Goal: Transaction & Acquisition: Purchase product/service

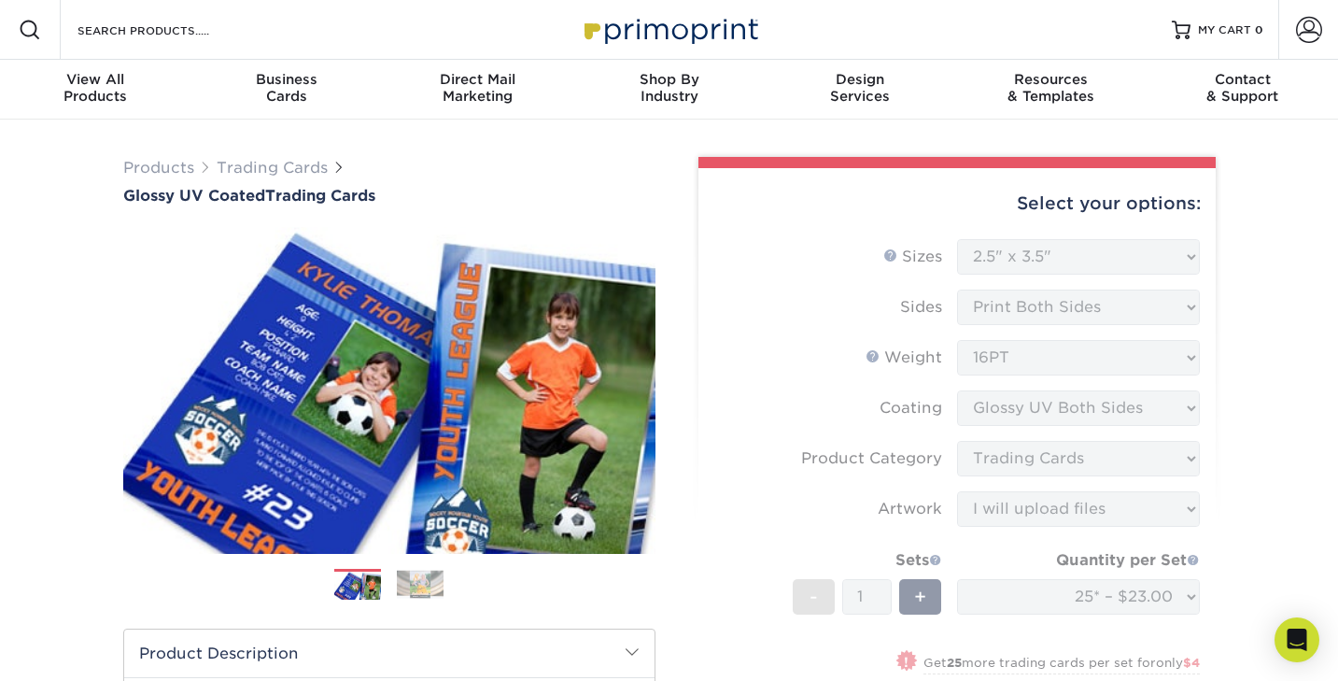
select select "2.50x3.50"
select select "c2f9bce9-36c2-409d-b101-c29d9d031e18"
select select "upload"
select select "ef1172ad-6318-4692-b71b-0c3b021d6cc2"
select select "newaddress"
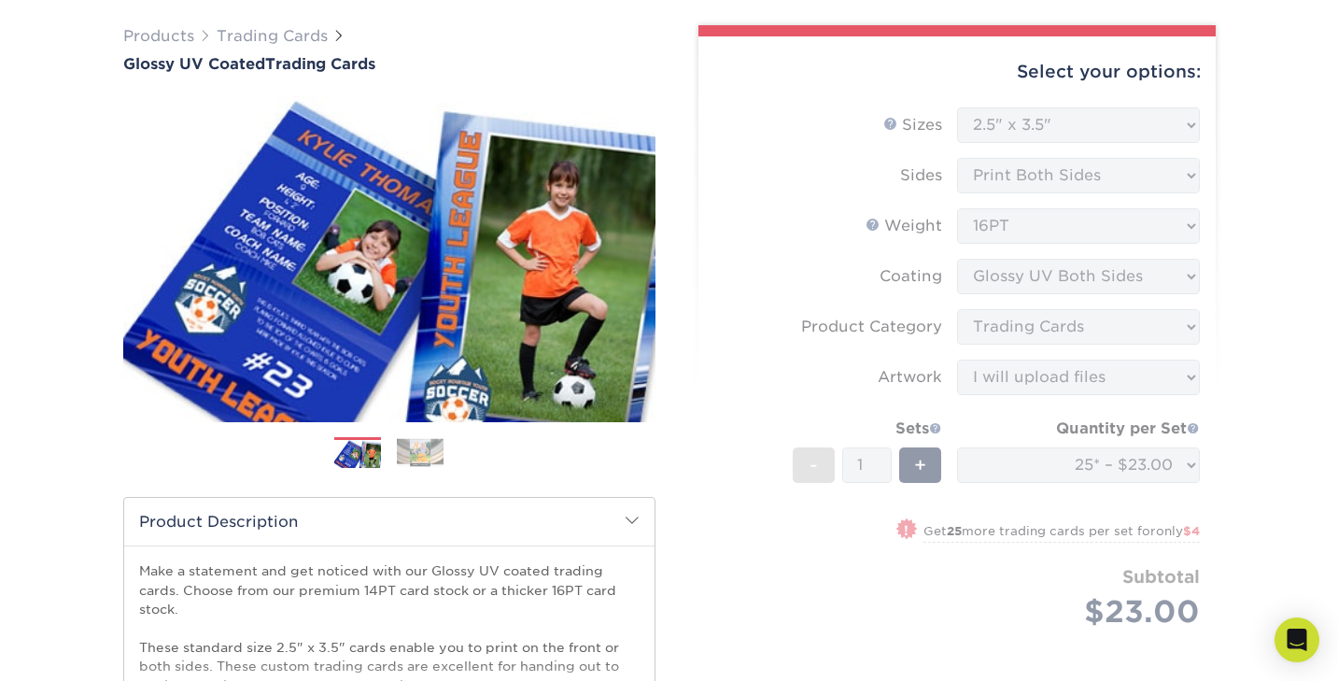
scroll to position [129, 0]
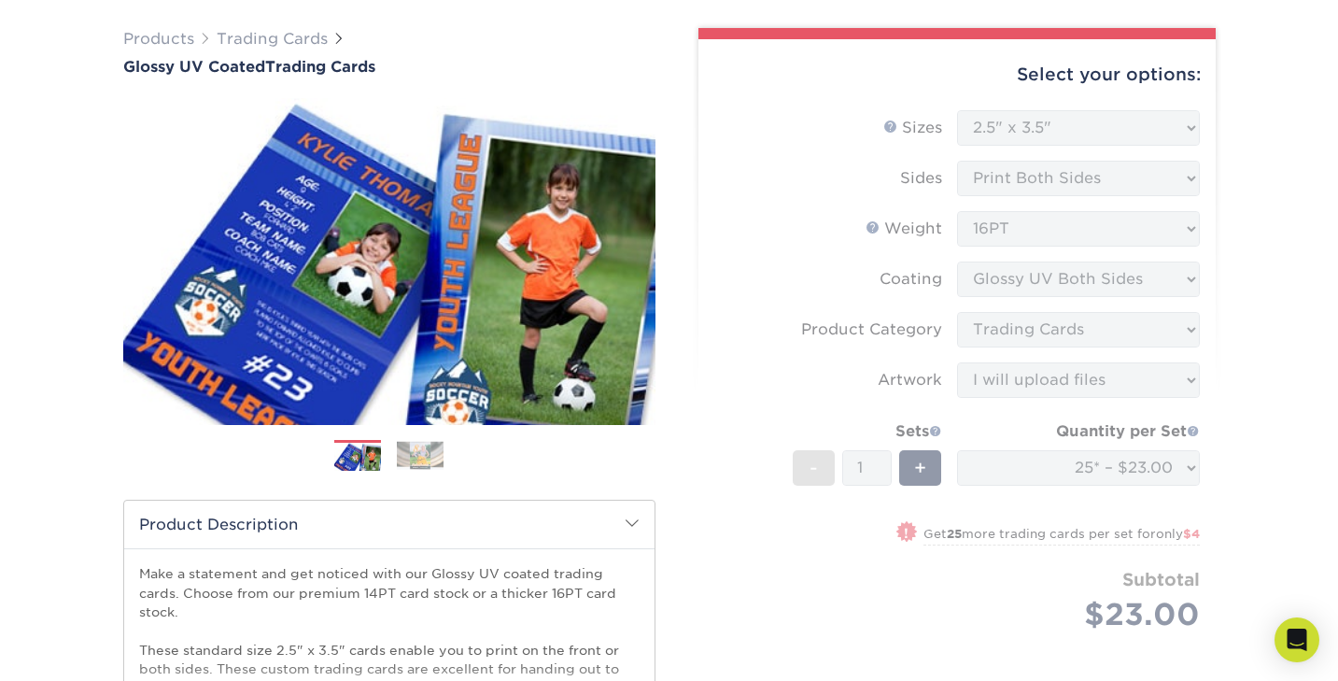
click at [708, 331] on div "Select your options: Sizes Help Sizes Please Select 2.5" x 3.5" Sides Please Se…" at bounding box center [957, 413] width 517 height 748
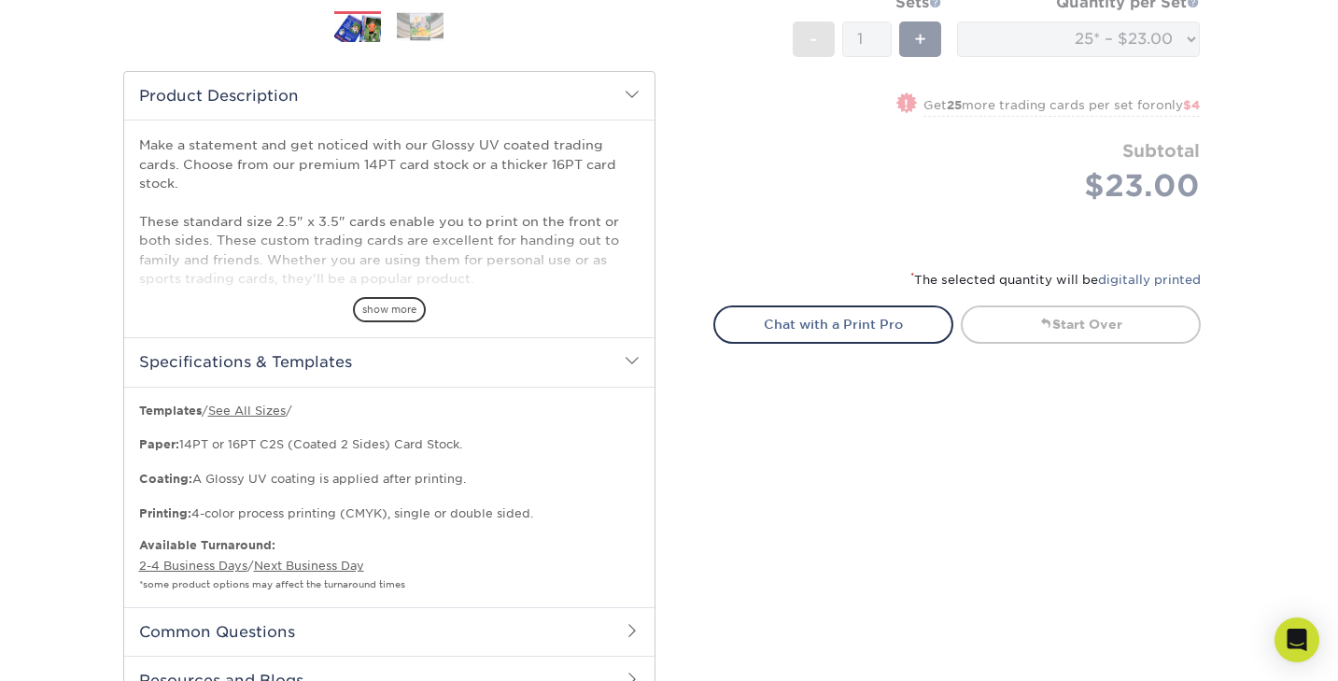
scroll to position [0, 0]
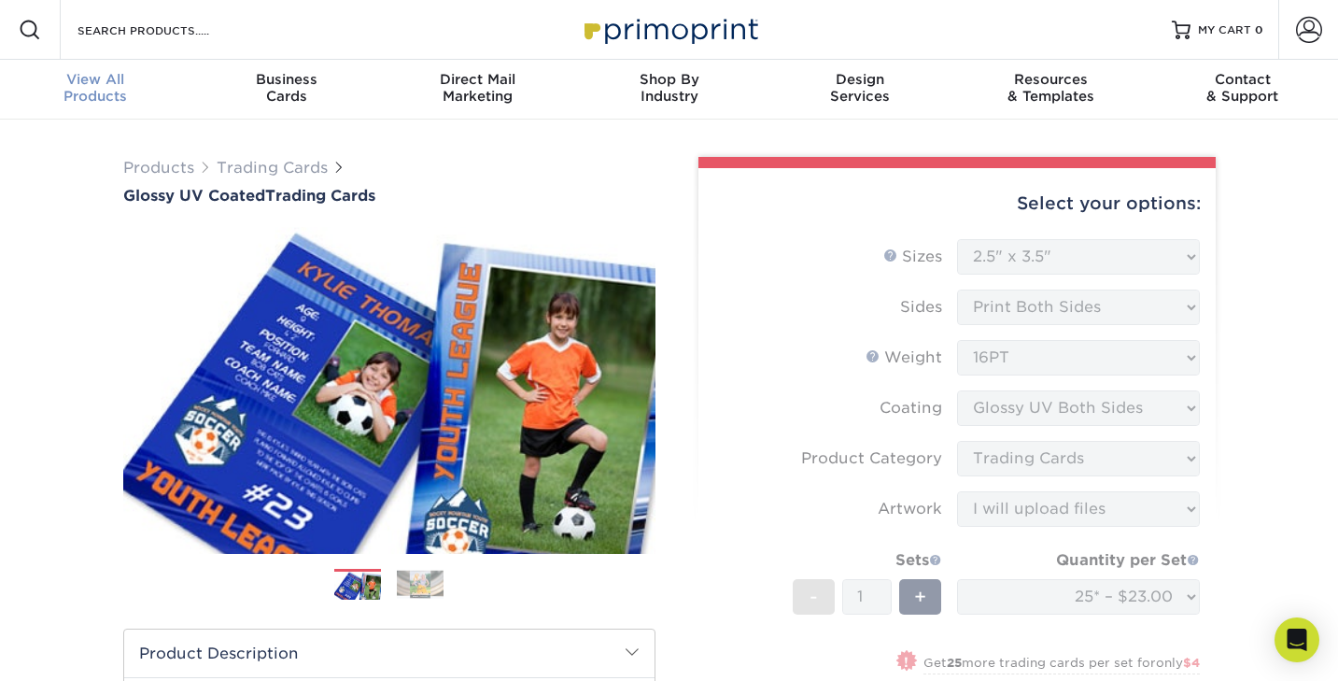
click at [85, 89] on div "View All Products" at bounding box center [95, 88] width 191 height 34
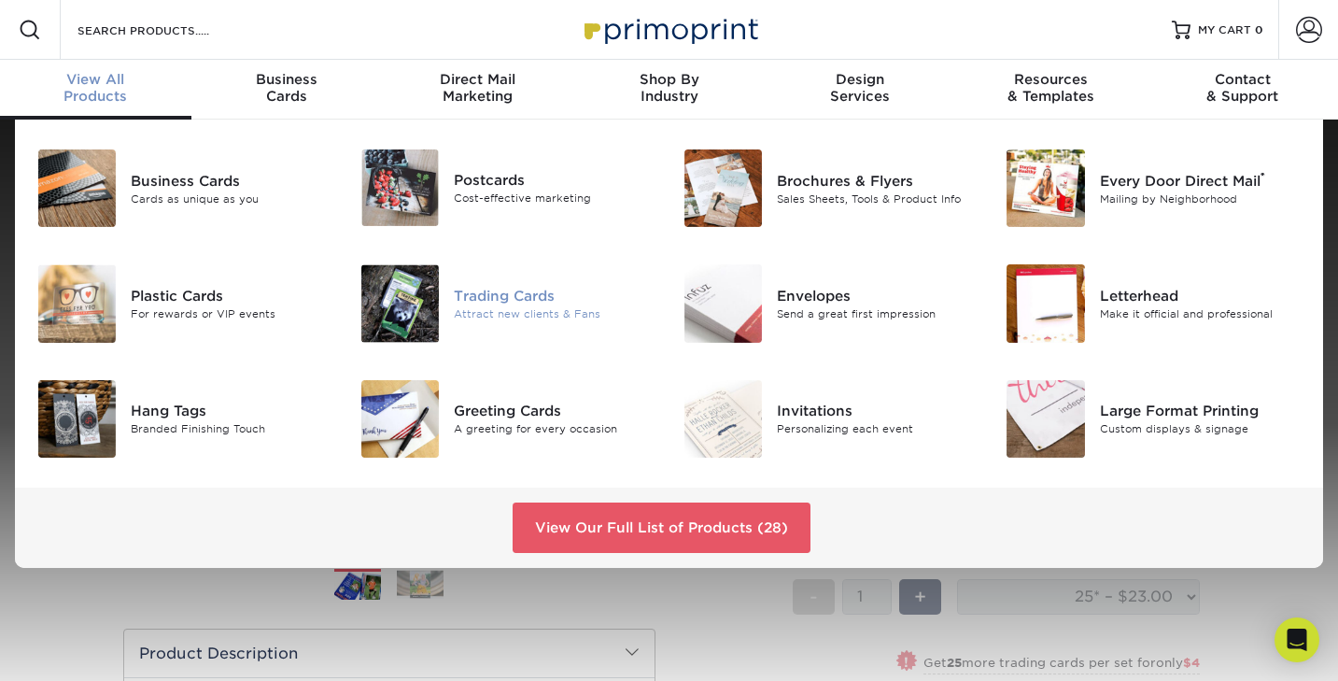
click at [476, 299] on div "Trading Cards" at bounding box center [555, 296] width 202 height 21
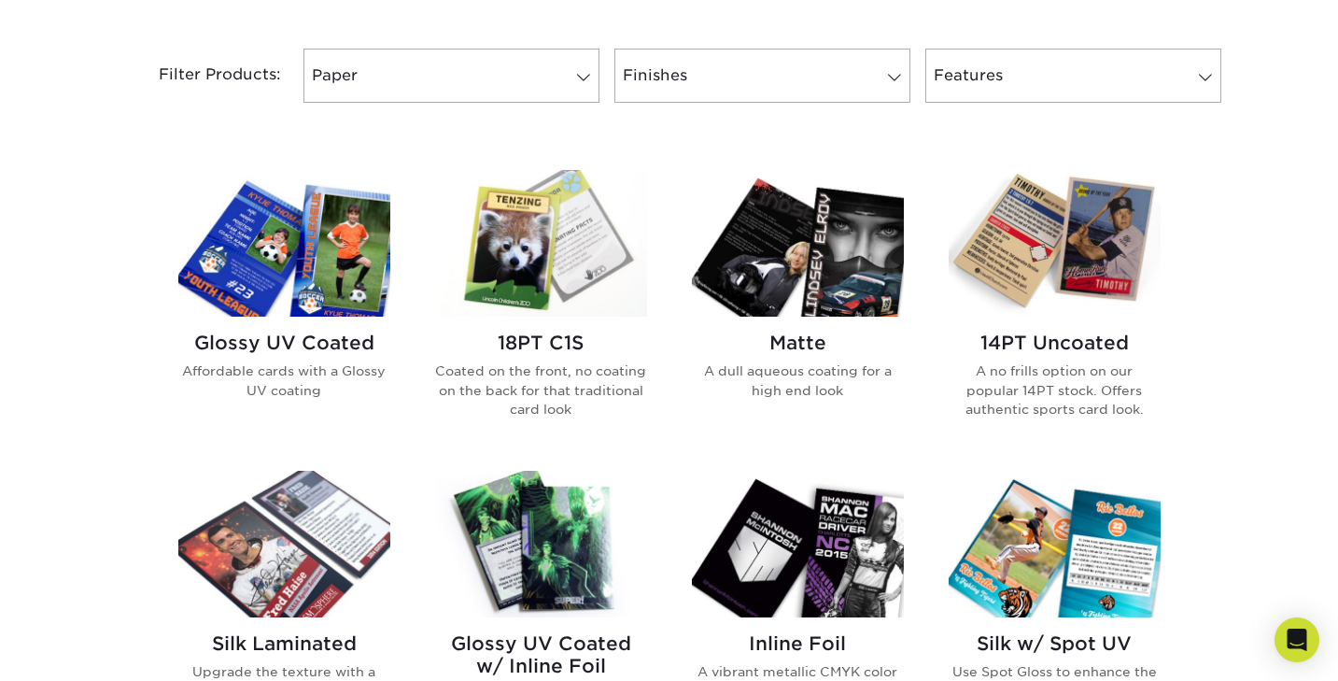
scroll to position [776, 0]
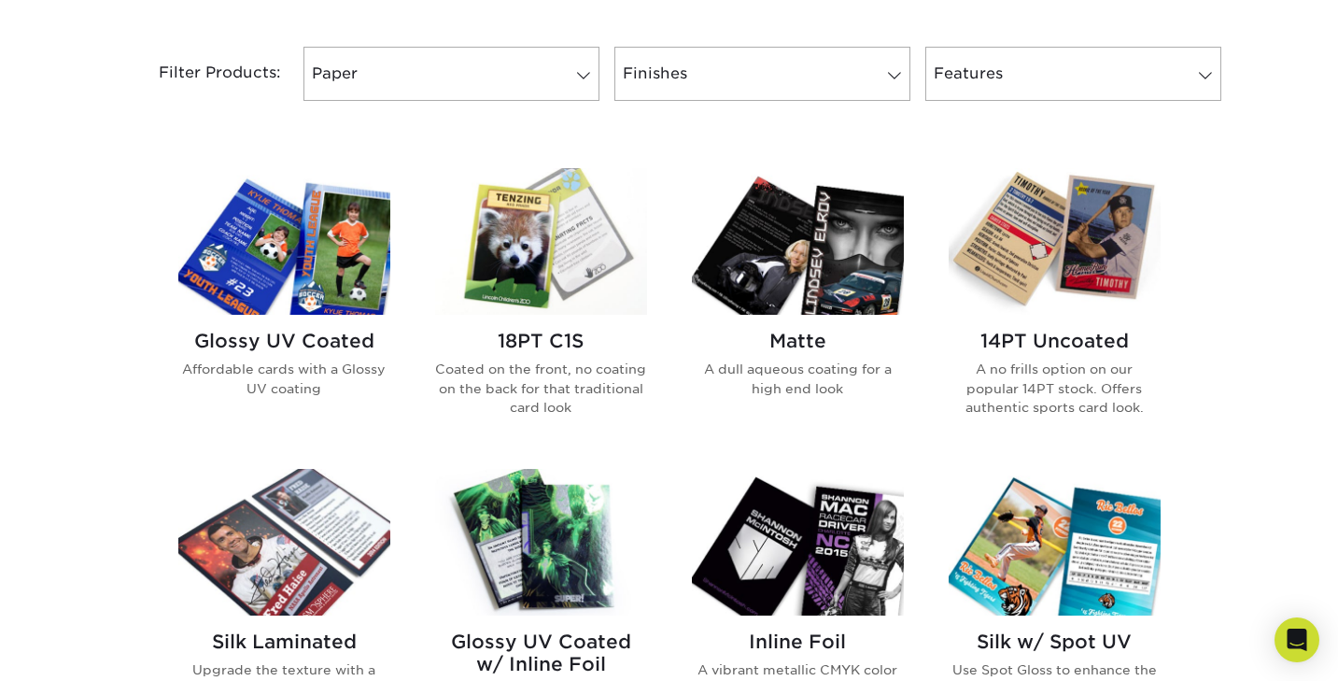
click at [323, 300] on img at bounding box center [284, 241] width 212 height 147
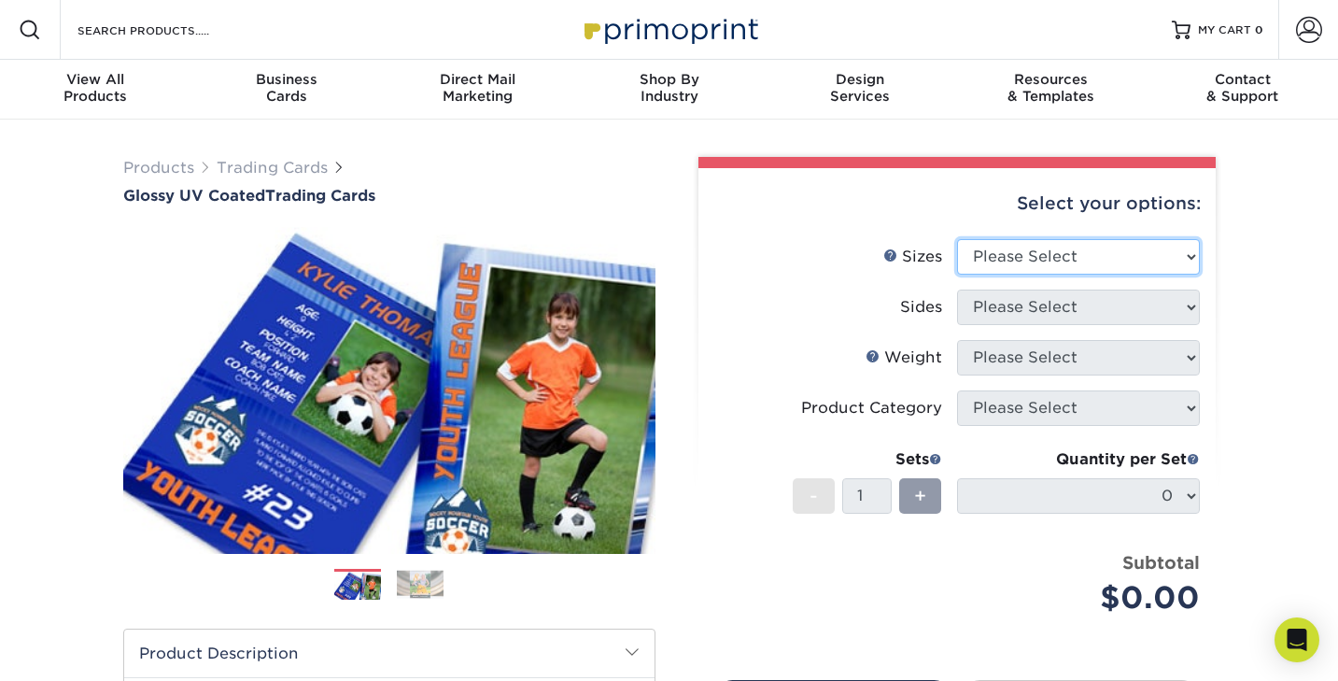
click at [1002, 249] on select "Please Select 2.5" x 3.5"" at bounding box center [1078, 256] width 243 height 35
select select "2.50x3.50"
click at [957, 239] on select "Please Select 2.5" x 3.5"" at bounding box center [1078, 256] width 243 height 35
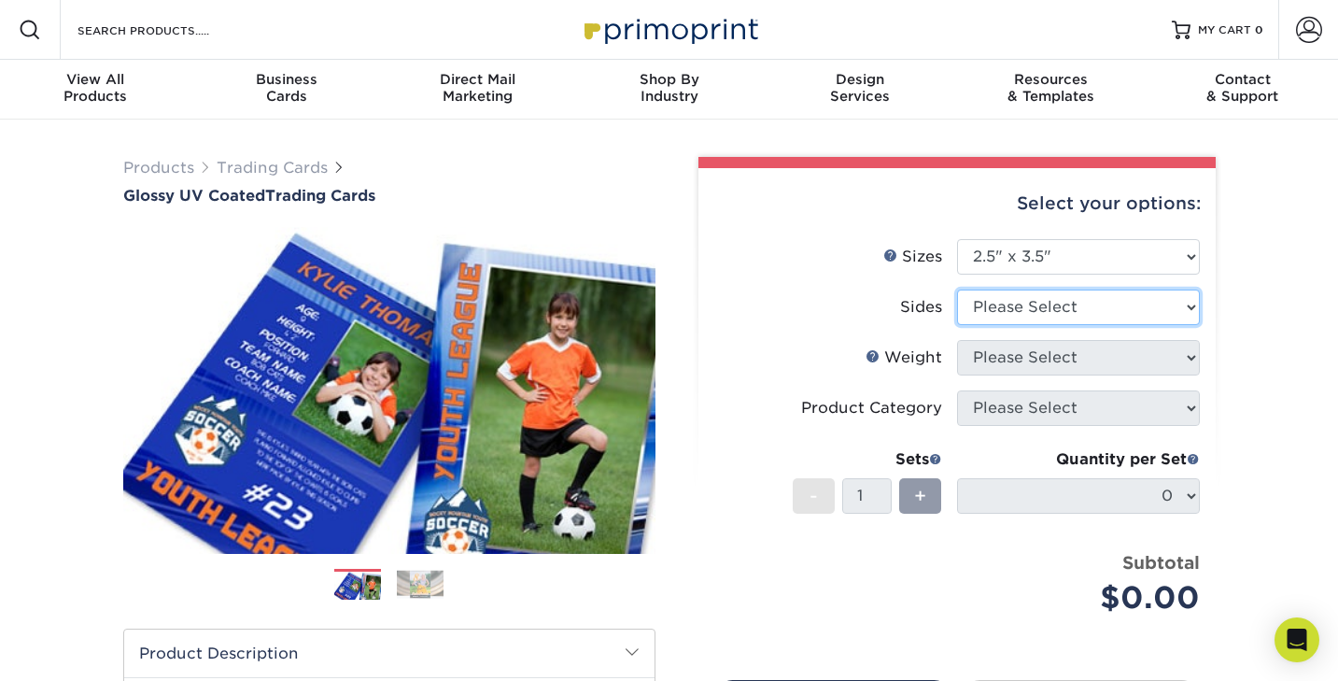
click at [1009, 306] on select "Please Select Print Both Sides Print Front Only" at bounding box center [1078, 307] width 243 height 35
select select "13abbda7-1d64-4f25-8bb2-c179b224825d"
click at [957, 290] on select "Please Select Print Both Sides Print Front Only" at bounding box center [1078, 307] width 243 height 35
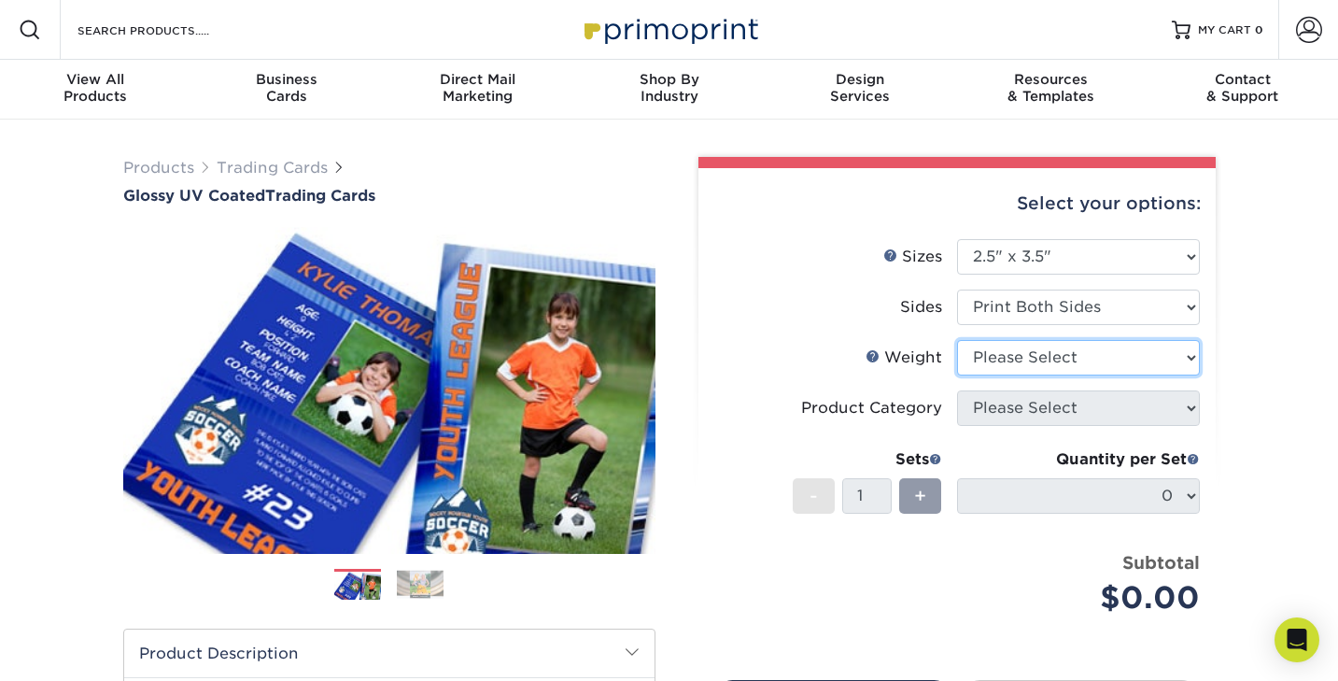
click at [1004, 349] on select "Please Select 16PT 14PT 18PT C1S" at bounding box center [1078, 357] width 243 height 35
select select "16PT"
click at [957, 340] on select "Please Select 16PT 14PT 18PT C1S" at bounding box center [1078, 357] width 243 height 35
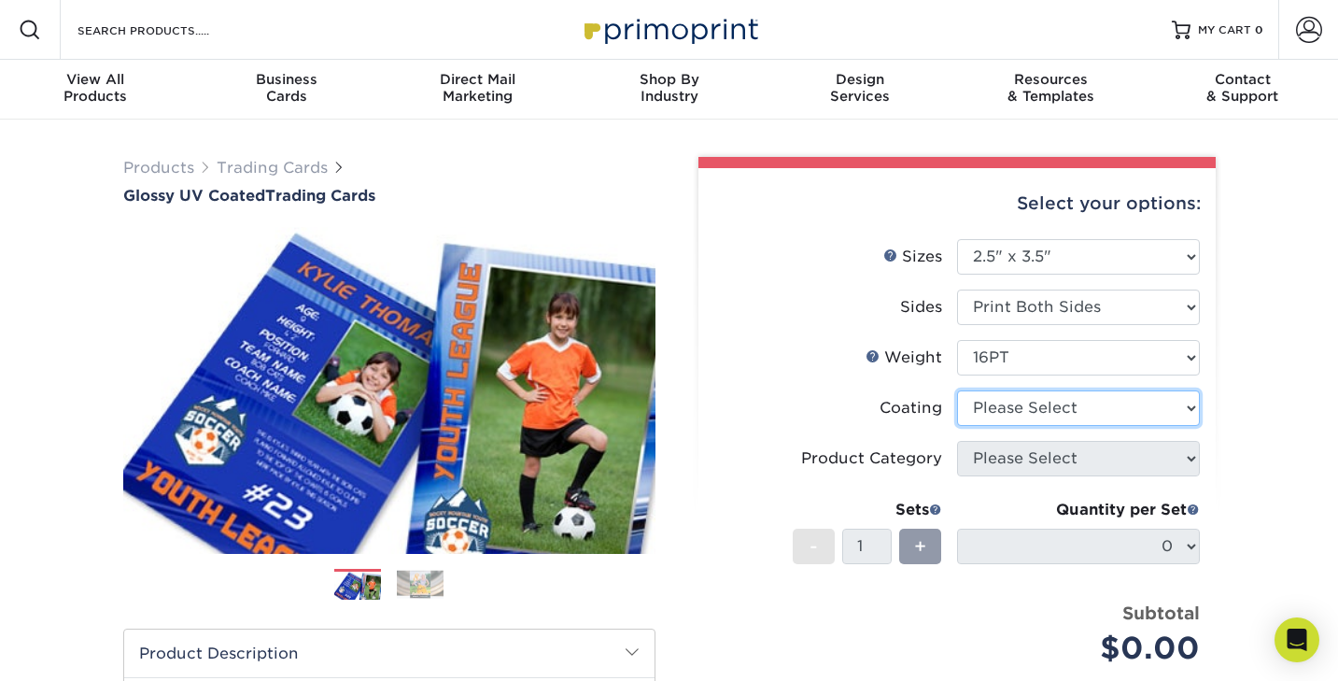
click at [1001, 403] on select at bounding box center [1078, 407] width 243 height 35
select select "ae367451-b2b8-45df-a344-0f05b6a12993"
click at [957, 390] on select at bounding box center [1078, 407] width 243 height 35
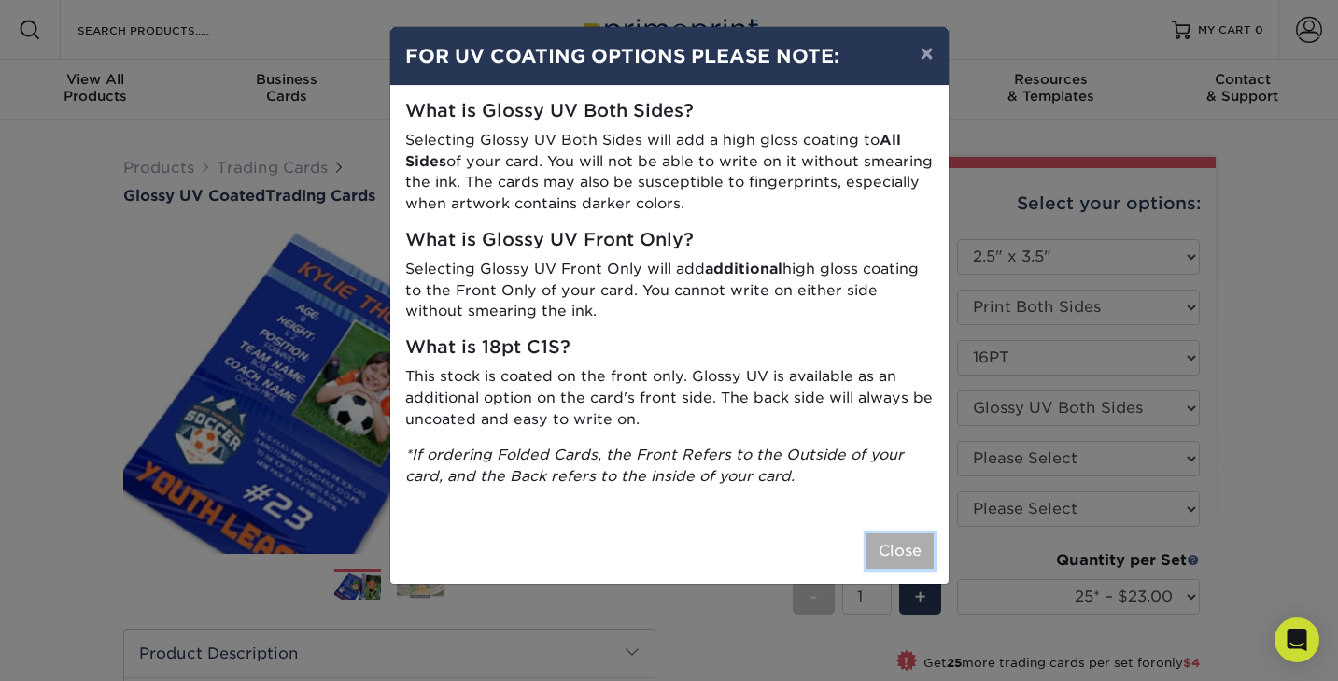
click at [894, 549] on button "Close" at bounding box center [900, 550] width 67 height 35
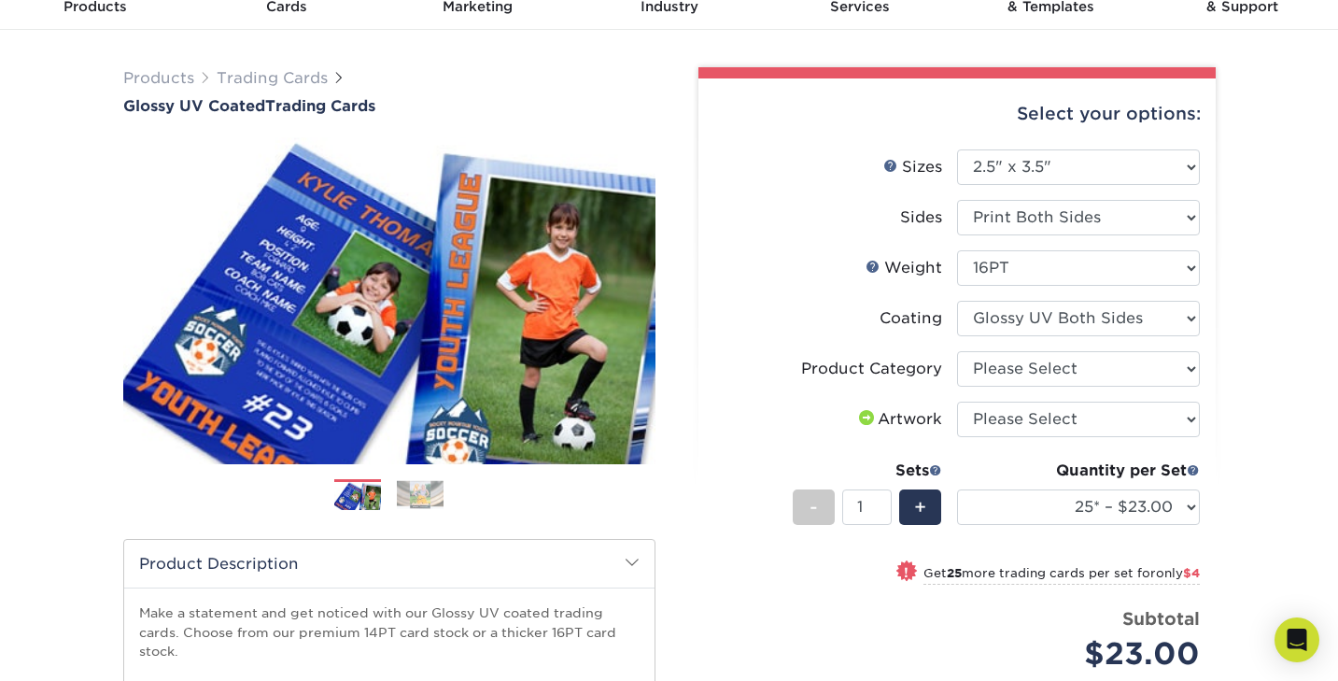
scroll to position [97, 0]
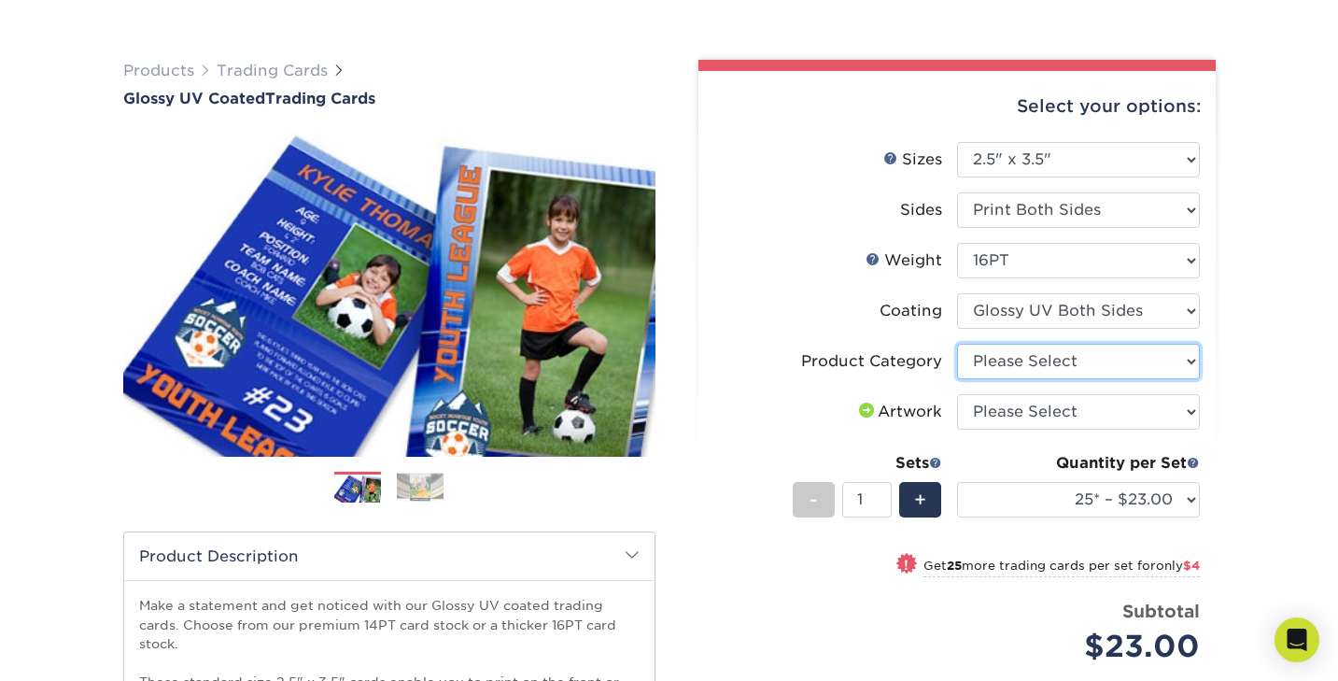
click at [1048, 362] on select "Please Select Trading Cards" at bounding box center [1078, 361] width 243 height 35
select select "c2f9bce9-36c2-409d-b101-c29d9d031e18"
click at [957, 344] on select "Please Select Trading Cards" at bounding box center [1078, 361] width 243 height 35
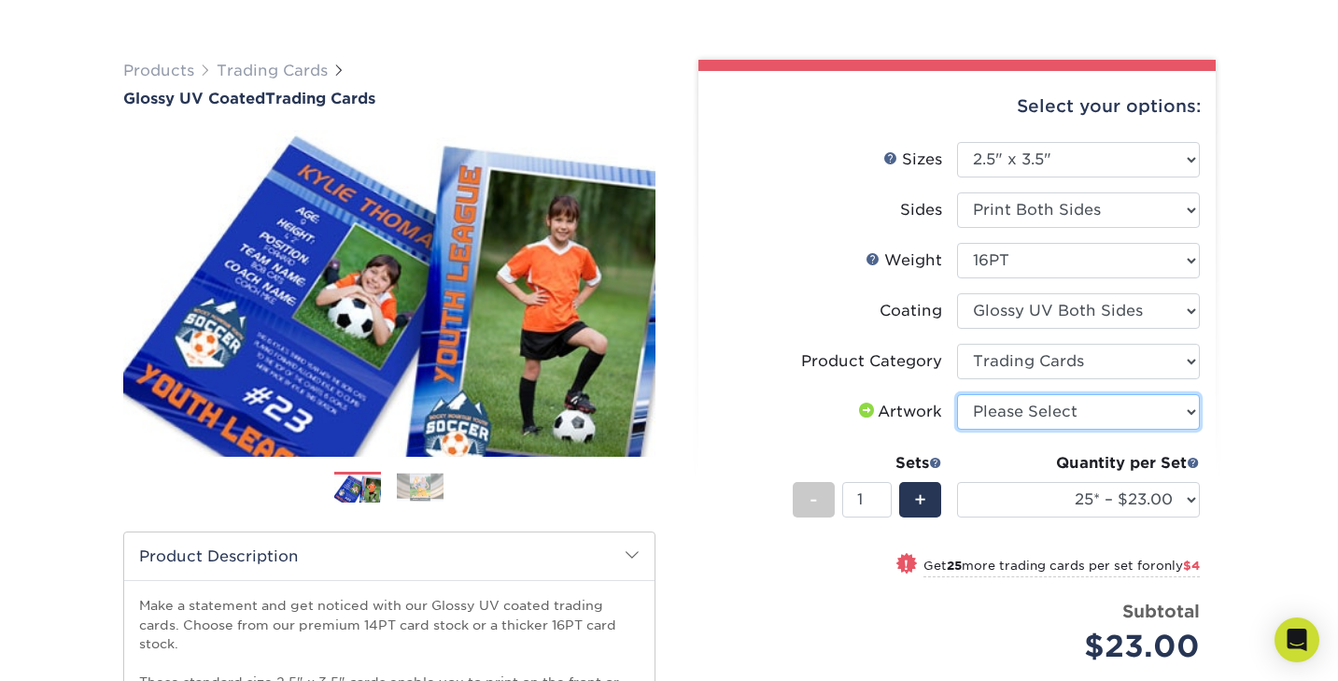
click at [1024, 412] on select "Please Select I will upload files I need a design - $100" at bounding box center [1078, 411] width 243 height 35
select select "upload"
click at [957, 394] on select "Please Select I will upload files I need a design - $100" at bounding box center [1078, 411] width 243 height 35
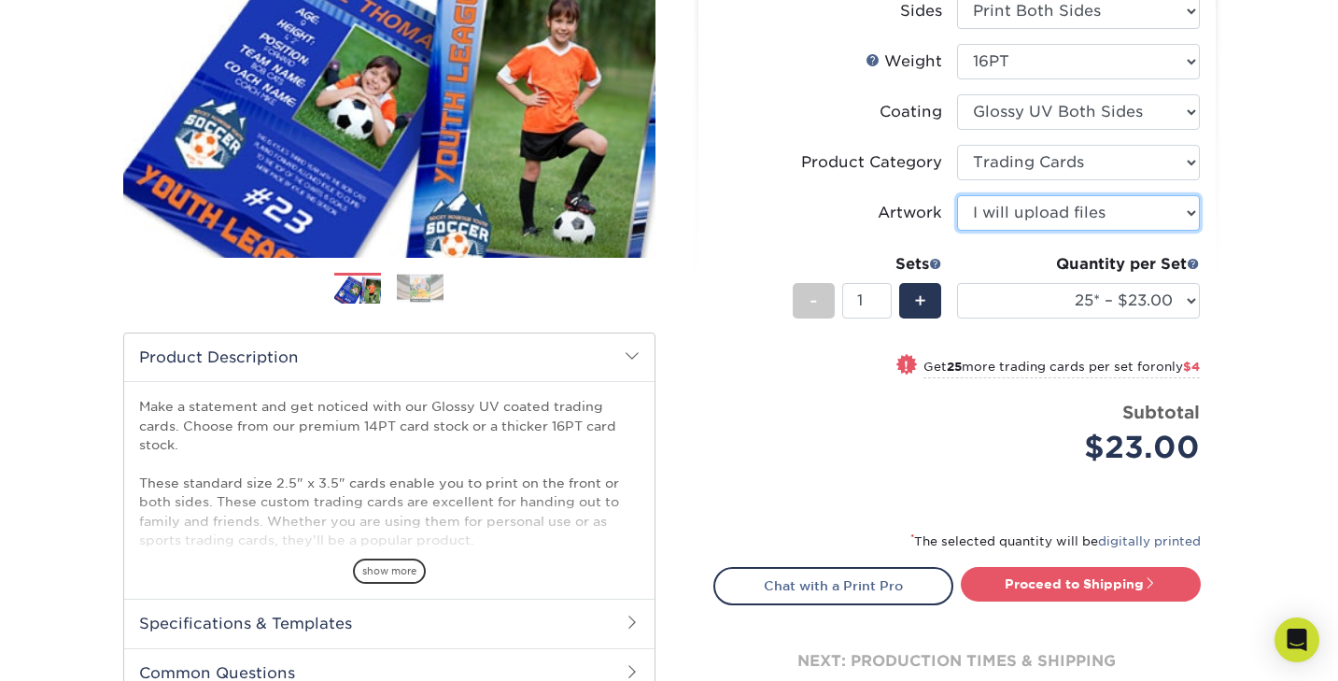
scroll to position [300, 0]
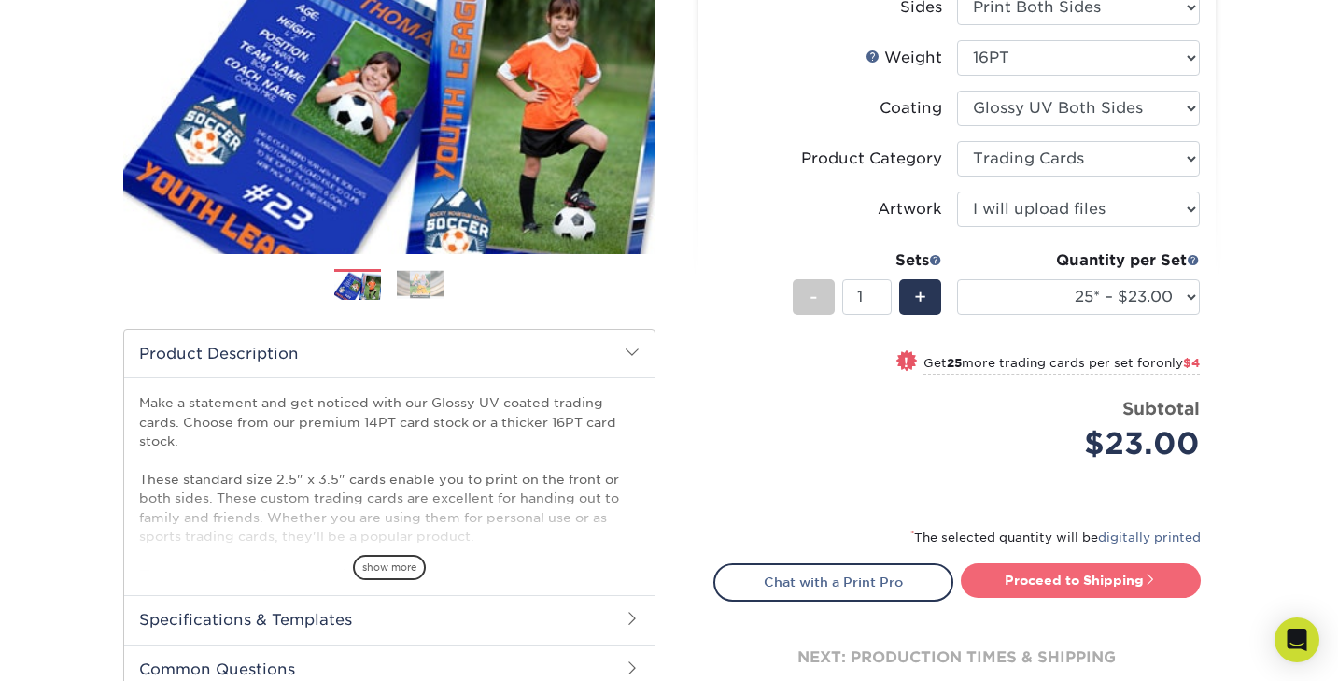
click at [1025, 579] on link "Proceed to Shipping" at bounding box center [1081, 580] width 240 height 34
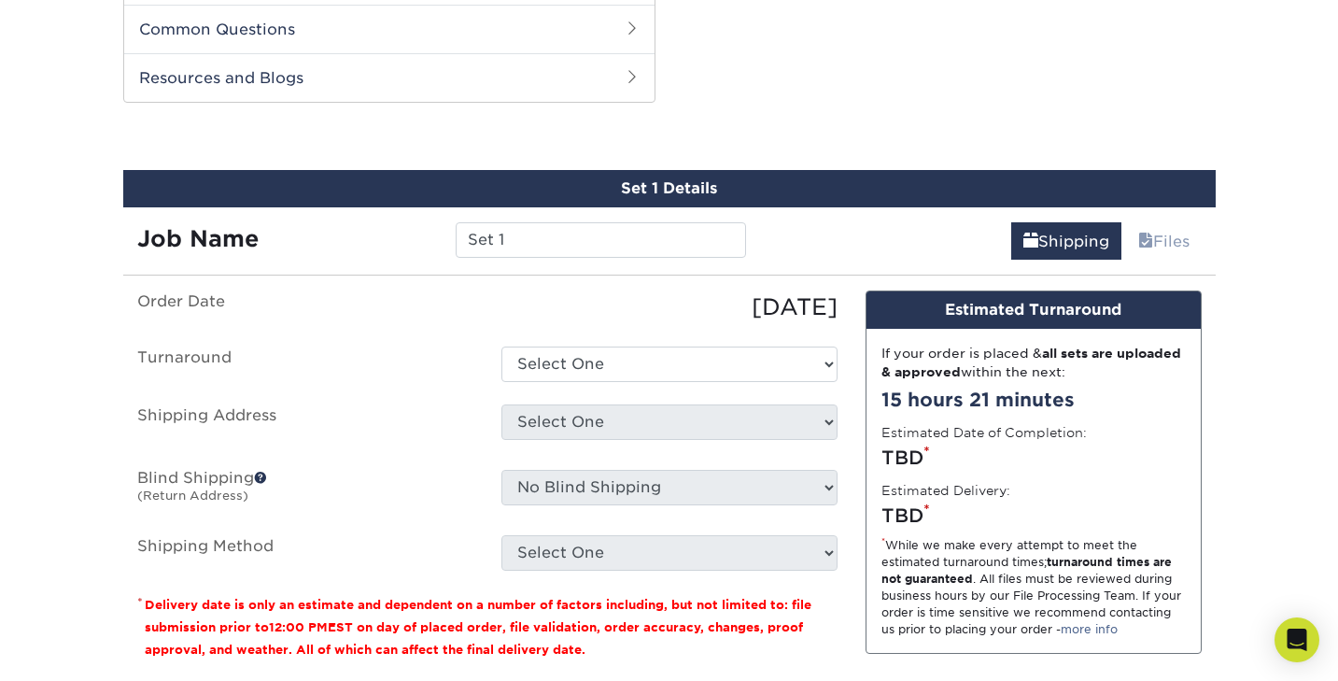
scroll to position [950, 0]
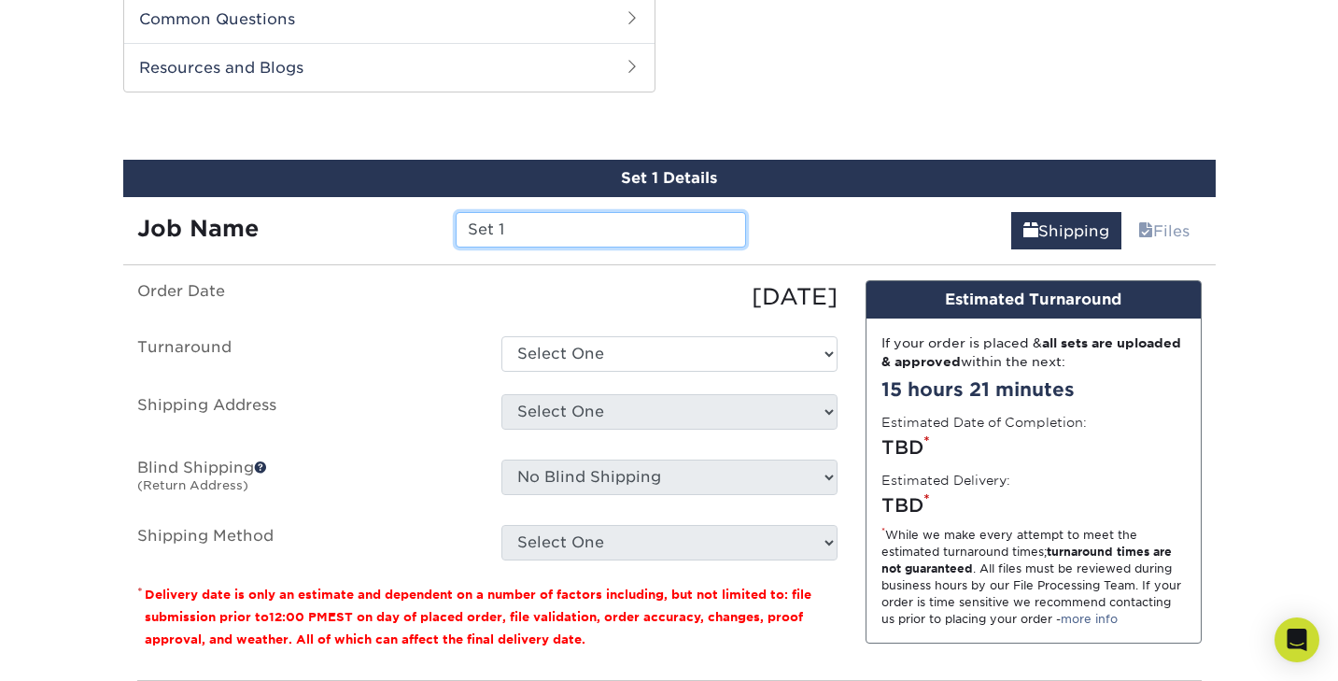
click at [521, 235] on input "Set 1" at bounding box center [601, 229] width 290 height 35
drag, startPoint x: 519, startPoint y: 231, endPoint x: 469, endPoint y: 233, distance: 50.5
click at [469, 233] on input "Set 1" at bounding box center [601, 229] width 290 height 35
type input "Caspian"
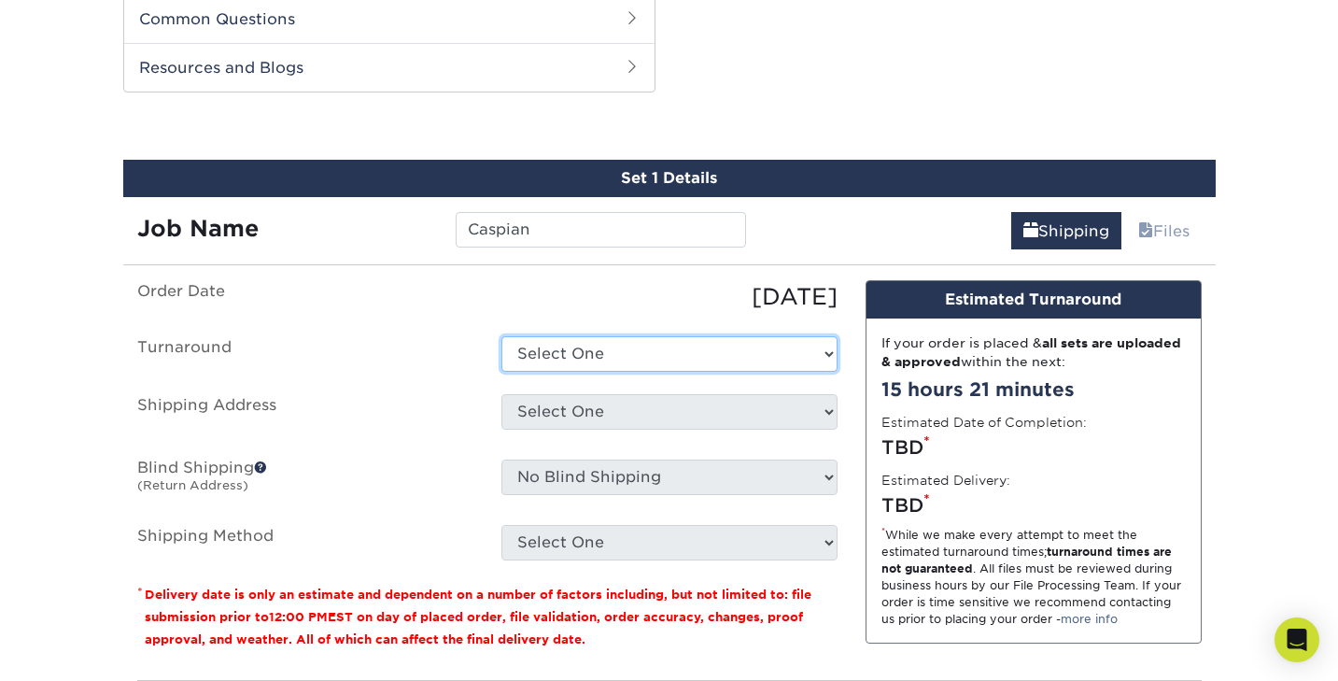
click at [563, 350] on select "Select One 2-4 Business Days 2 Day Next Business Day" at bounding box center [670, 353] width 336 height 35
select select "ef1172ad-6318-4692-b71b-0c3b021d6cc2"
click at [502, 336] on select "Select One 2-4 Business Days 2 Day Next Business Day" at bounding box center [670, 353] width 336 height 35
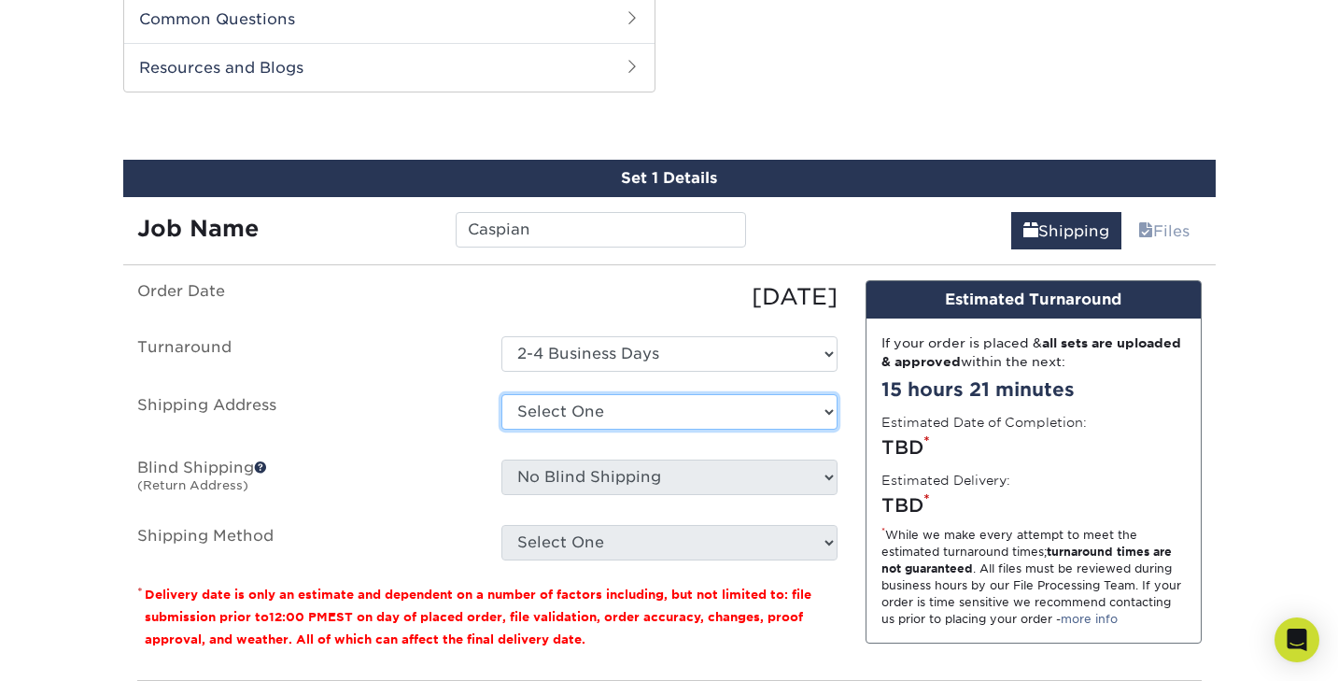
click at [557, 405] on select "Select One + Add New Address - Login" at bounding box center [670, 411] width 336 height 35
select select "newaddress"
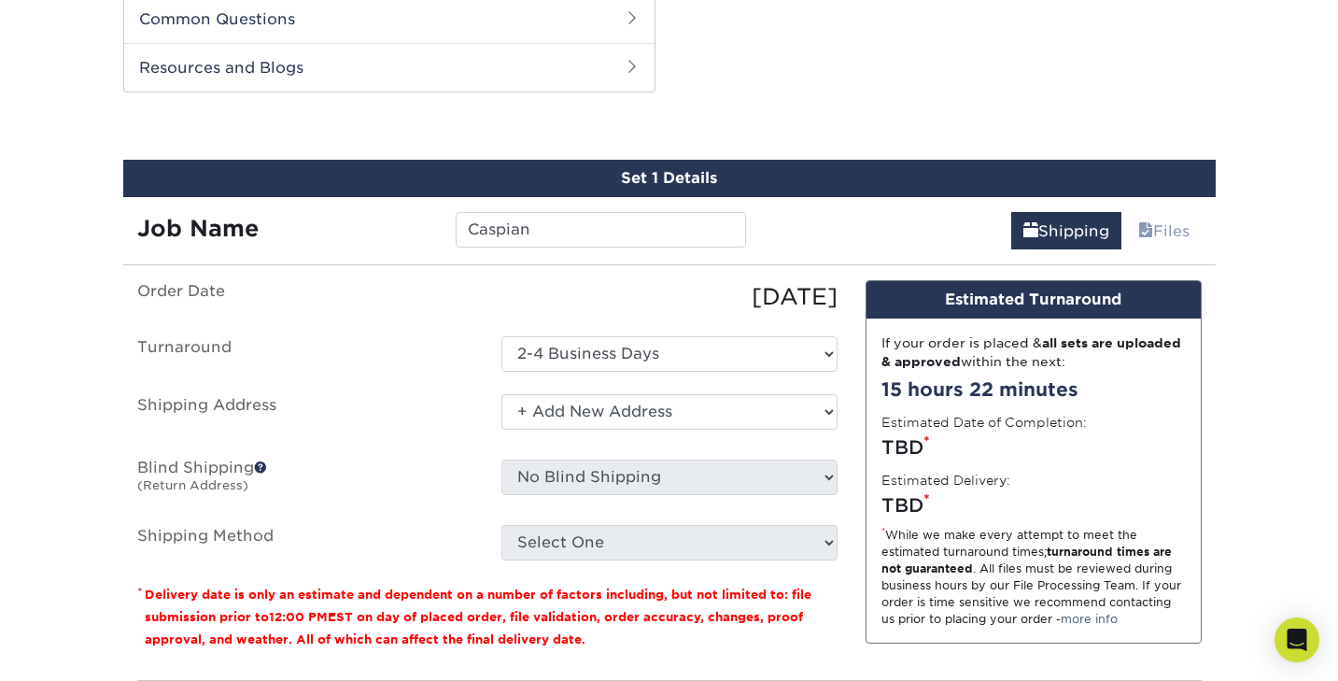
click at [502, 394] on select "Select One + Add New Address - Login" at bounding box center [670, 411] width 336 height 35
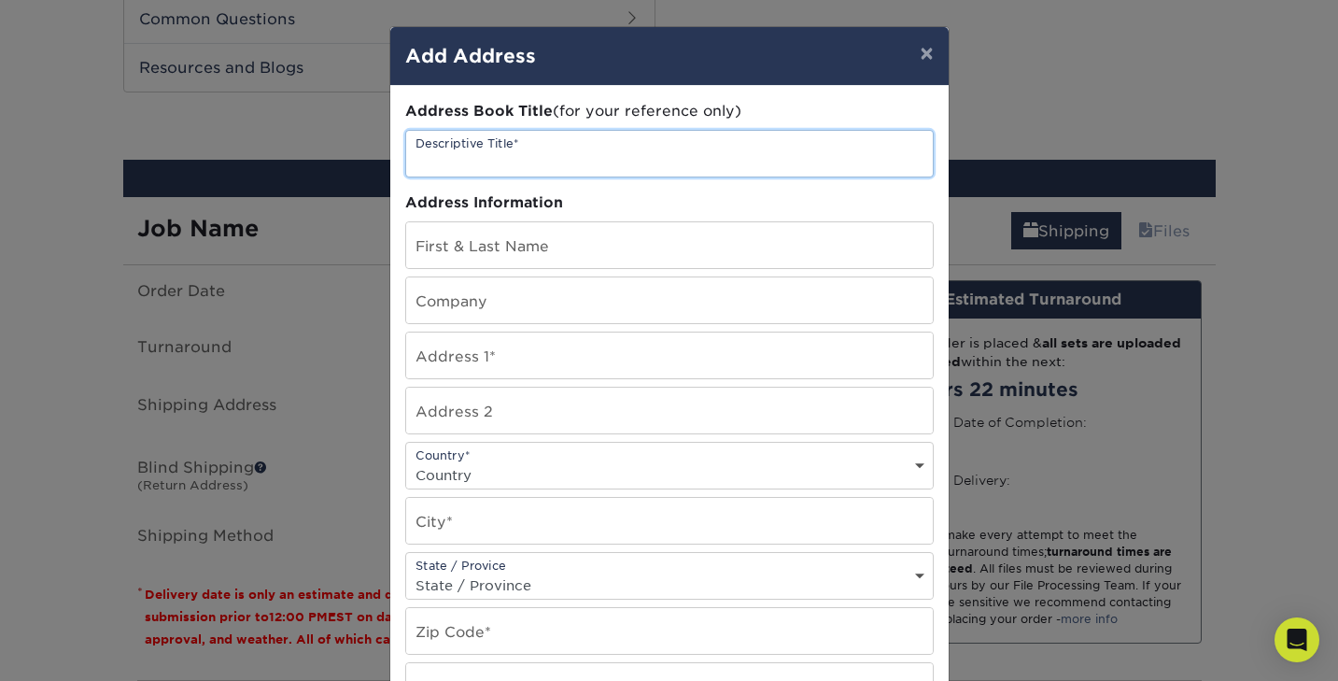
click at [457, 164] on input "text" at bounding box center [669, 154] width 527 height 46
type input "BirdSong Manor"
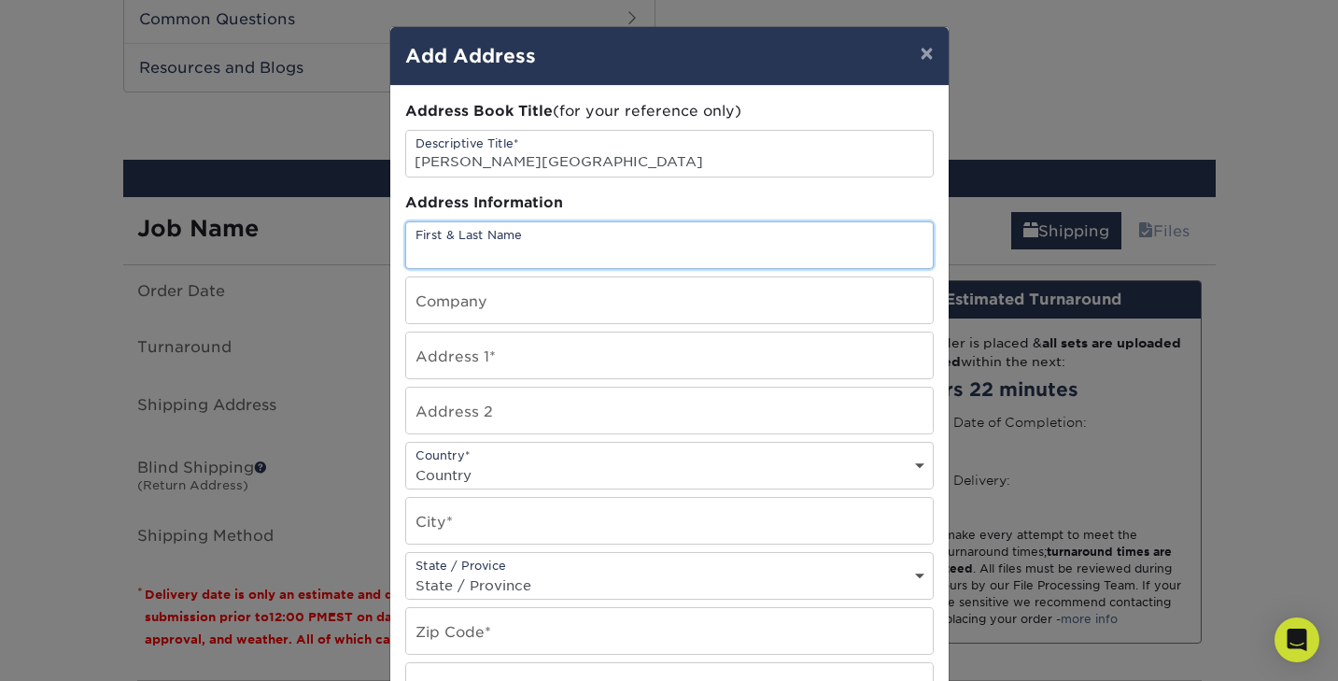
click at [432, 248] on input "text" at bounding box center [669, 245] width 527 height 46
type input "Toby O'Brien"
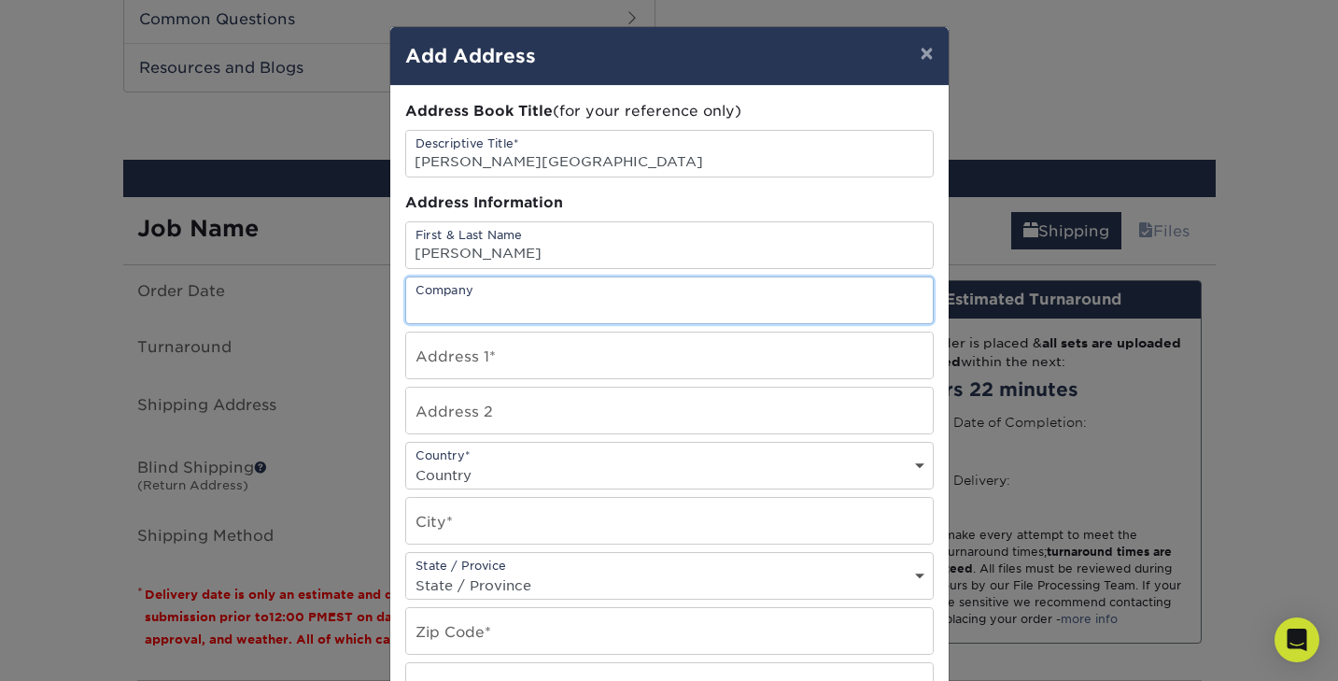
click at [420, 298] on input "text" at bounding box center [669, 300] width 527 height 46
type input "Secret Fairy Club"
click at [432, 357] on input "text" at bounding box center [669, 356] width 527 height 46
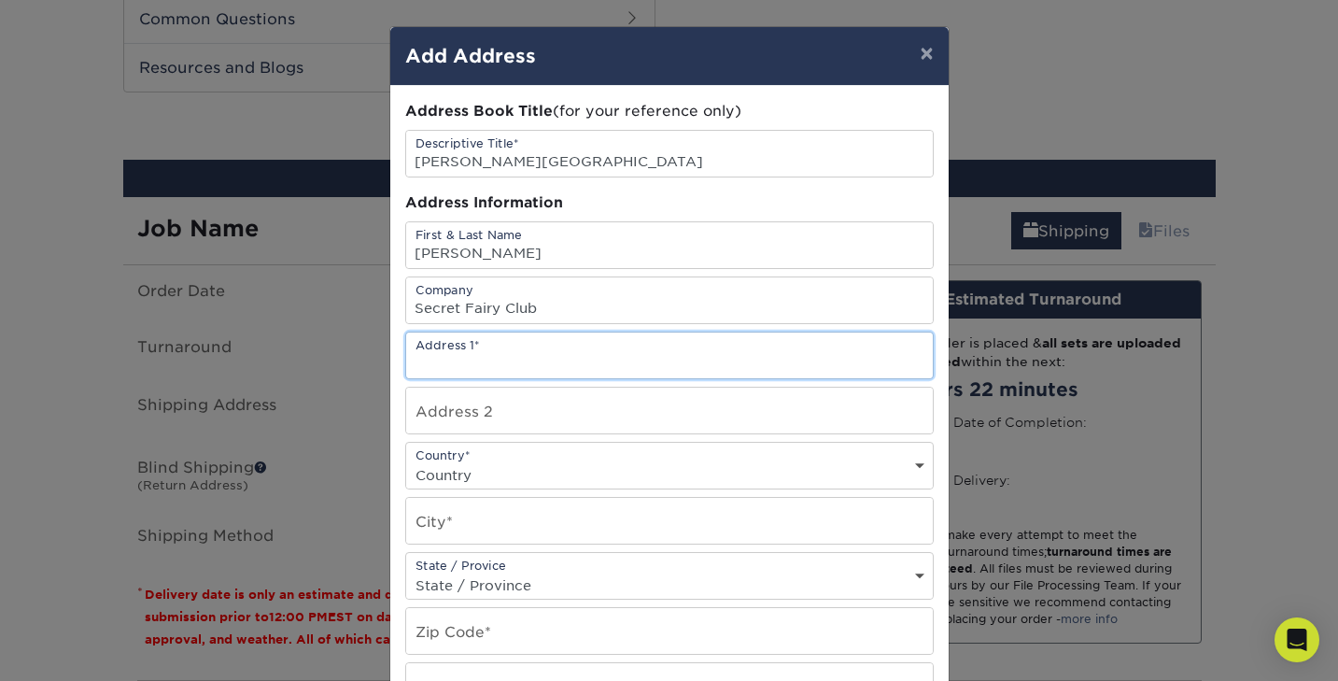
type input "162 Meyer Rd"
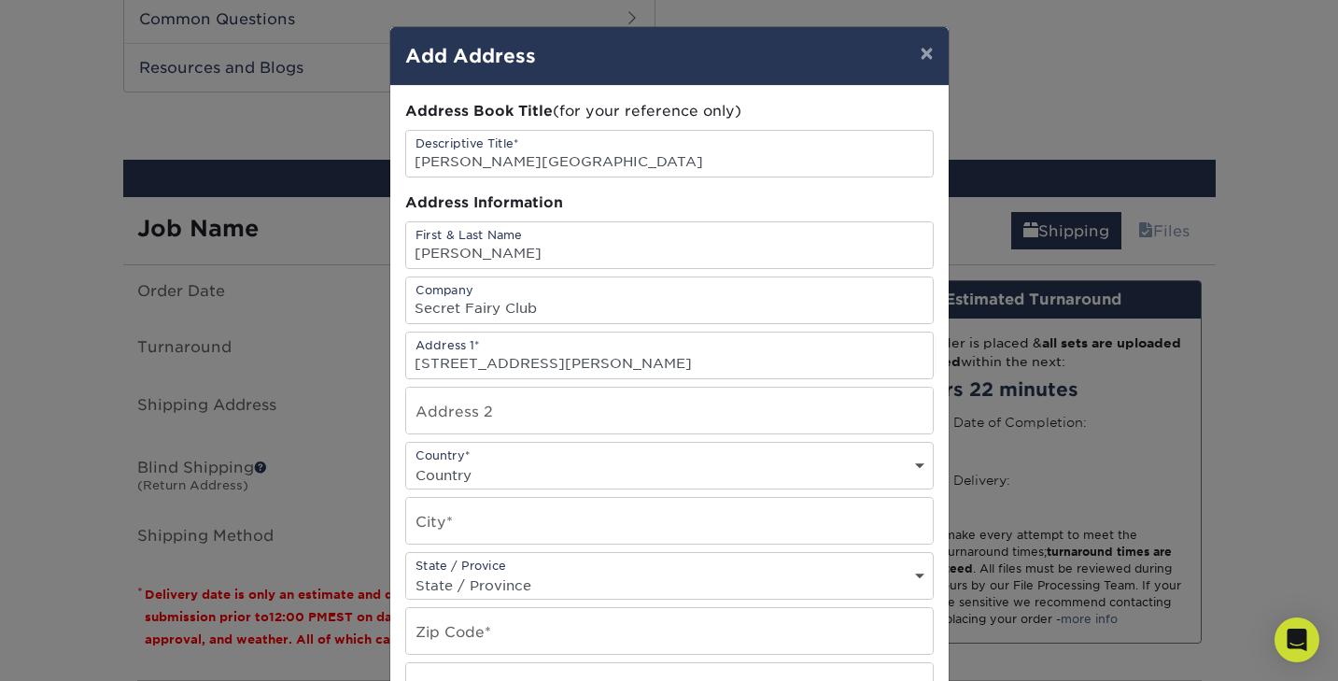
select select "US"
type input "Livingston Manor"
select select "NY"
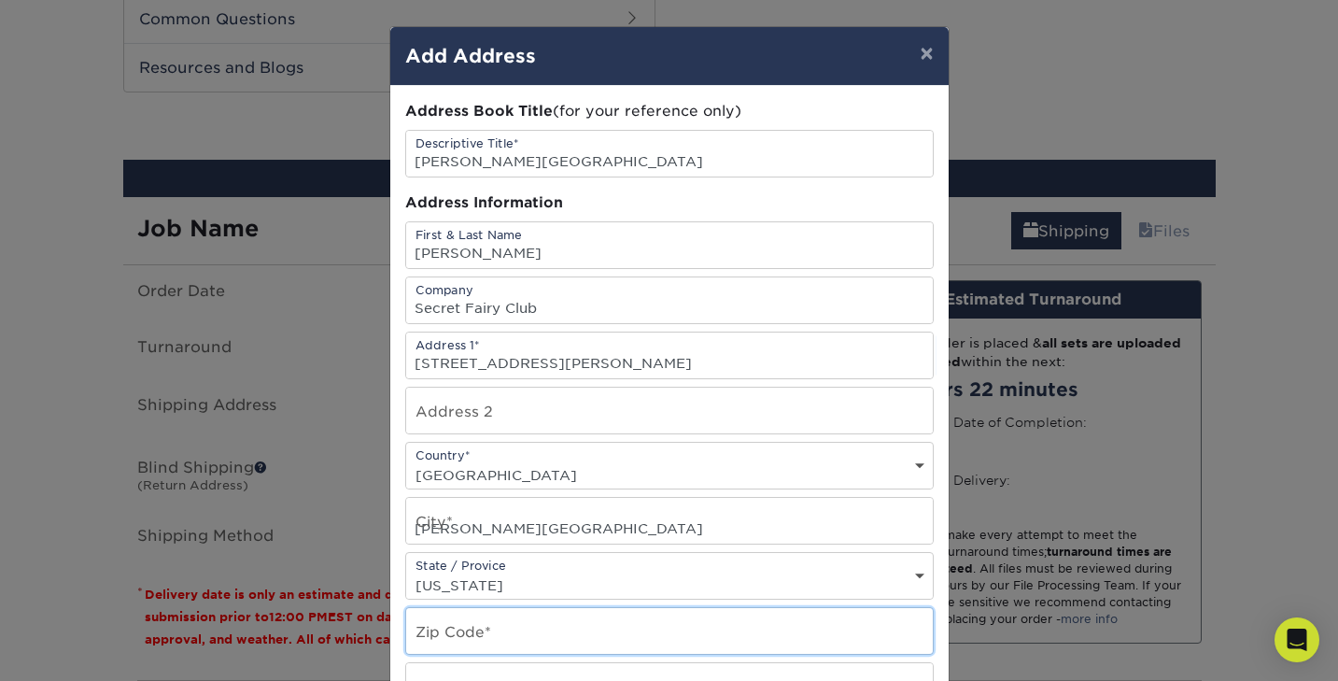
type input "12758"
type input "8457013827"
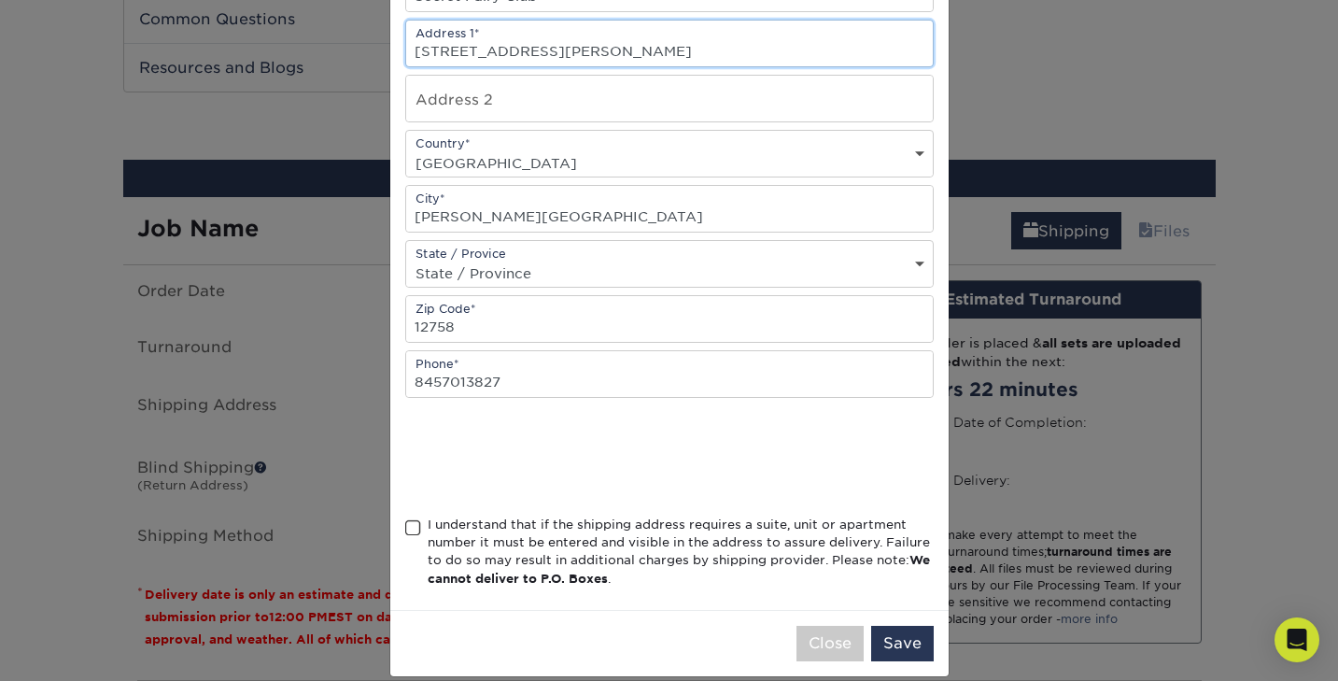
scroll to position [334, 0]
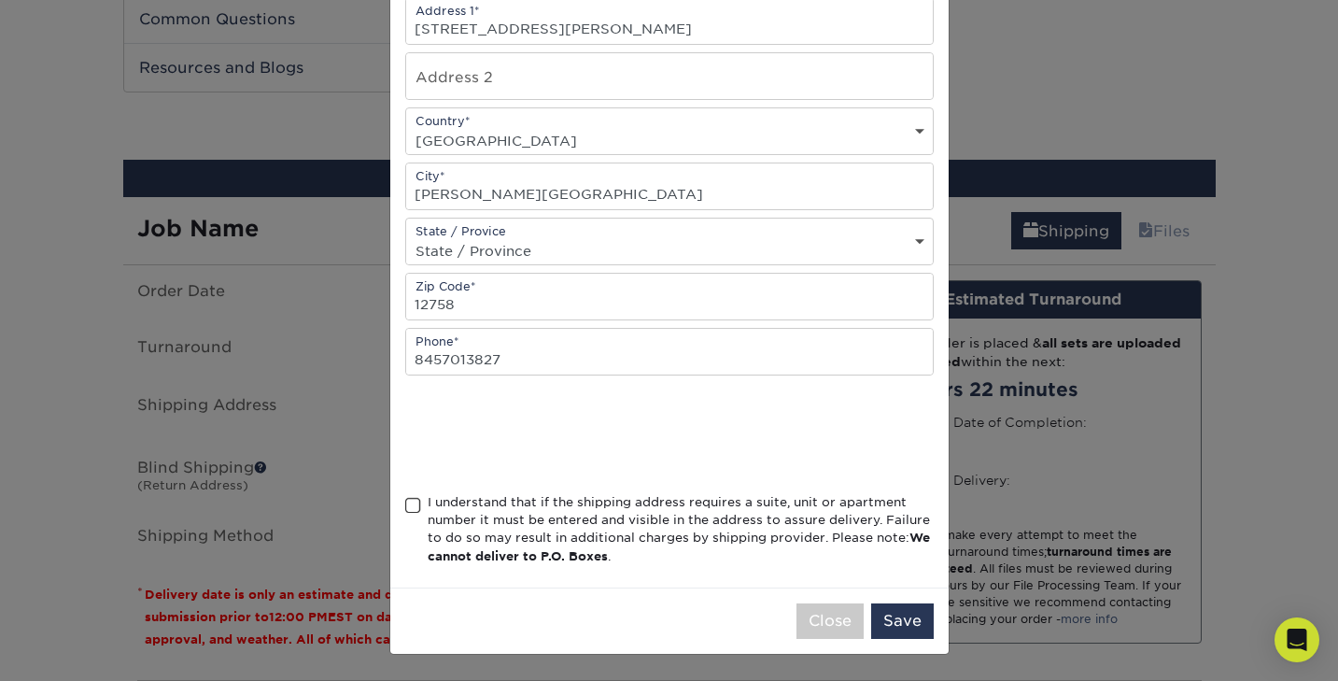
click at [410, 508] on span at bounding box center [413, 506] width 16 height 18
click at [0, 0] on input "I understand that if the shipping address requires a suite, unit or apartment n…" at bounding box center [0, 0] width 0 height 0
click at [909, 618] on button "Save" at bounding box center [902, 620] width 63 height 35
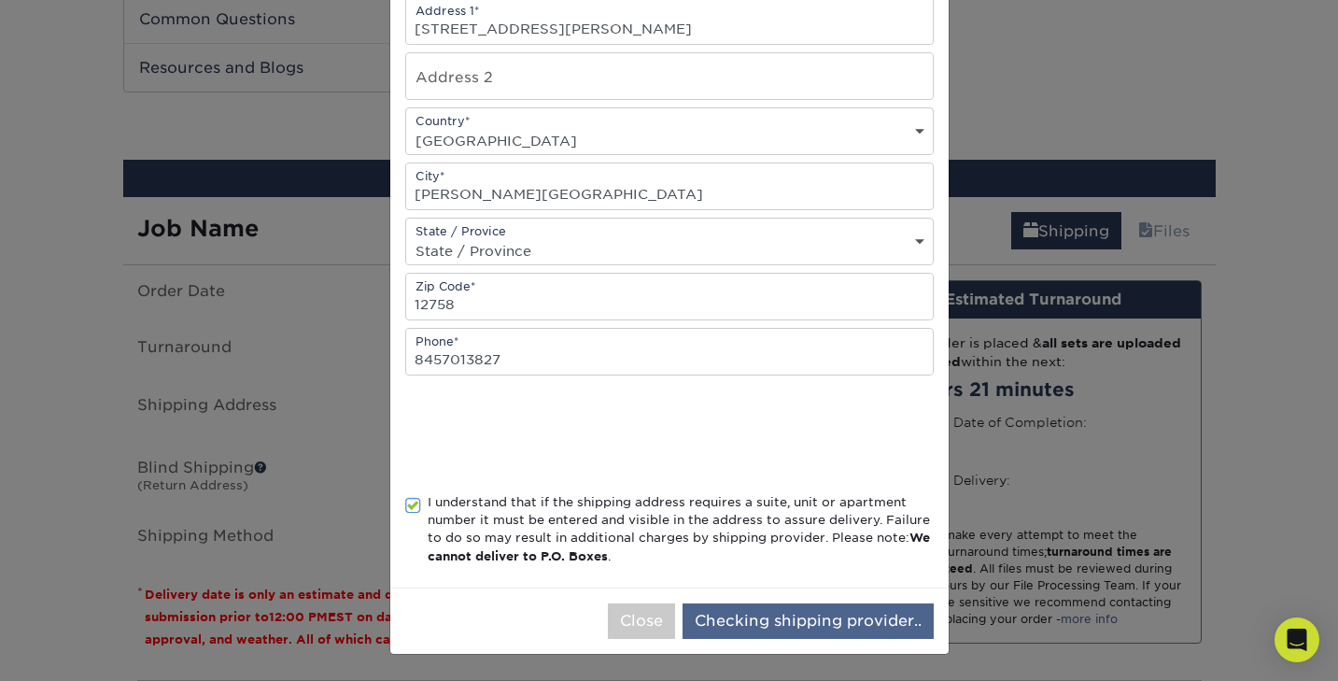
scroll to position [0, 0]
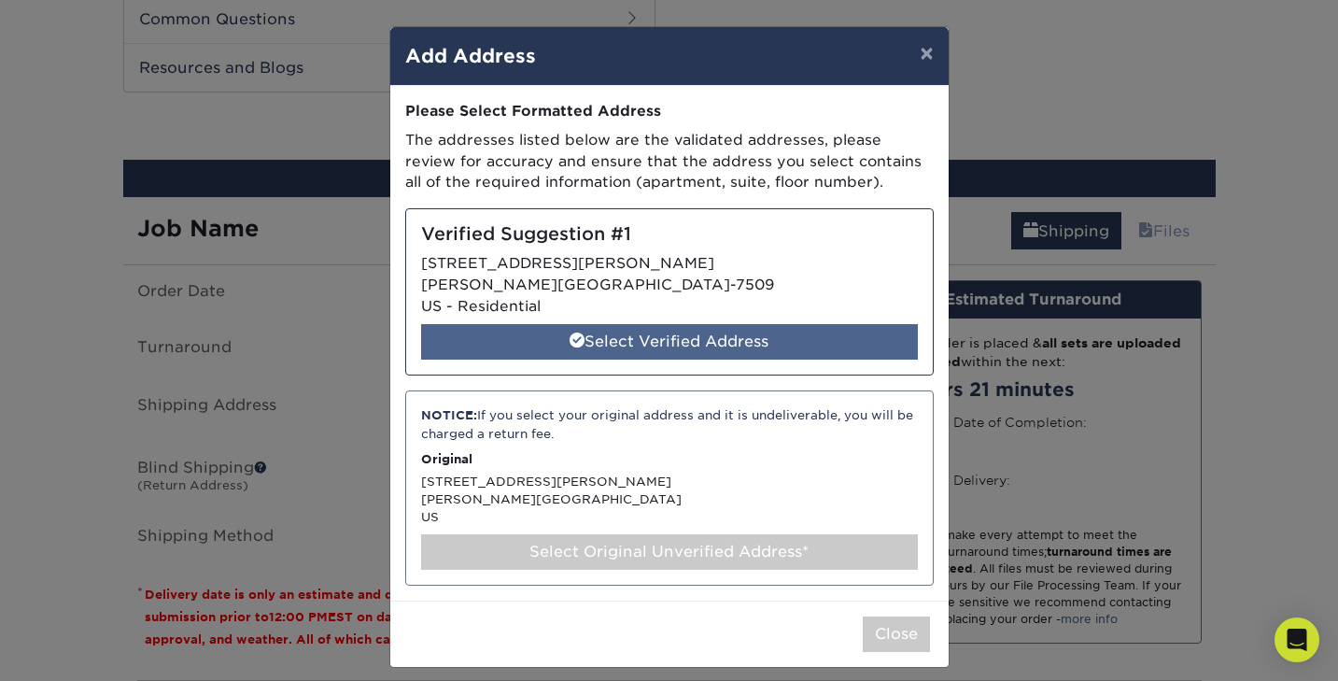
click at [641, 338] on div "Select Verified Address" at bounding box center [669, 341] width 497 height 35
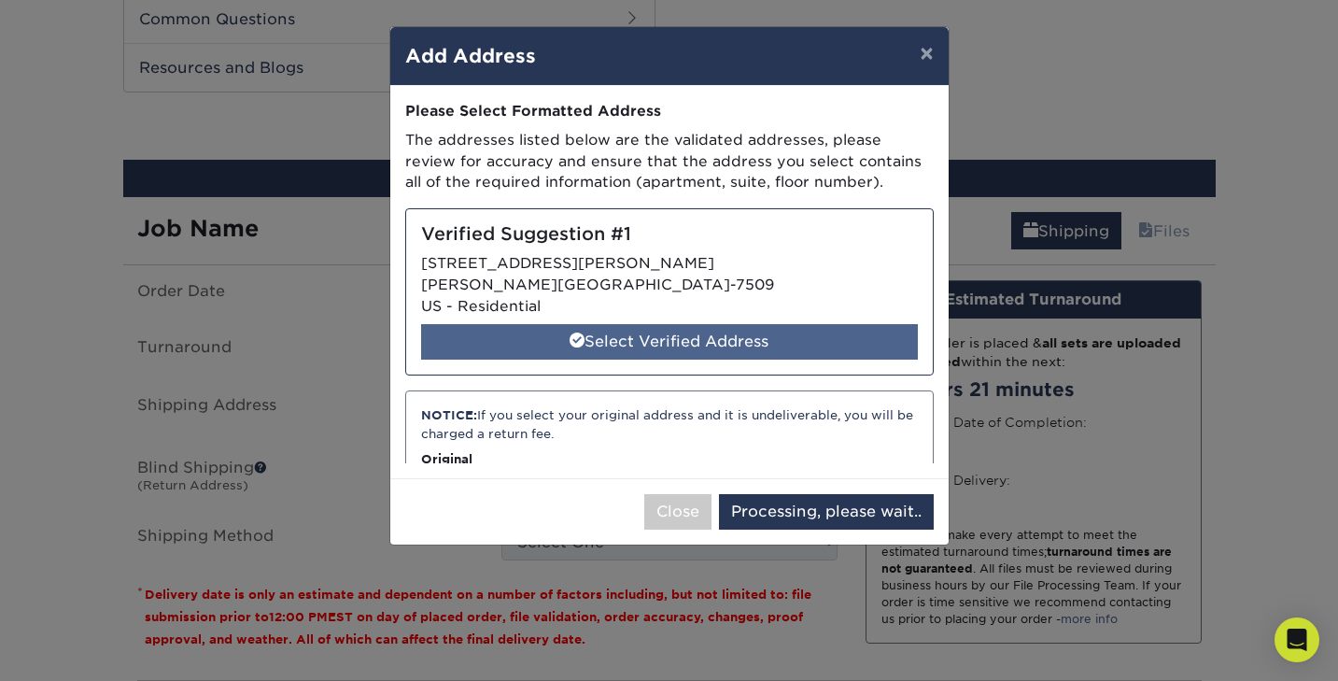
select select "285247"
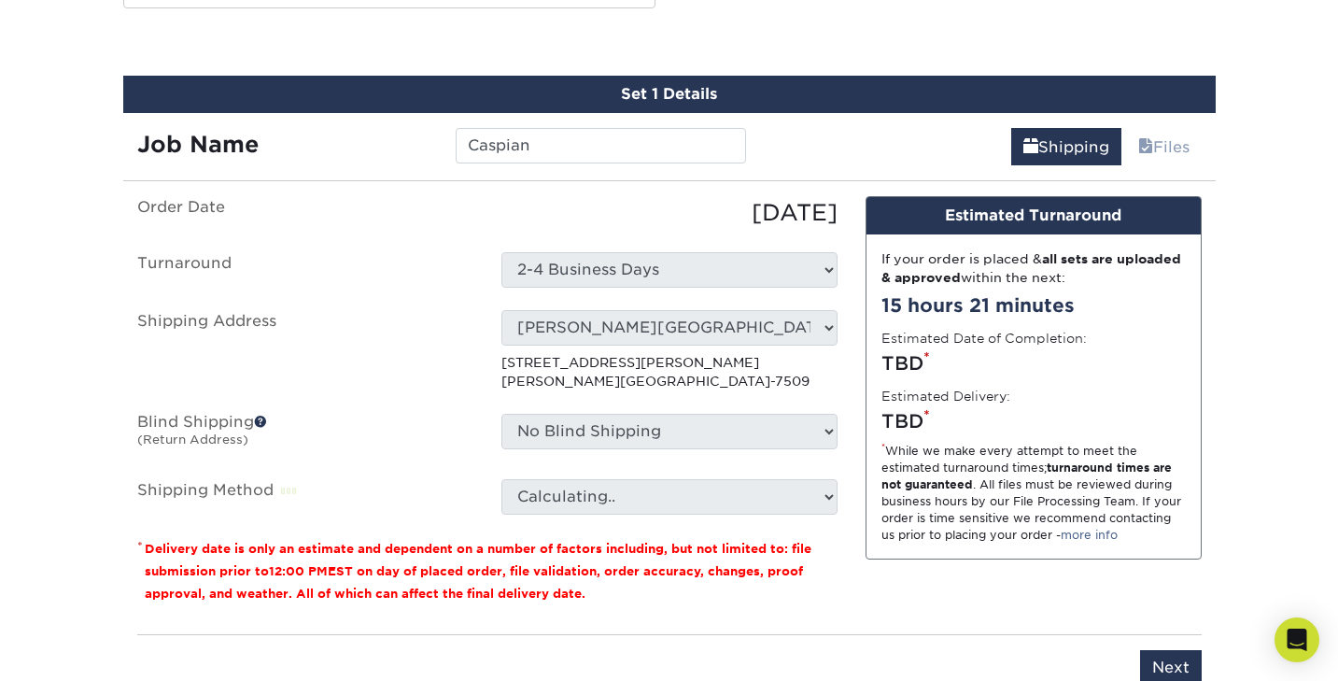
scroll to position [1050, 0]
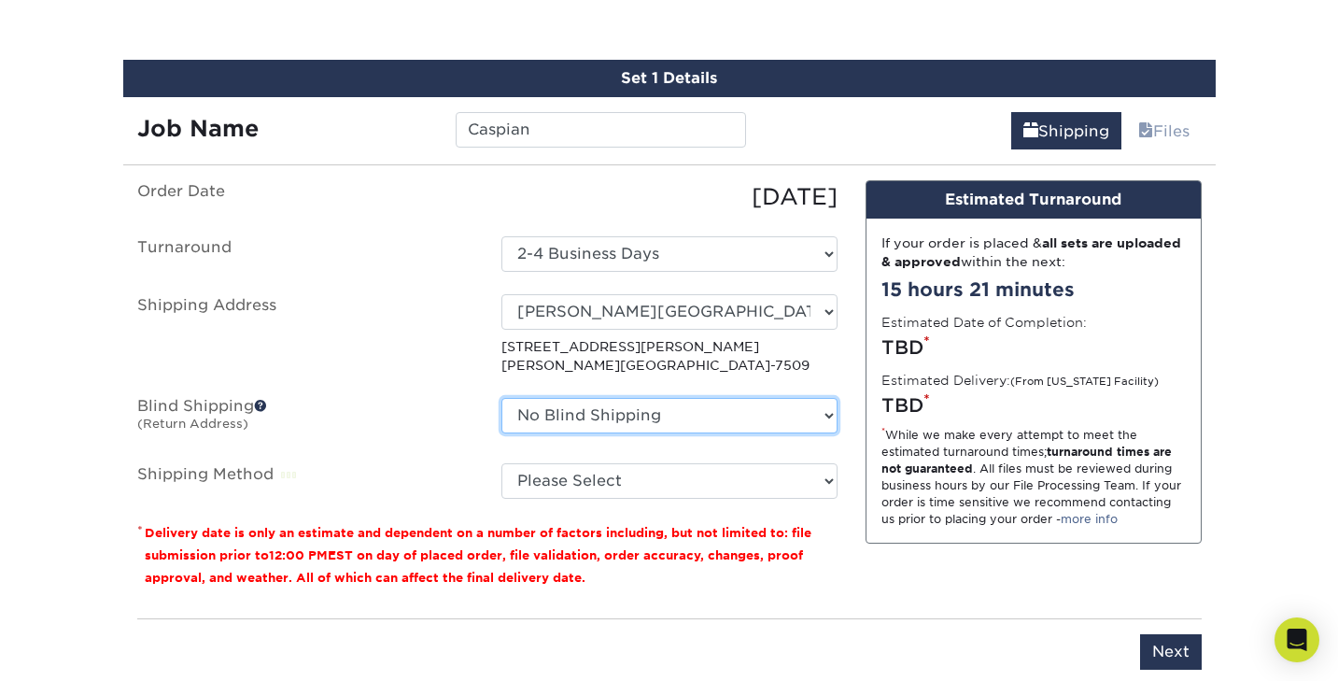
click at [658, 412] on select "No Blind Shipping + Add New Address" at bounding box center [670, 415] width 336 height 35
click at [262, 404] on span at bounding box center [260, 405] width 13 height 13
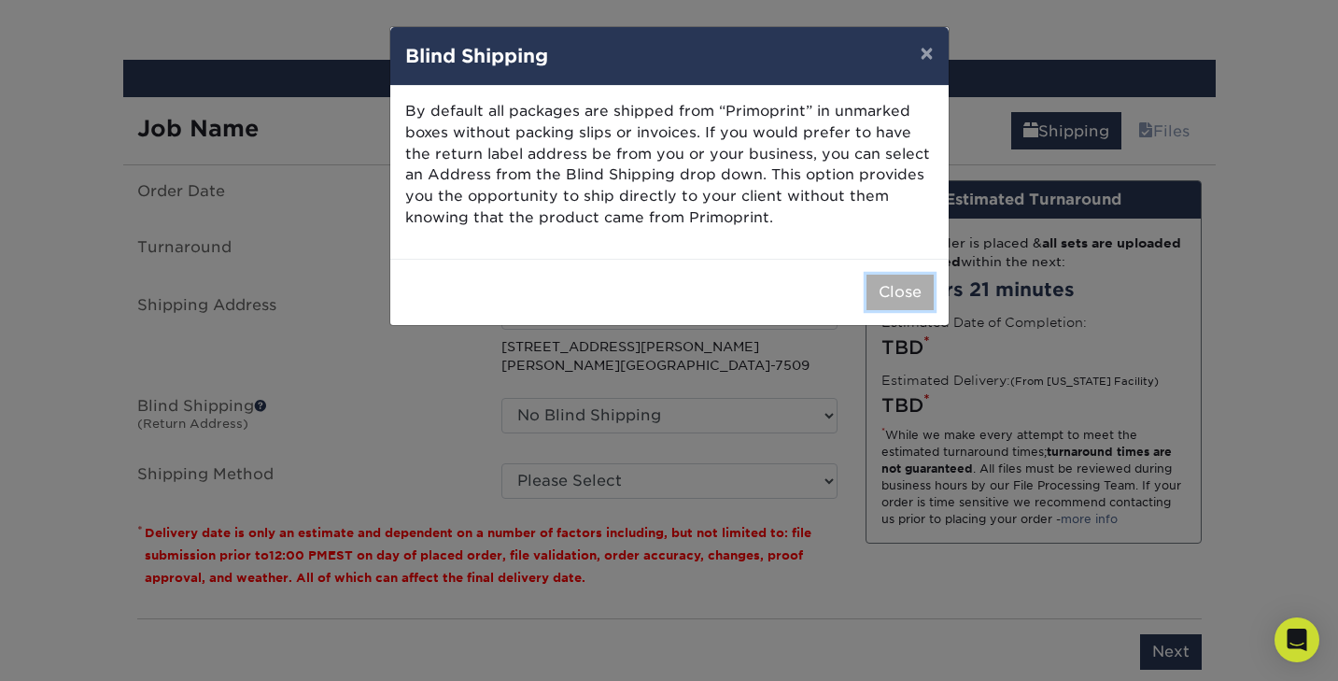
click at [893, 296] on button "Close" at bounding box center [900, 292] width 67 height 35
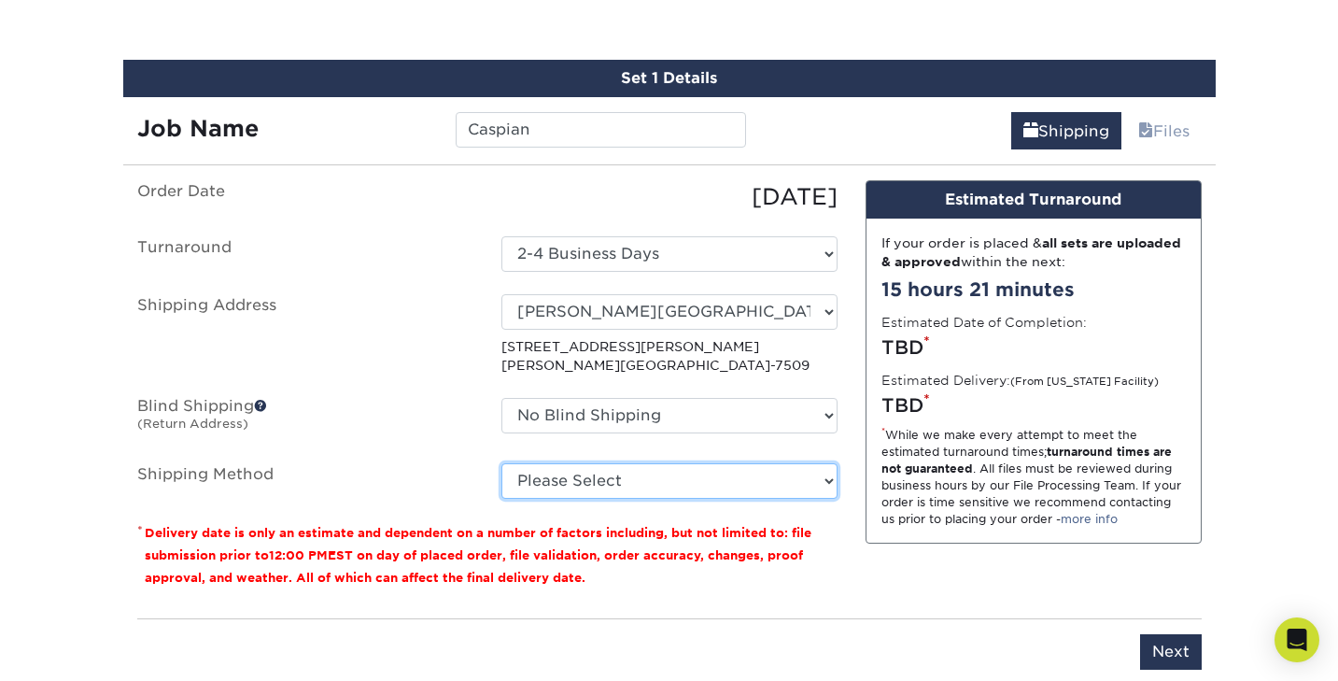
click at [685, 487] on select "Please Select Ground Shipping (+$38.75) 3 Day Shipping Service (+$44.21) 2 Day …" at bounding box center [670, 480] width 336 height 35
select select "03"
click at [502, 463] on select "Please Select Ground Shipping (+$38.75) 3 Day Shipping Service (+$44.21) 2 Day …" at bounding box center [670, 480] width 336 height 35
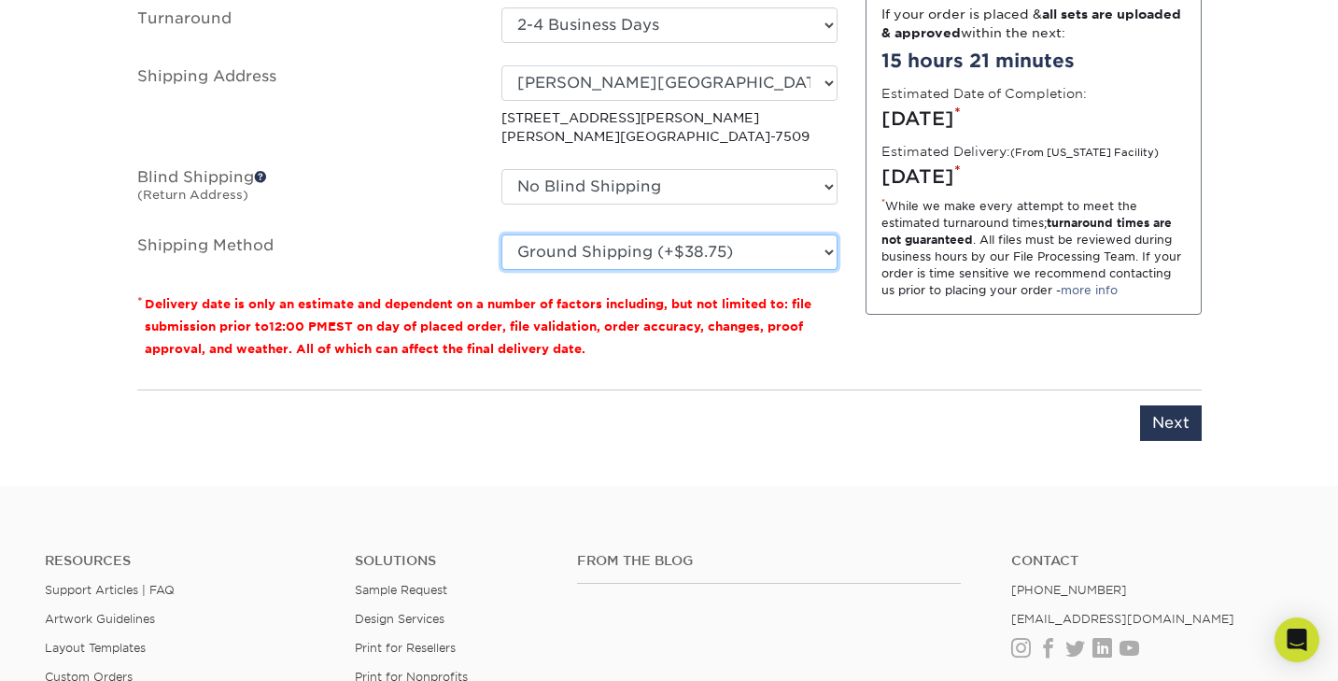
scroll to position [1299, 0]
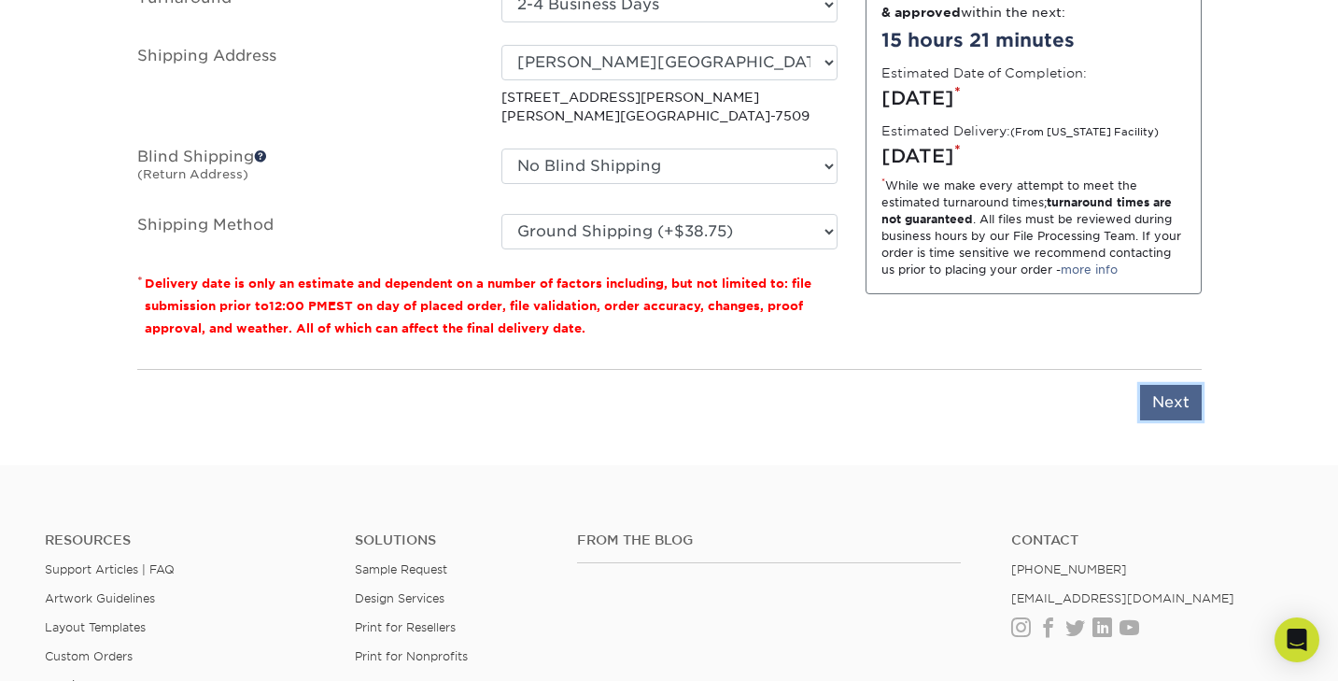
click at [1164, 405] on input "Next" at bounding box center [1171, 402] width 62 height 35
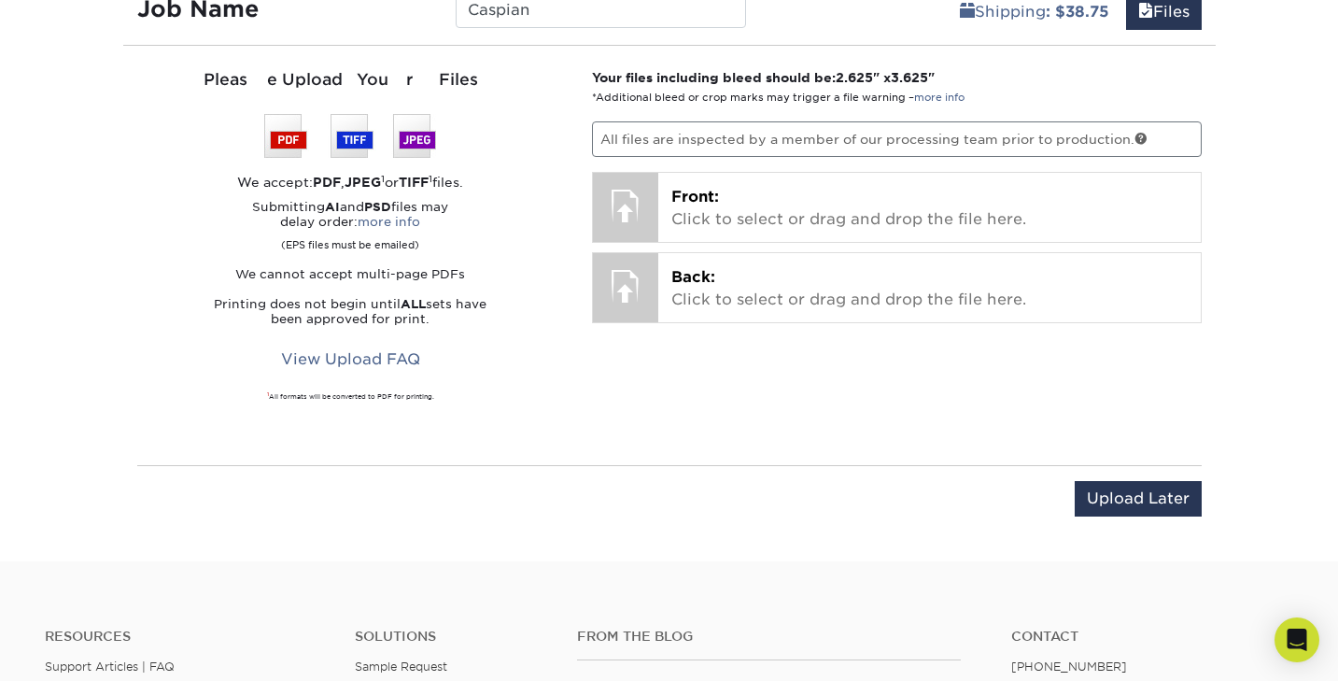
scroll to position [1157, 0]
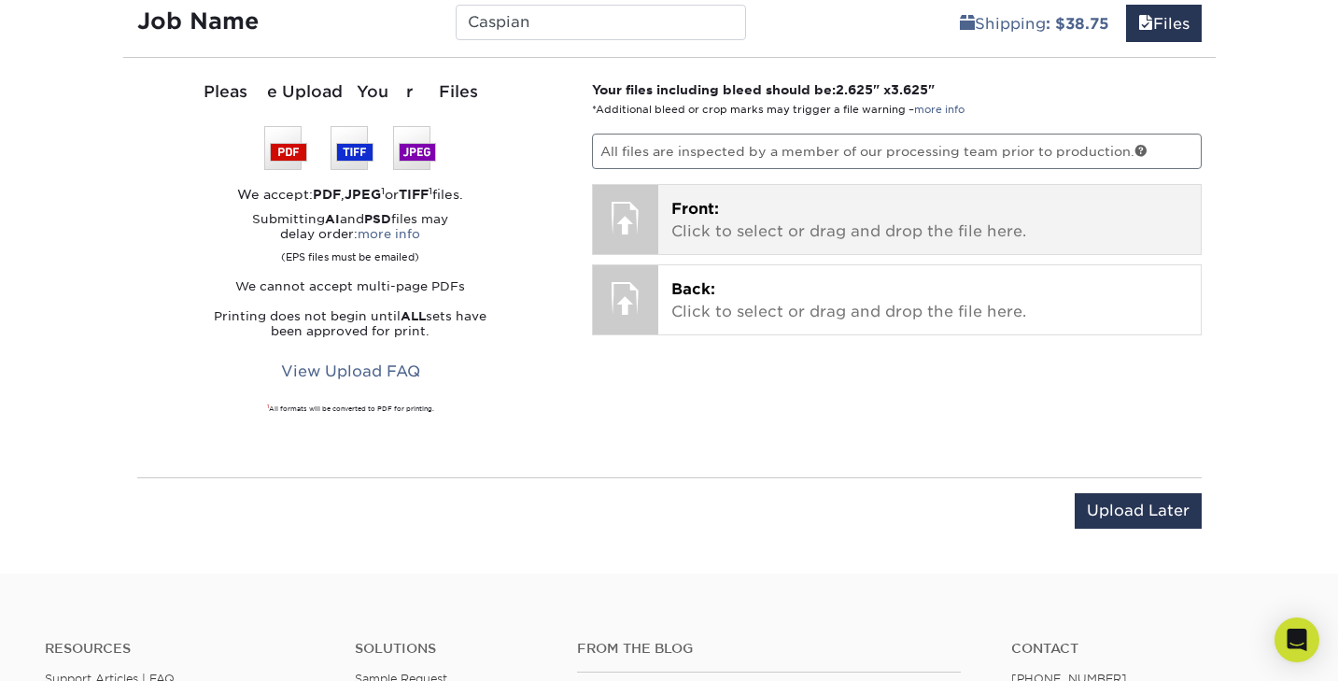
click at [634, 226] on div at bounding box center [625, 217] width 65 height 65
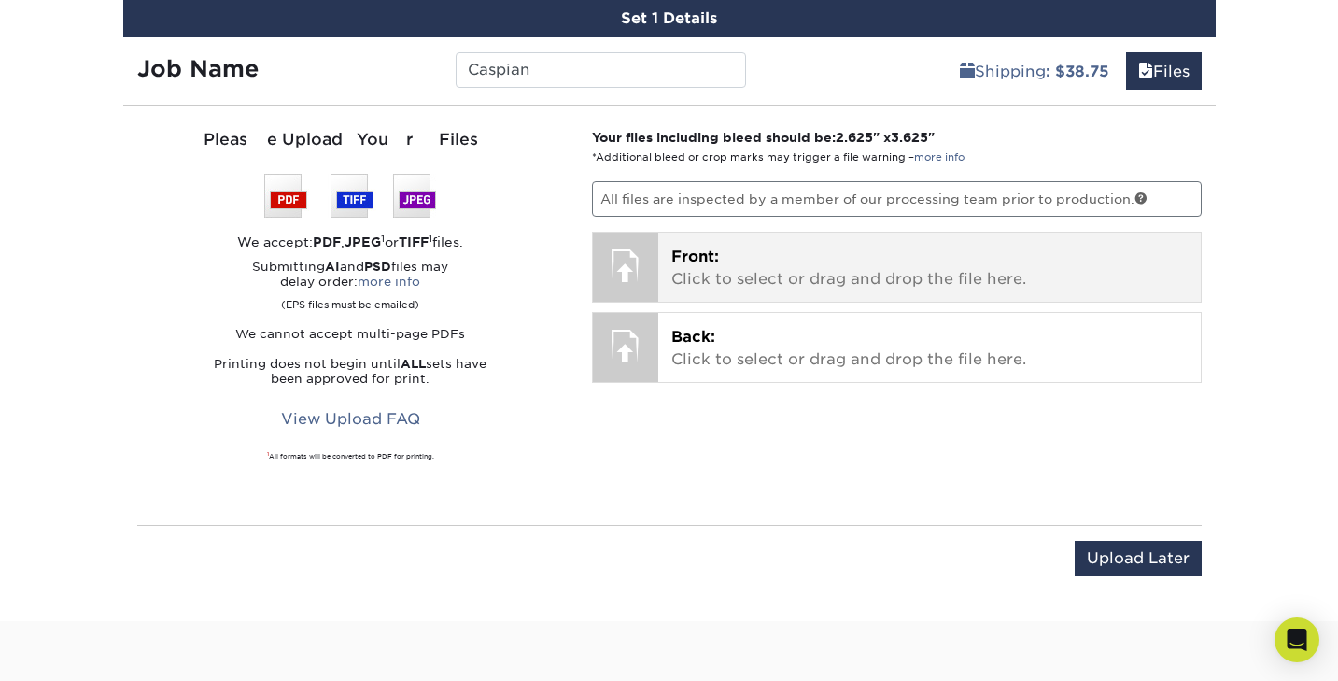
scroll to position [1091, 0]
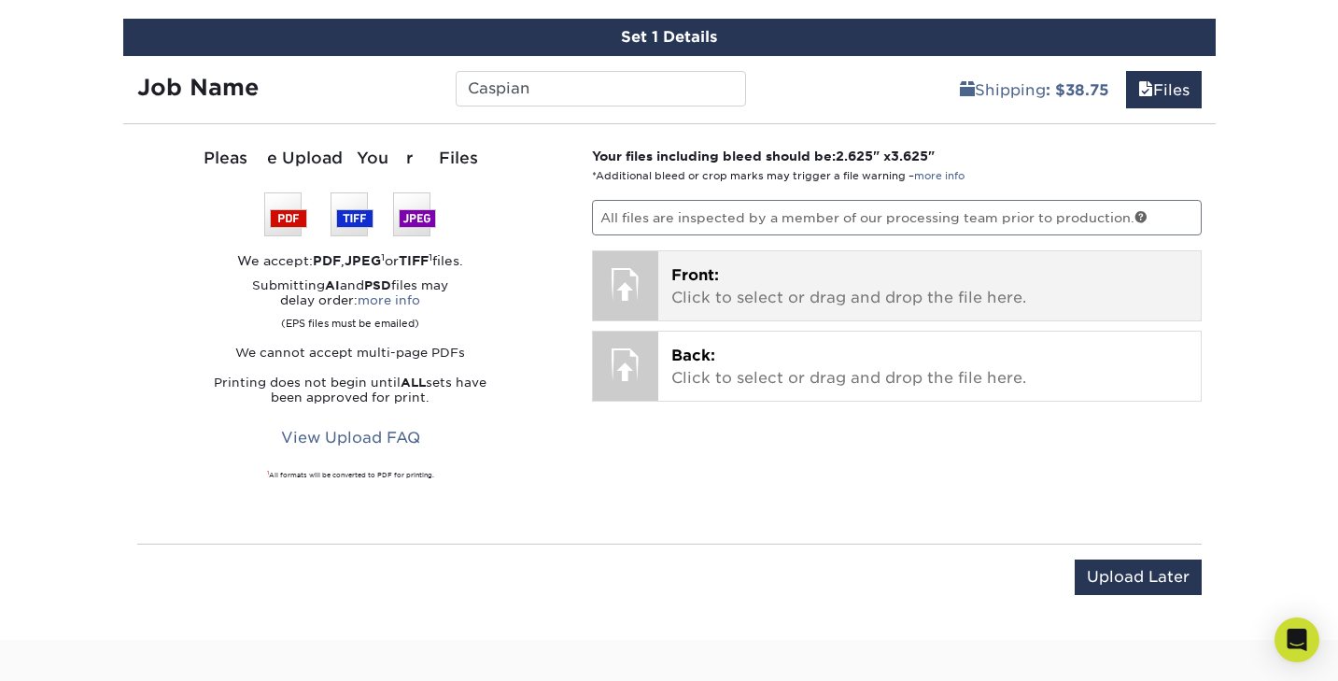
click at [761, 280] on p "Front: Click to select or drag and drop the file here." at bounding box center [930, 286] width 517 height 45
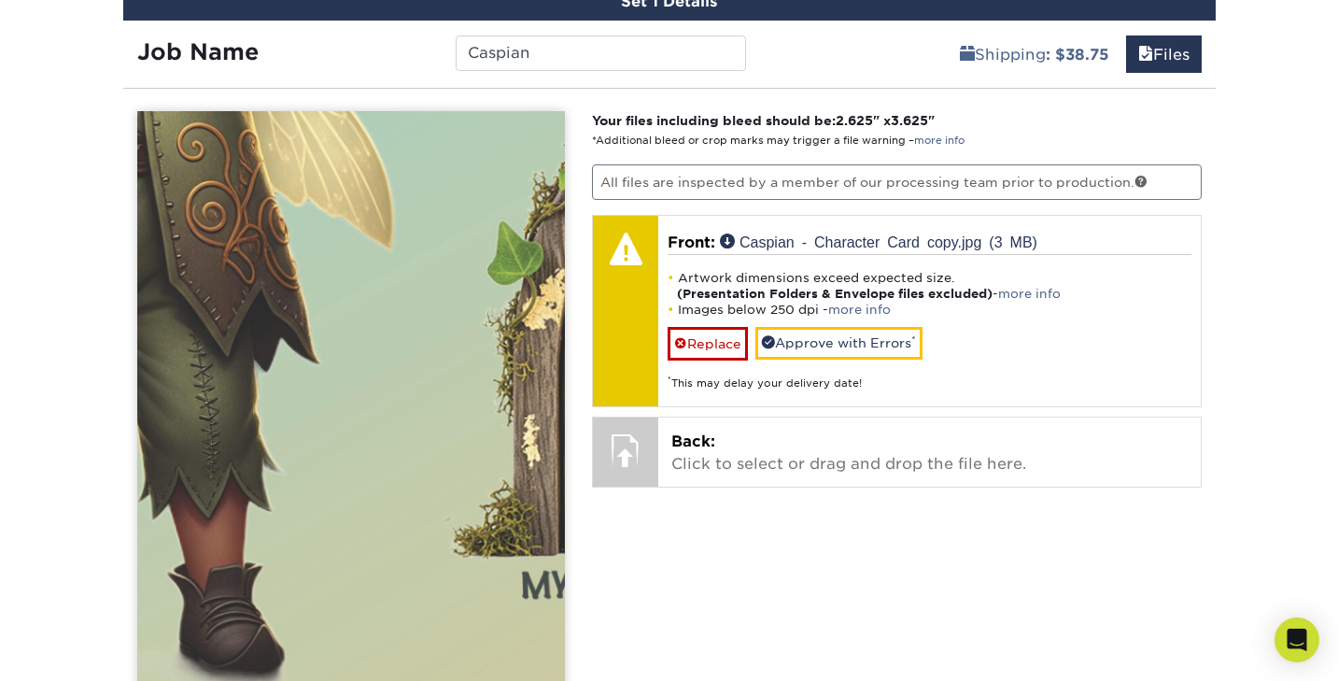
scroll to position [1125, 0]
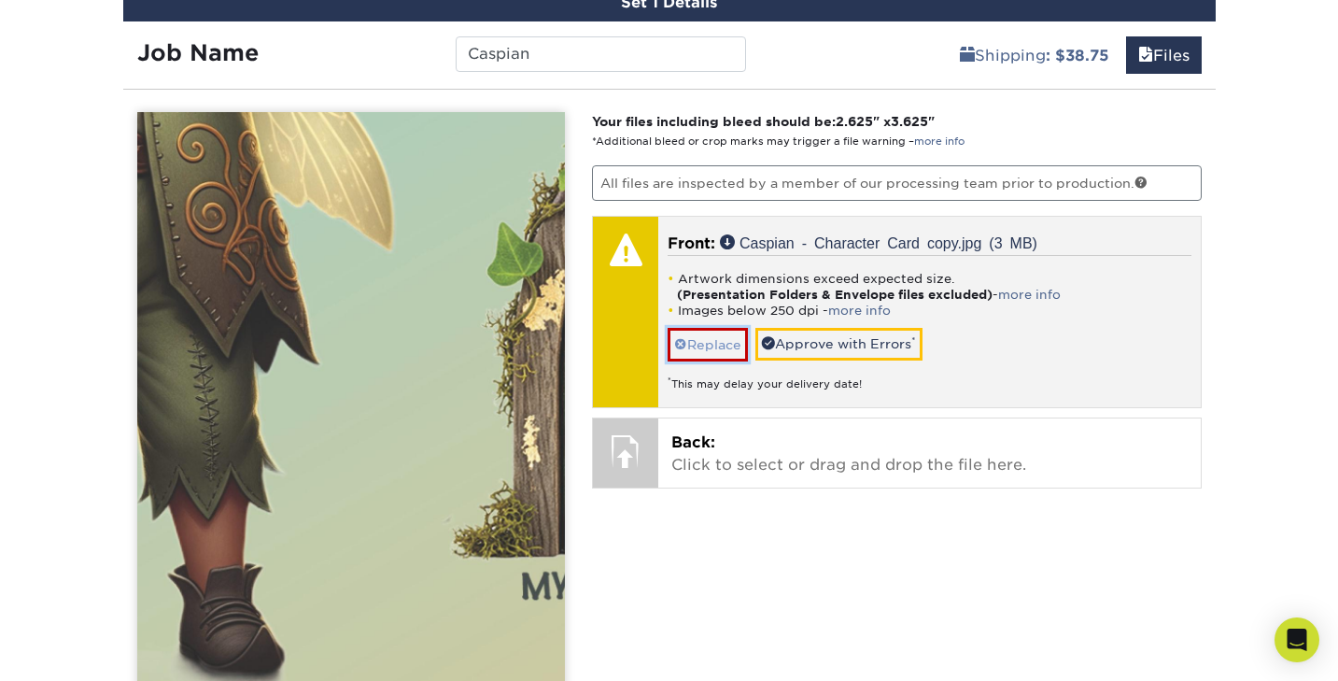
click at [696, 343] on link "Replace" at bounding box center [708, 344] width 80 height 33
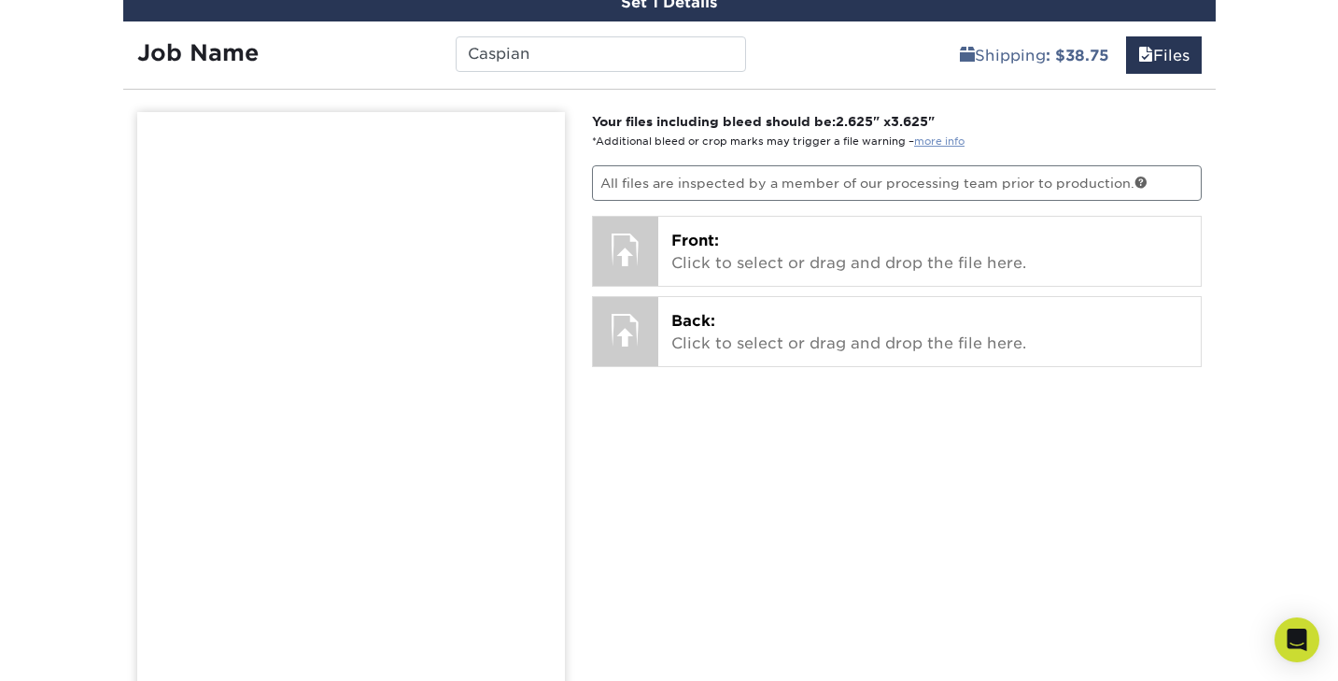
click at [932, 138] on link "more info" at bounding box center [939, 141] width 50 height 12
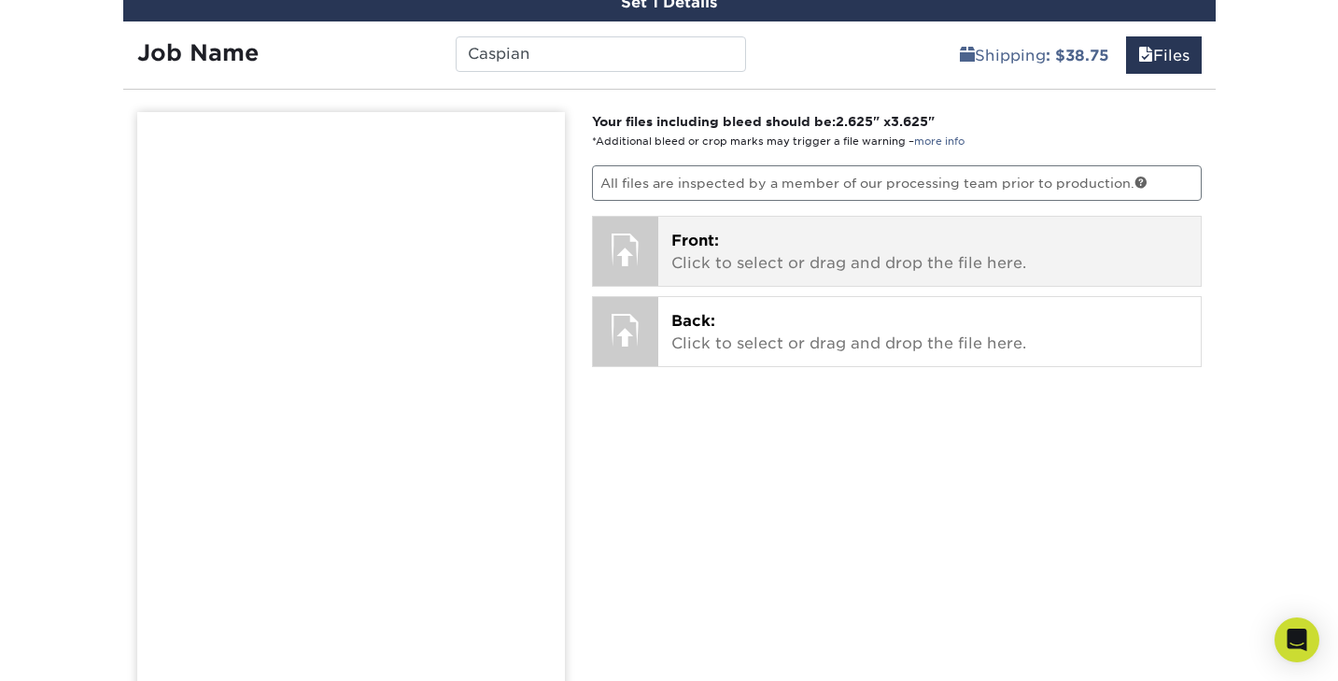
click at [764, 253] on p "Front: Click to select or drag and drop the file here." at bounding box center [930, 252] width 517 height 45
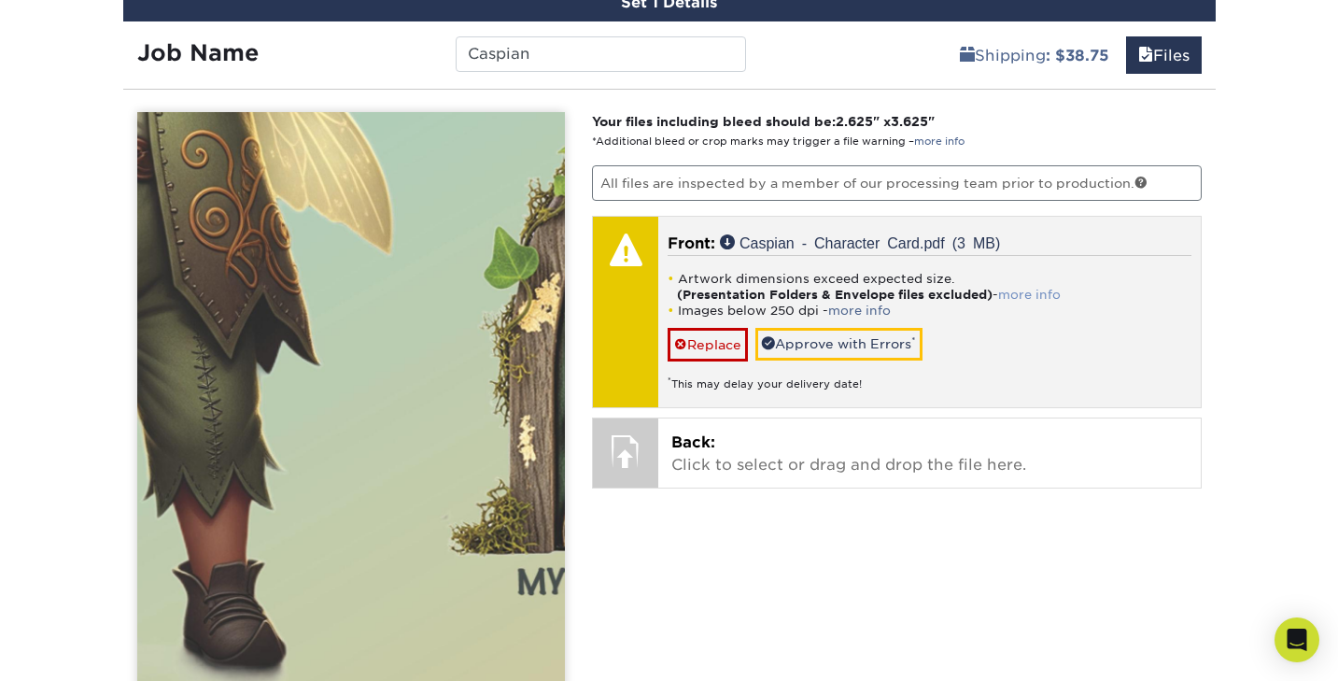
click at [1024, 292] on link "more info" at bounding box center [1029, 295] width 63 height 14
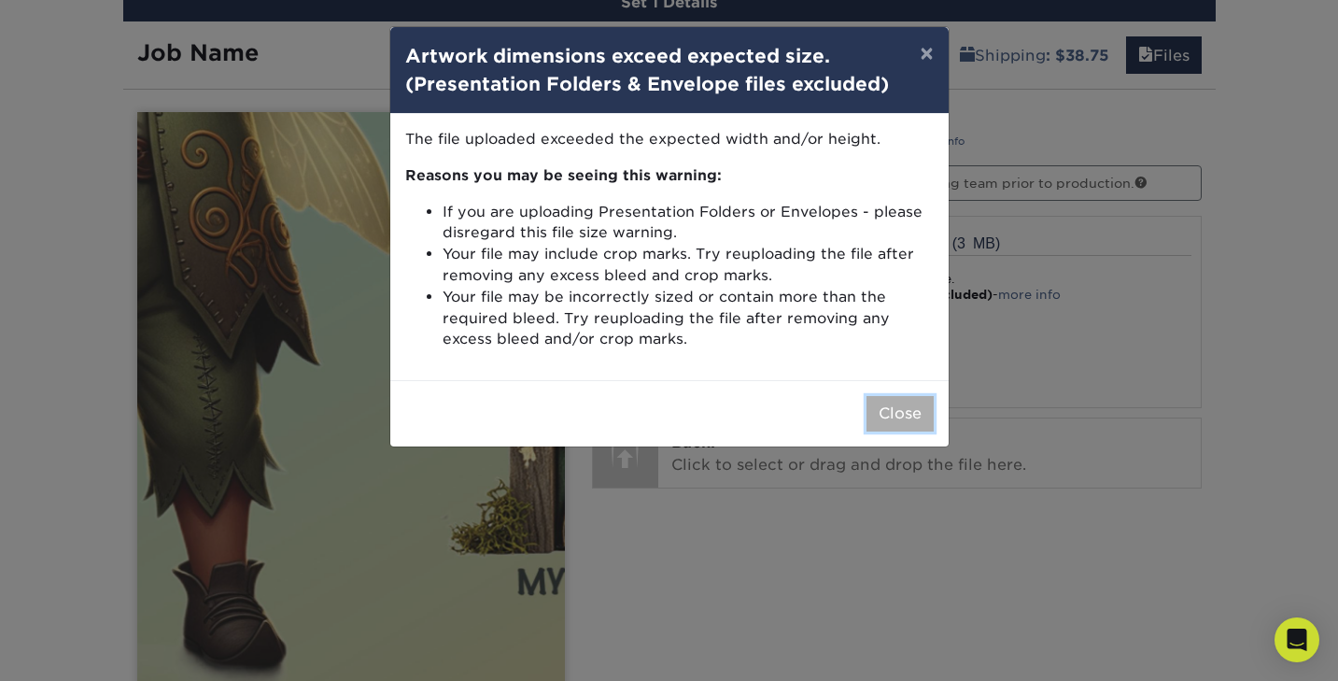
click at [890, 408] on button "Close" at bounding box center [900, 413] width 67 height 35
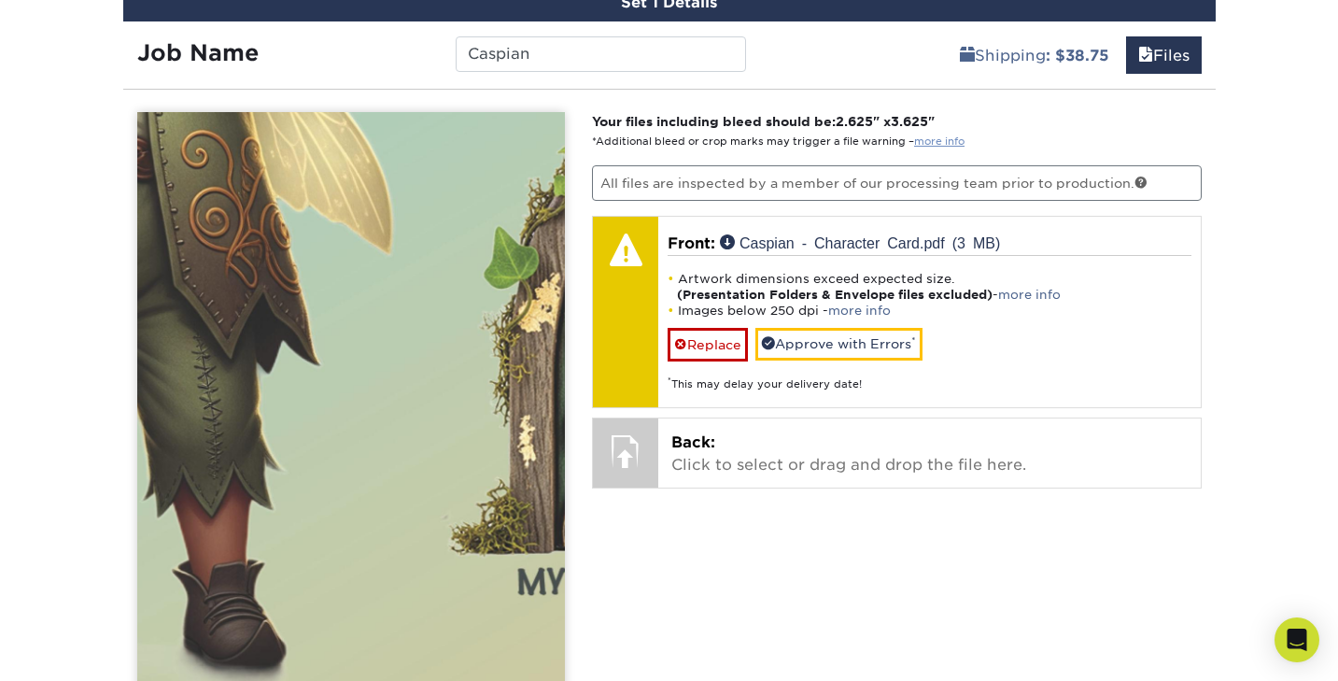
click at [933, 144] on link "more info" at bounding box center [939, 141] width 50 height 12
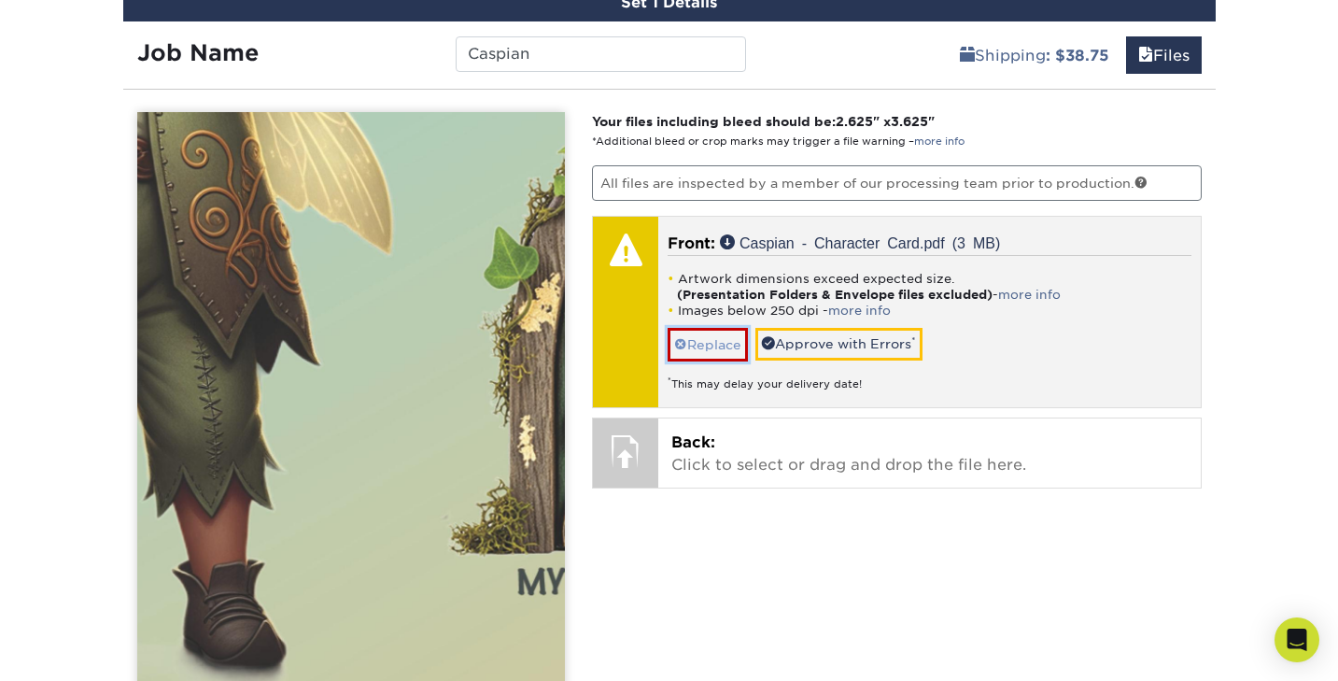
click at [723, 345] on link "Replace" at bounding box center [708, 344] width 80 height 33
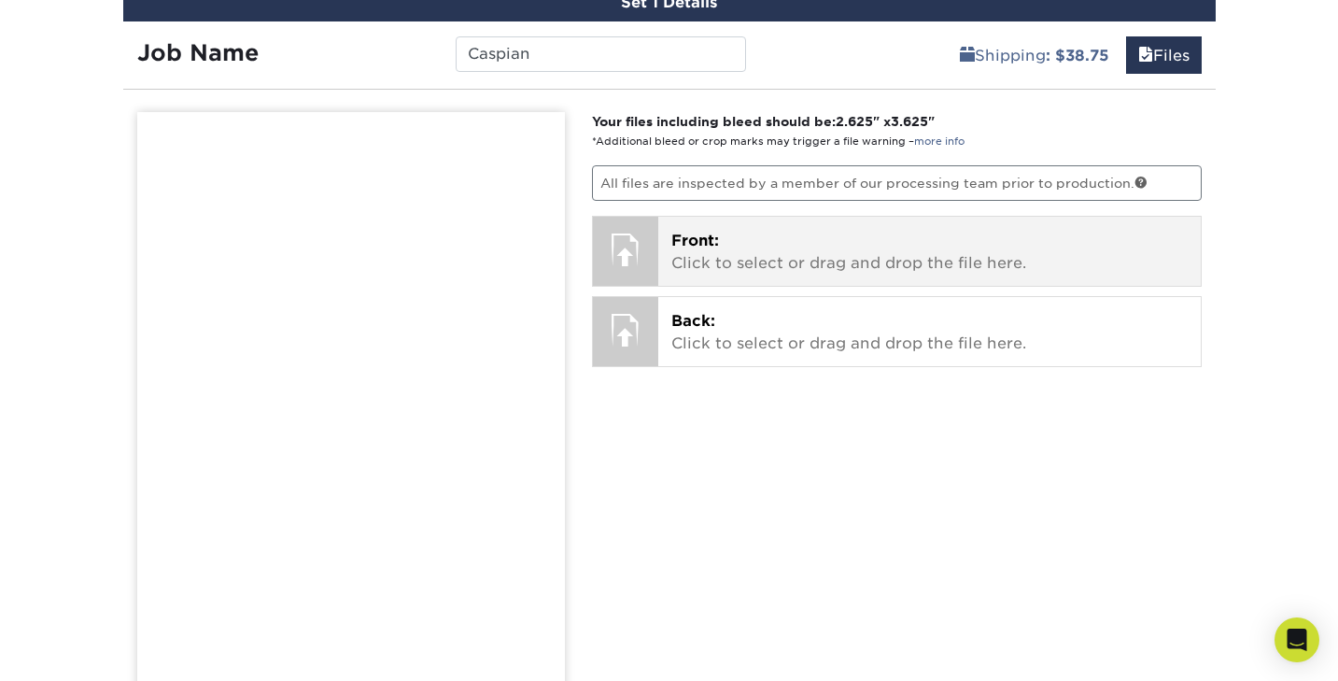
click at [743, 253] on p "Front: Click to select or drag and drop the file here." at bounding box center [930, 252] width 517 height 45
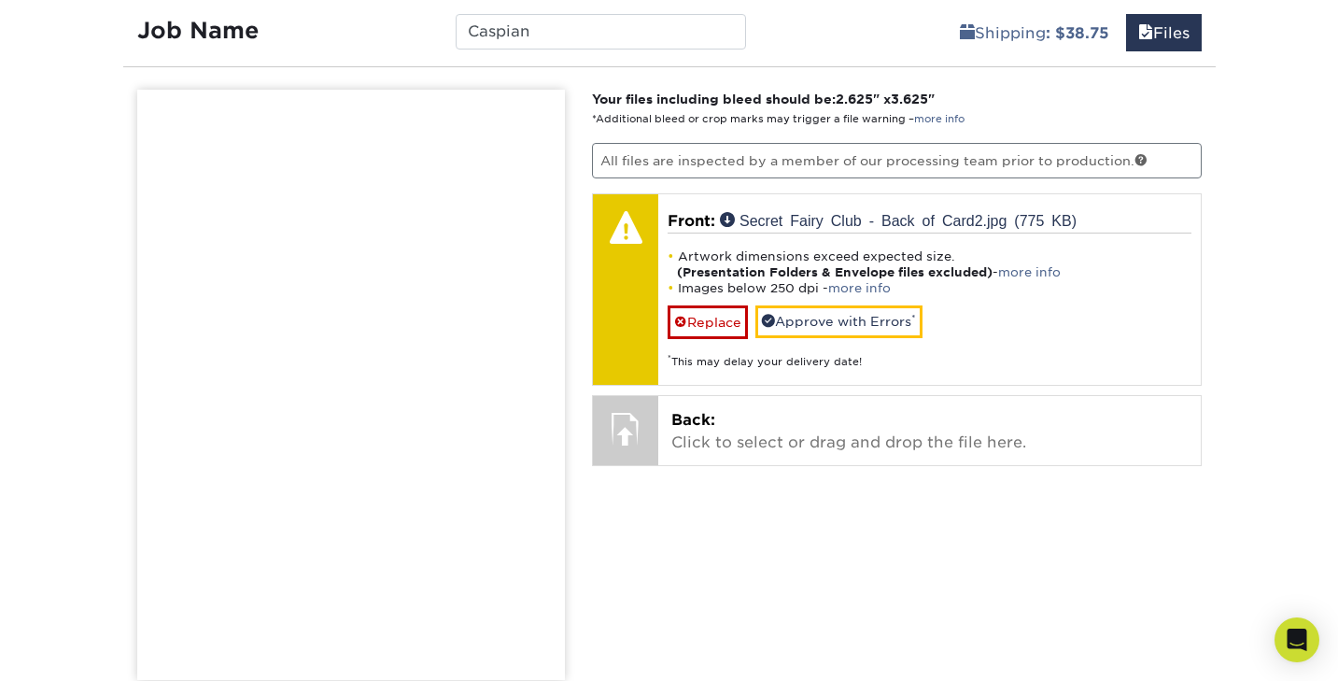
scroll to position [1135, 0]
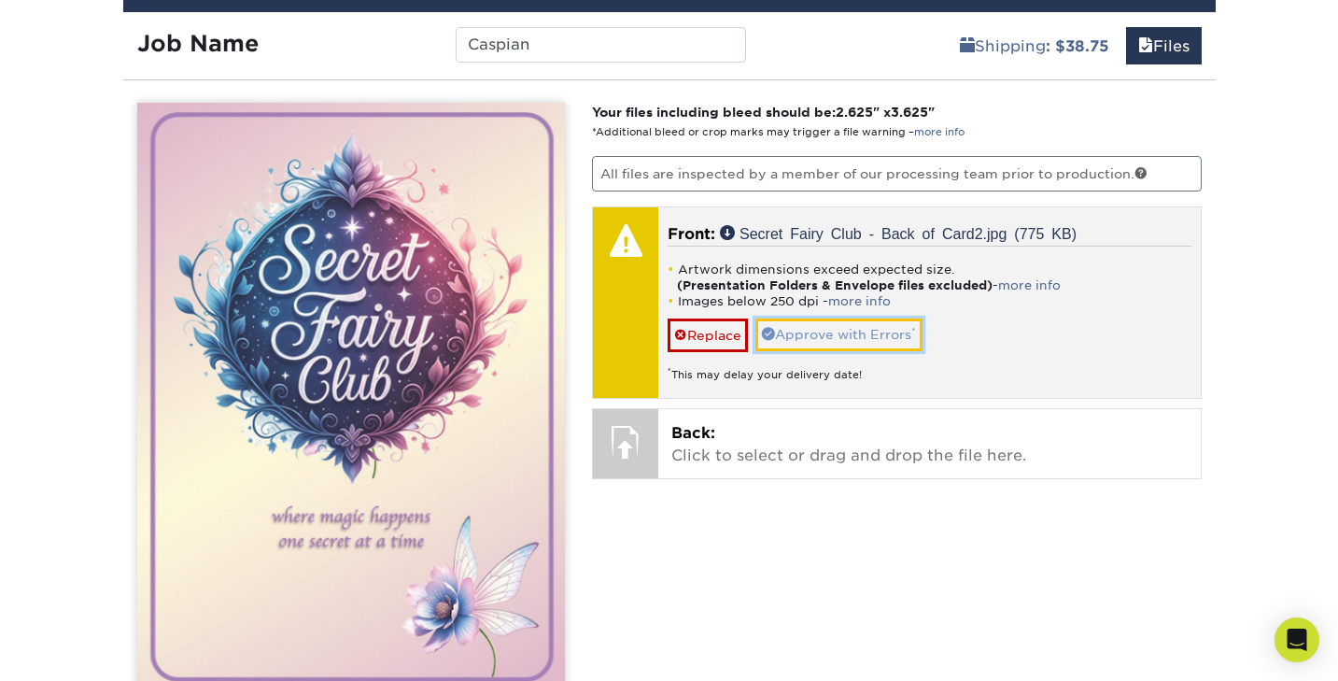
click at [827, 333] on link "Approve with Errors *" at bounding box center [839, 334] width 167 height 32
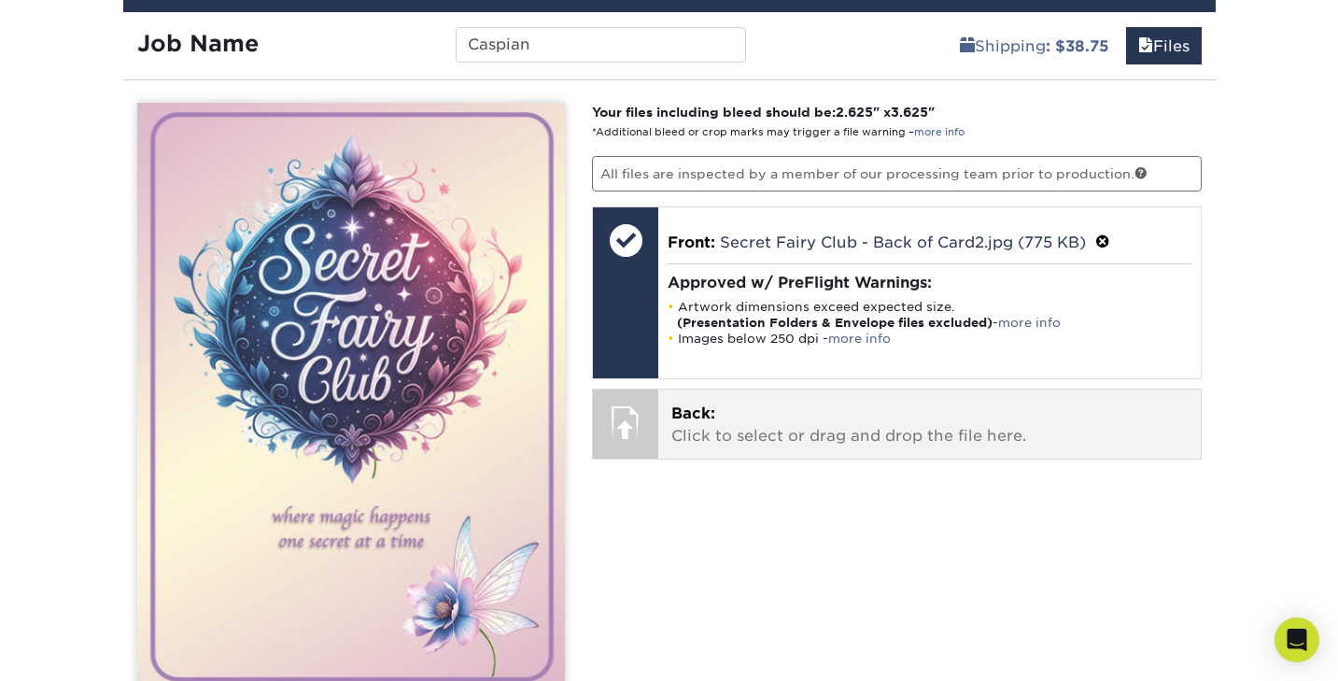
click at [706, 421] on p "Back: Click to select or drag and drop the file here." at bounding box center [930, 425] width 517 height 45
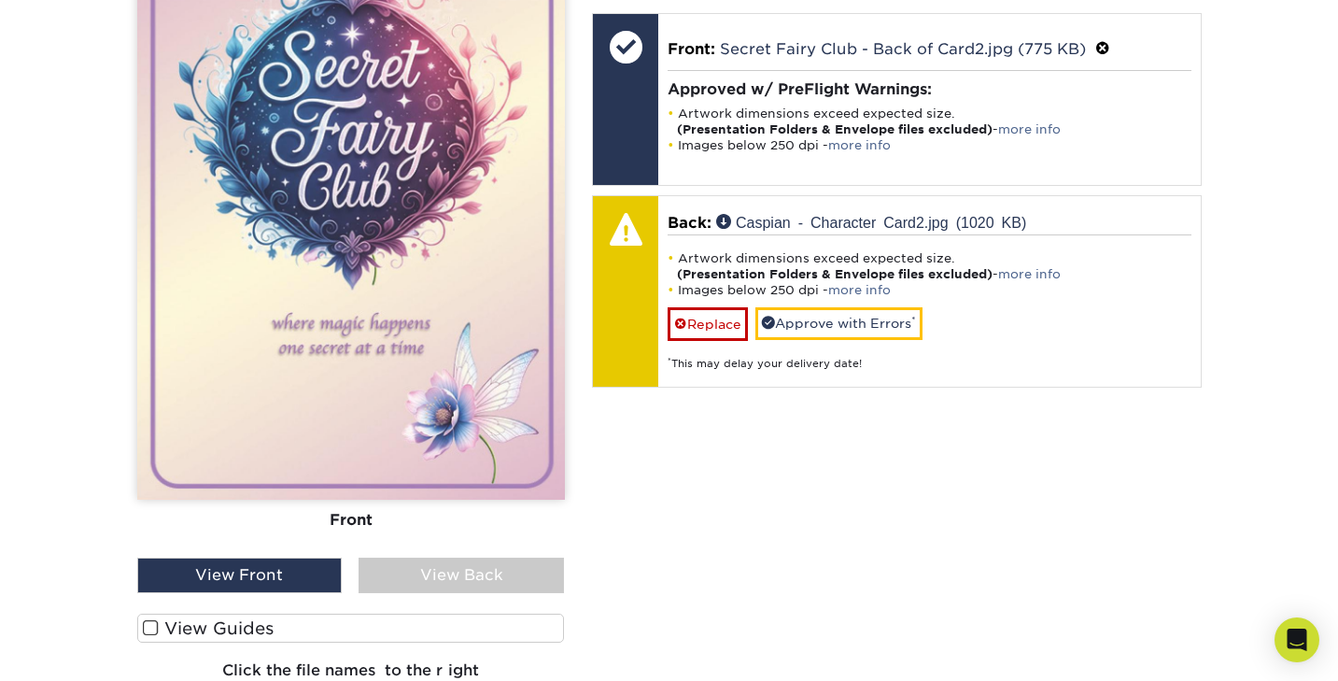
scroll to position [1338, 0]
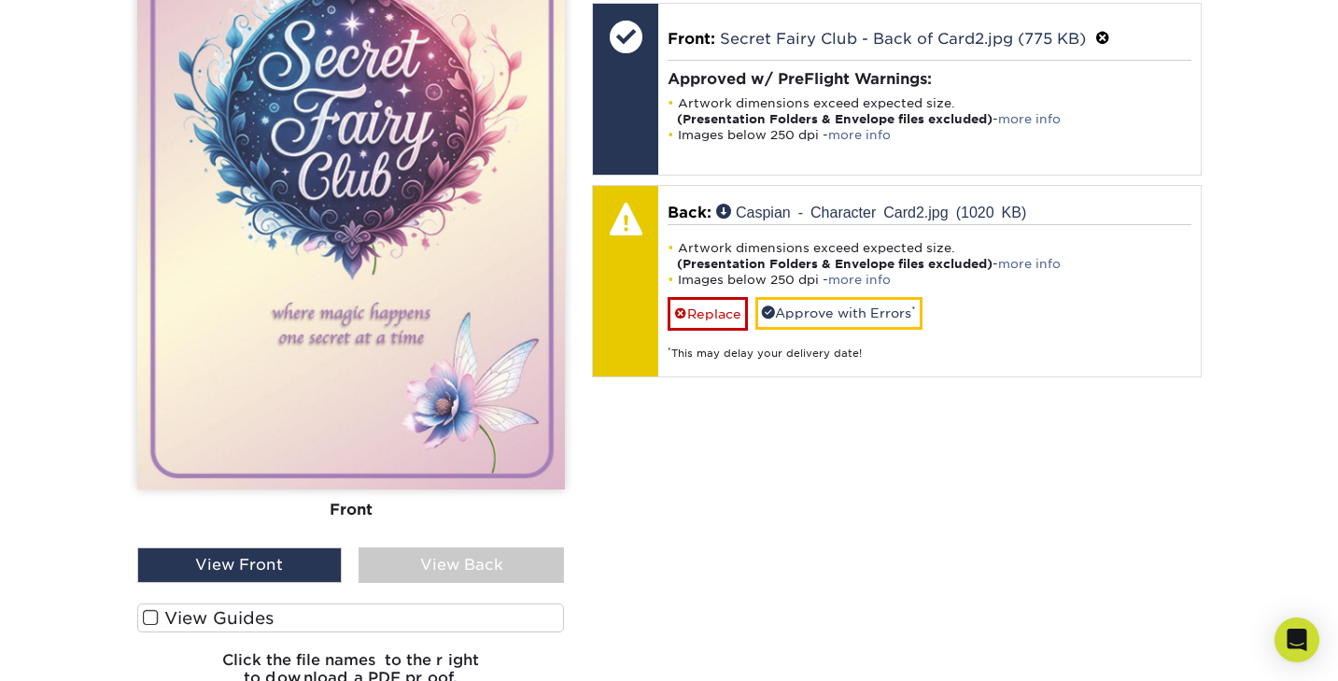
click at [488, 558] on div "View Back" at bounding box center [461, 564] width 205 height 35
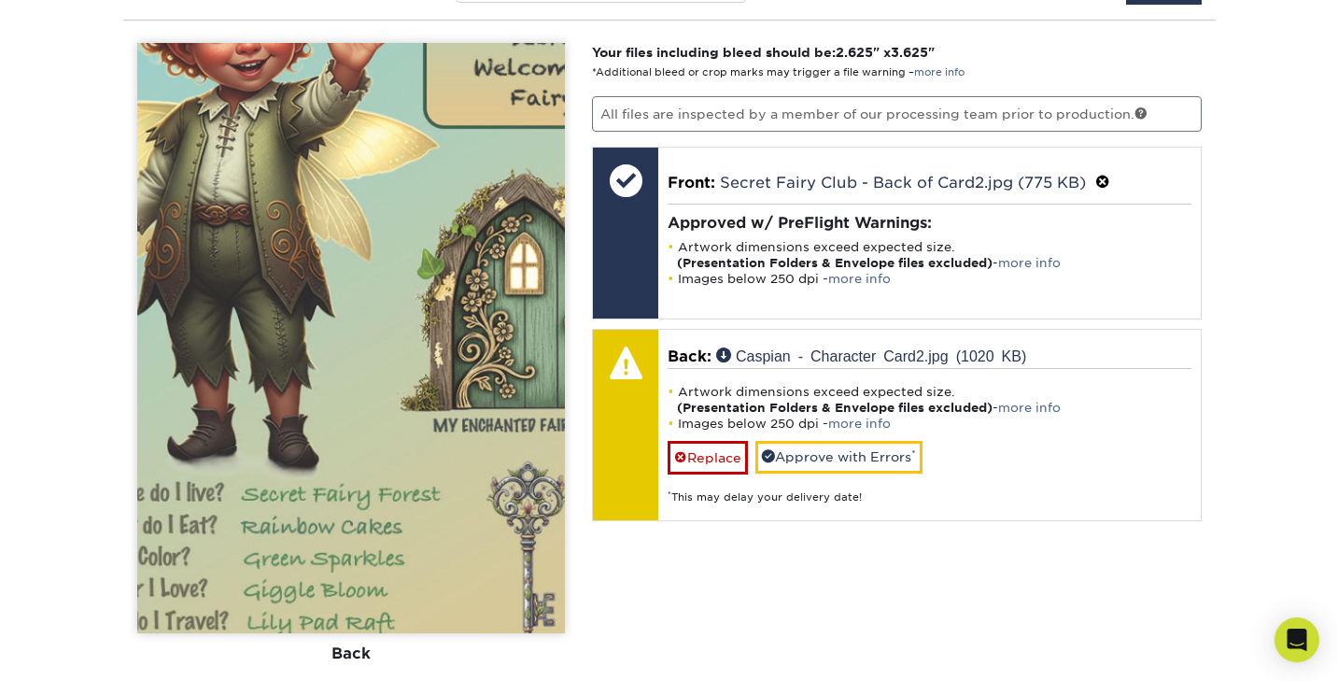
scroll to position [1189, 0]
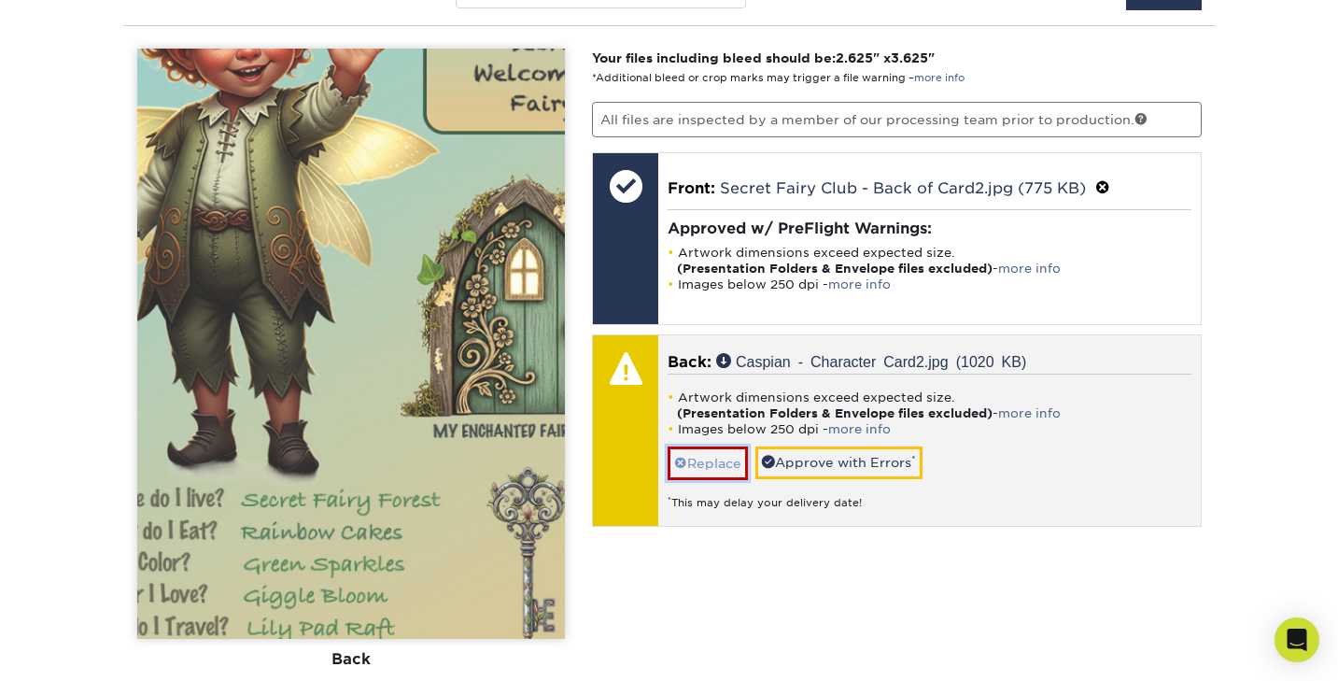
click at [721, 461] on link "Replace" at bounding box center [708, 462] width 80 height 33
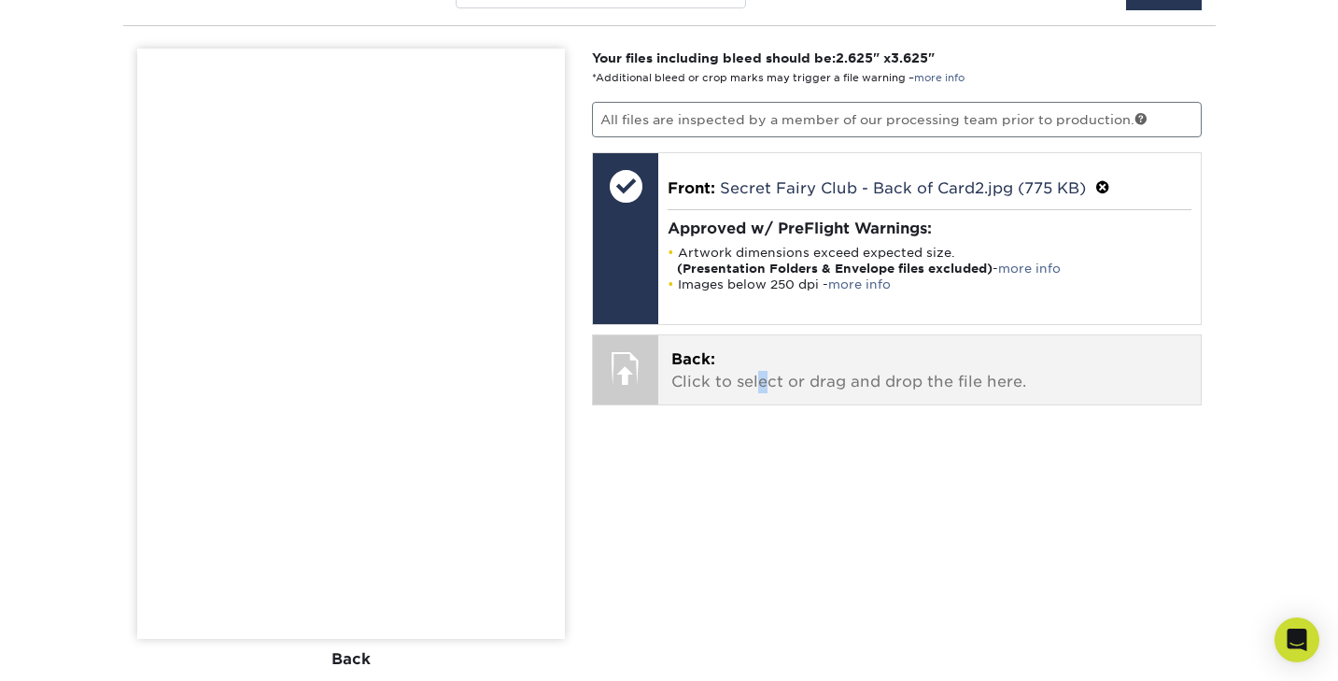
click at [761, 371] on p "Back: Click to select or drag and drop the file here." at bounding box center [930, 370] width 517 height 45
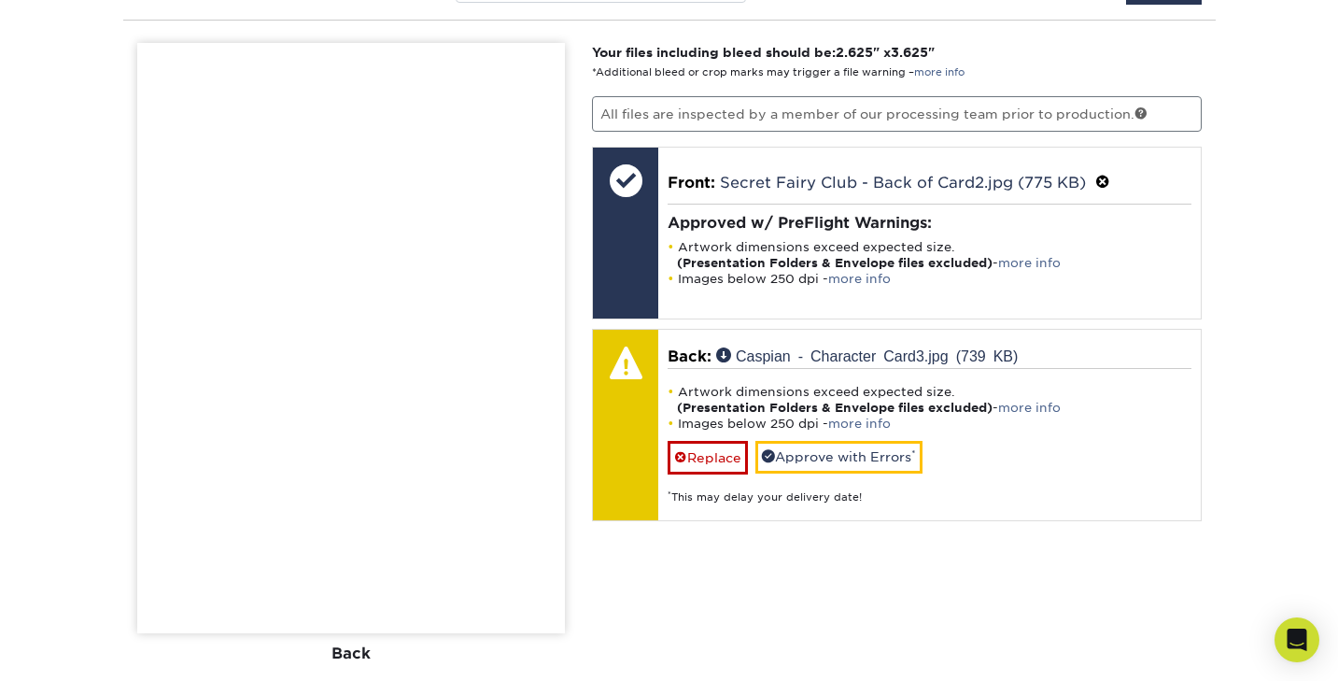
scroll to position [1194, 0]
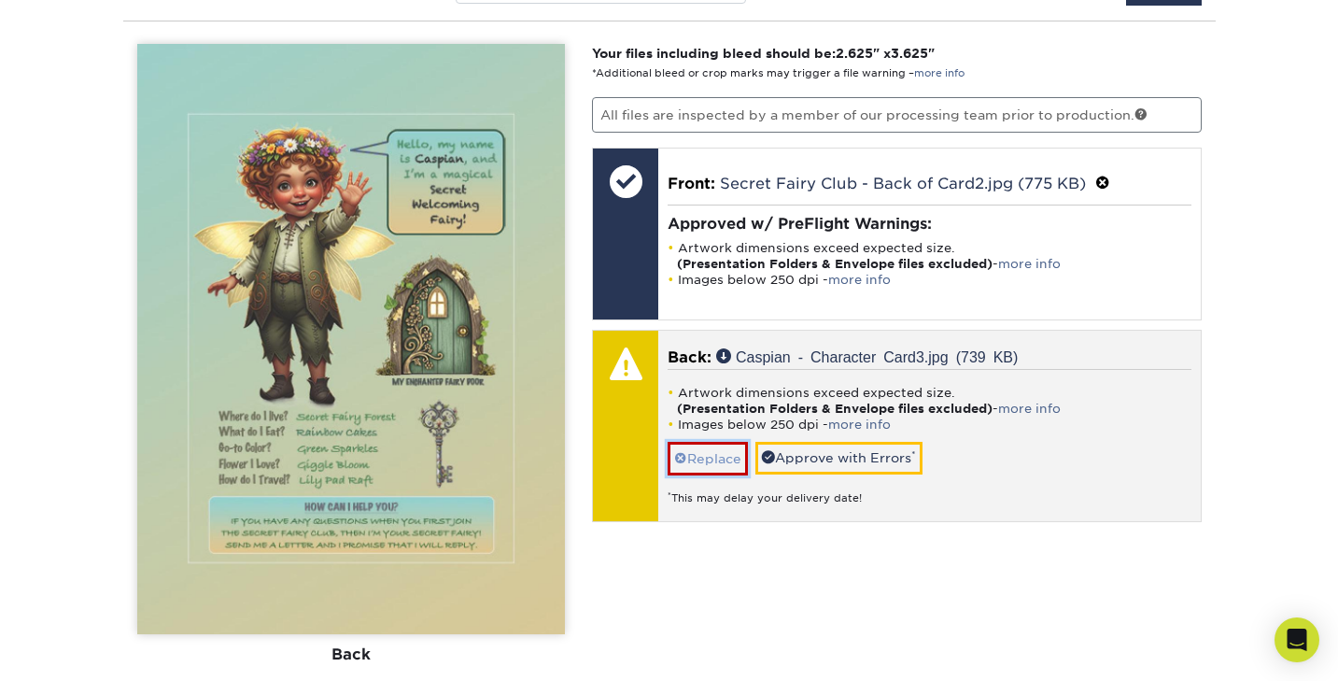
click at [708, 455] on link "Replace" at bounding box center [708, 458] width 80 height 33
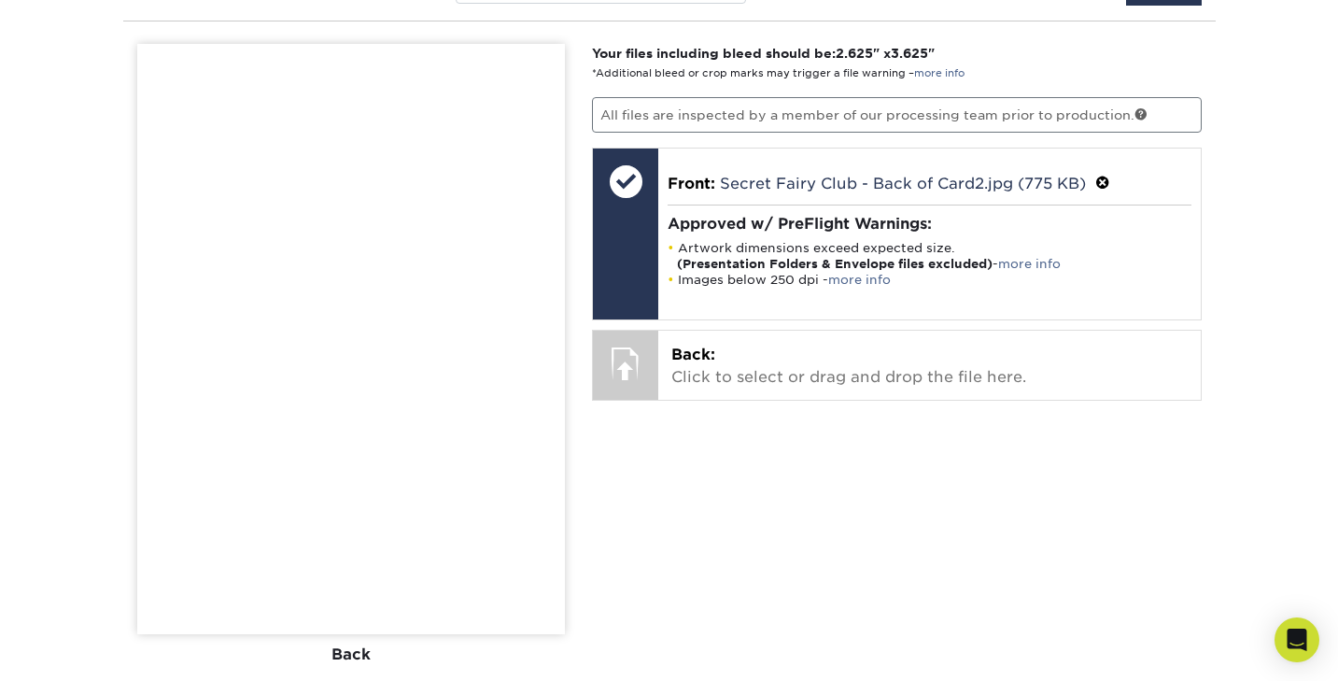
click at [750, 429] on div "Your files including bleed should be: 2.625 " x 3.625 " *Additional bleed or cr…" at bounding box center [897, 445] width 638 height 802
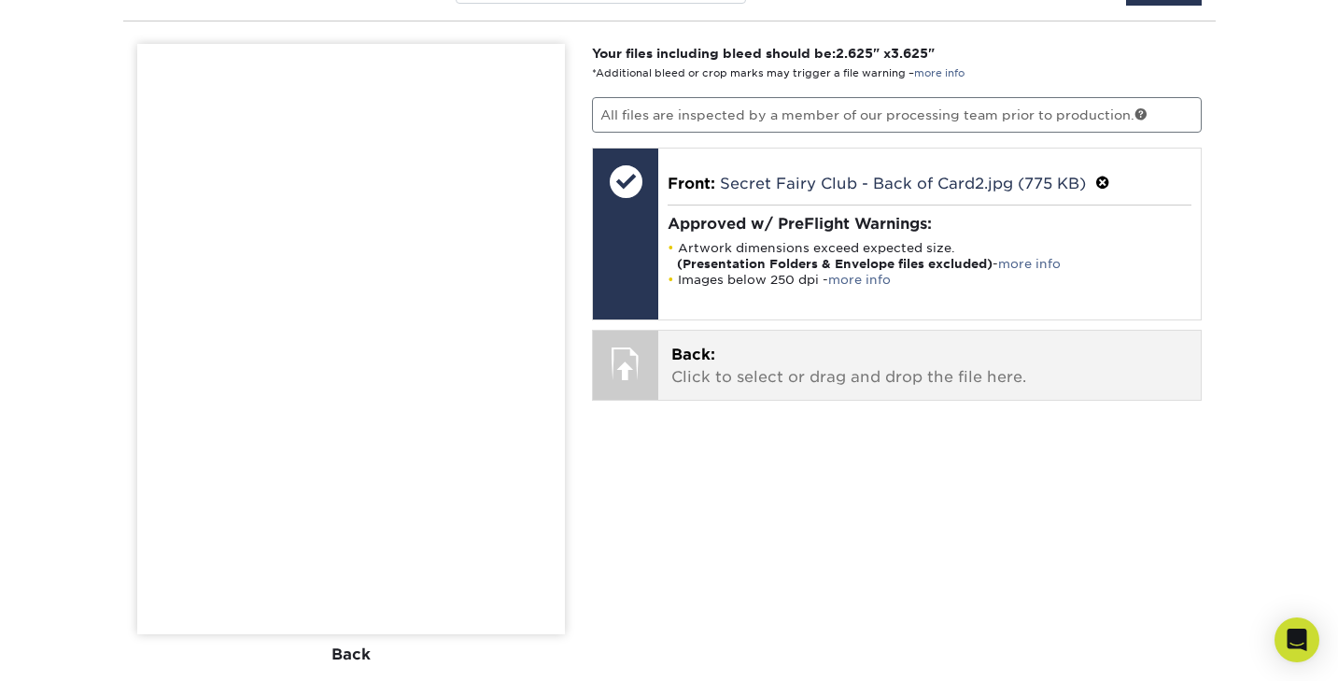
click at [780, 372] on p "Back: Click to select or drag and drop the file here." at bounding box center [930, 366] width 517 height 45
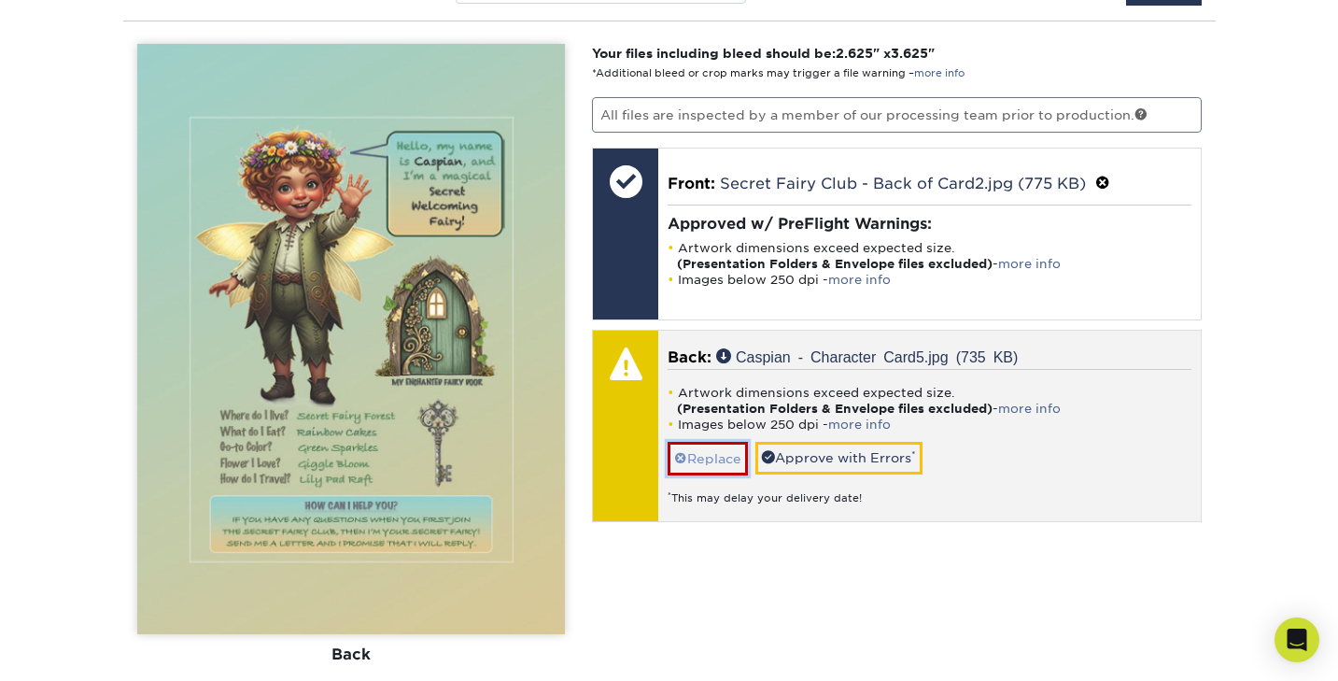
click at [722, 456] on link "Replace" at bounding box center [708, 458] width 80 height 33
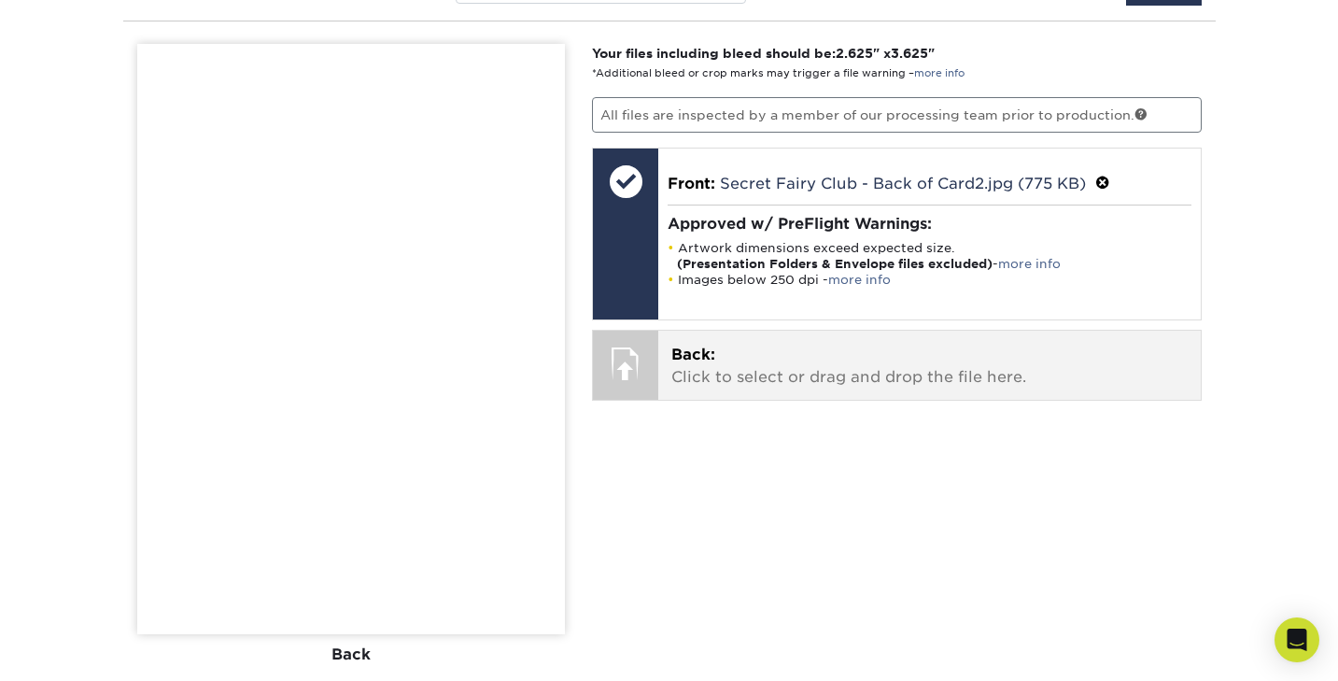
click at [692, 363] on p "Back: Click to select or drag and drop the file here." at bounding box center [930, 366] width 517 height 45
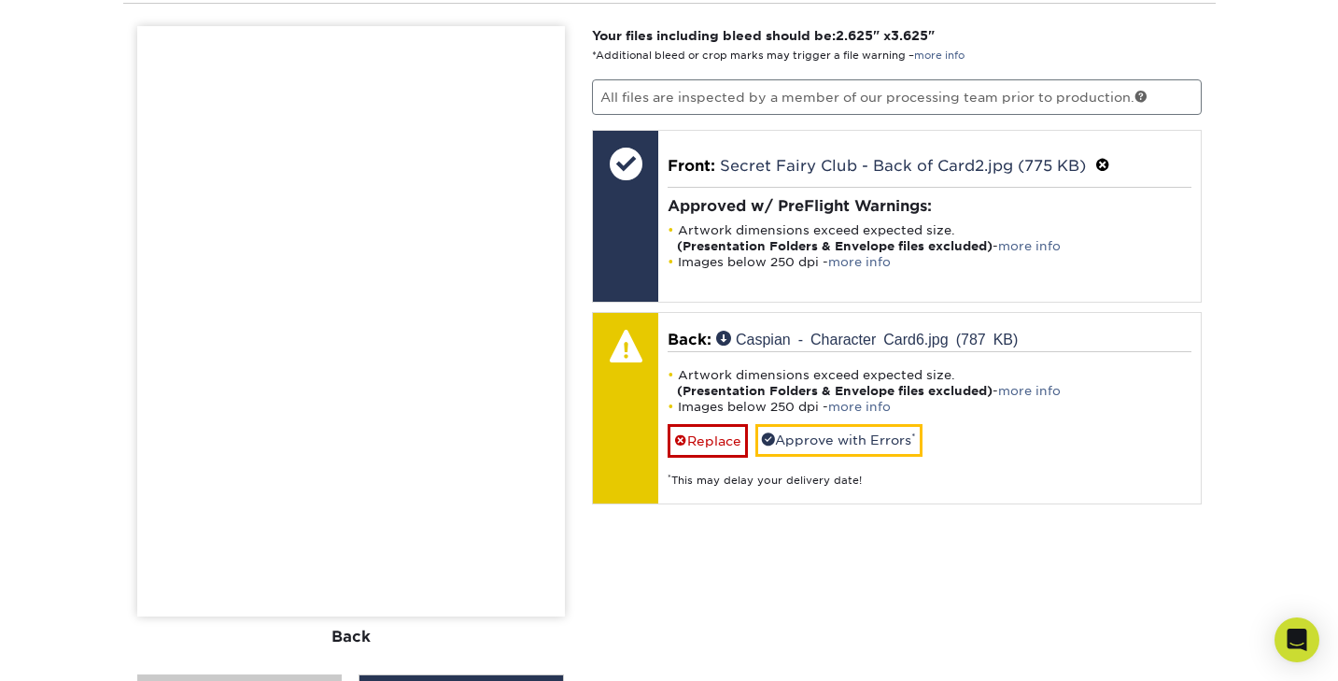
scroll to position [1212, 0]
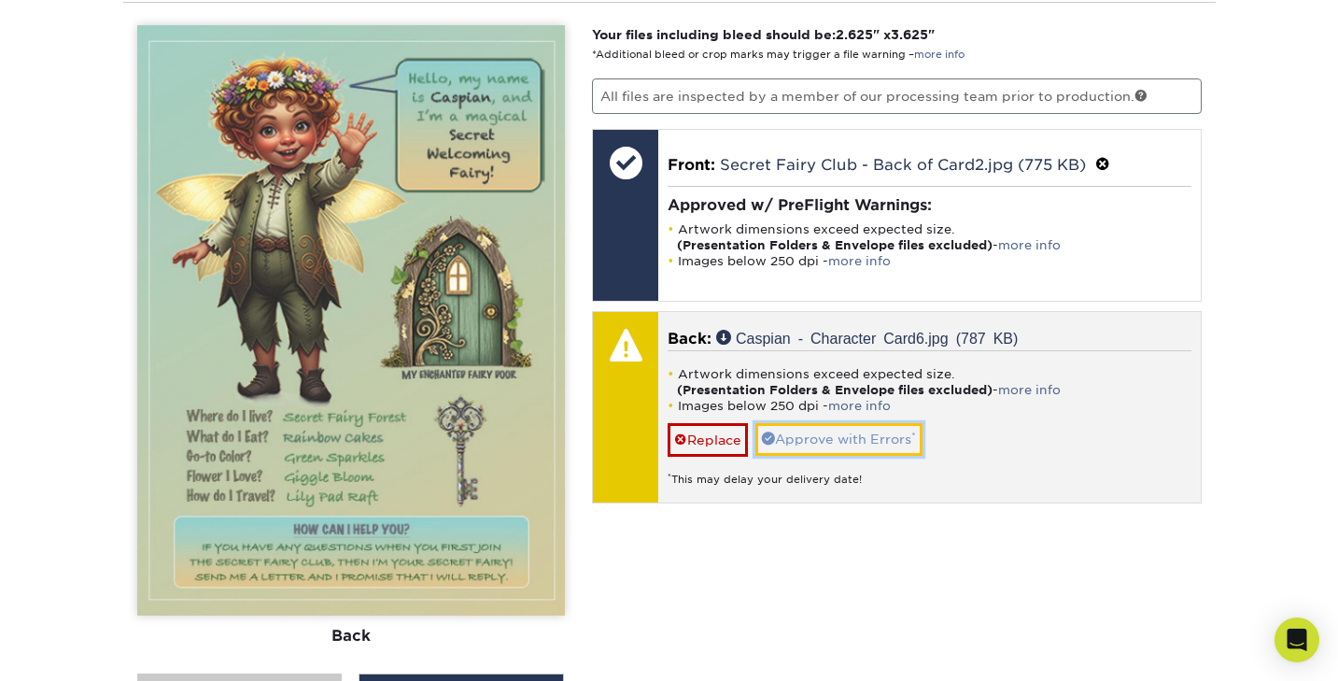
click at [851, 435] on link "Approve with Errors *" at bounding box center [839, 439] width 167 height 32
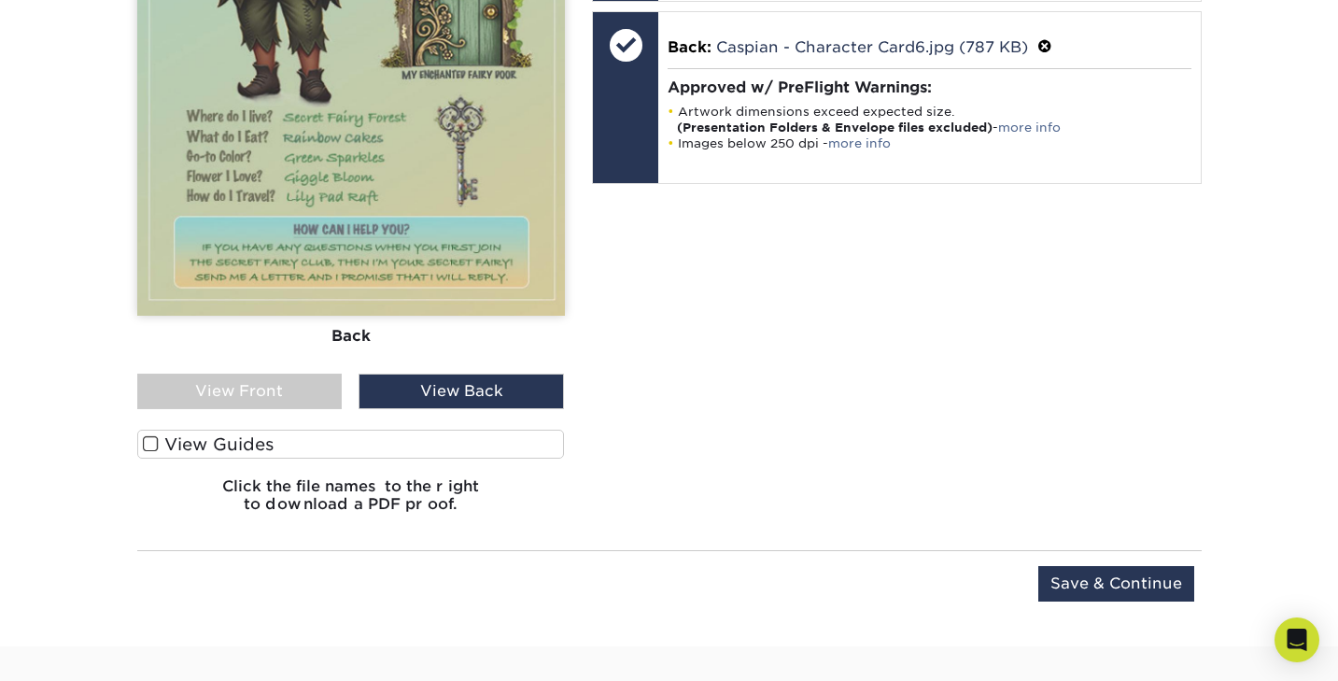
scroll to position [1499, 0]
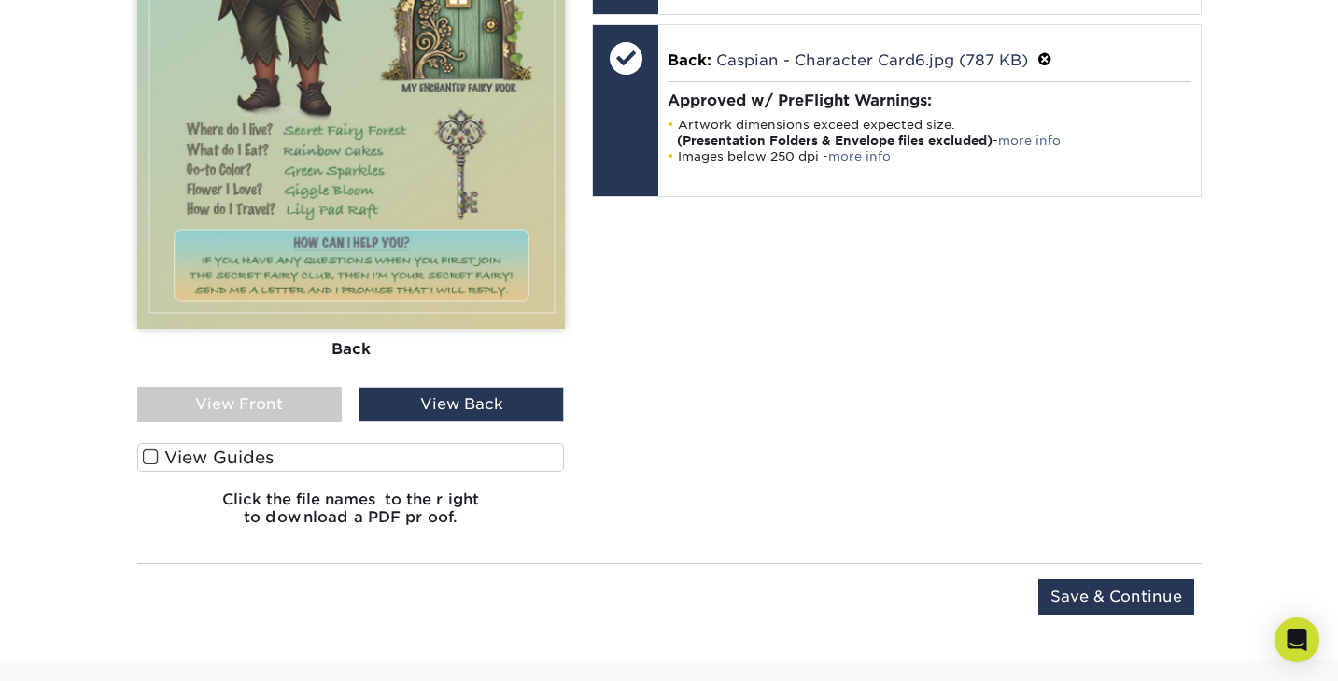
click at [257, 389] on div "View Front" at bounding box center [239, 404] width 205 height 35
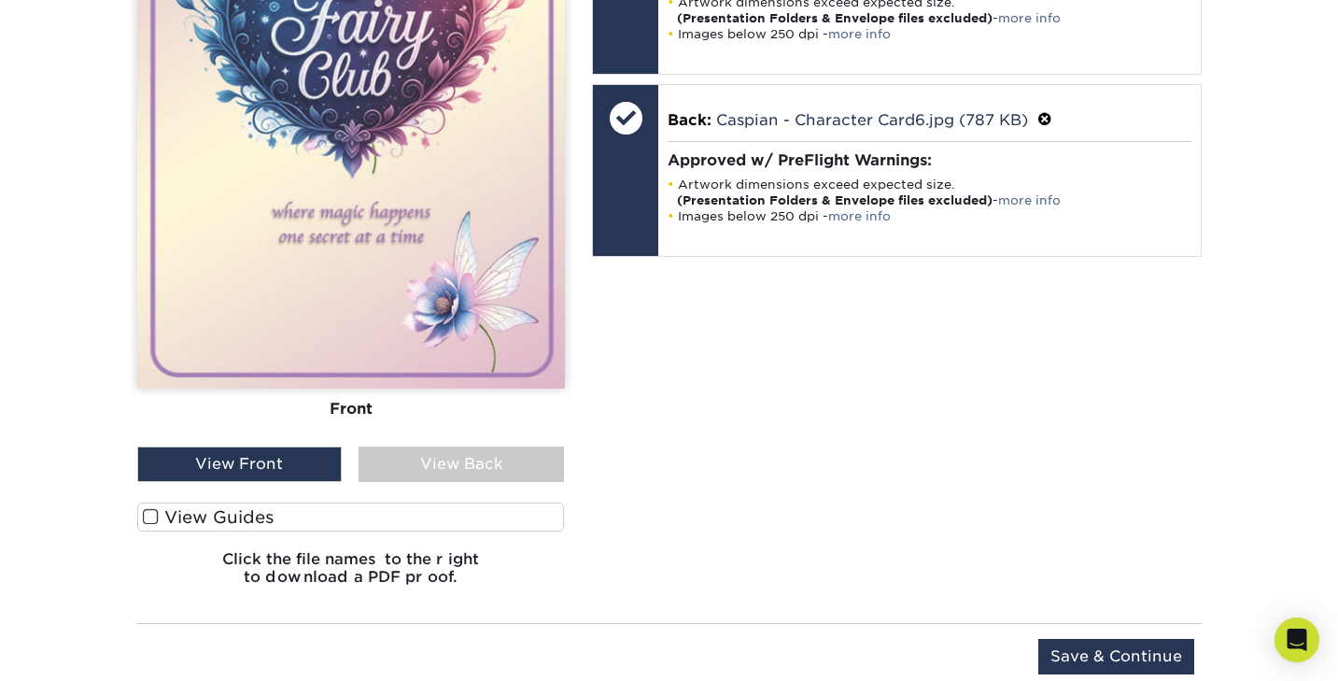
scroll to position [1443, 0]
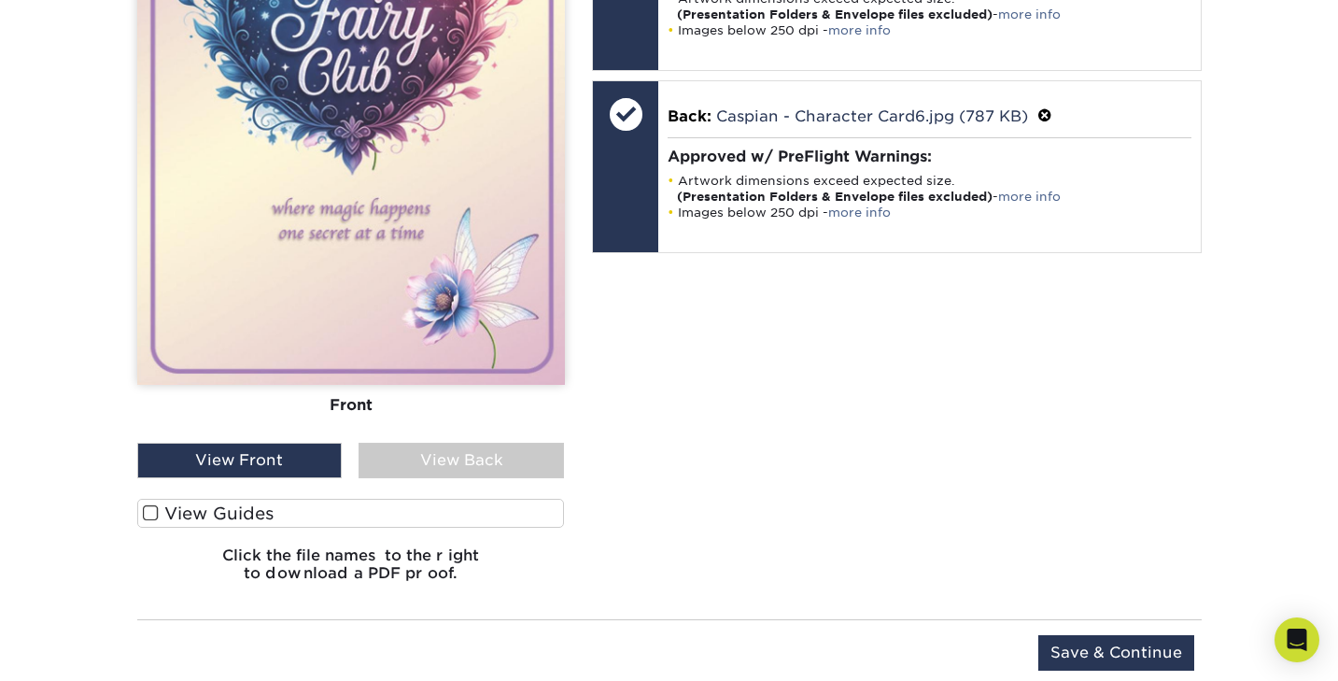
click at [488, 448] on div "View Back" at bounding box center [461, 460] width 205 height 35
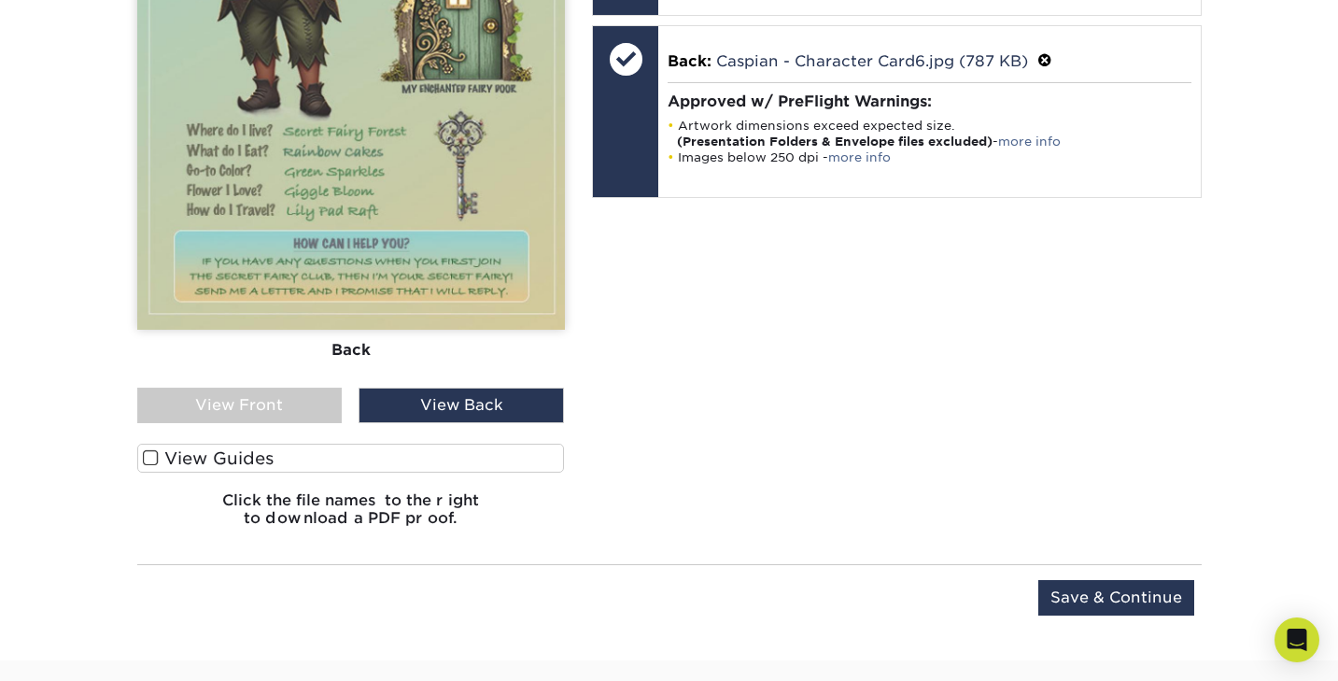
scroll to position [1510, 0]
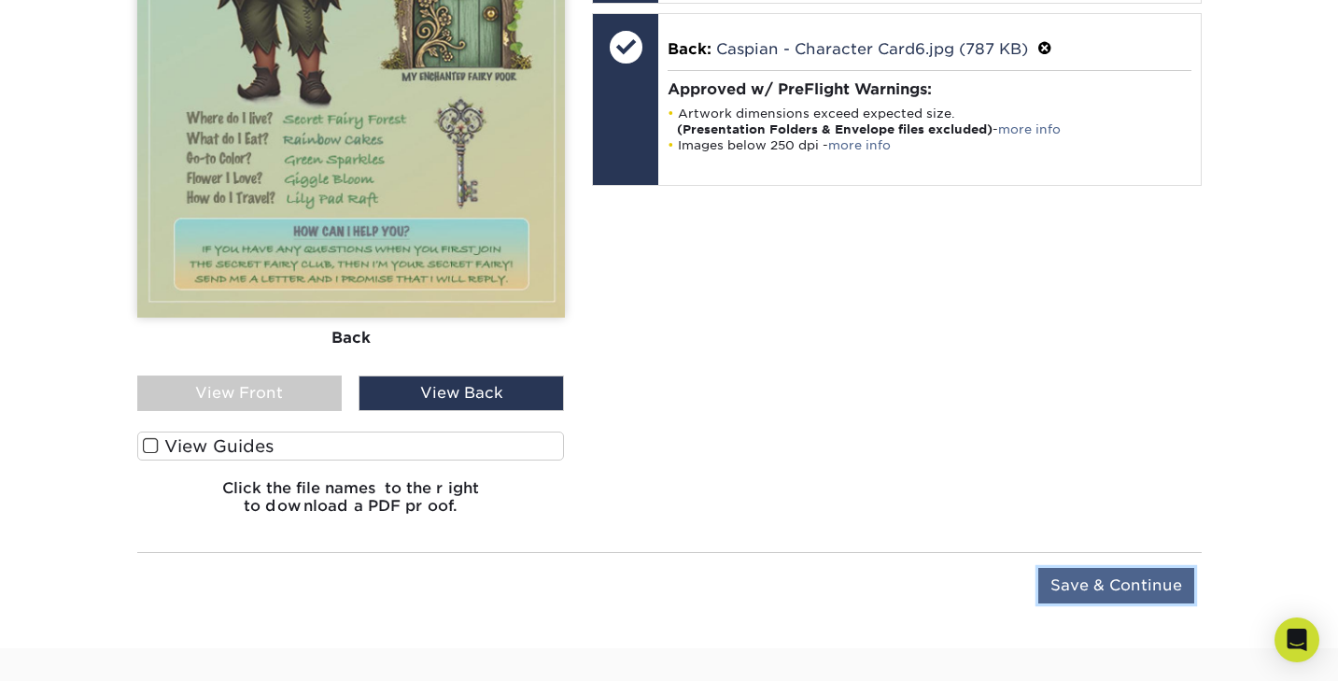
click at [1087, 585] on input "Save & Continue" at bounding box center [1117, 585] width 156 height 35
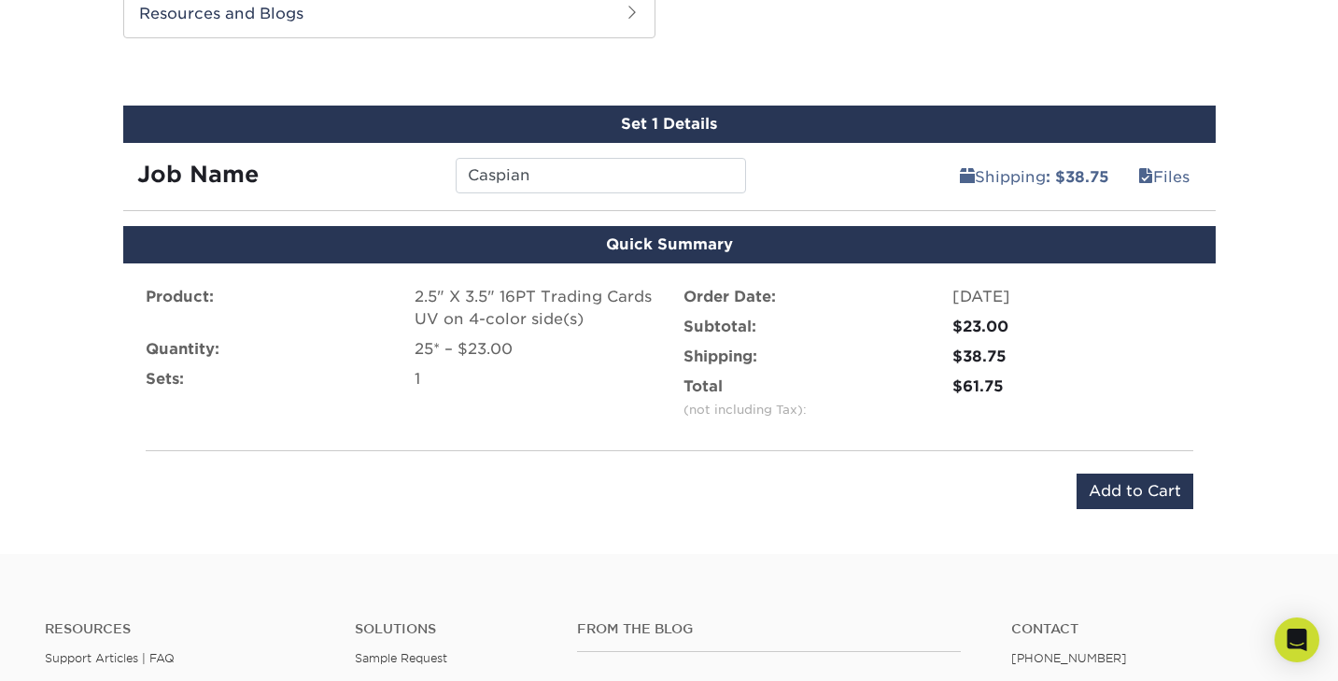
scroll to position [1007, 0]
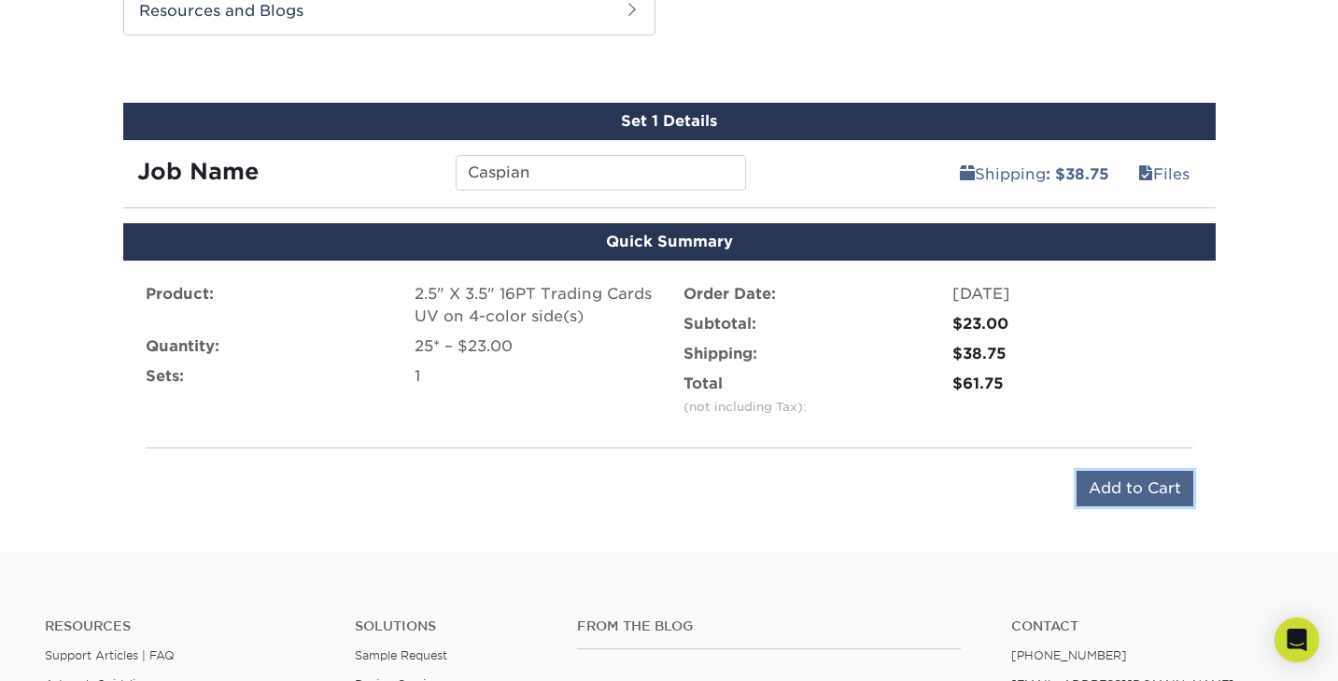
click at [1116, 489] on input "Add to Cart" at bounding box center [1135, 488] width 117 height 35
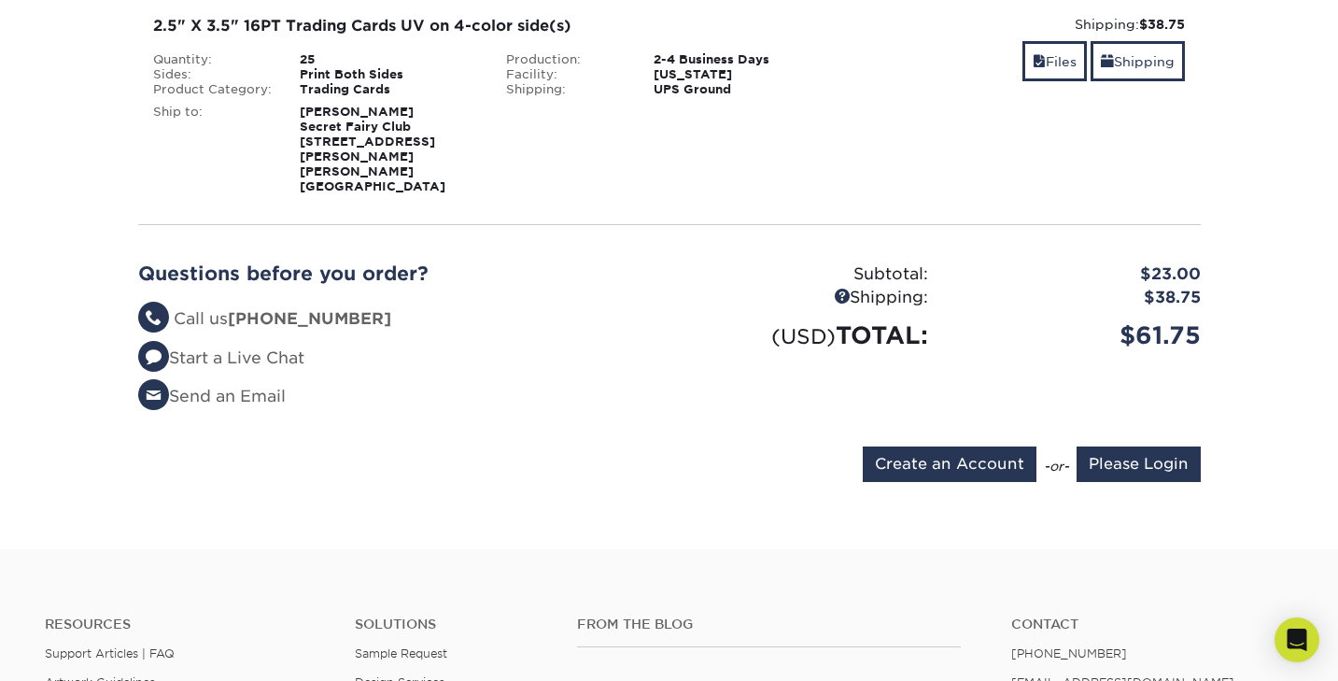
scroll to position [329, 0]
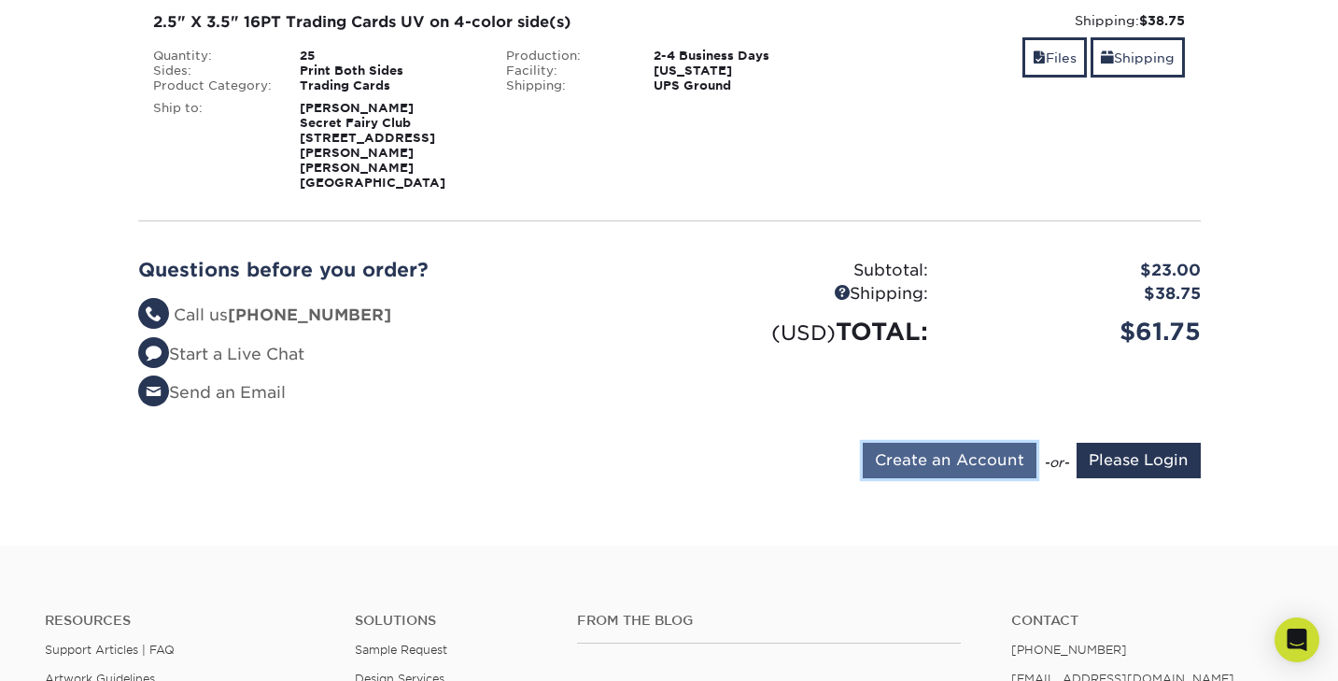
click at [941, 443] on input "Create an Account" at bounding box center [950, 460] width 174 height 35
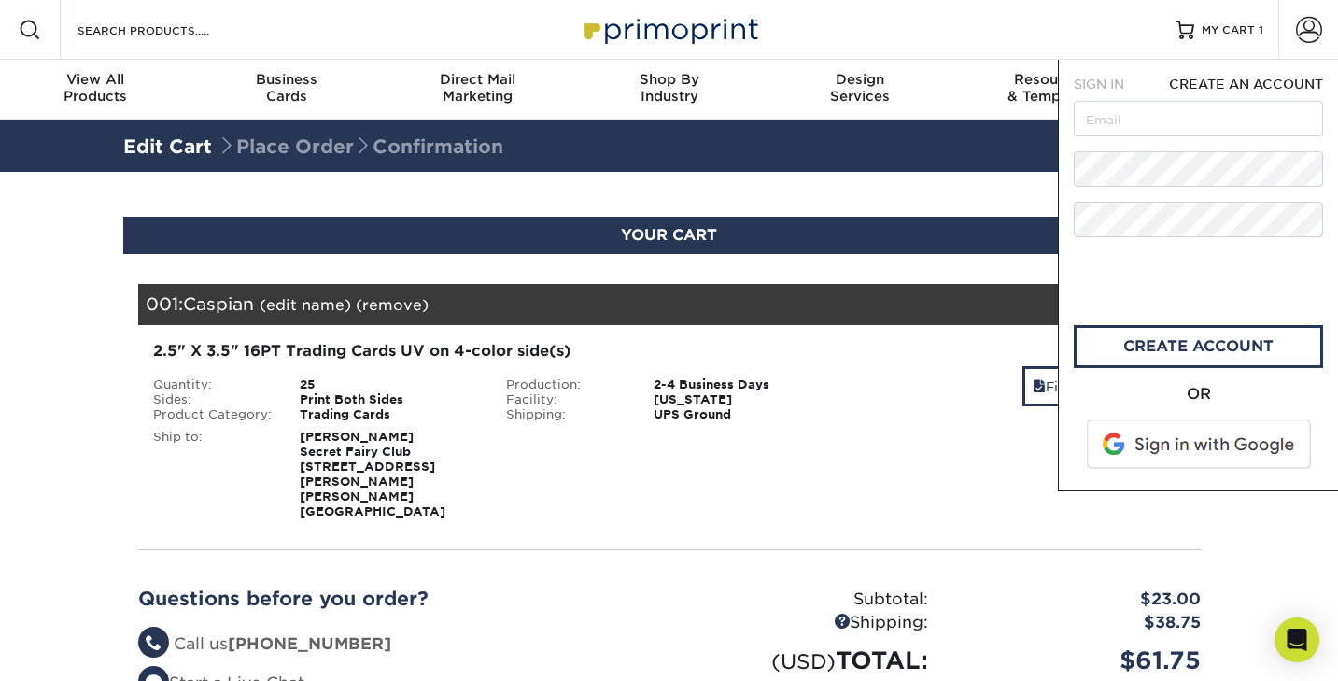
scroll to position [0, 0]
click at [1120, 119] on input "text" at bounding box center [1198, 118] width 249 height 35
type input "[MEDICAL_DATA][EMAIL_ADDRESS][PERSON_NAME][DOMAIN_NAME]"
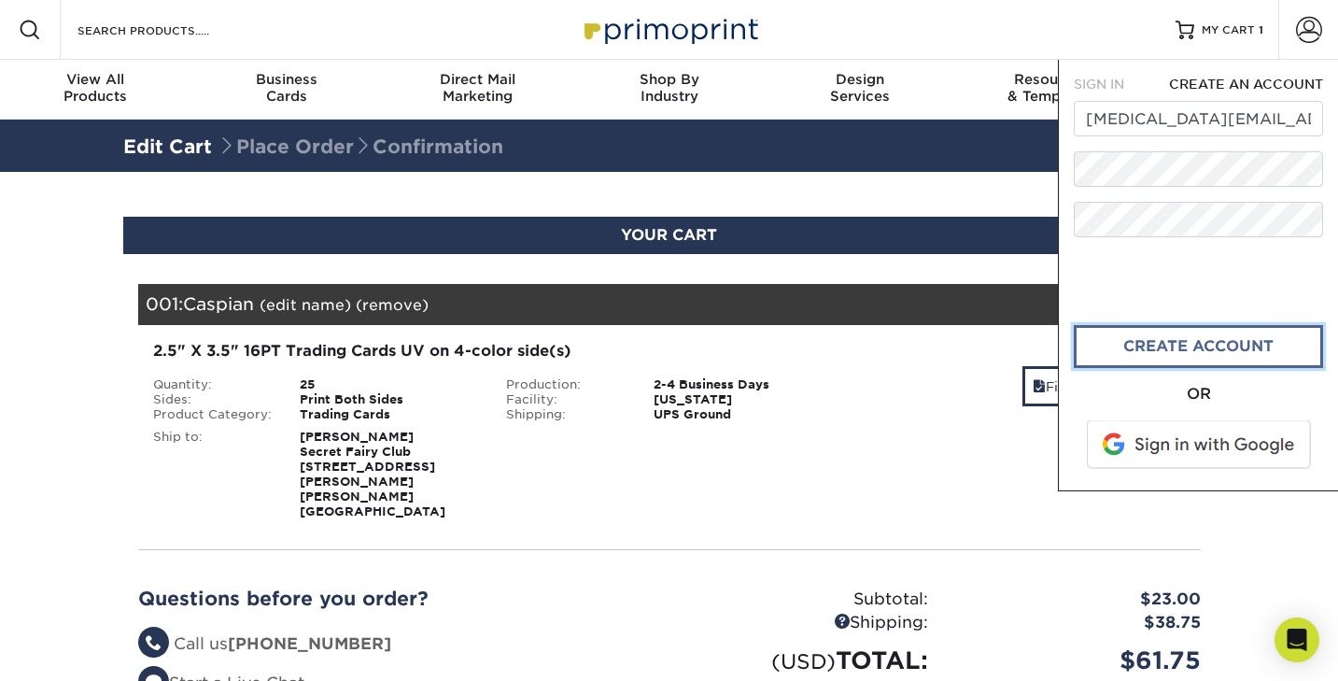
click at [1150, 347] on link "create account" at bounding box center [1198, 346] width 249 height 43
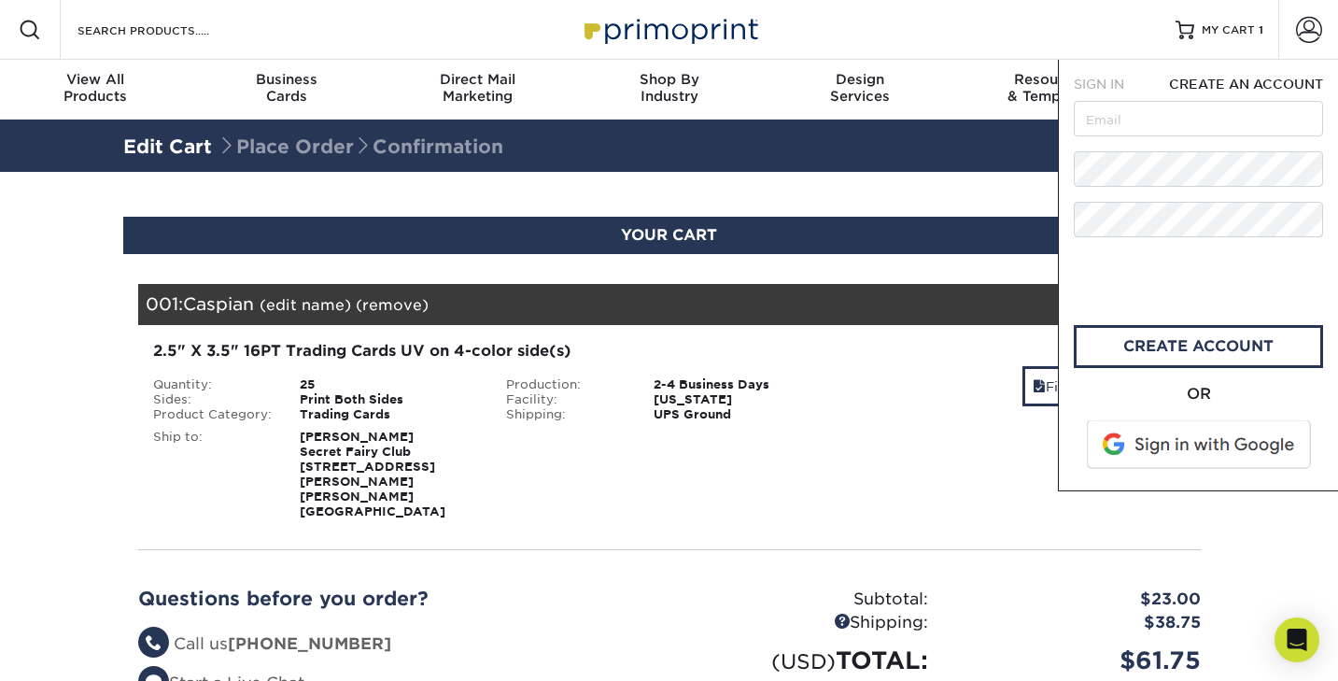
click at [1123, 446] on span at bounding box center [1201, 444] width 238 height 49
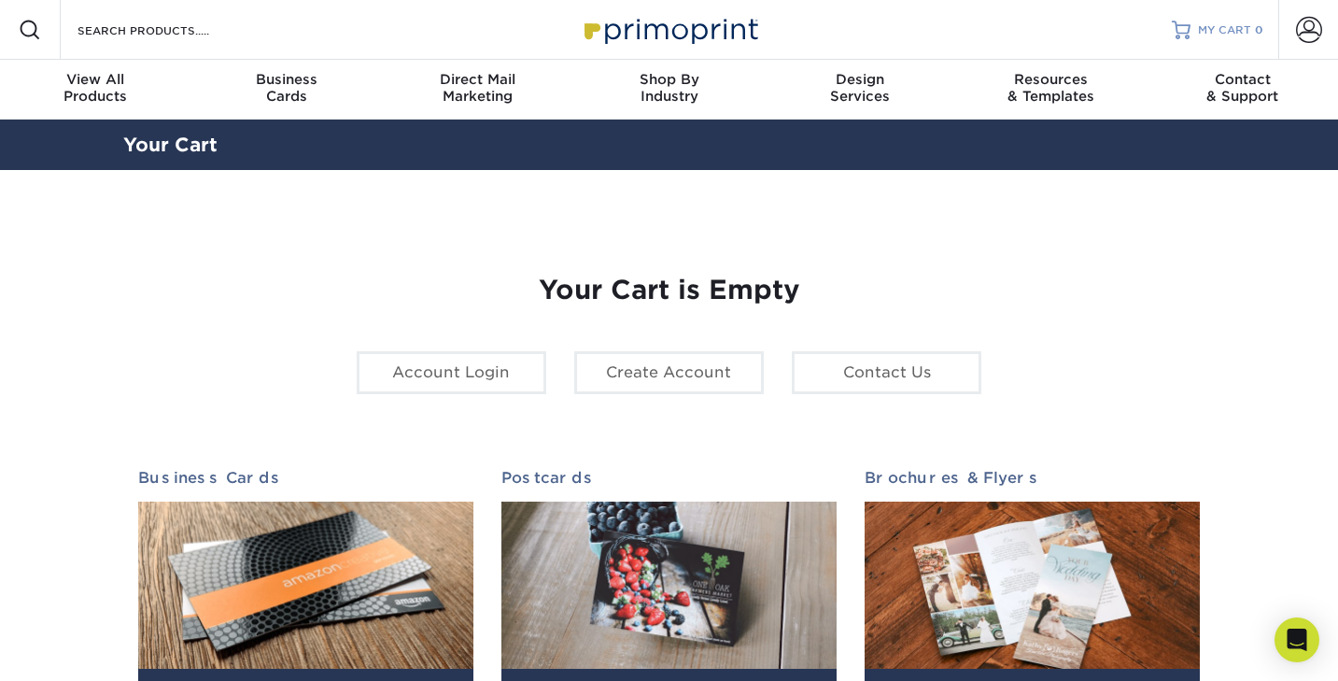
click at [1208, 35] on span "MY CART" at bounding box center [1224, 30] width 53 height 16
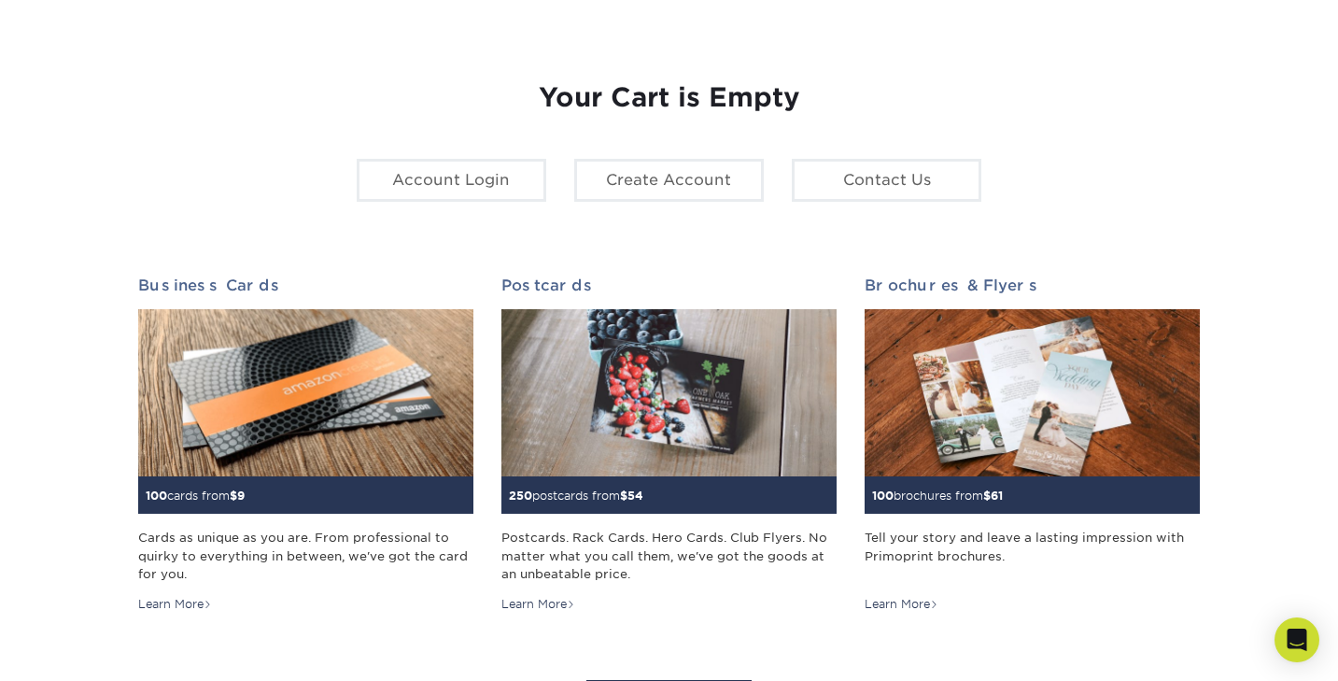
scroll to position [178, 0]
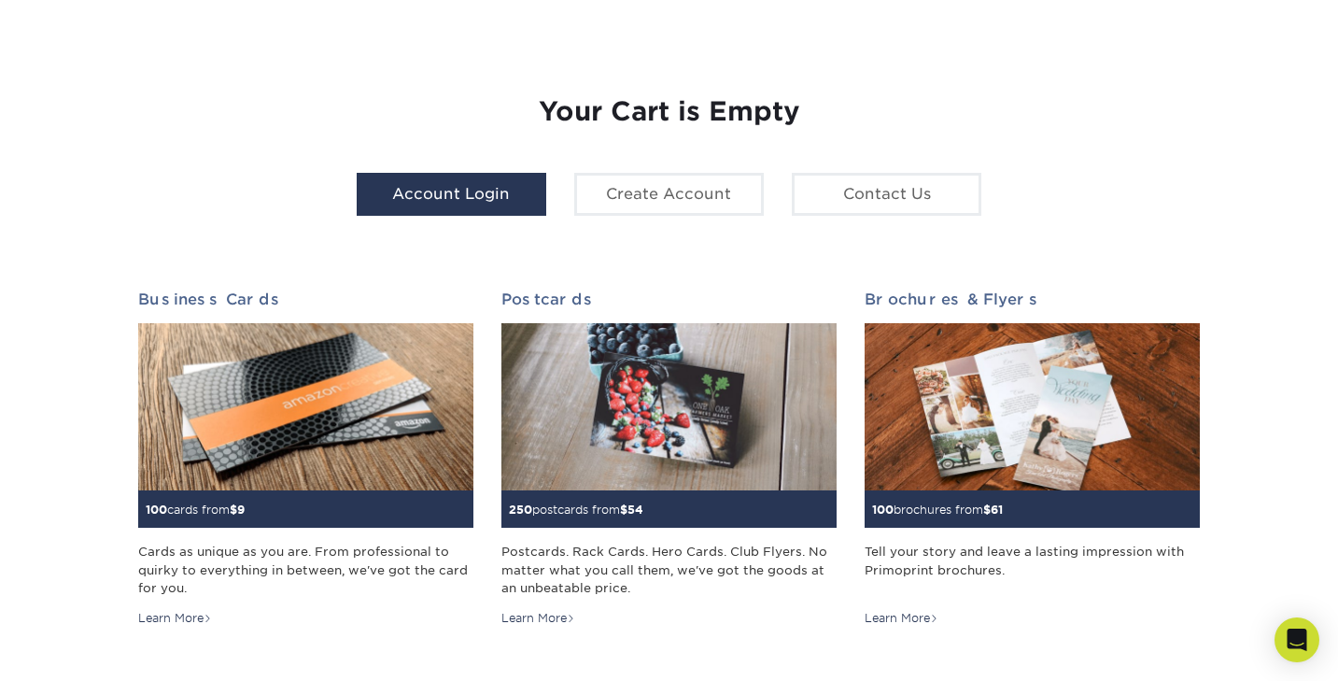
click at [488, 199] on link "Account Login" at bounding box center [452, 194] width 190 height 43
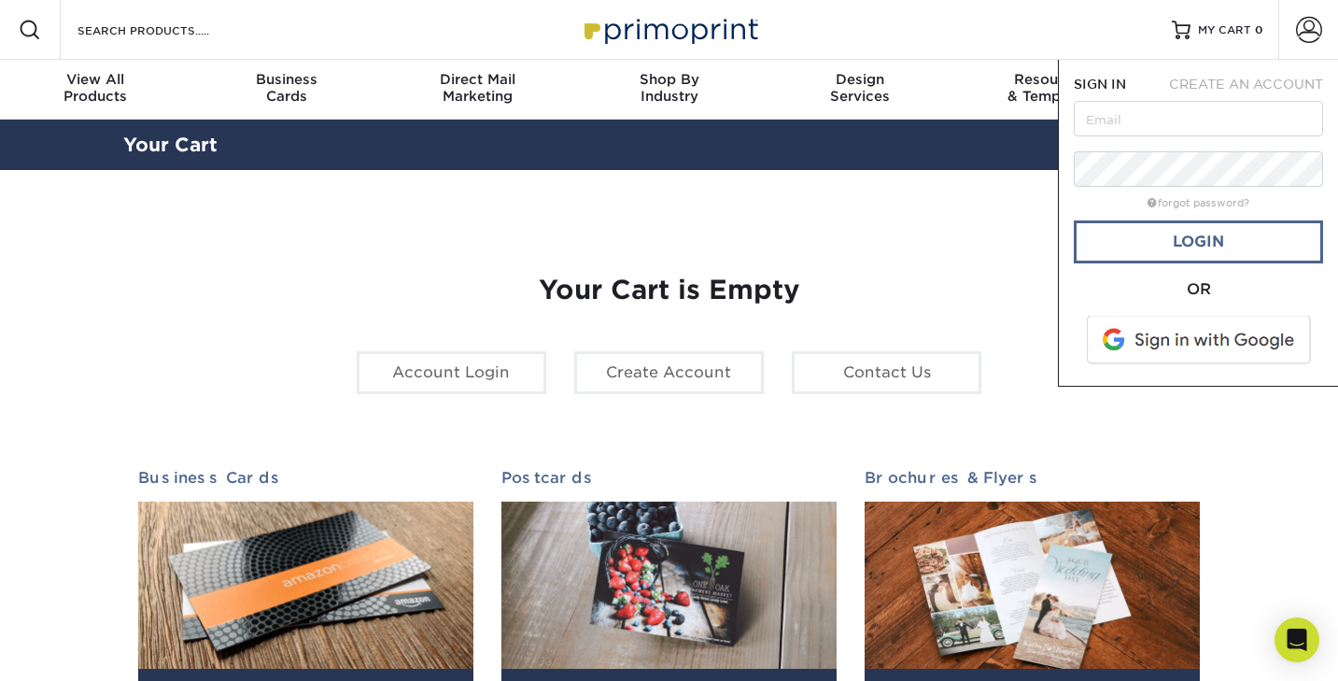
type input "[MEDICAL_DATA][EMAIL_ADDRESS][PERSON_NAME][DOMAIN_NAME]"
click at [1115, 245] on link "Login" at bounding box center [1198, 241] width 249 height 43
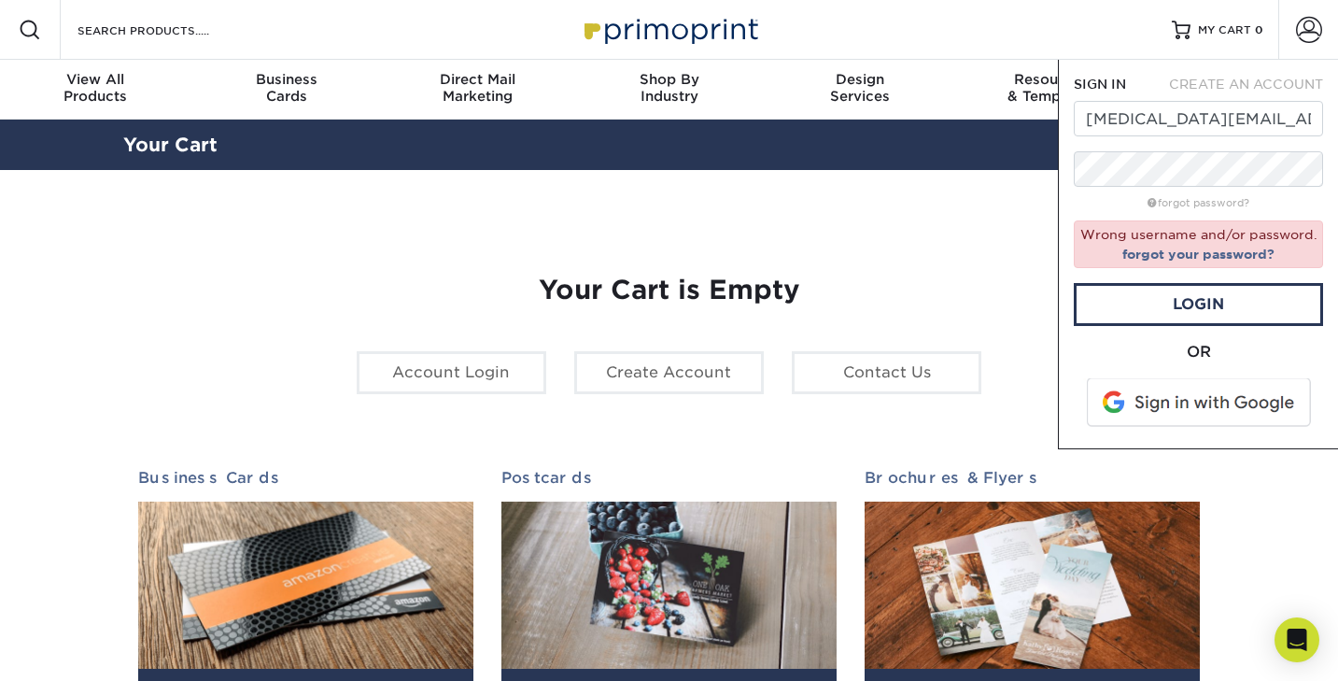
click at [1129, 393] on span at bounding box center [1201, 402] width 238 height 49
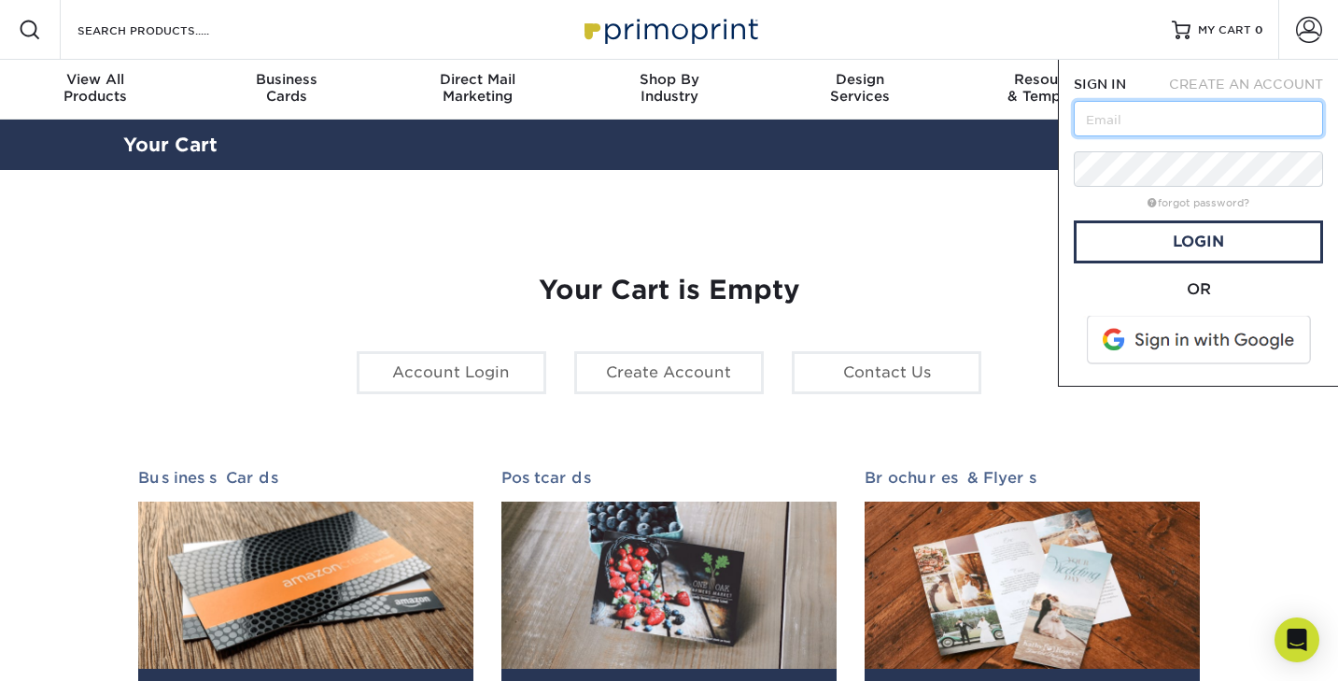
type input "[MEDICAL_DATA][EMAIL_ADDRESS][PERSON_NAME][DOMAIN_NAME]"
click at [884, 286] on h1 "Your Cart is Empty" at bounding box center [669, 291] width 1063 height 32
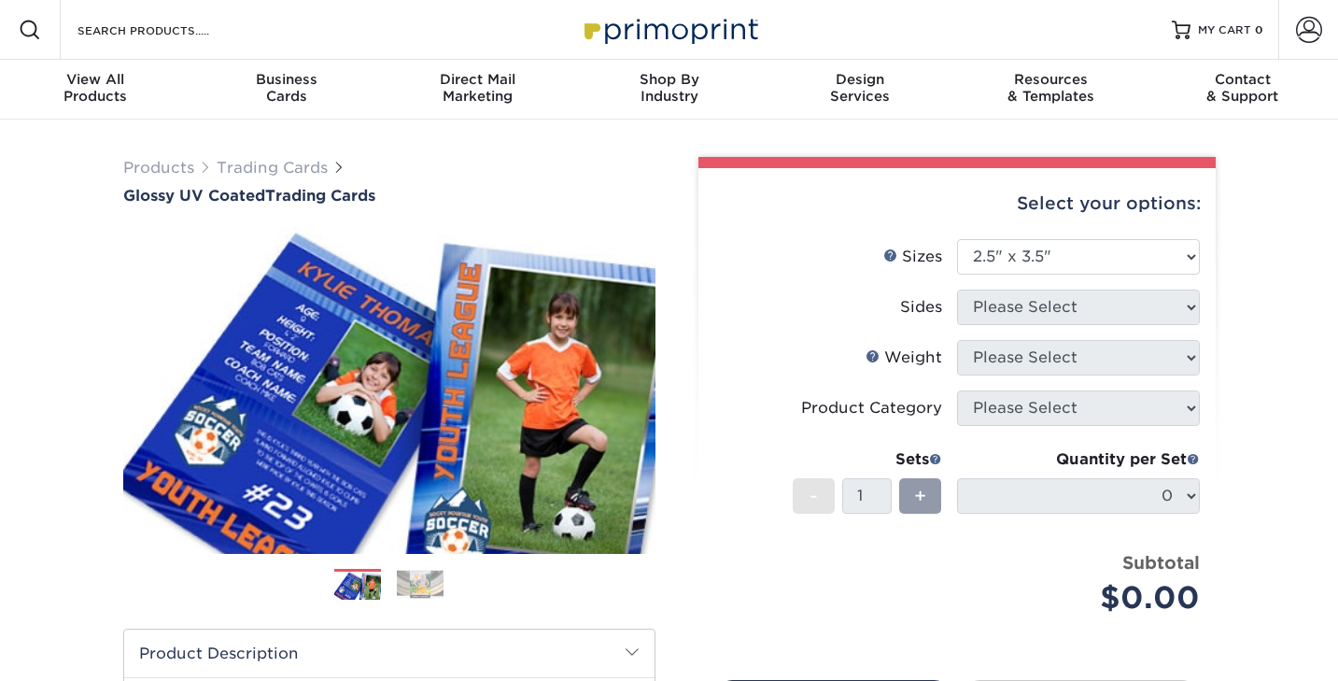
select select "2.50x3.50"
click at [1309, 21] on span at bounding box center [1309, 30] width 26 height 26
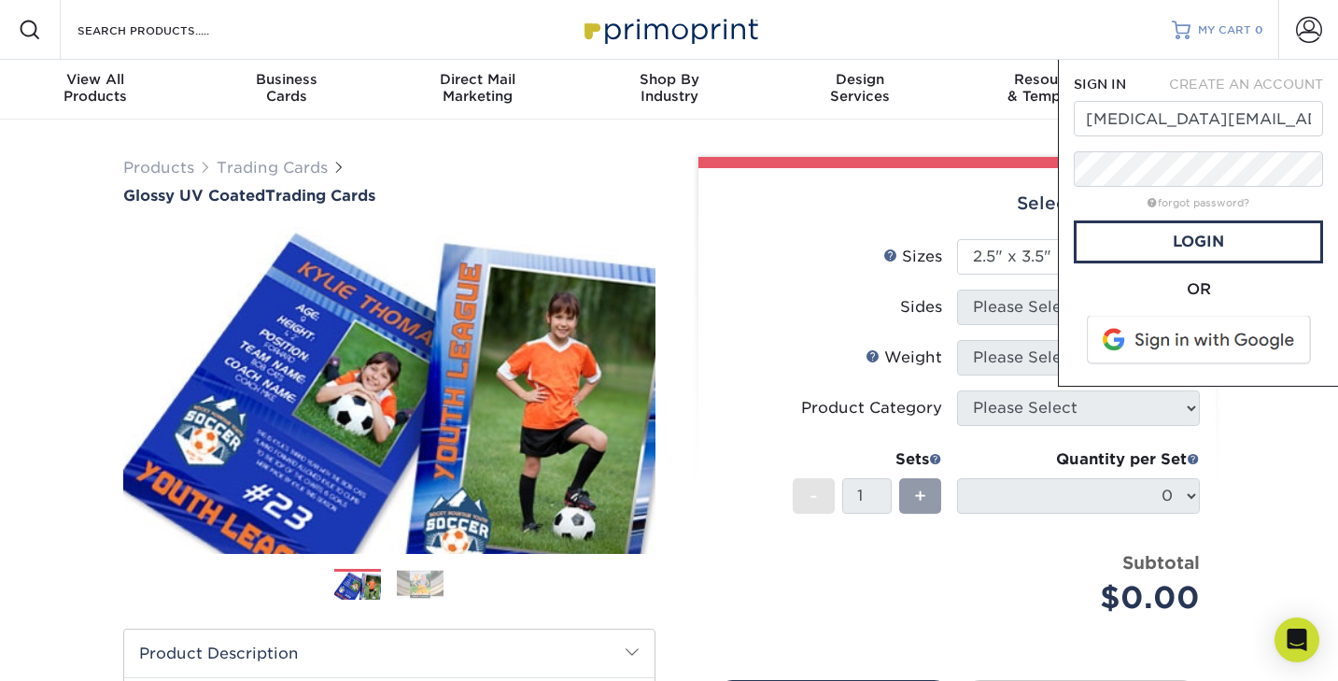
click at [1242, 29] on span "MY CART" at bounding box center [1224, 30] width 53 height 16
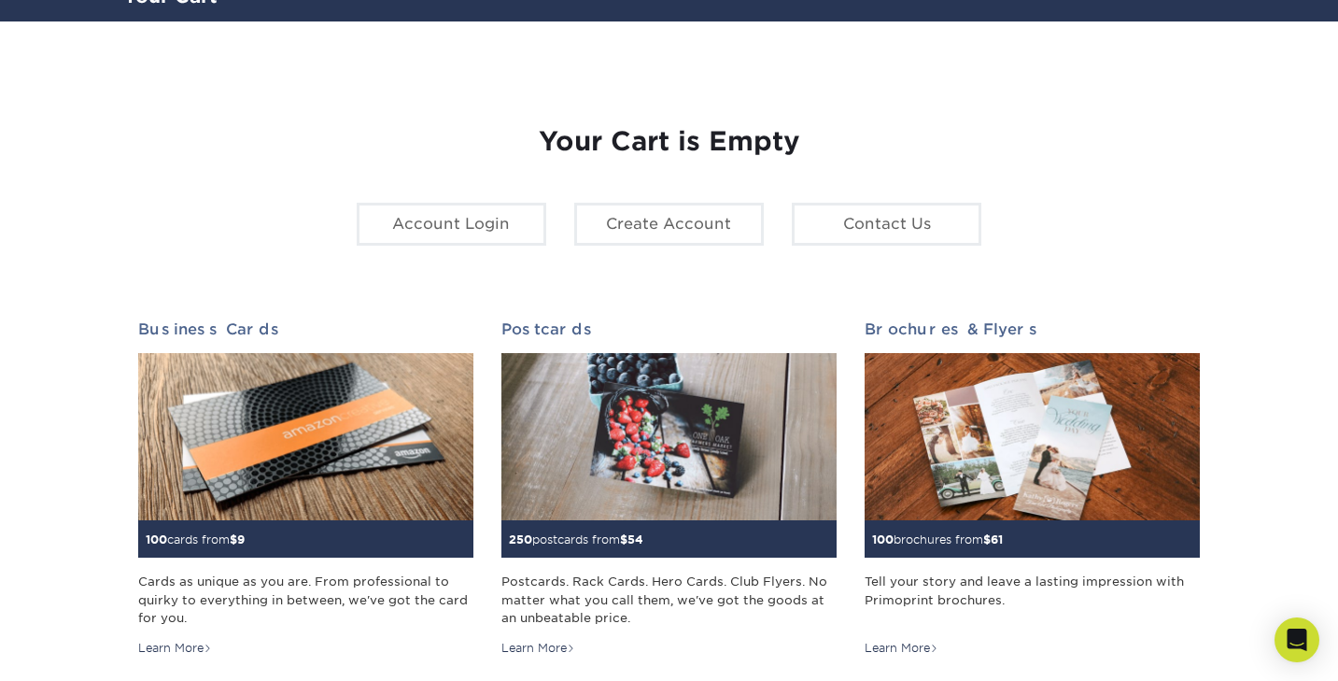
scroll to position [81, 0]
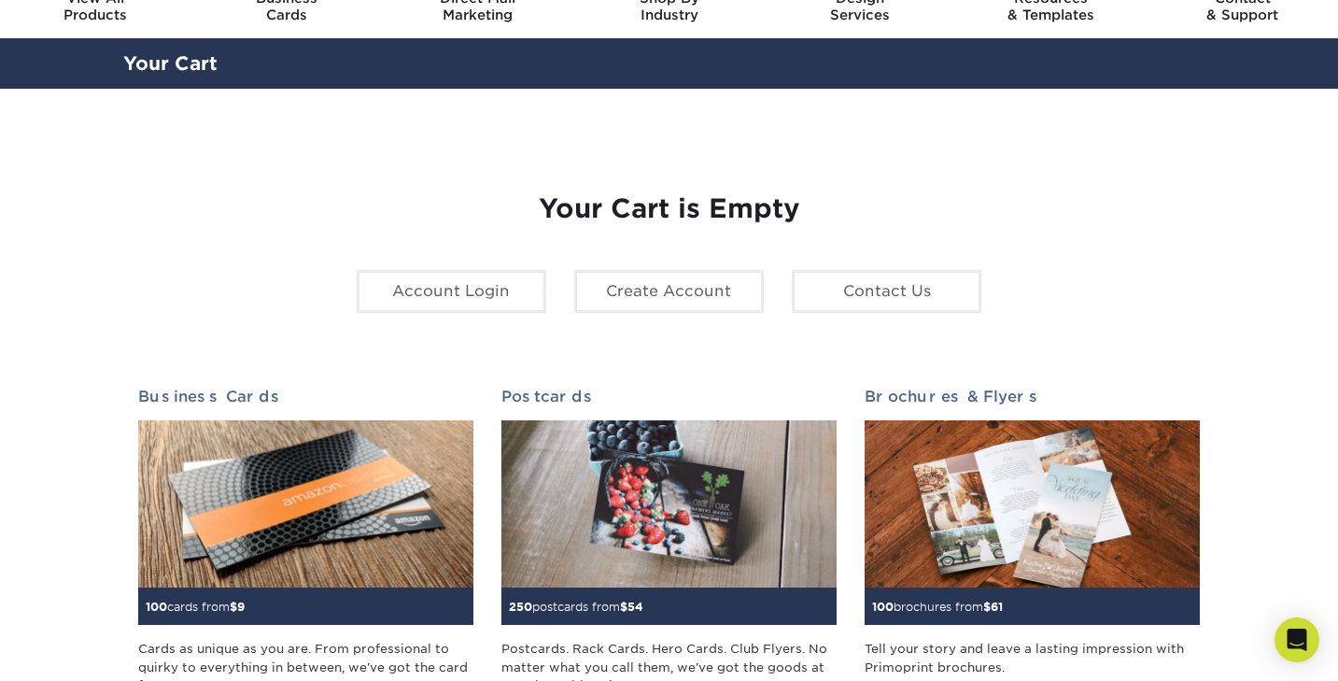
click at [644, 220] on h1 "Your Cart is Empty" at bounding box center [669, 209] width 1063 height 32
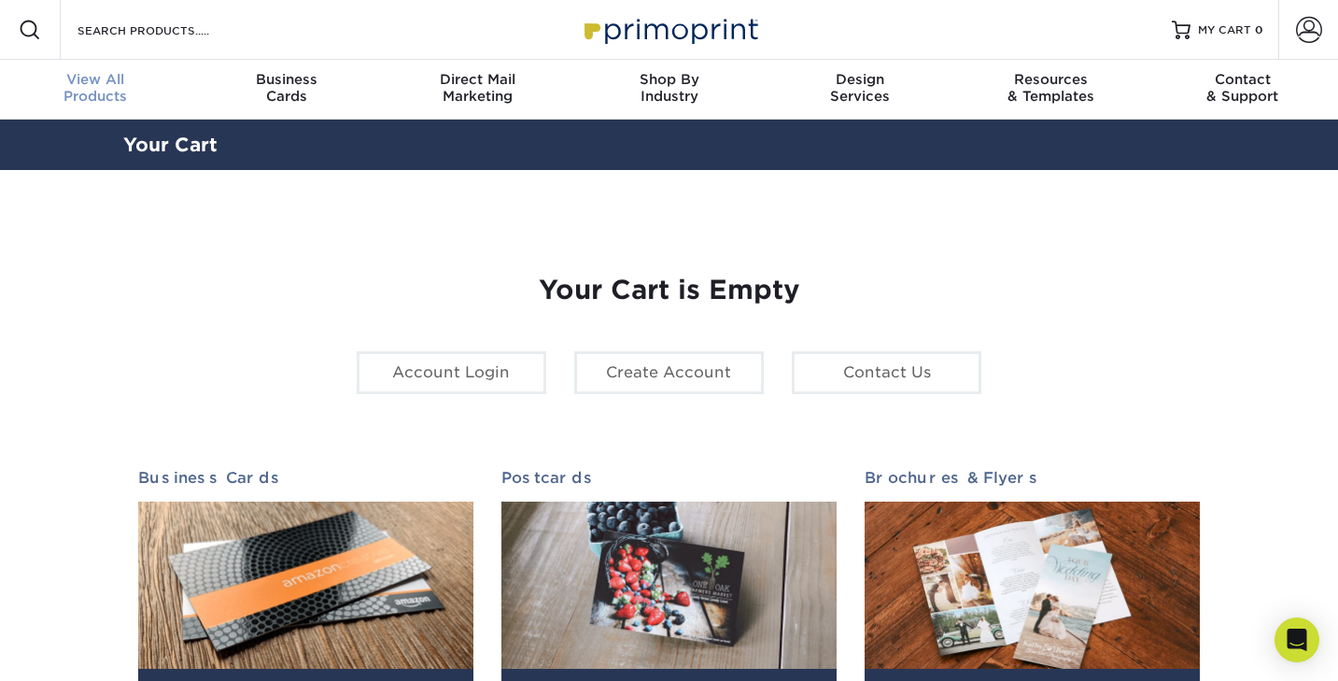
click at [96, 82] on span "View All" at bounding box center [95, 79] width 191 height 17
click at [1240, 577] on section "YOUR CART Empty Cart Your Cart is Empty Account Login Create Account Contact Us…" at bounding box center [669, 591] width 1338 height 842
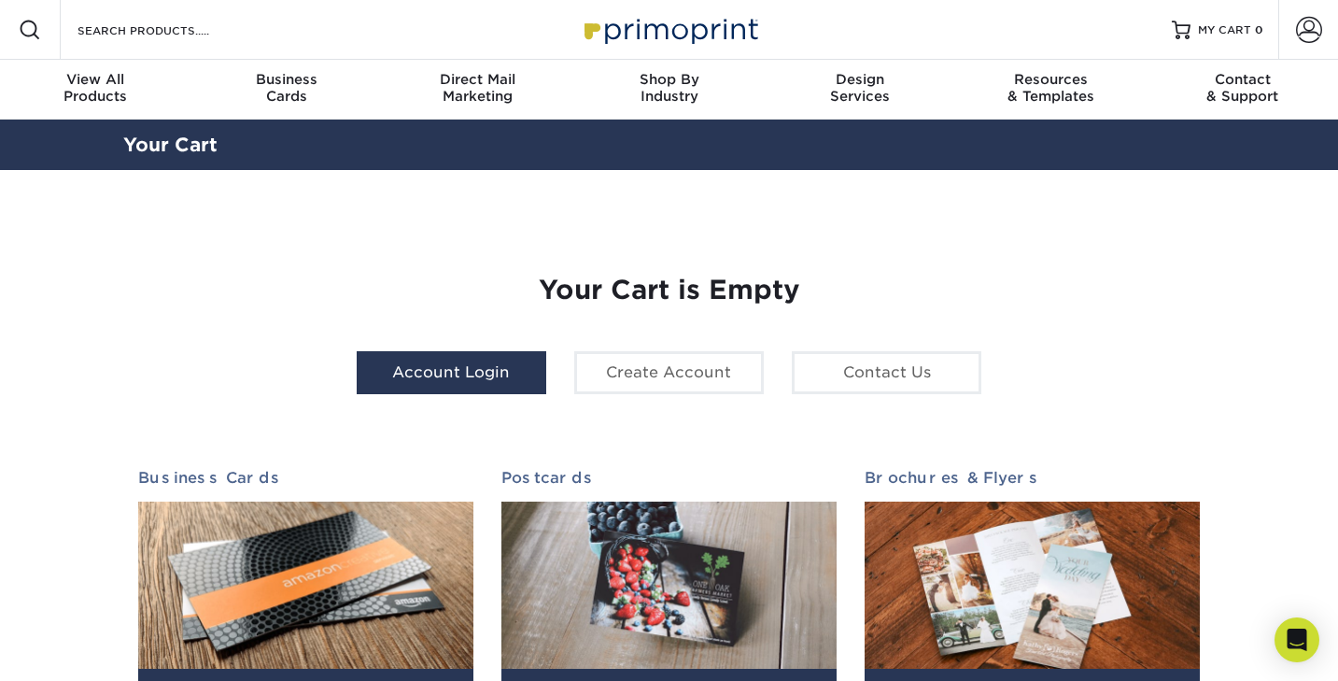
click at [471, 381] on link "Account Login" at bounding box center [452, 372] width 190 height 43
type input "[MEDICAL_DATA][EMAIL_ADDRESS][PERSON_NAME][DOMAIN_NAME]"
click at [1306, 36] on span at bounding box center [1309, 30] width 26 height 26
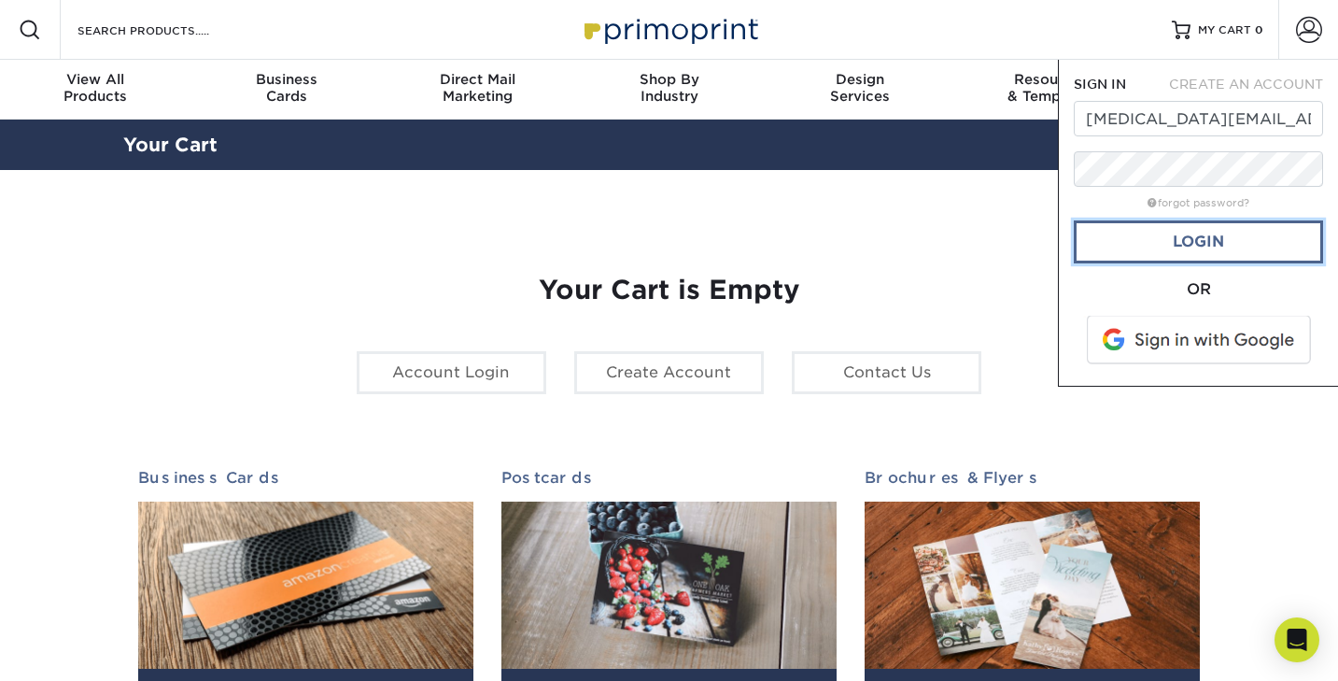
click at [1166, 240] on link "Login" at bounding box center [1198, 241] width 249 height 43
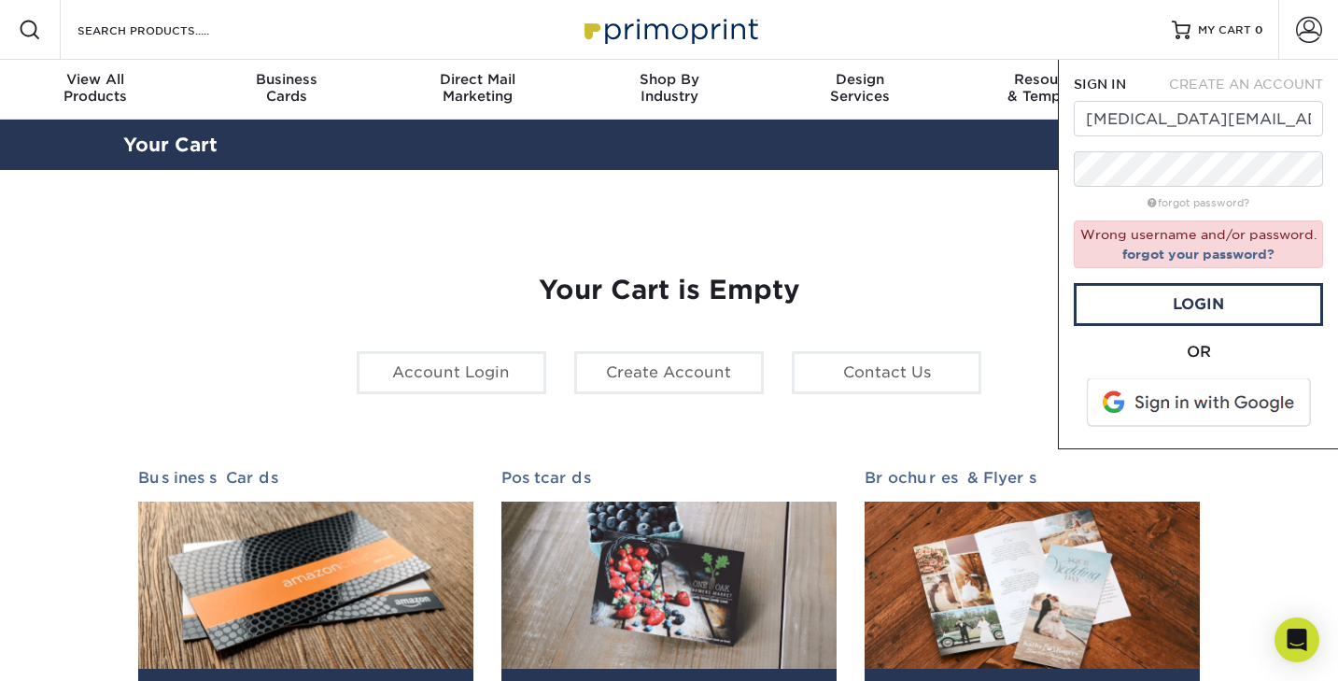
click at [1148, 392] on span at bounding box center [1201, 402] width 238 height 49
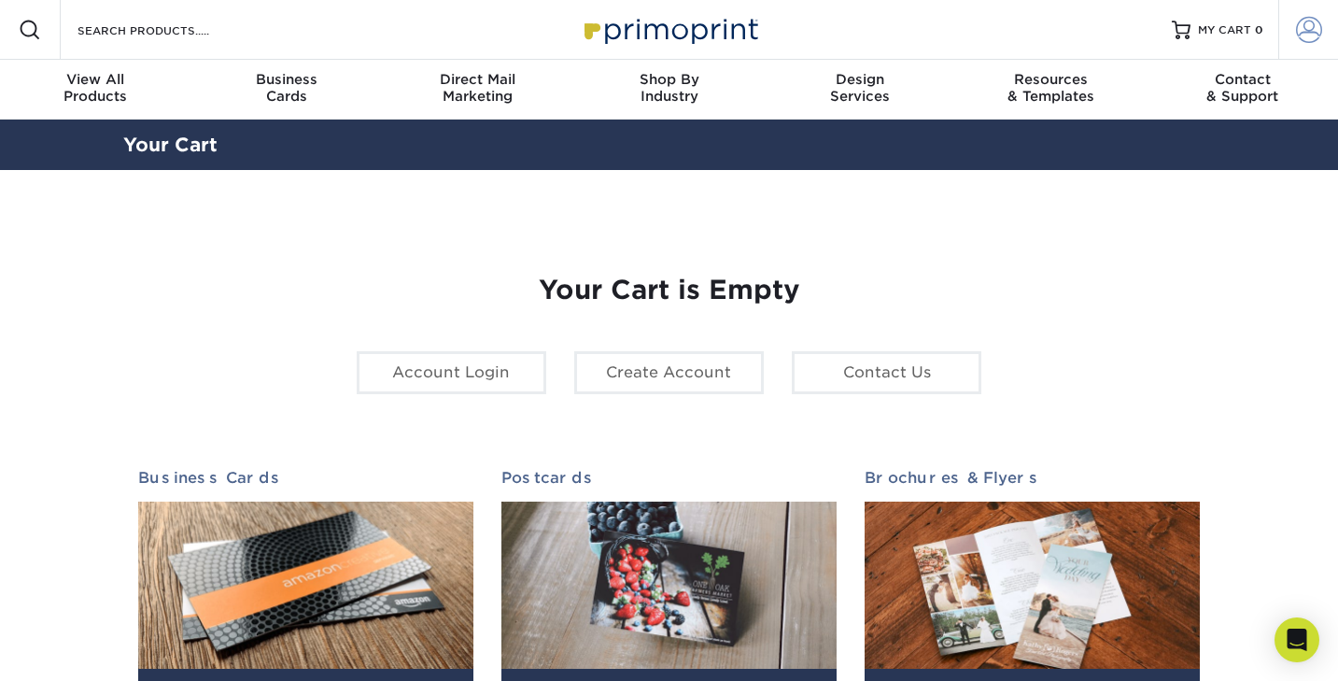
type input "[MEDICAL_DATA][EMAIL_ADDRESS][PERSON_NAME][DOMAIN_NAME]"
click at [1303, 44] on link "Account" at bounding box center [1309, 30] width 60 height 60
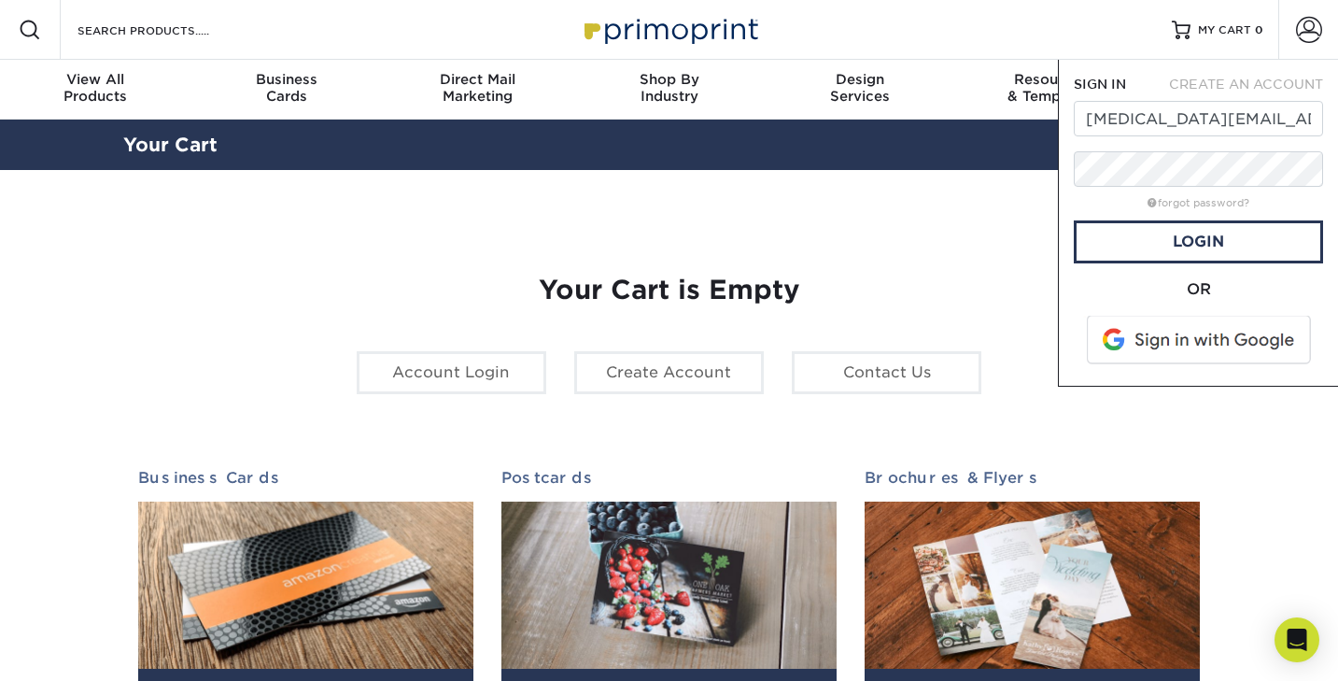
click at [1159, 340] on span at bounding box center [1201, 340] width 238 height 49
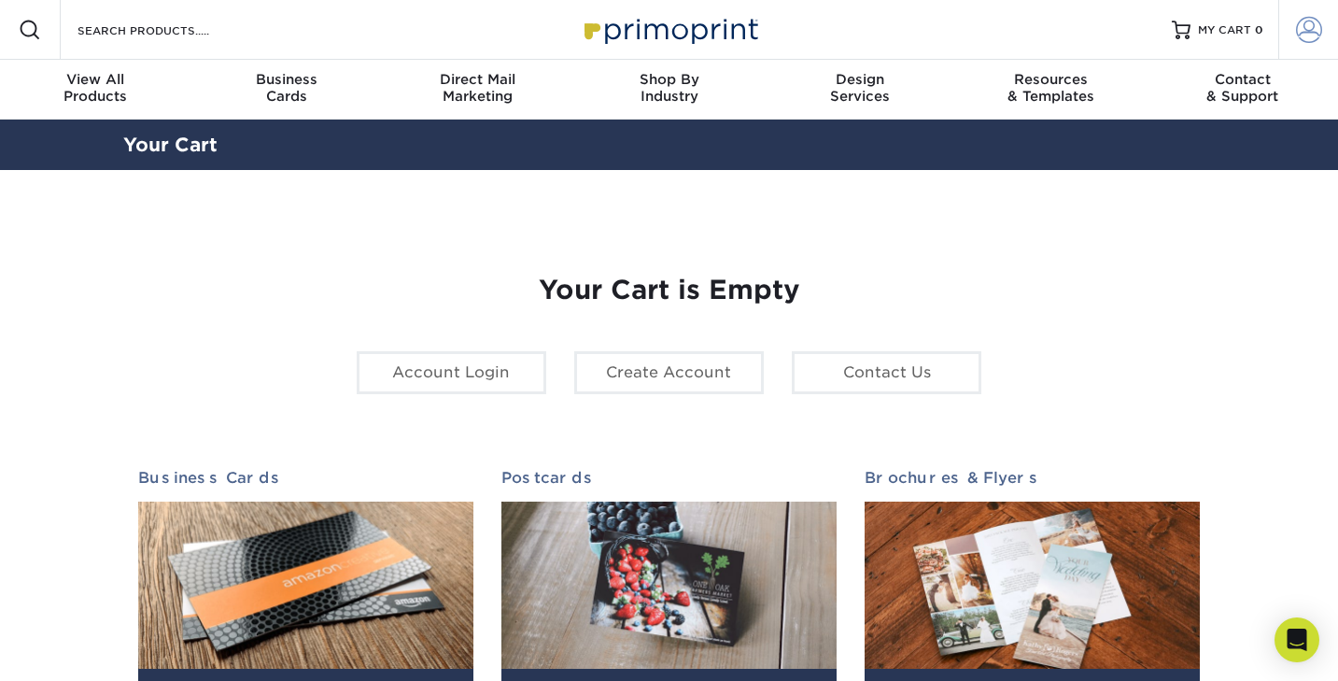
type input "[MEDICAL_DATA][EMAIL_ADDRESS][PERSON_NAME][DOMAIN_NAME]"
click at [1309, 35] on span at bounding box center [1309, 30] width 26 height 26
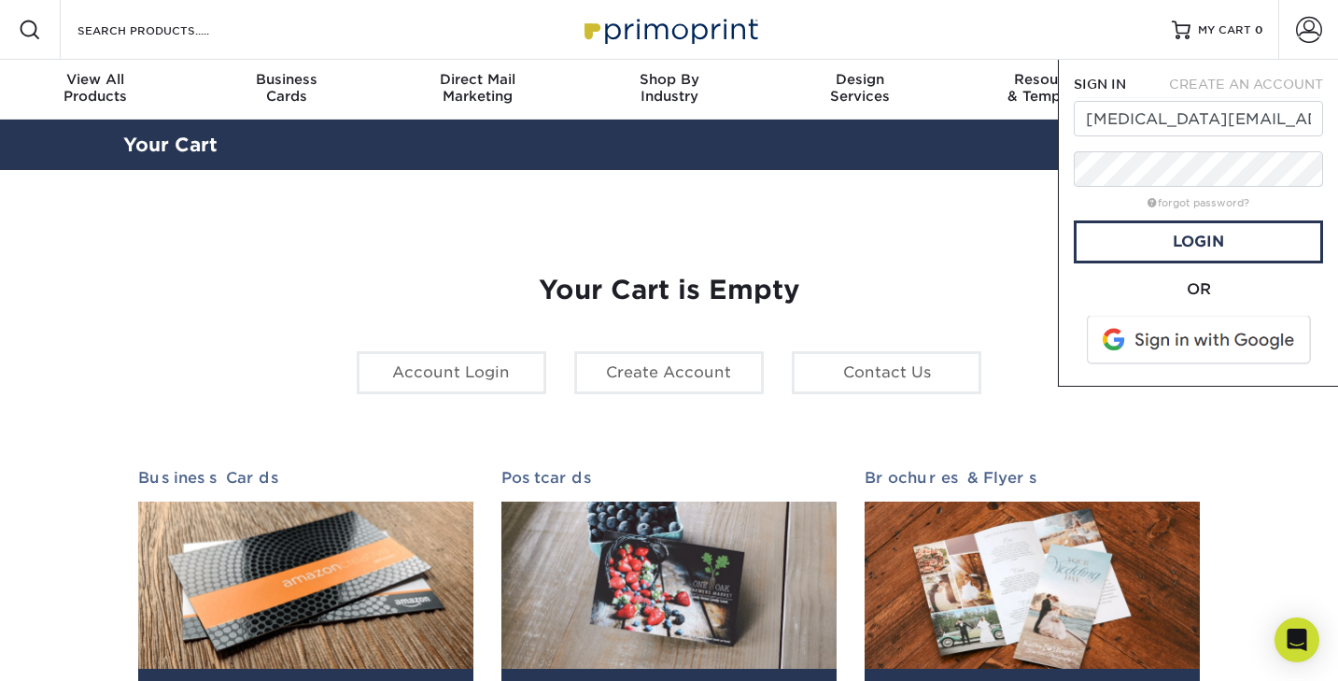
click at [1082, 302] on div "OR" at bounding box center [1198, 324] width 249 height 92
click at [1152, 245] on link "Login" at bounding box center [1198, 241] width 249 height 43
type input "[MEDICAL_DATA][EMAIL_ADDRESS][PERSON_NAME][DOMAIN_NAME]"
click at [1229, 81] on span "CREATE AN ACCOUNT" at bounding box center [1246, 84] width 154 height 15
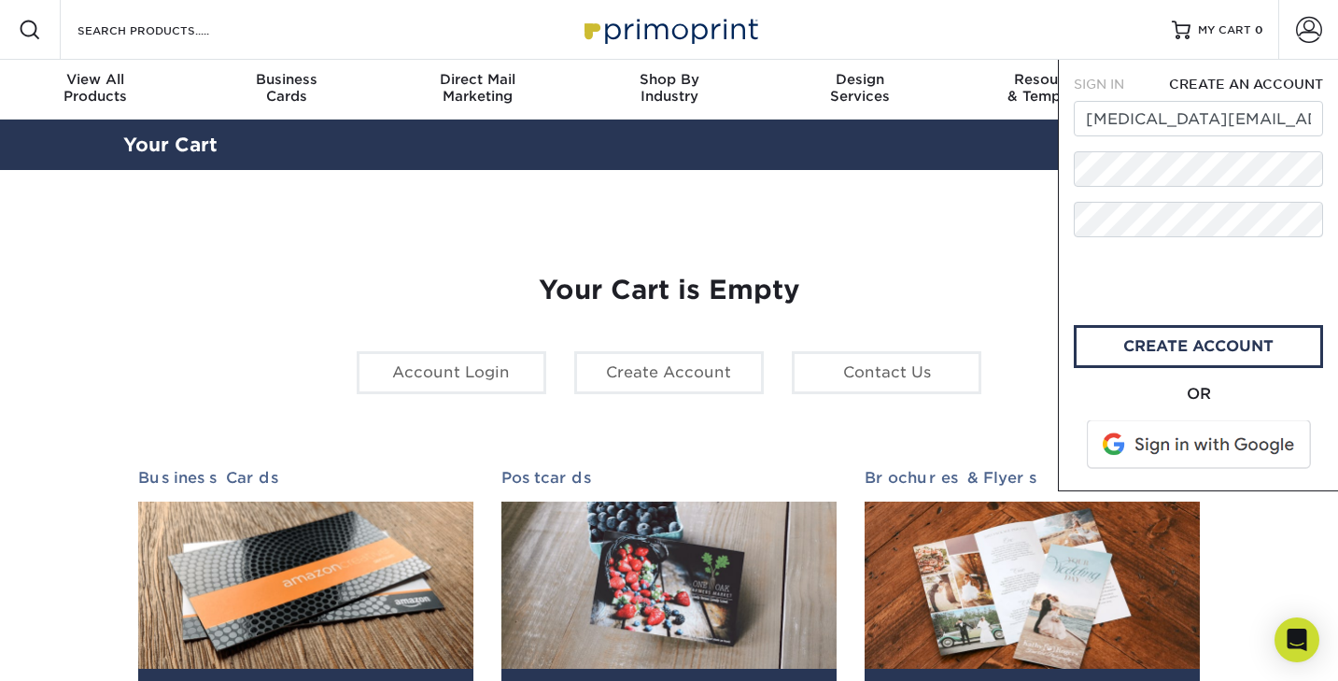
click at [1096, 248] on form "SIGN IN CREATE AN ACCOUNT [MEDICAL_DATA][EMAIL_ADDRESS][PERSON_NAME][DOMAIN_NAM…" at bounding box center [1198, 275] width 249 height 401
click at [1115, 340] on link "create account" at bounding box center [1198, 346] width 249 height 43
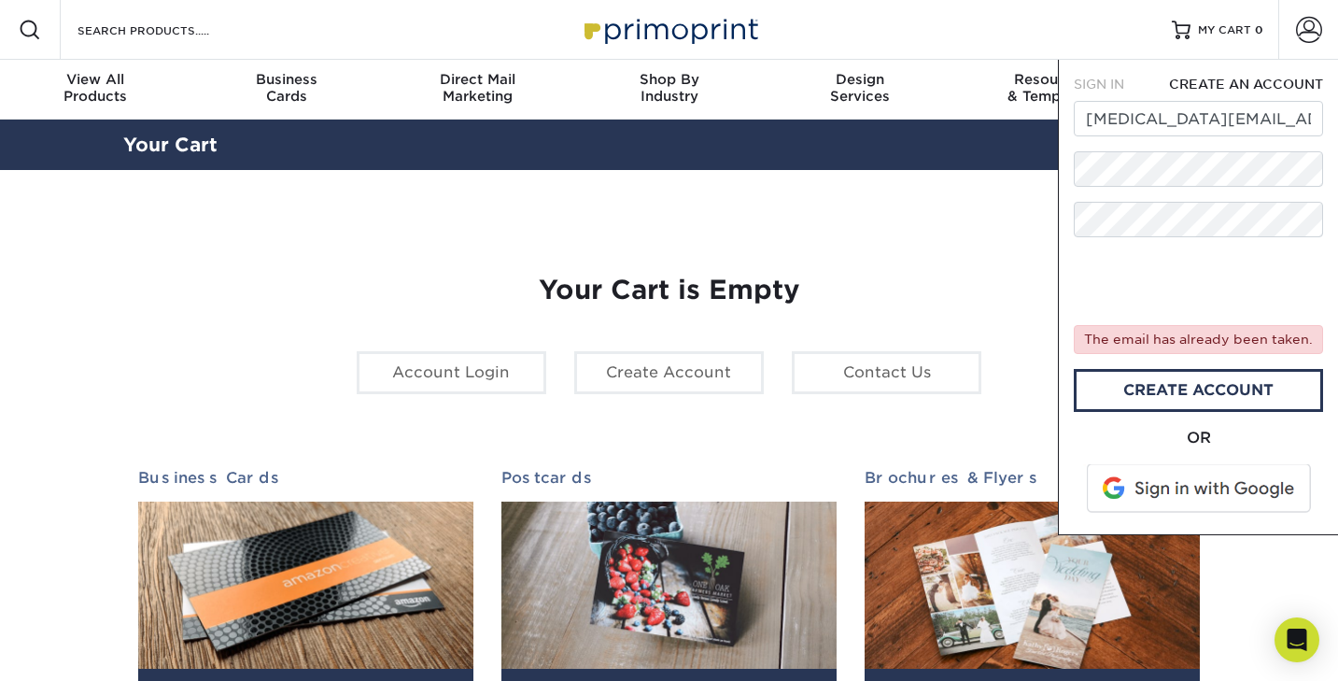
click at [1124, 82] on span "SIGN IN" at bounding box center [1099, 84] width 50 height 15
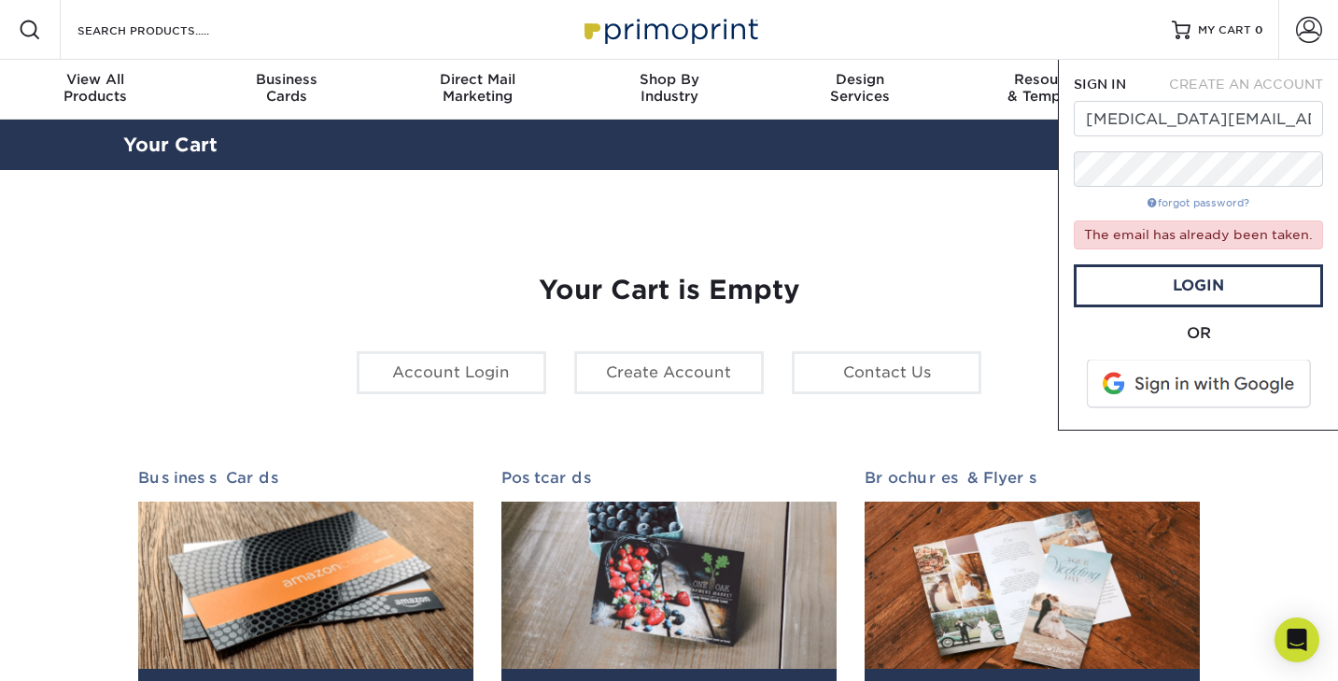
click at [1164, 204] on link "forgot password?" at bounding box center [1199, 203] width 102 height 12
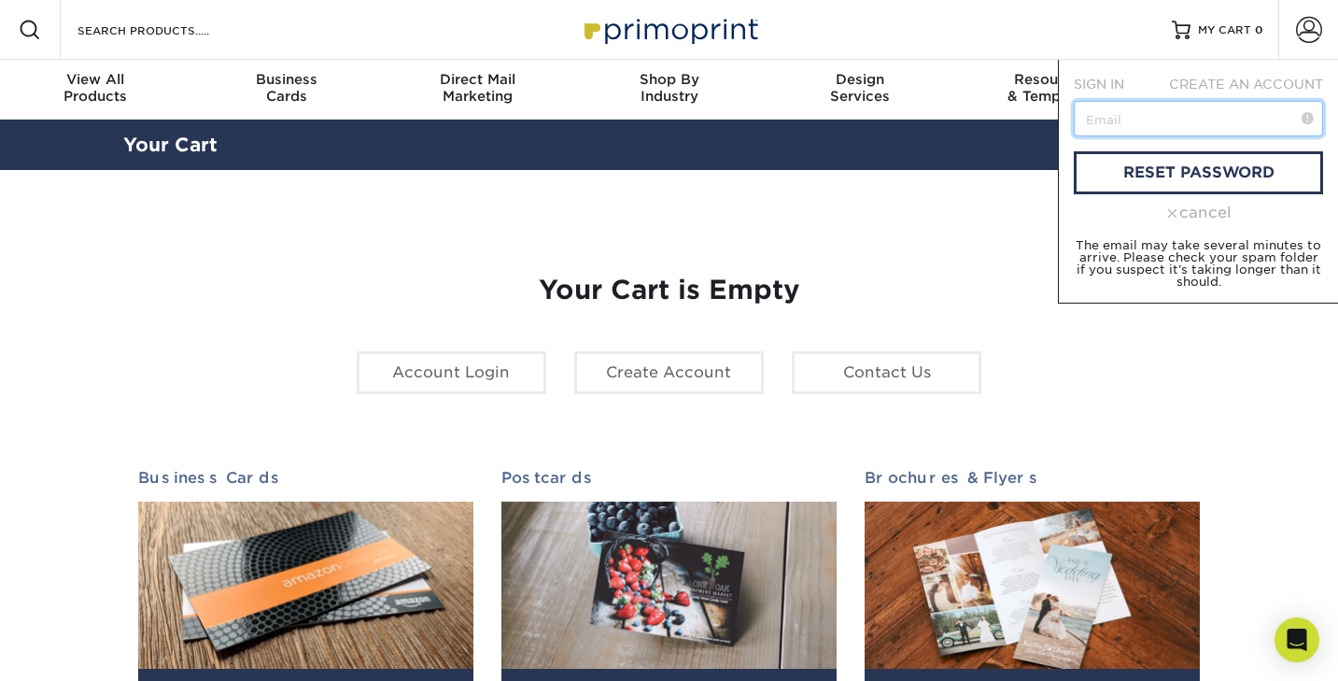
click at [1113, 128] on input "text" at bounding box center [1198, 118] width 249 height 35
type input "[MEDICAL_DATA][EMAIL_ADDRESS][PERSON_NAME][DOMAIN_NAME]"
click at [1167, 167] on link "reset password" at bounding box center [1198, 172] width 249 height 43
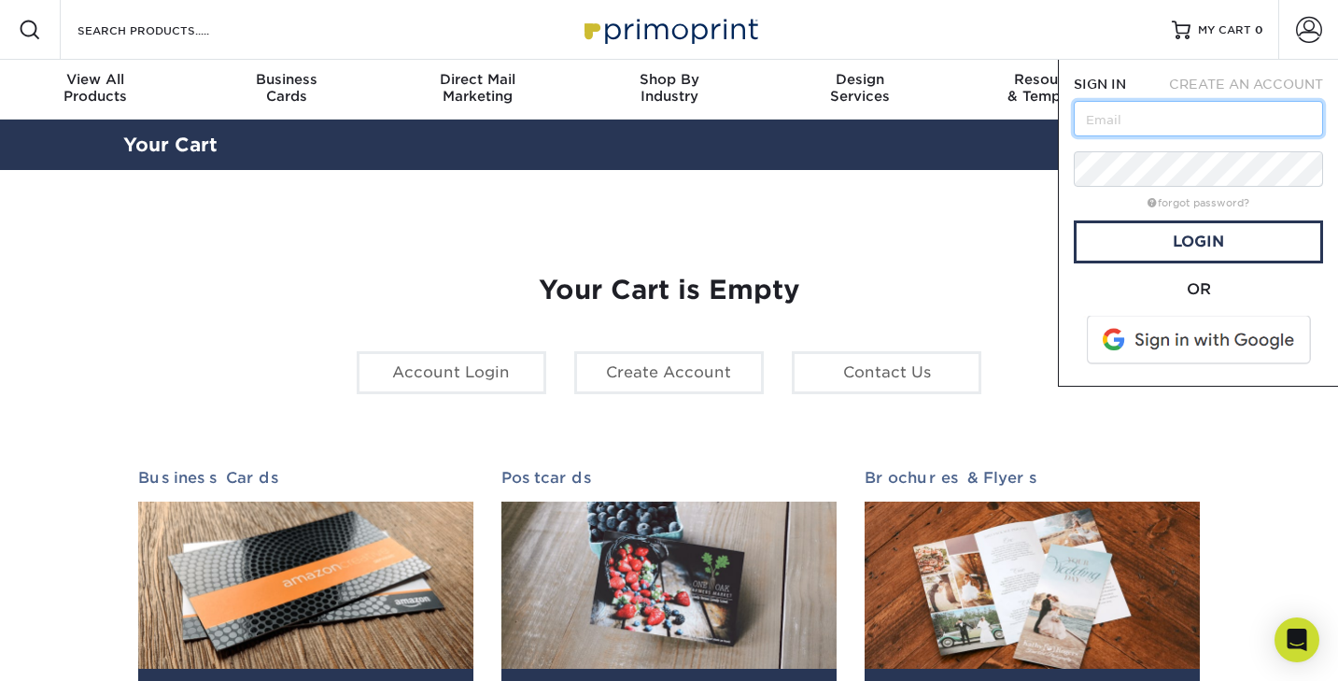
type input "[MEDICAL_DATA][EMAIL_ADDRESS][PERSON_NAME][DOMAIN_NAME]"
click at [1099, 205] on div "forgot password?" at bounding box center [1198, 202] width 249 height 22
click at [1136, 239] on link "Login" at bounding box center [1198, 241] width 249 height 43
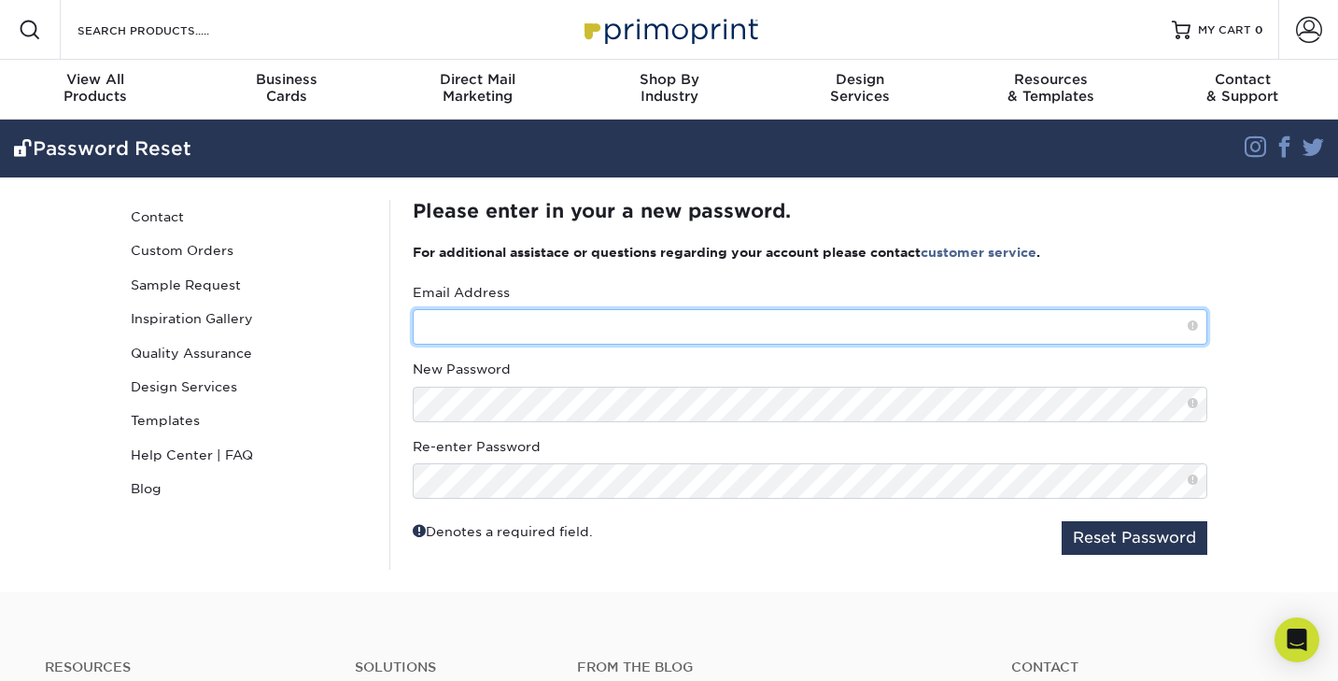
click at [504, 333] on input "text" at bounding box center [810, 326] width 795 height 35
type input "tobi.obrien@gmail.com"
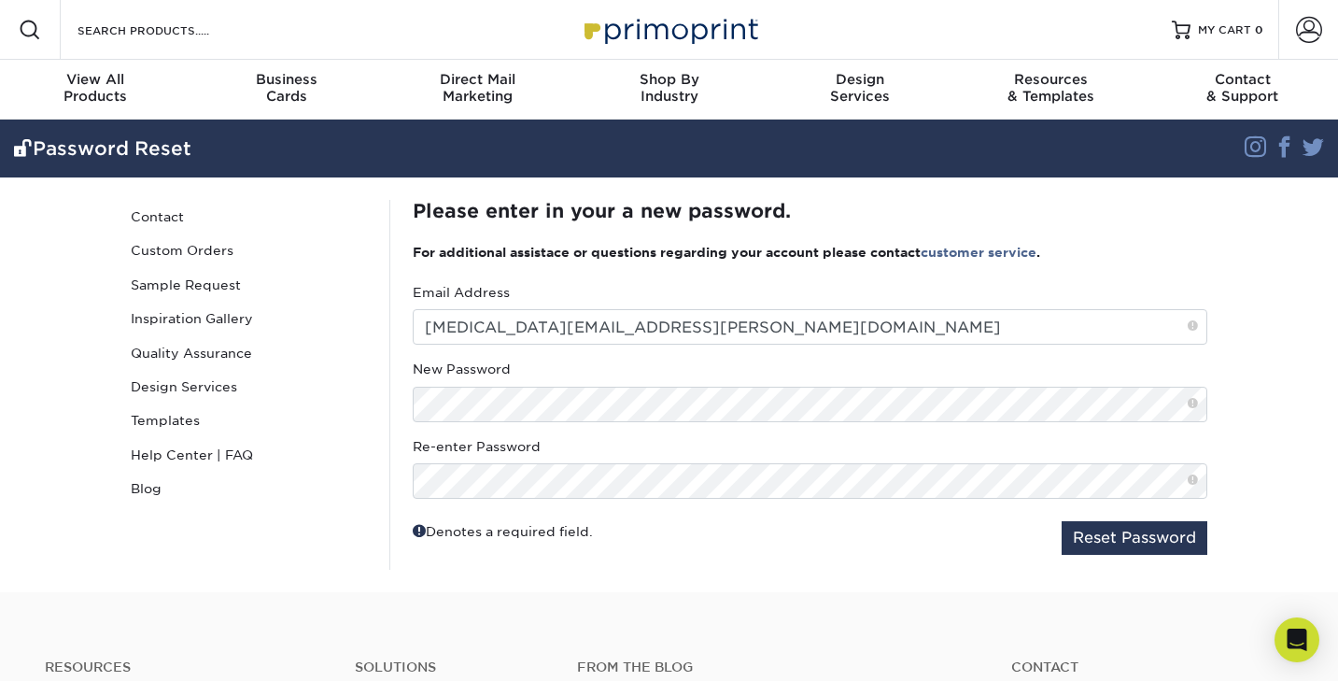
click div "Denotes a required field. Reset Password"
click button "Reset Password"
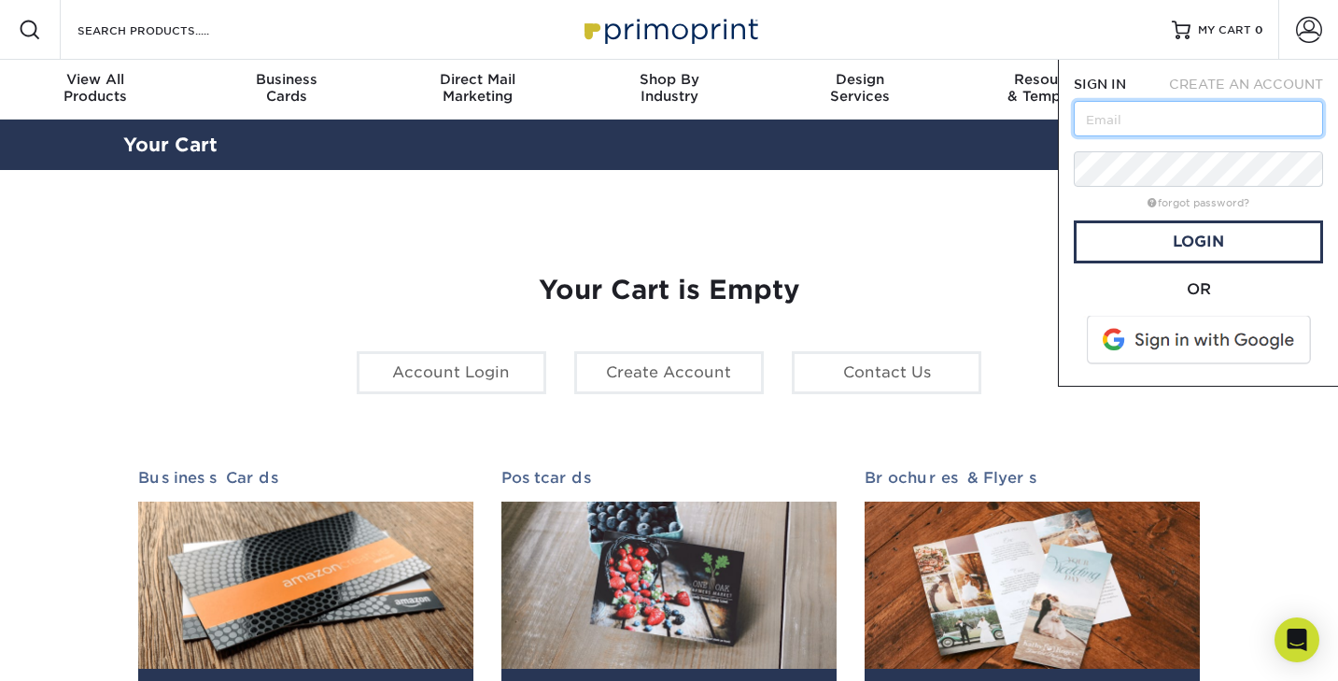
type input "[MEDICAL_DATA][EMAIL_ADDRESS][PERSON_NAME][DOMAIN_NAME]"
click at [1074, 195] on div "forgot password?" at bounding box center [1198, 202] width 249 height 22
click at [1152, 248] on link "Login" at bounding box center [1198, 241] width 249 height 43
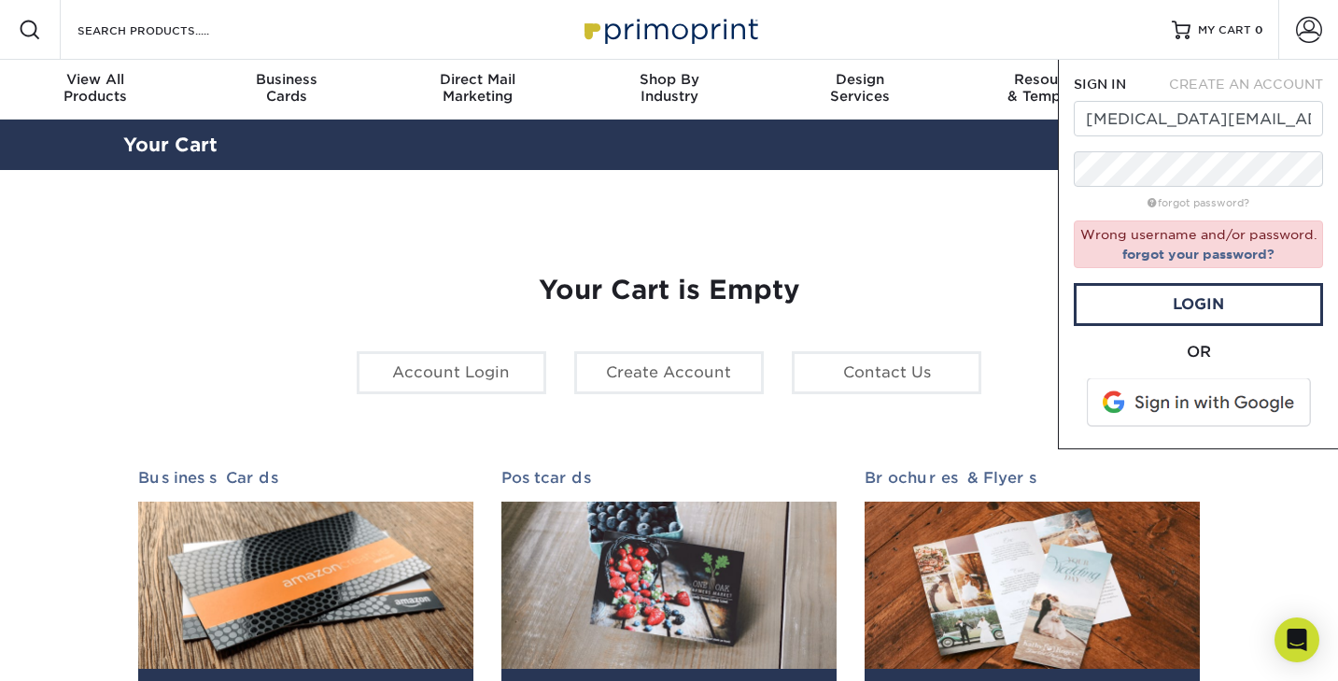
click at [1142, 348] on div "OR" at bounding box center [1198, 352] width 249 height 22
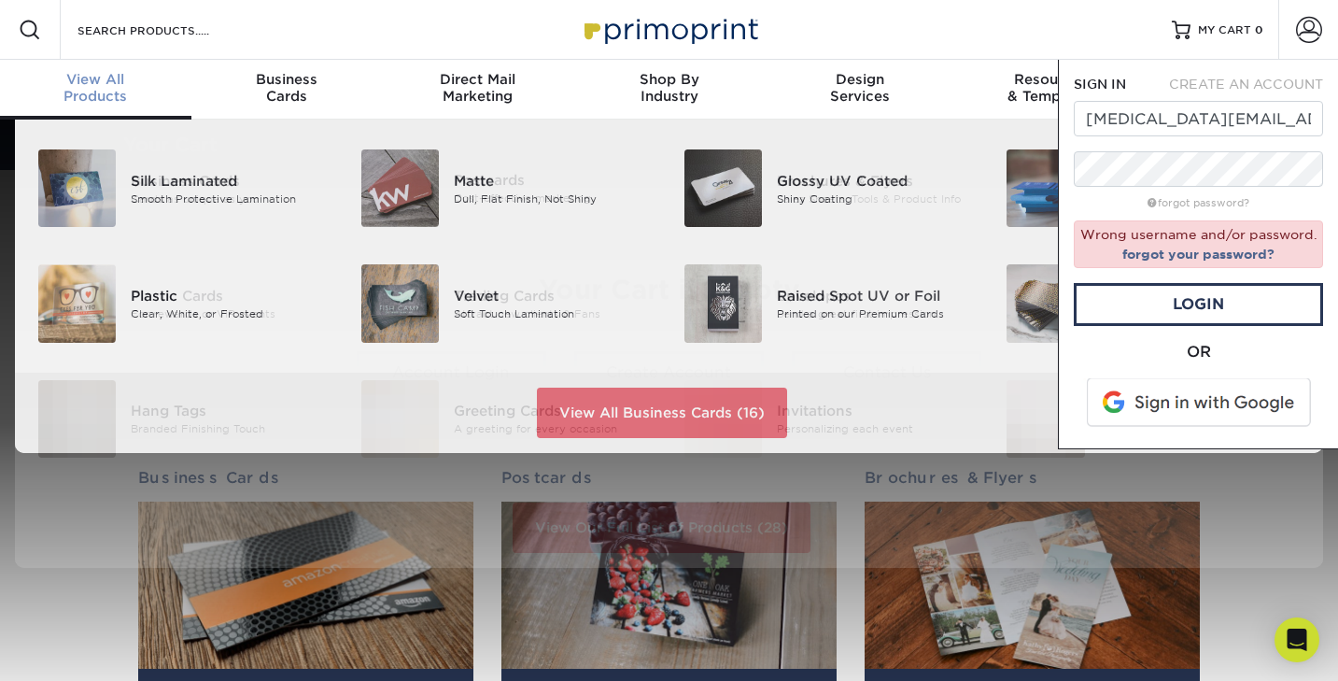
click at [126, 83] on span "View All" at bounding box center [95, 79] width 191 height 17
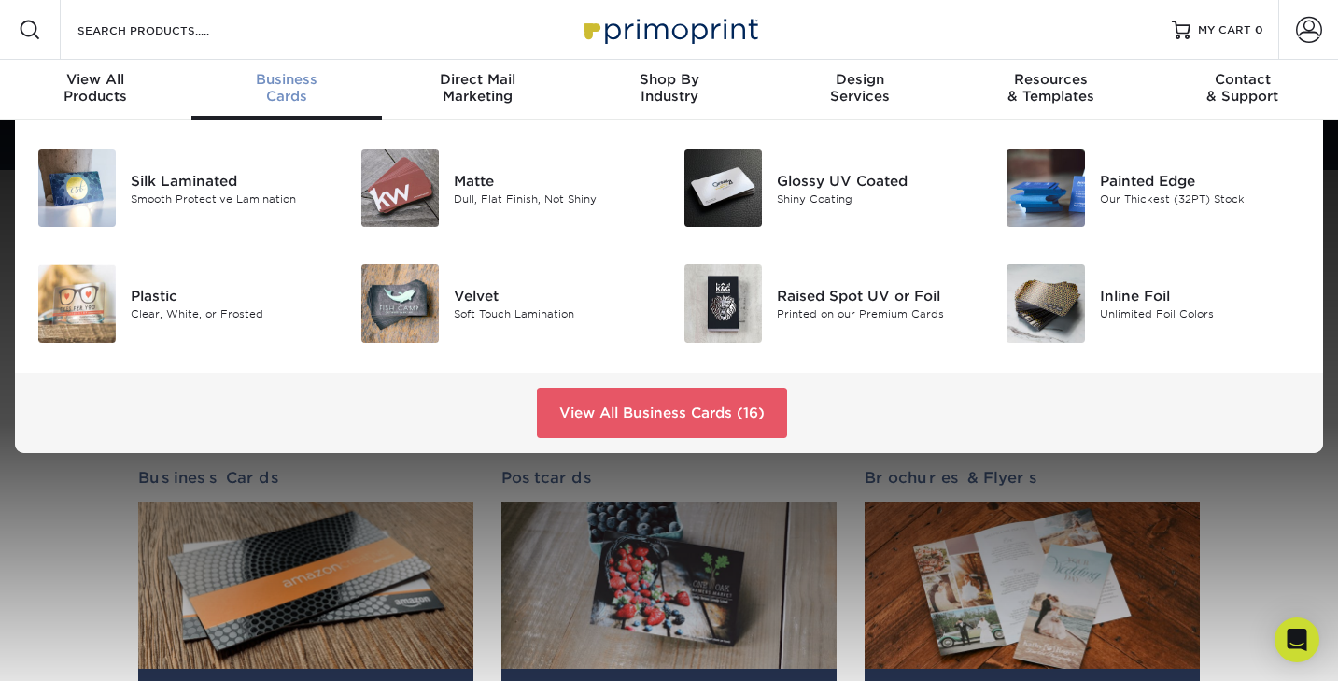
click at [260, 97] on div "Business Cards" at bounding box center [286, 88] width 191 height 34
click at [581, 410] on link "View All Business Cards (16)" at bounding box center [662, 413] width 250 height 50
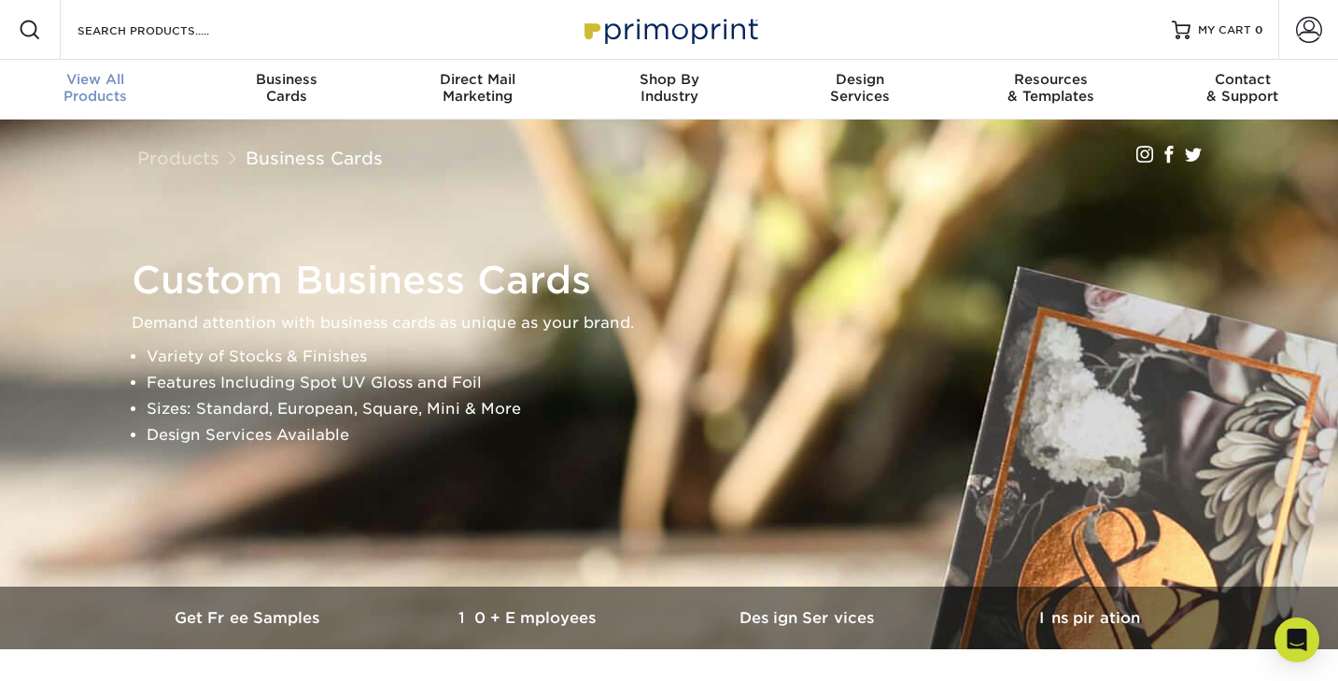
click at [76, 91] on div "View All Products" at bounding box center [95, 88] width 191 height 34
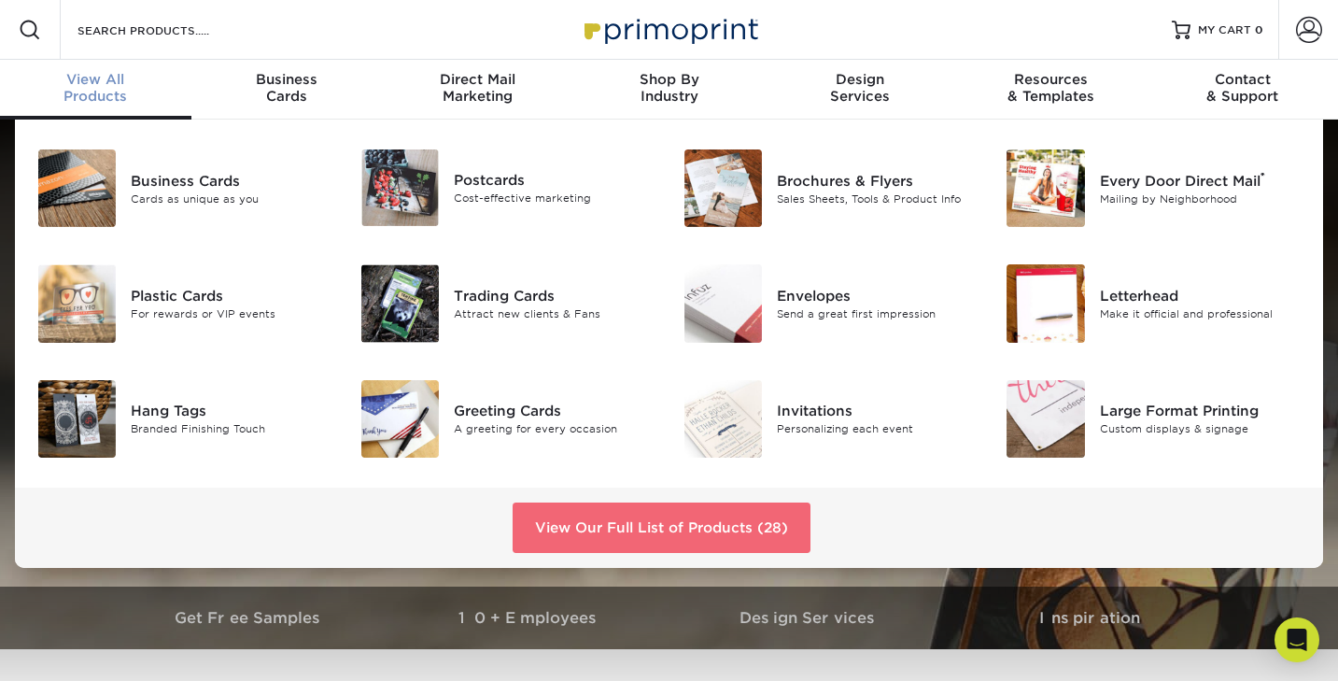
click at [615, 532] on link "View Our Full List of Products (28)" at bounding box center [662, 528] width 298 height 50
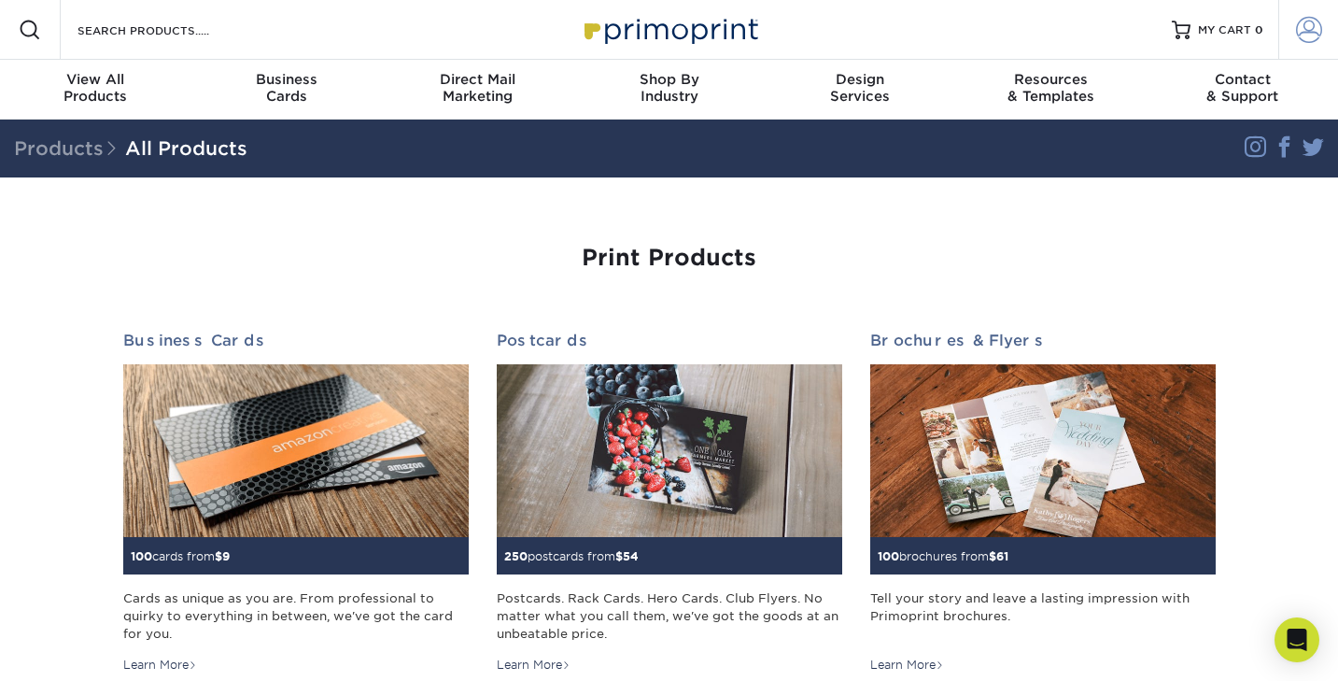
type input "[MEDICAL_DATA][EMAIL_ADDRESS][PERSON_NAME][DOMAIN_NAME]"
click at [1300, 33] on span at bounding box center [1309, 30] width 26 height 26
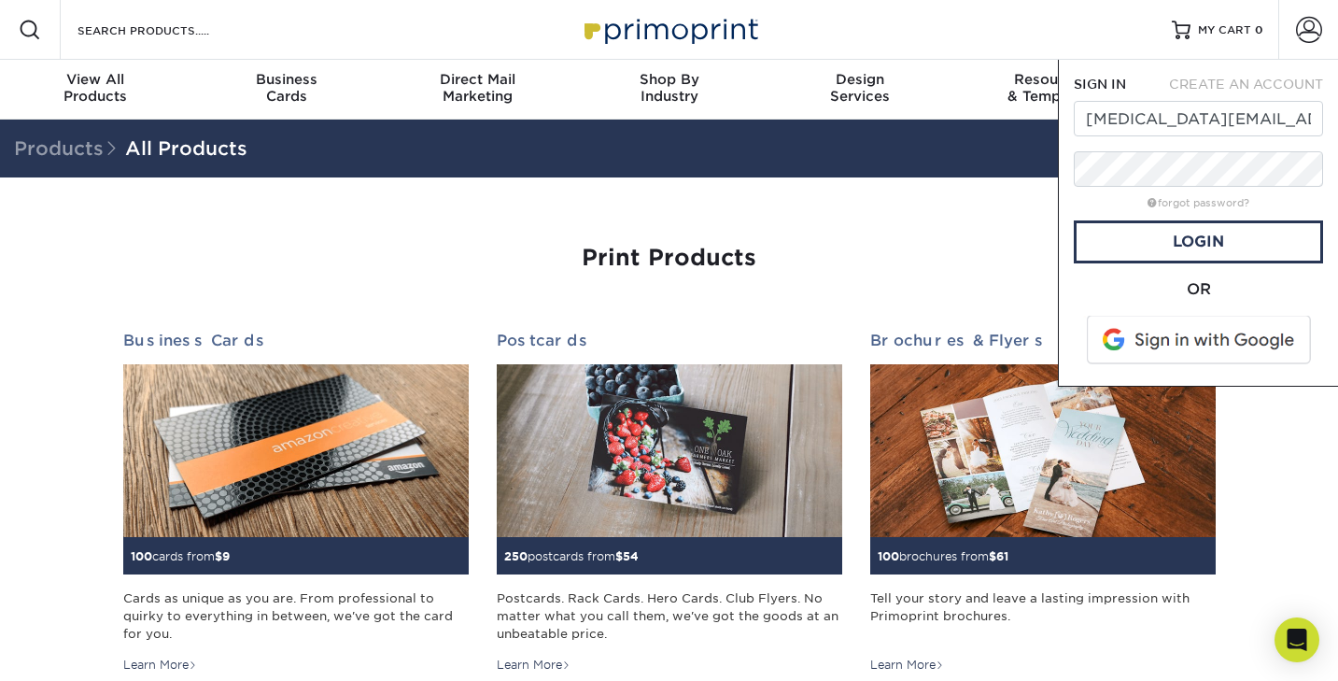
click at [1099, 208] on div "forgot password?" at bounding box center [1198, 202] width 249 height 22
click at [1130, 234] on link "Login" at bounding box center [1198, 241] width 249 height 43
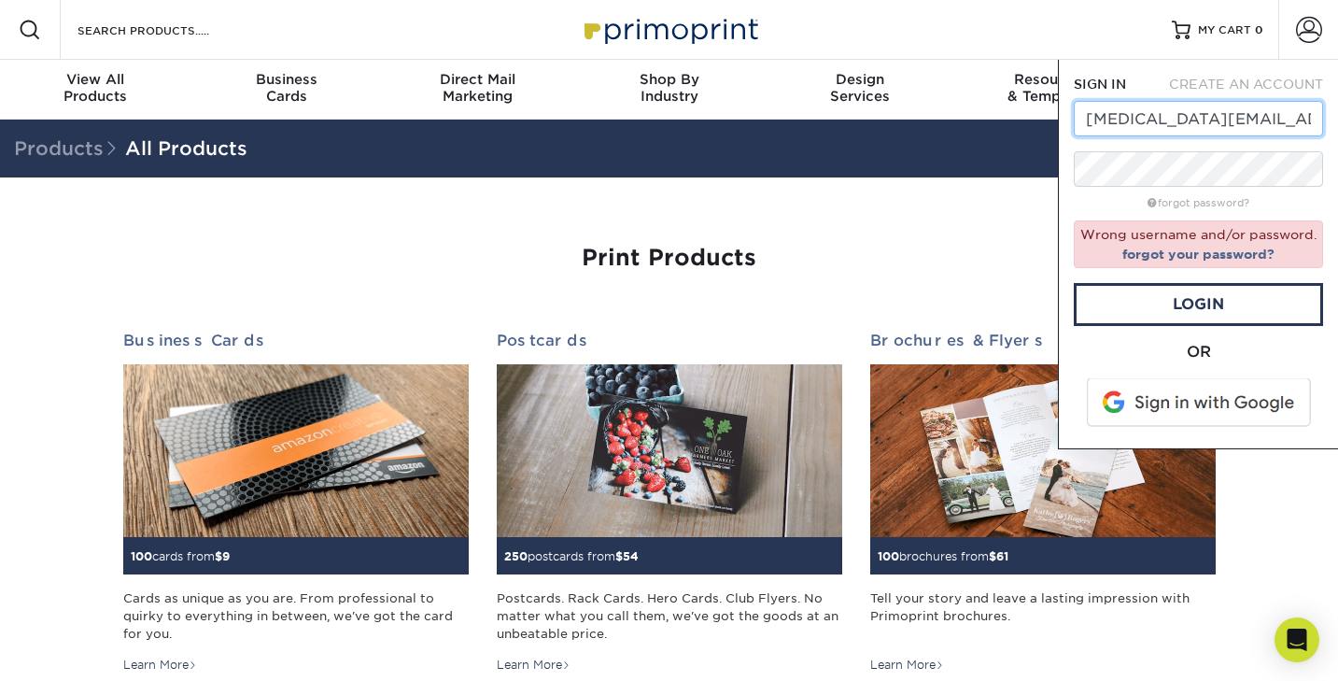
drag, startPoint x: 1279, startPoint y: 113, endPoint x: 1080, endPoint y: 120, distance: 199.1
click at [1080, 120] on input "tobi.obrien@gmail.com" at bounding box center [1198, 118] width 249 height 35
click at [1075, 202] on div "forgot password?" at bounding box center [1198, 202] width 249 height 22
click at [1154, 391] on span at bounding box center [1201, 402] width 238 height 49
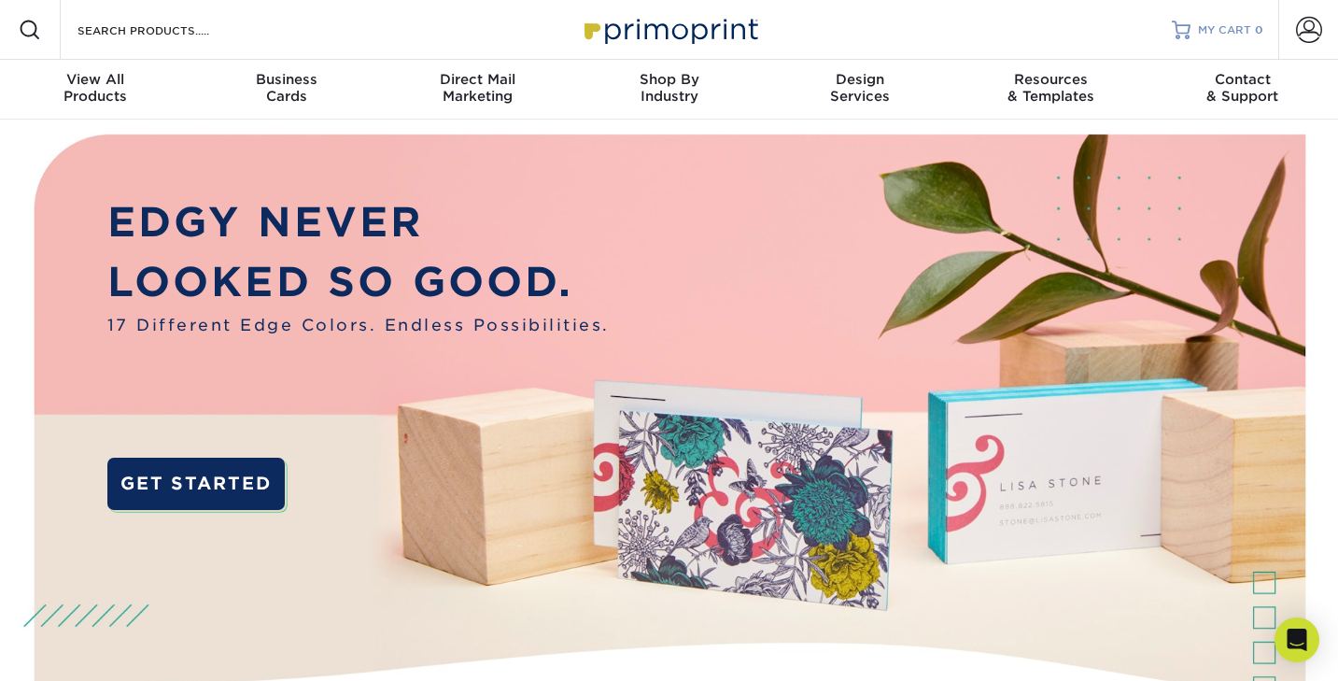
click at [1209, 29] on span "MY CART" at bounding box center [1224, 30] width 53 height 16
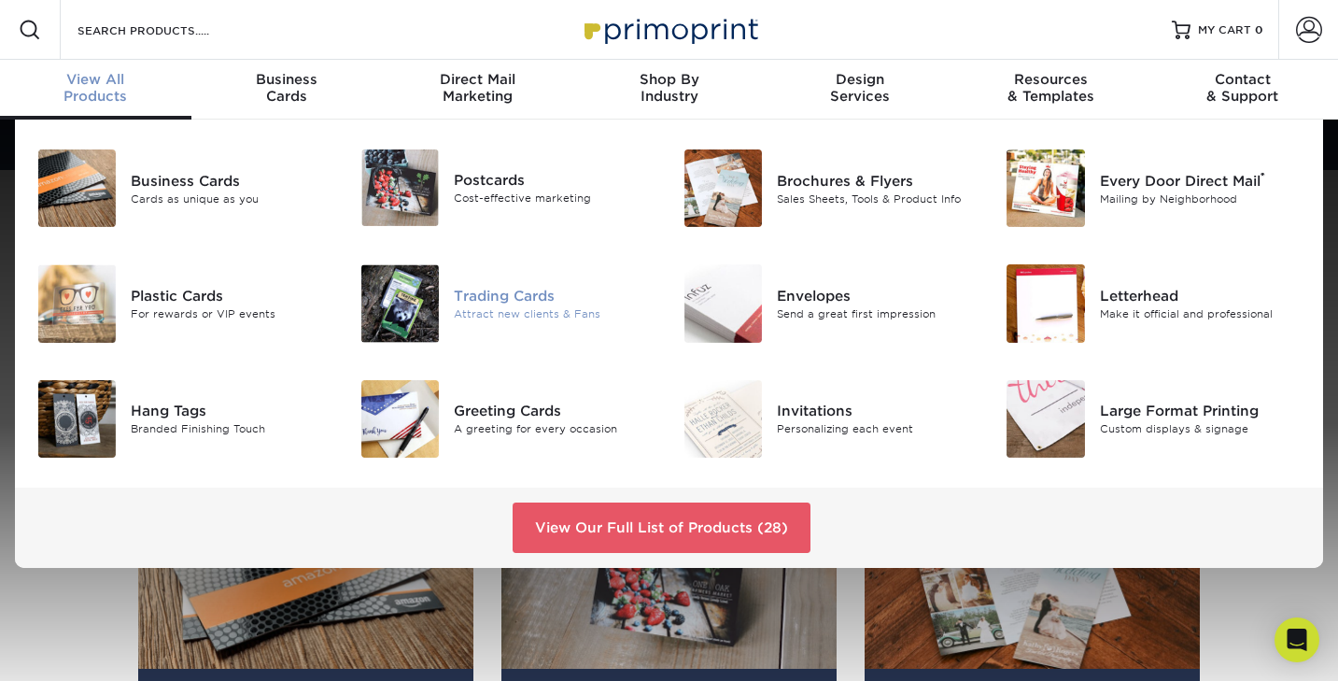
click at [460, 292] on div "Trading Cards" at bounding box center [555, 296] width 202 height 21
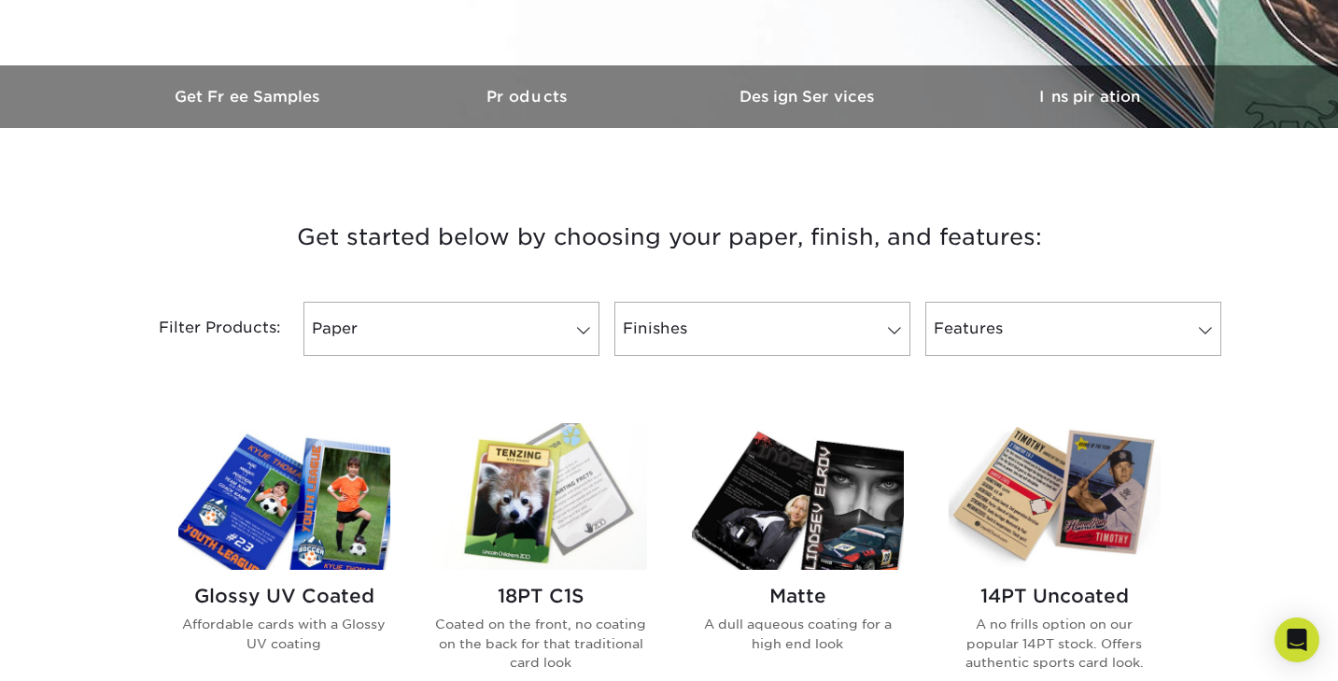
scroll to position [522, 0]
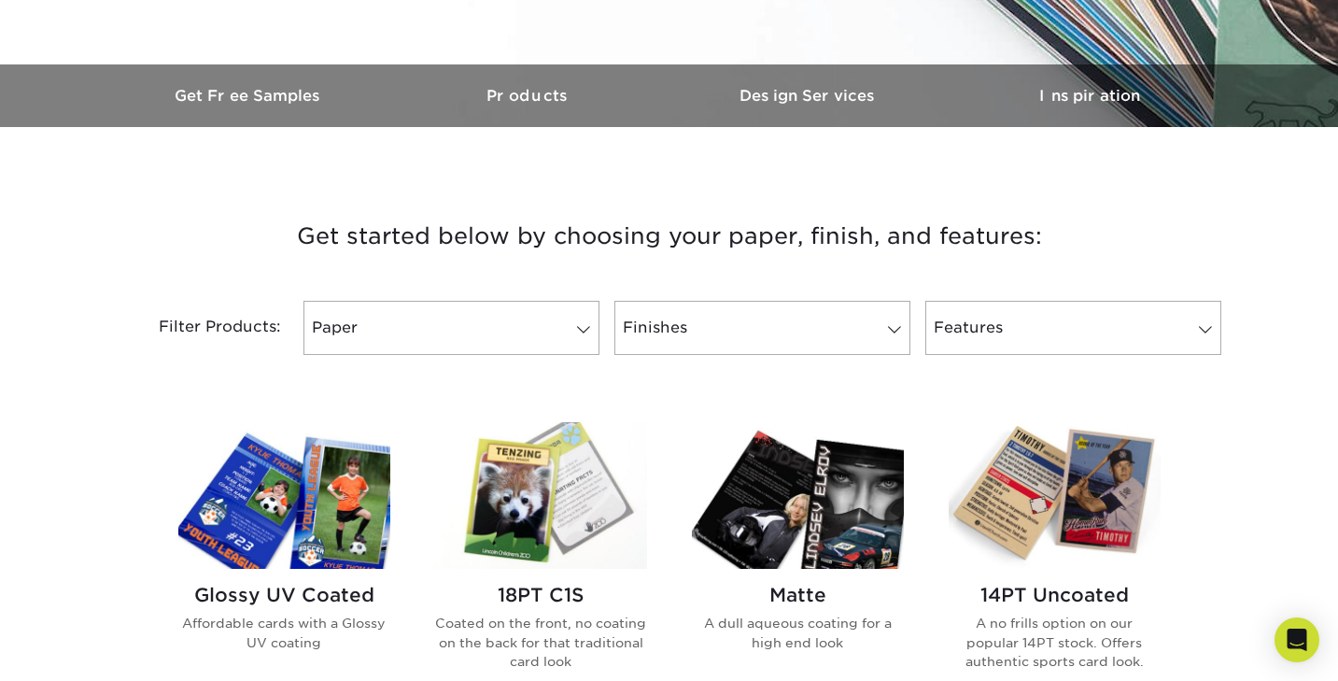
click at [345, 476] on img at bounding box center [284, 495] width 212 height 147
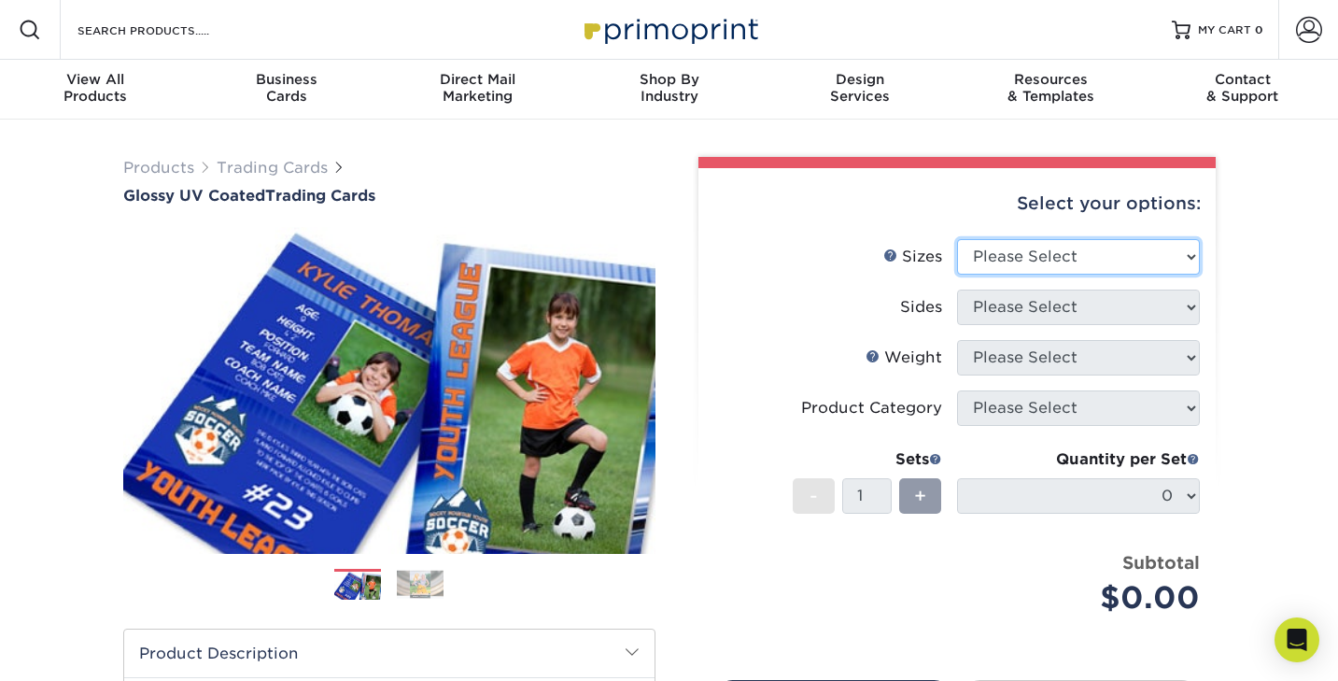
click at [1021, 265] on select "Please Select 2.5" x 3.5"" at bounding box center [1078, 256] width 243 height 35
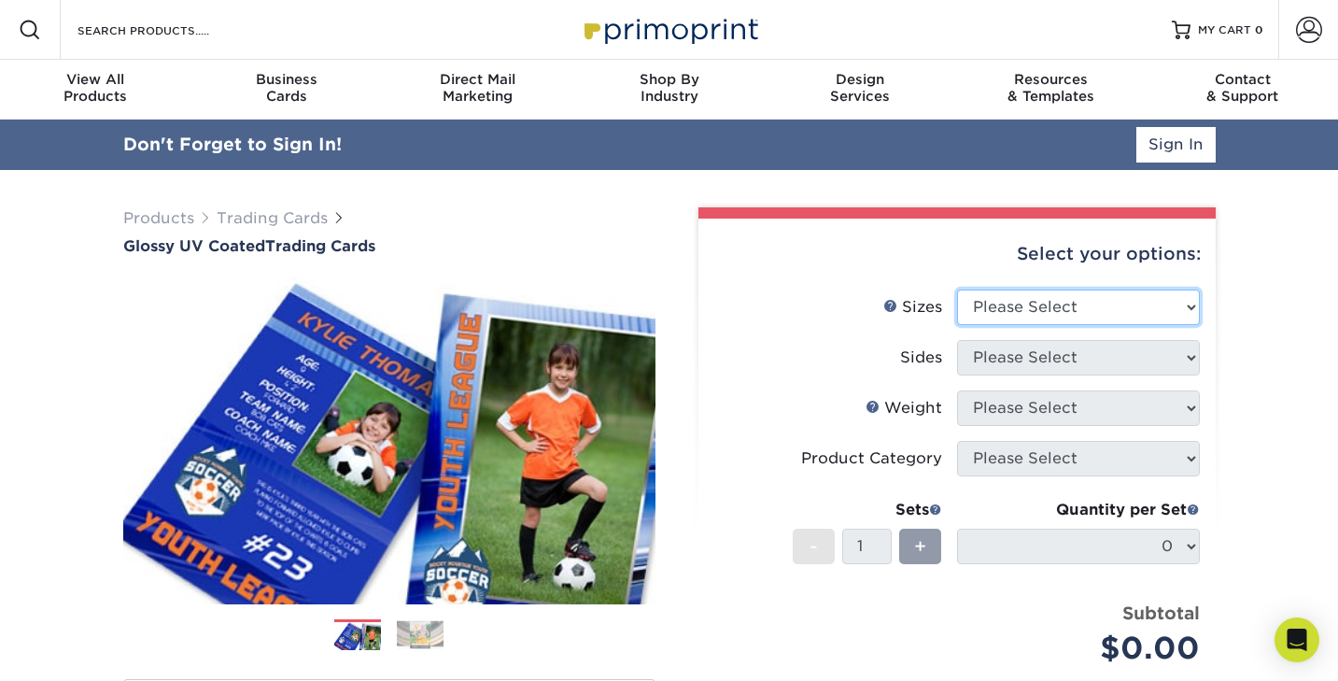
select select "2.50x3.50"
click at [957, 290] on select "Please Select 2.5" x 3.5"" at bounding box center [1078, 307] width 243 height 35
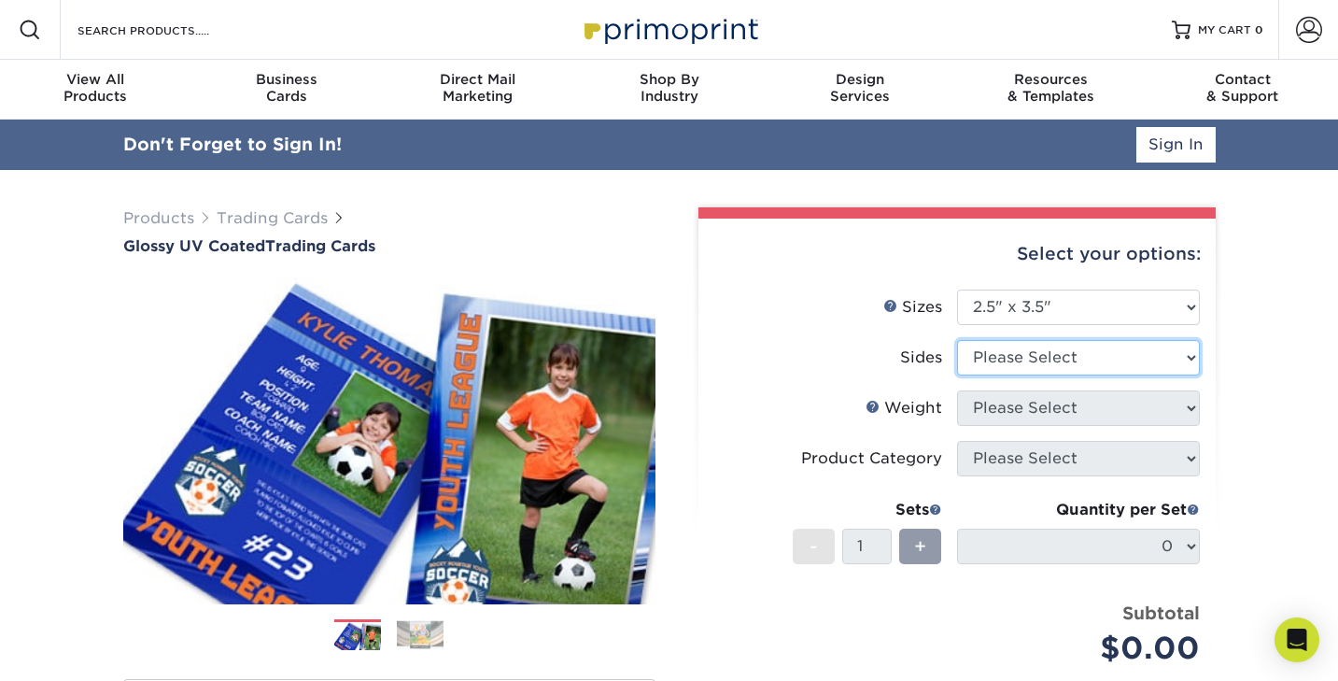
click at [1013, 353] on select "Please Select Print Both Sides Print Front Only" at bounding box center [1078, 357] width 243 height 35
click at [1174, 148] on link "Sign In" at bounding box center [1176, 144] width 79 height 35
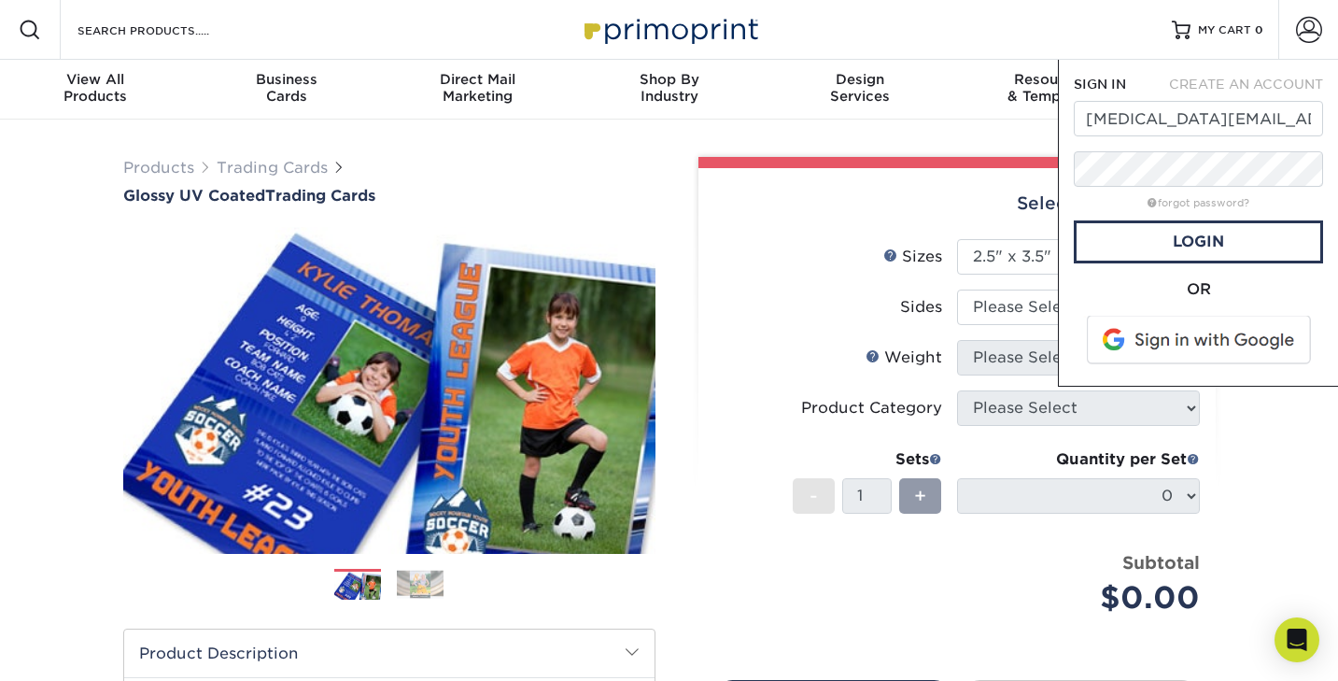
click at [1099, 206] on div "forgot password?" at bounding box center [1198, 202] width 249 height 22
click at [1142, 235] on link "Login" at bounding box center [1198, 241] width 249 height 43
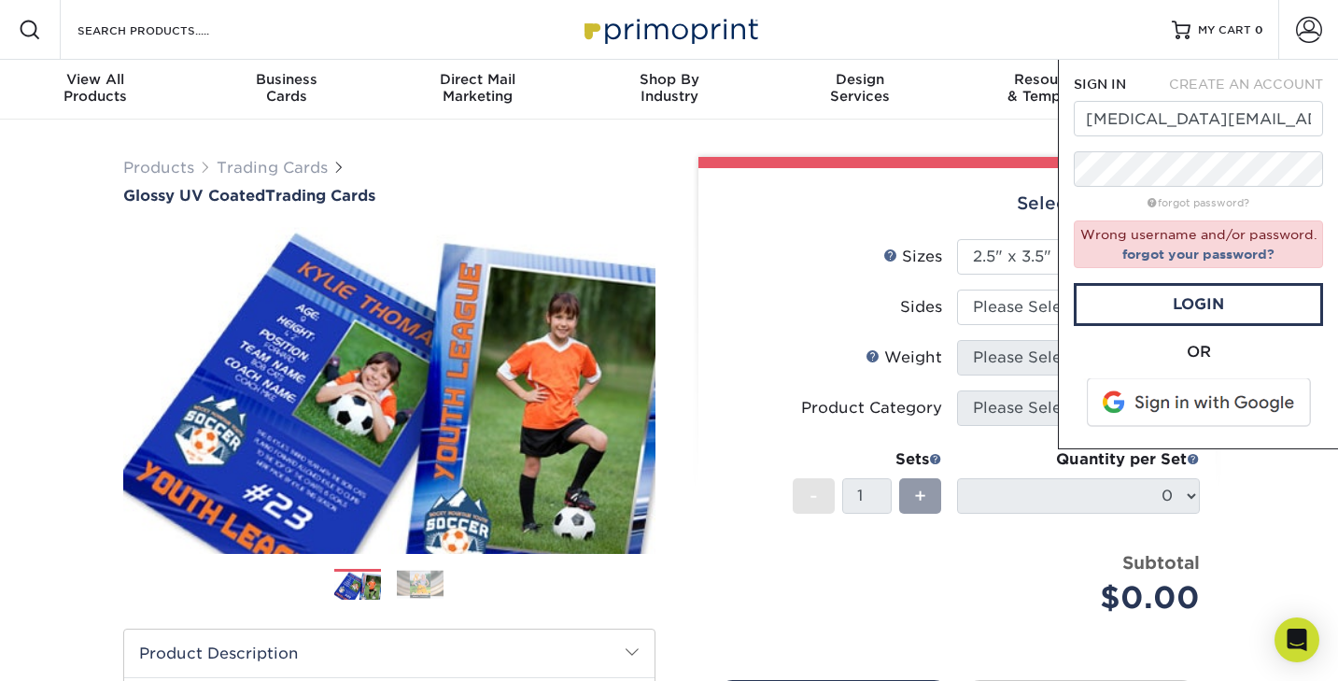
click at [1076, 337] on form "SIGN IN CREATE AN ACCOUNT [MEDICAL_DATA][EMAIL_ADDRESS][PERSON_NAME][DOMAIN_NAM…" at bounding box center [1198, 254] width 249 height 359
click at [1003, 148] on div "Products Trading Cards Glossy UV Coated Trading Cards" at bounding box center [669, 603] width 1121 height 923
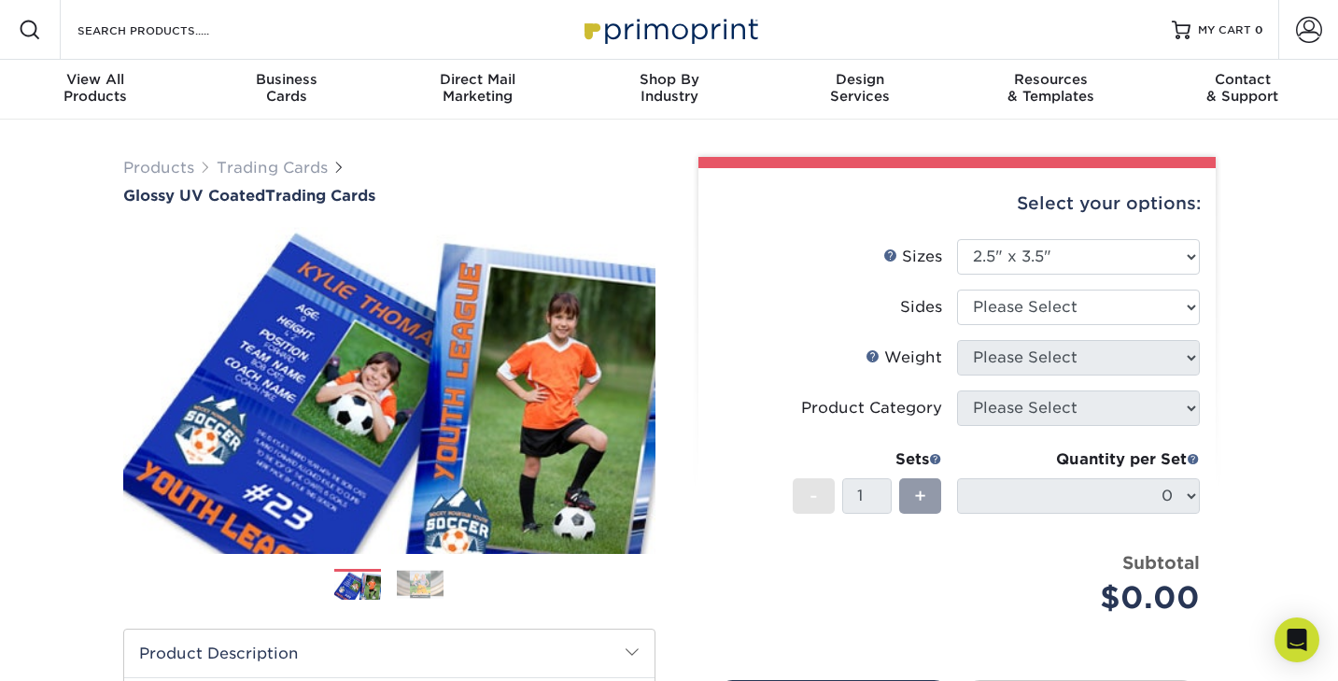
click at [1257, 149] on div "Products Trading Cards Glossy UV Coated Trading Cards Previous Next /" at bounding box center [669, 619] width 1338 height 998
click at [1213, 35] on span "MY CART" at bounding box center [1224, 30] width 53 height 16
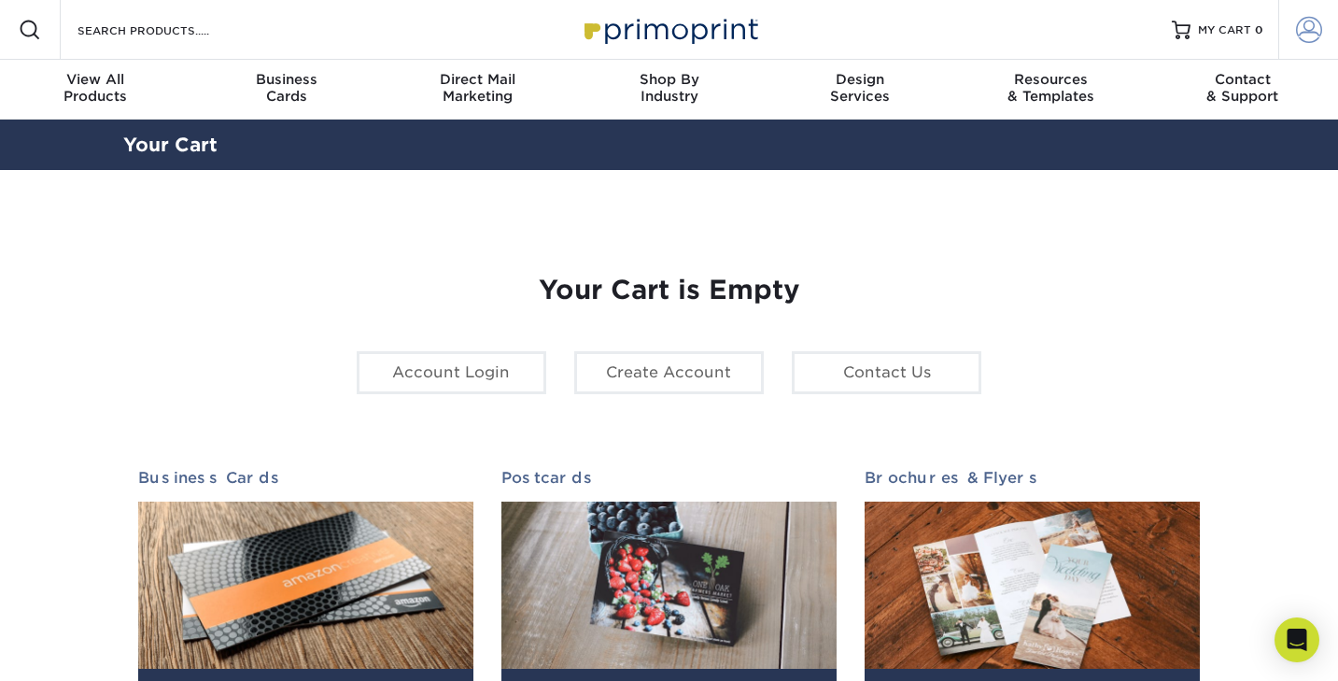
type input "[MEDICAL_DATA][EMAIL_ADDRESS][PERSON_NAME][DOMAIN_NAME]"
click at [1309, 33] on span at bounding box center [1309, 30] width 26 height 26
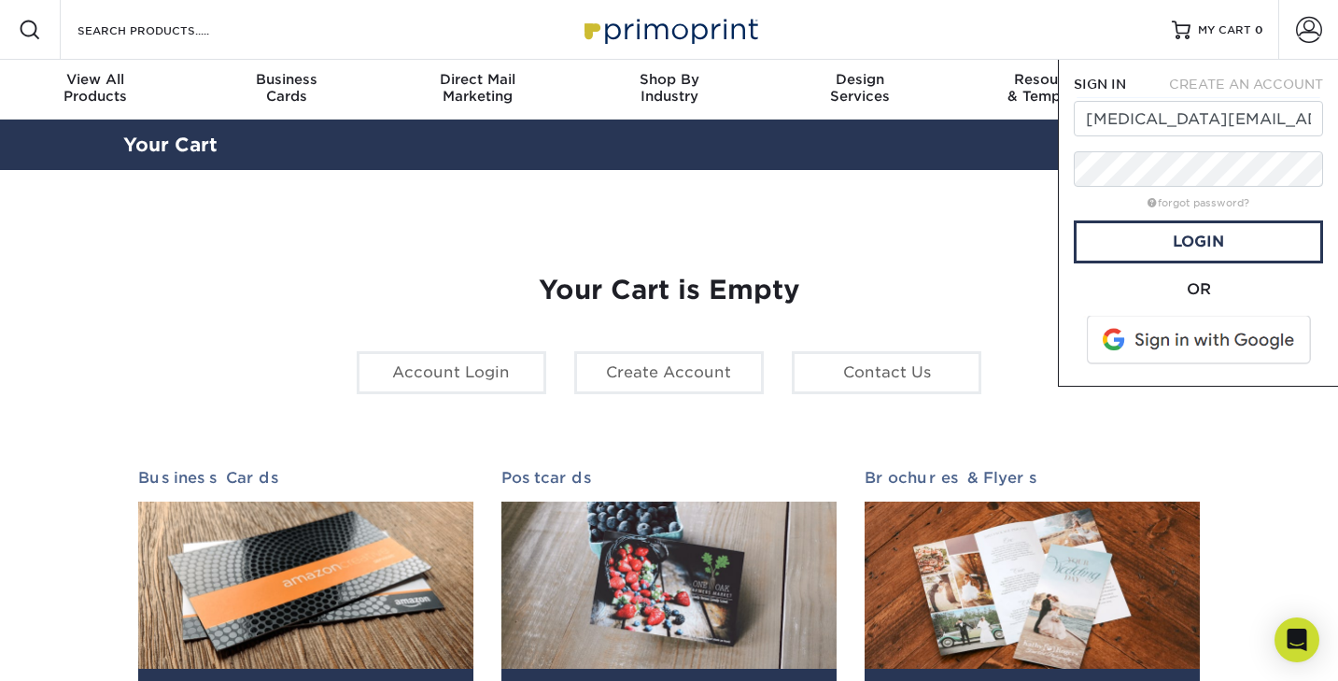
click at [1218, 336] on span at bounding box center [1201, 340] width 238 height 49
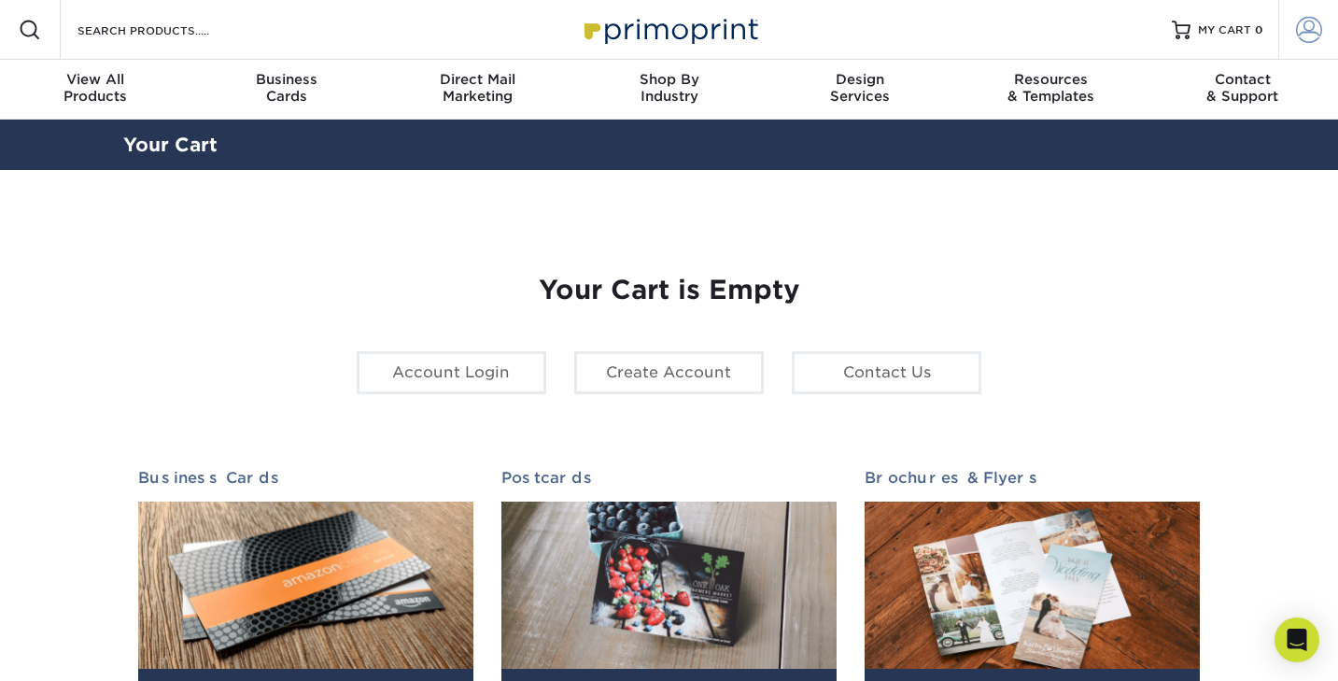
type input "[MEDICAL_DATA][EMAIL_ADDRESS][PERSON_NAME][DOMAIN_NAME]"
click at [1311, 33] on span at bounding box center [1309, 30] width 26 height 26
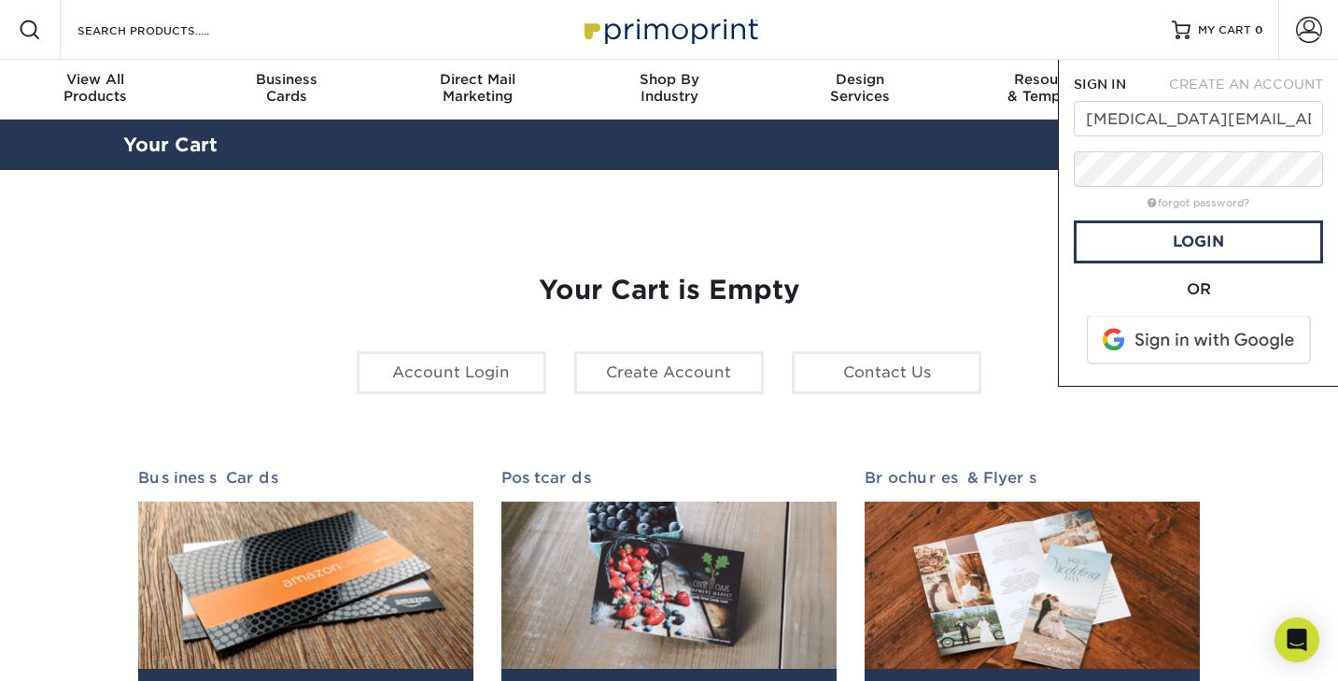
click at [1204, 345] on span at bounding box center [1201, 340] width 238 height 49
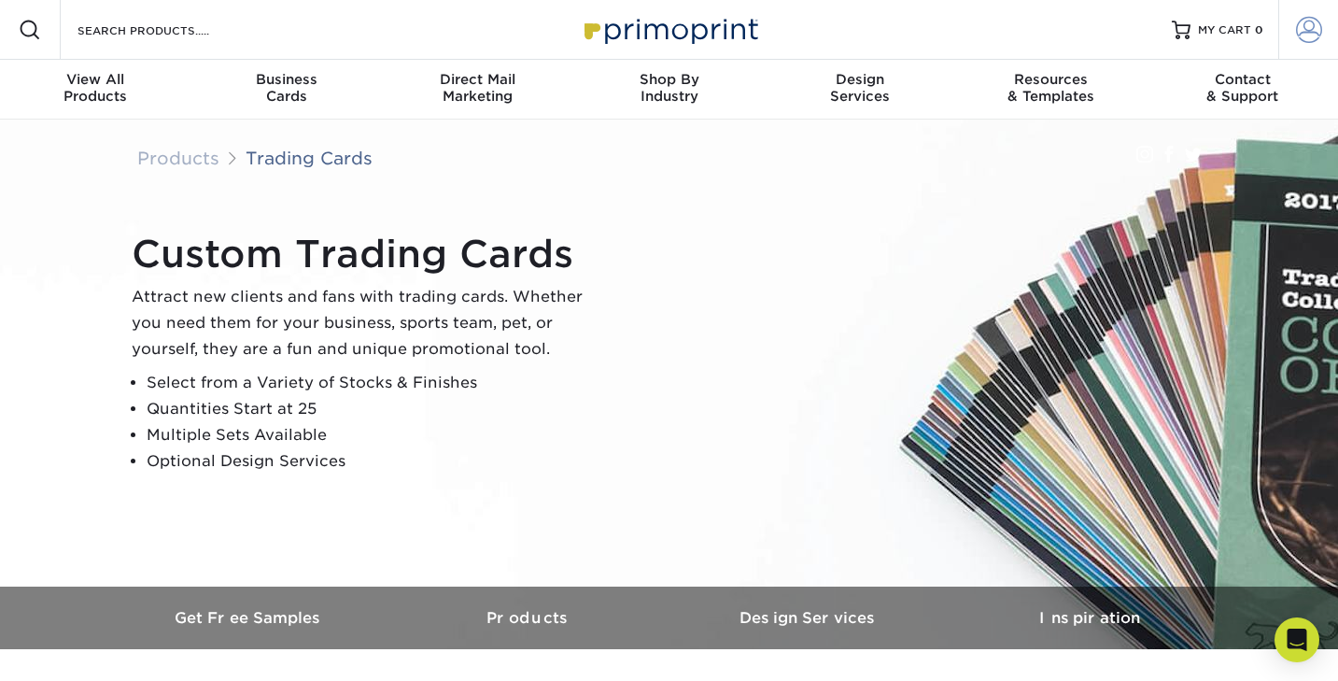
type input "[MEDICAL_DATA][EMAIL_ADDRESS][PERSON_NAME][DOMAIN_NAME]"
click at [1295, 31] on link "Account" at bounding box center [1309, 30] width 60 height 60
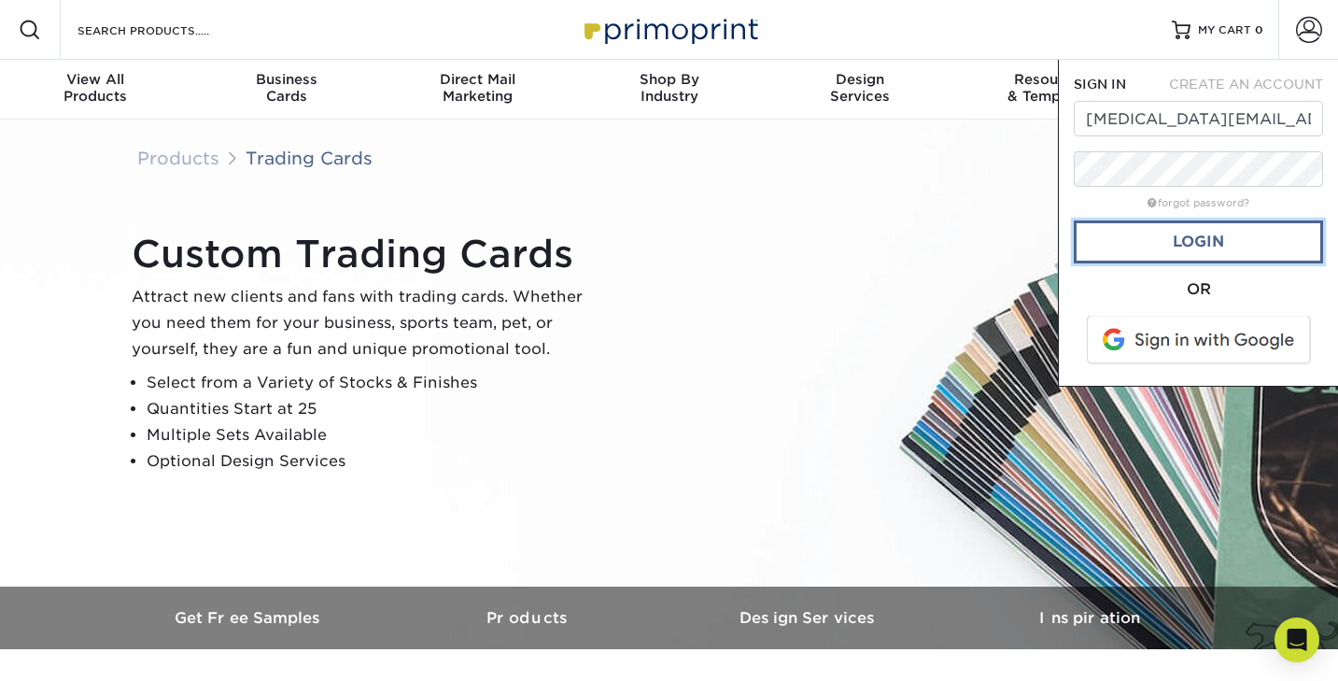
click at [1092, 238] on link "Login" at bounding box center [1198, 241] width 249 height 43
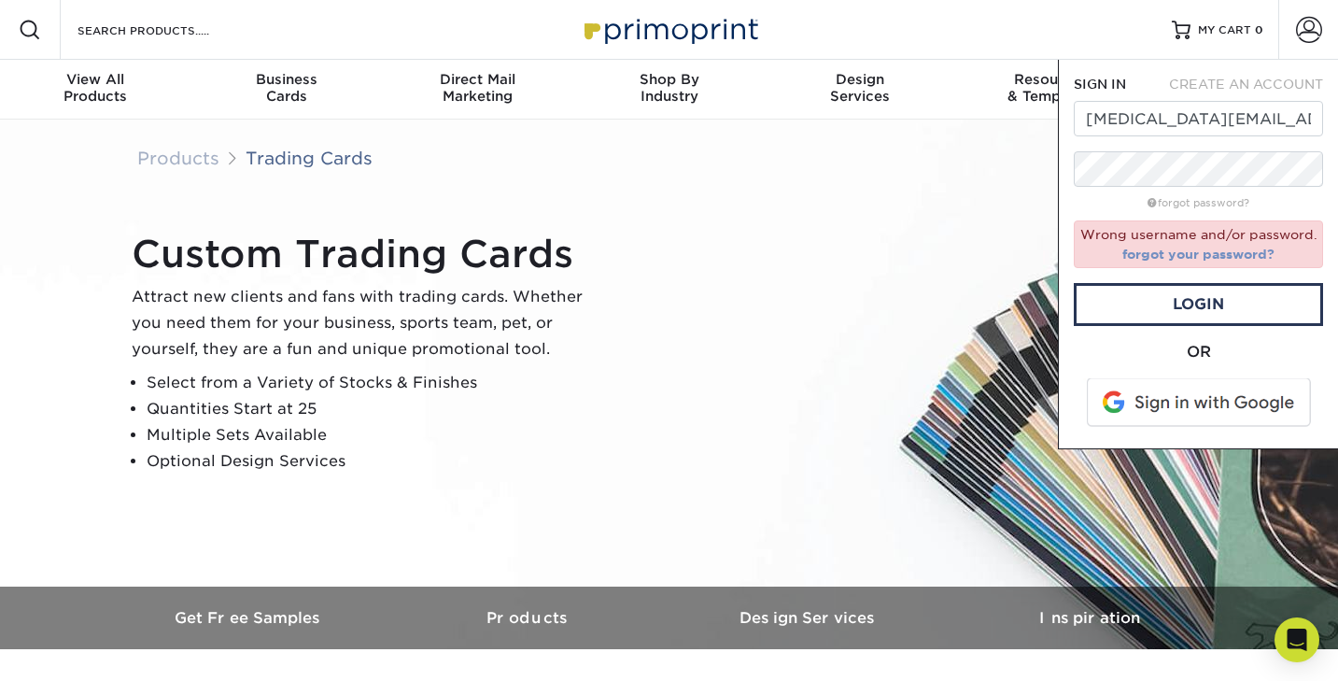
click at [1150, 254] on link "forgot your password?" at bounding box center [1199, 254] width 152 height 15
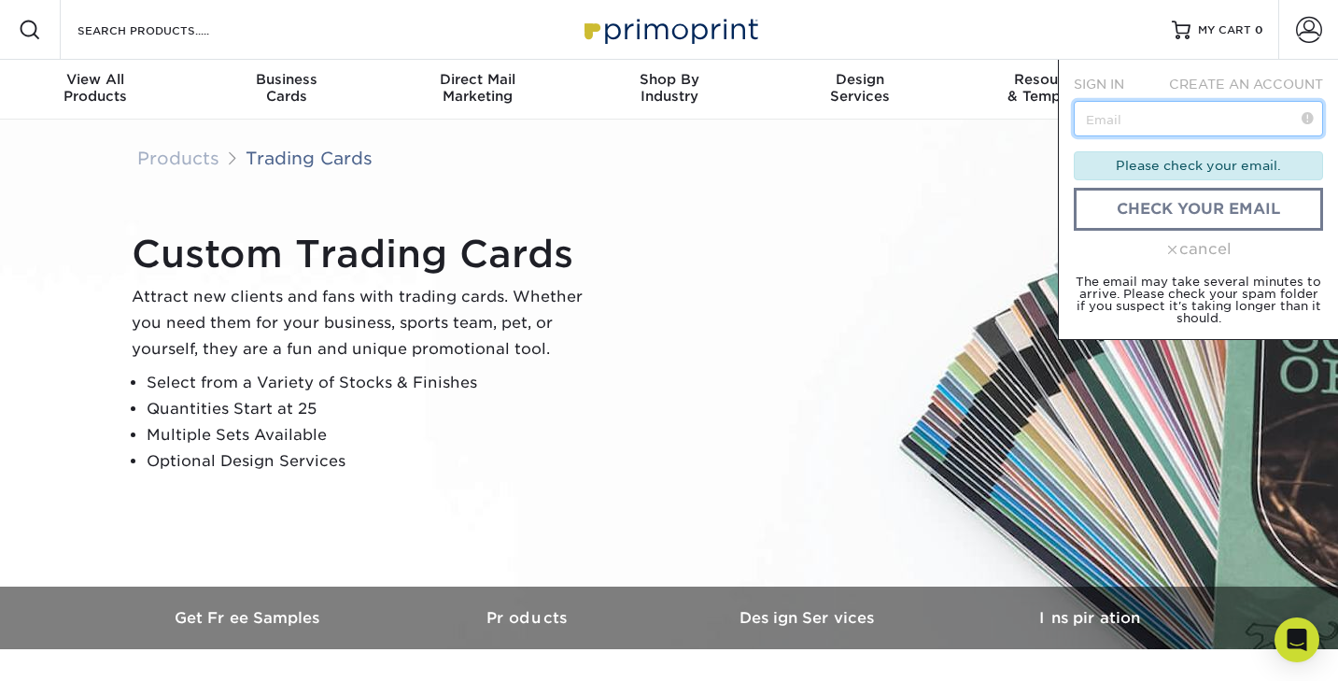
click at [1120, 120] on input "text" at bounding box center [1198, 118] width 249 height 35
type input "tobi.obrien@gmail.com"
click at [871, 192] on div "Custom Trading Cards Attract new clients and fans with trading cards. Whether y…" at bounding box center [669, 353] width 1121 height 467
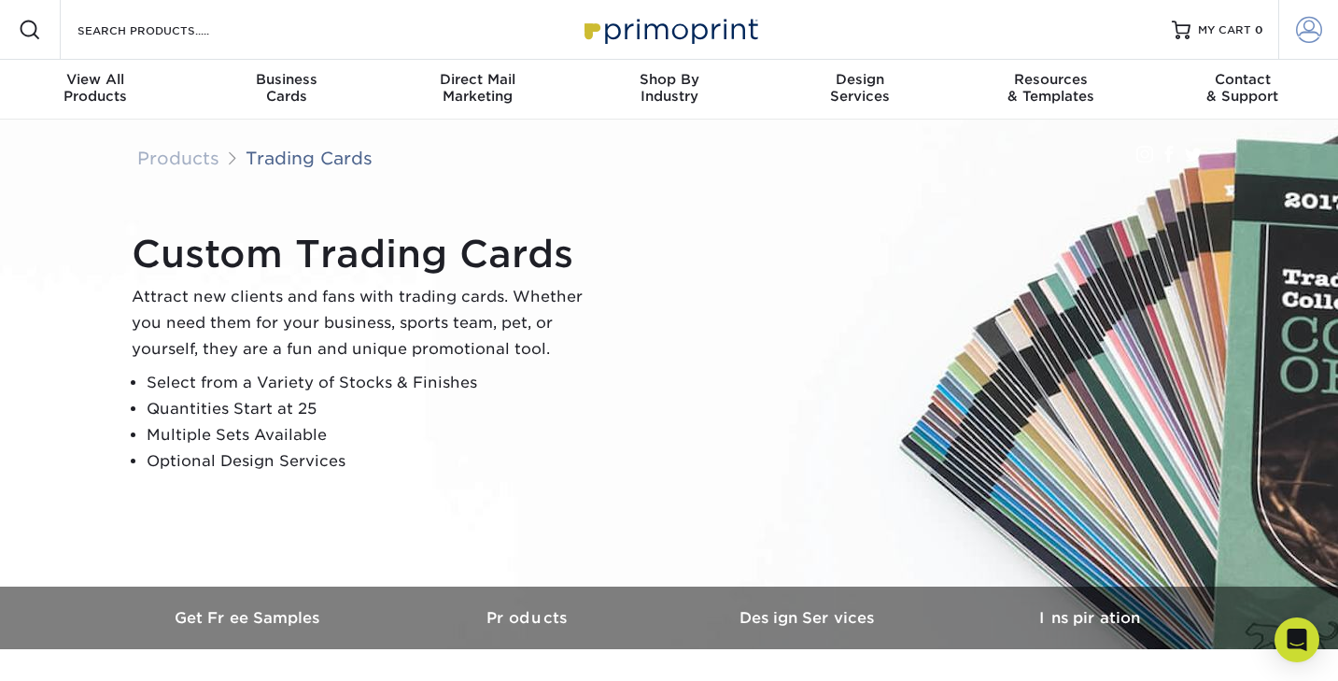
click at [1308, 29] on span at bounding box center [1309, 30] width 26 height 26
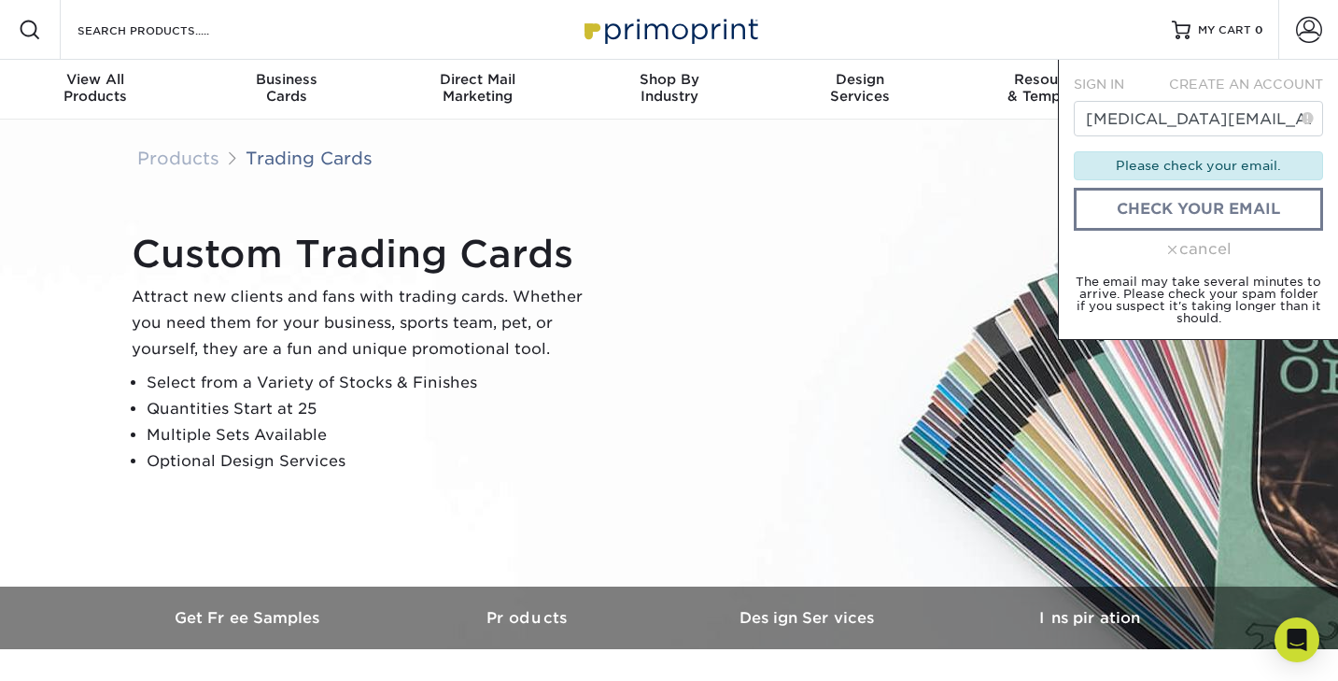
click at [1218, 82] on span "CREATE AN ACCOUNT" at bounding box center [1246, 84] width 154 height 15
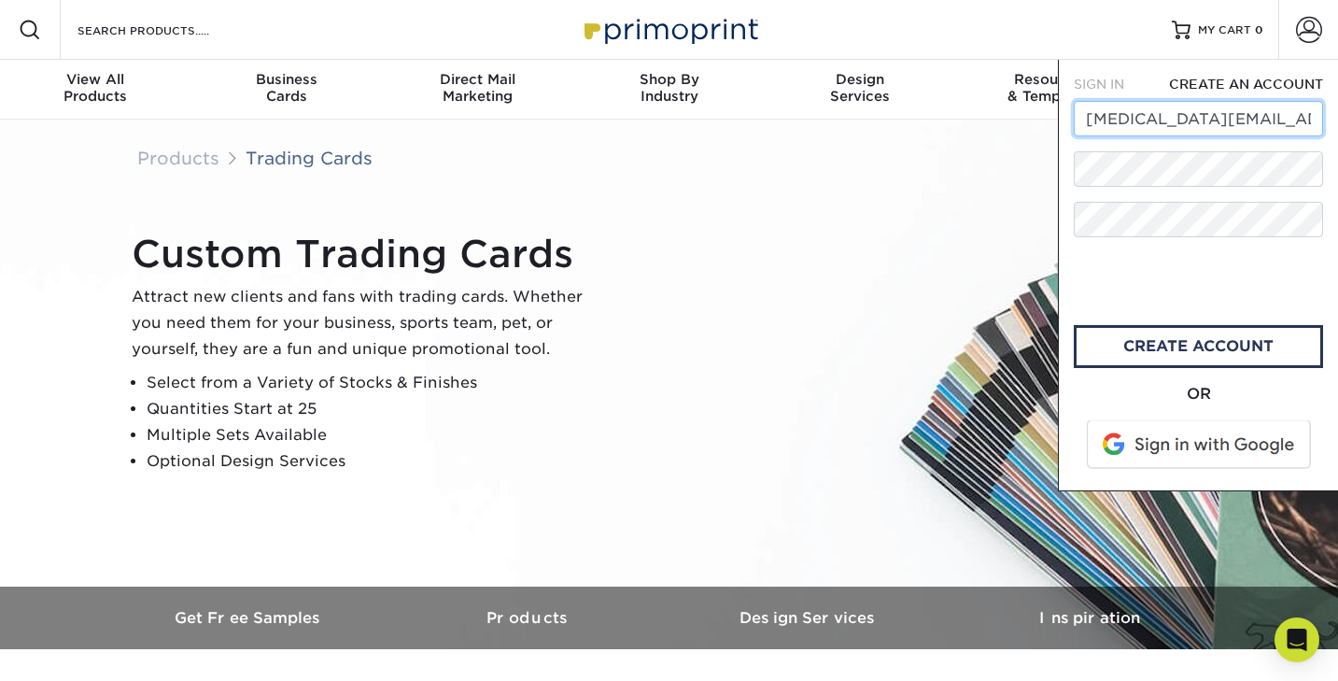
click at [1269, 120] on input "tobi.obrien@gmail.com" at bounding box center [1198, 118] width 249 height 35
drag, startPoint x: 1170, startPoint y: 120, endPoint x: 1075, endPoint y: 123, distance: 95.3
click at [1075, 123] on input "tobi.obrien@gmail.com" at bounding box center [1198, 118] width 249 height 35
click at [1215, 118] on input "Oursecretfairycl;ub@gmail.com" at bounding box center [1198, 118] width 249 height 35
click at [1099, 120] on input "Oursecretfairyclub@gmail.com" at bounding box center [1198, 118] width 249 height 35
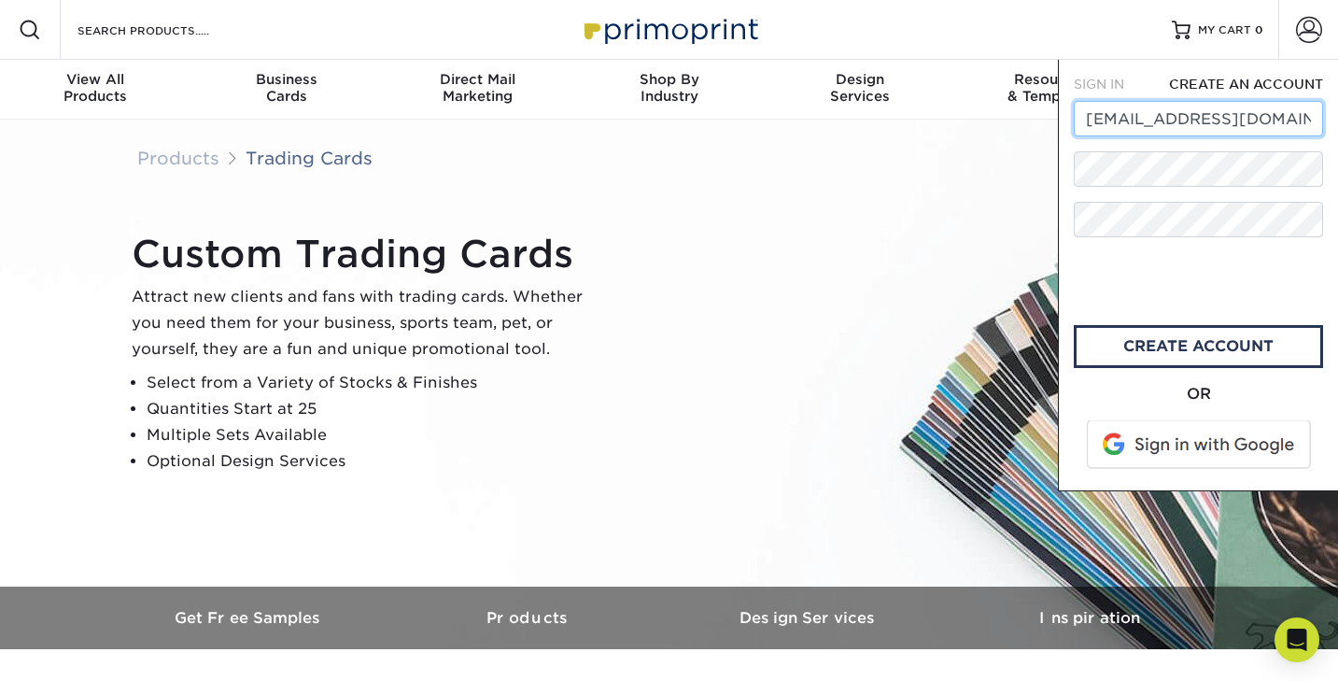
type input "[EMAIL_ADDRESS][DOMAIN_NAME]"
click at [1070, 175] on div "SIGN IN CREATE AN ACCOUNT tobi.obrien@gmail.com forgot password? Wrong username…" at bounding box center [1198, 276] width 280 height 432
click at [1078, 397] on div "OR" at bounding box center [1198, 394] width 249 height 22
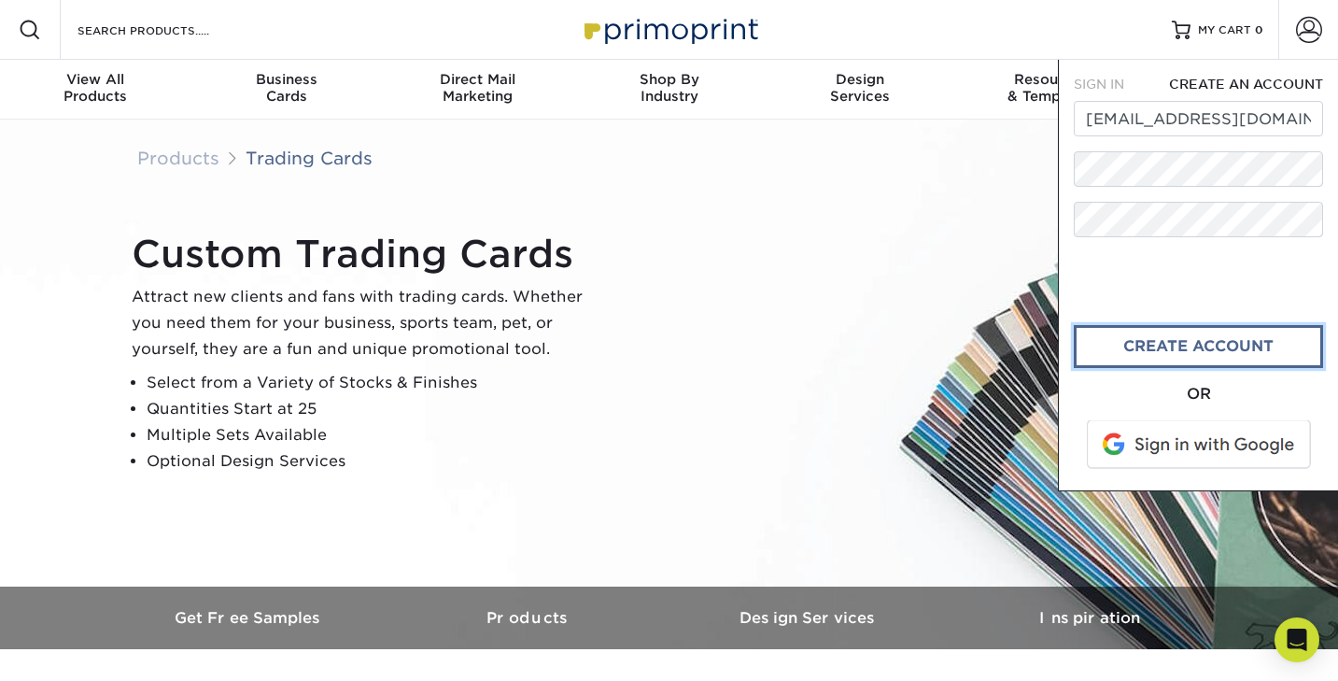
click at [1147, 346] on link "create account" at bounding box center [1198, 346] width 249 height 43
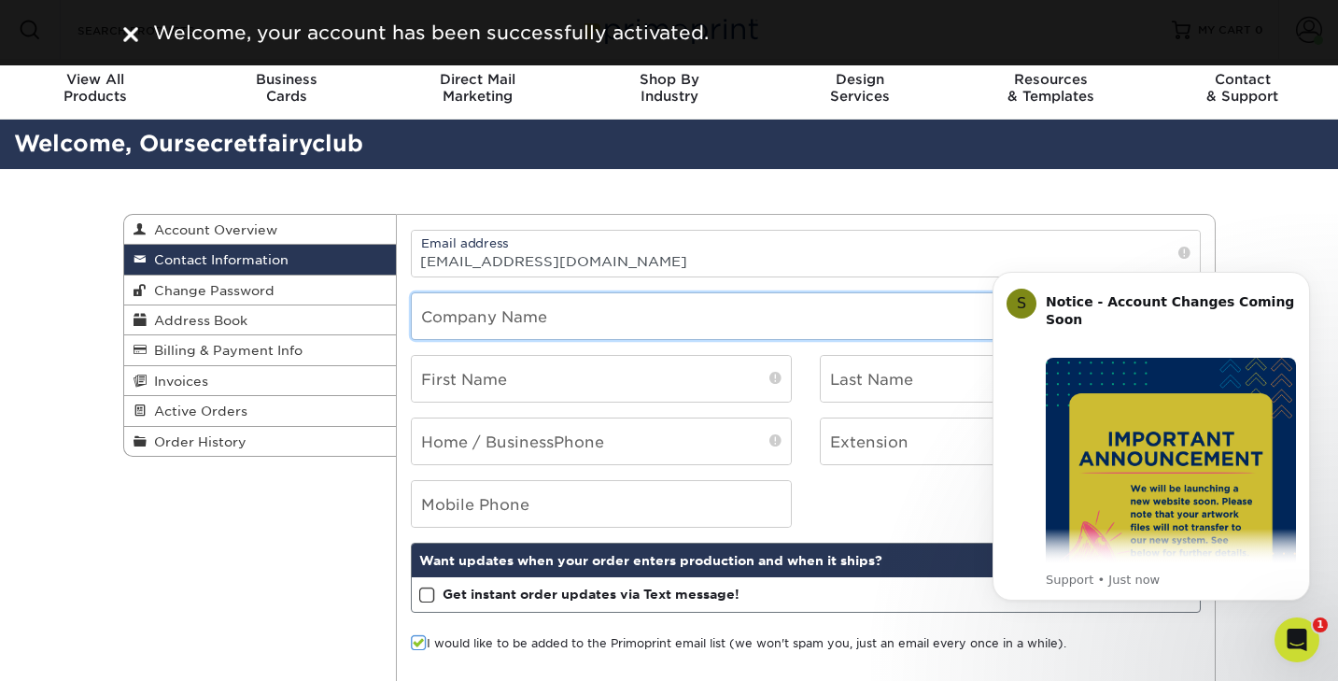
click at [494, 318] on input "text" at bounding box center [806, 316] width 788 height 46
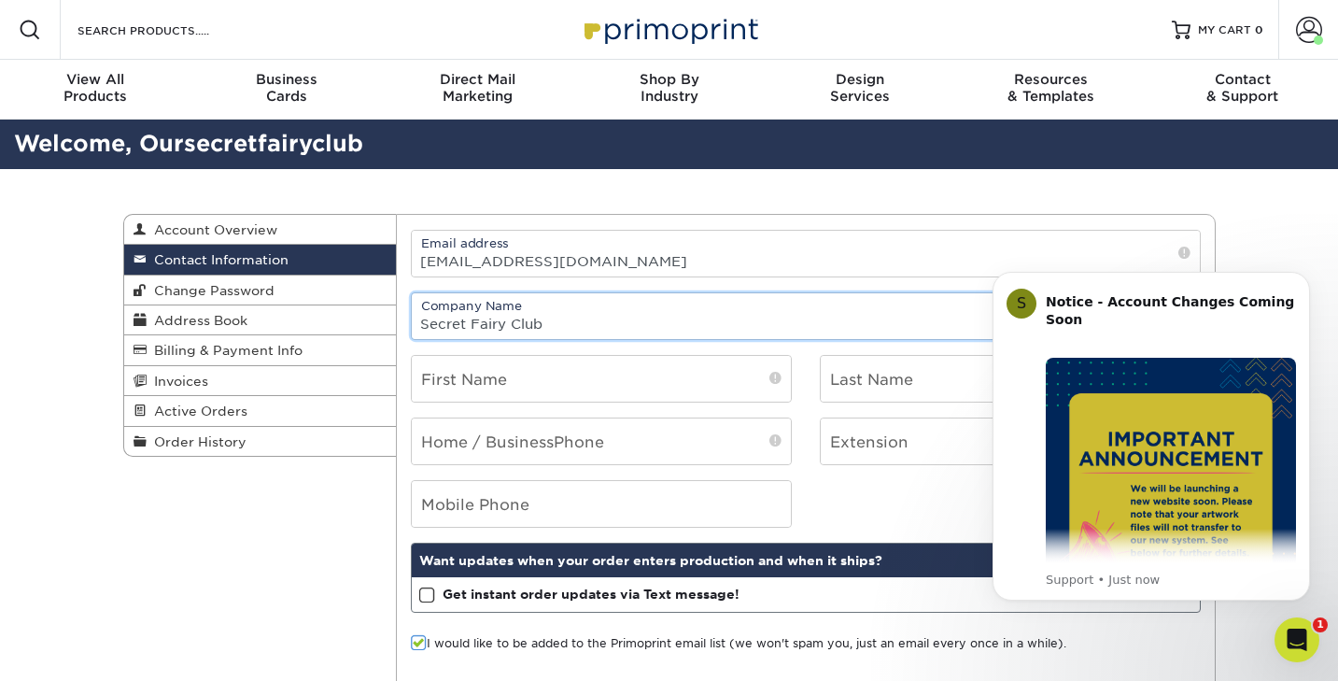
type input "Secret Fairy Club"
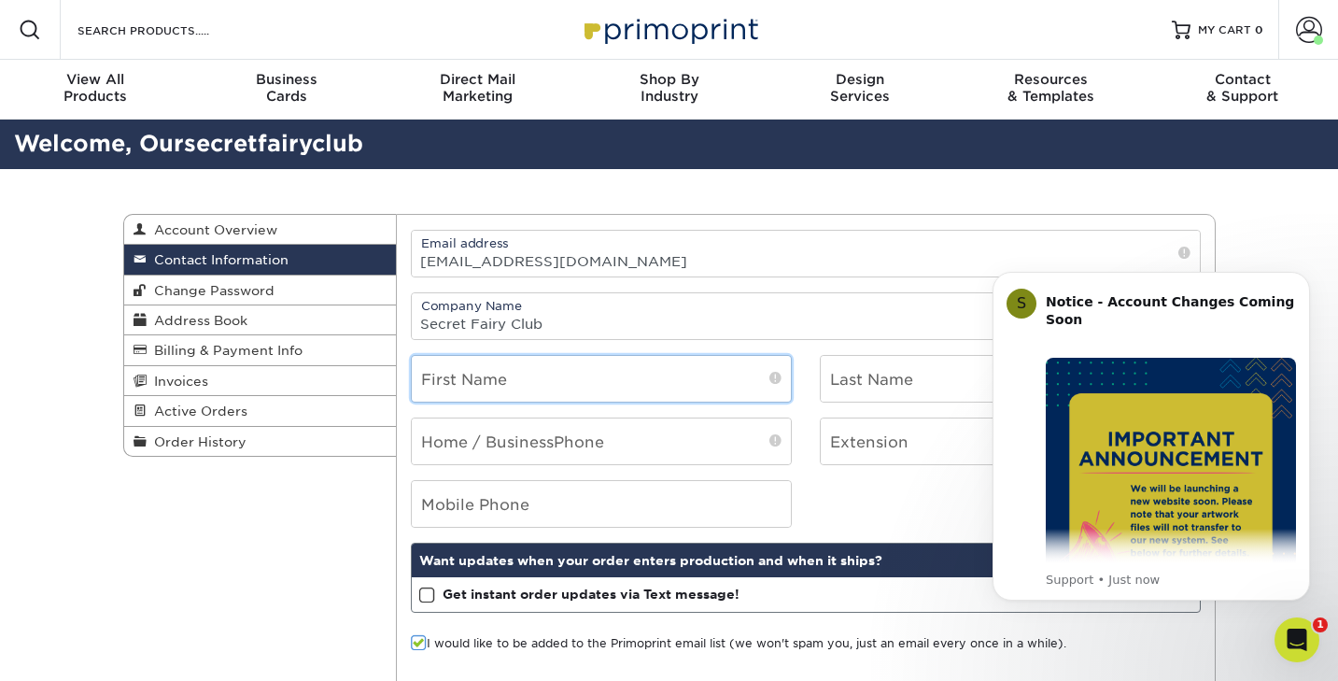
click at [513, 376] on input "text" at bounding box center [601, 379] width 379 height 46
type input "[PERSON_NAME]"
type input "O'Brien"
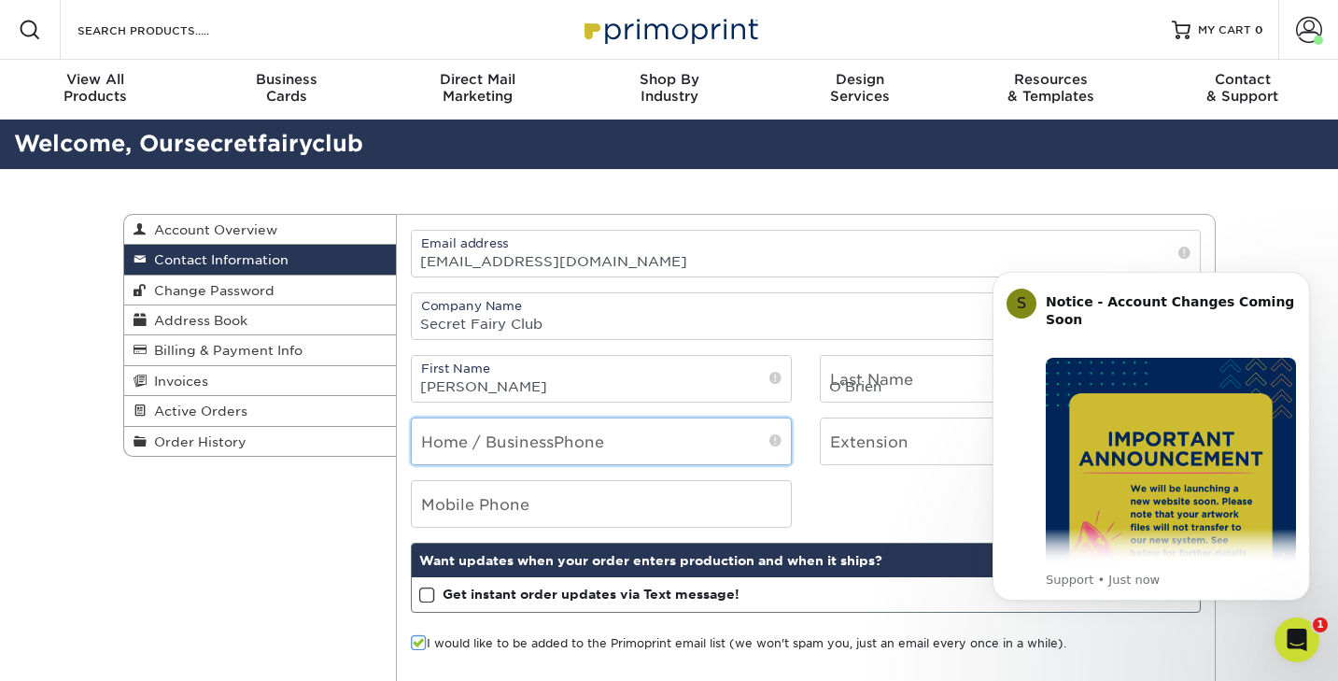
type input "8457013827"
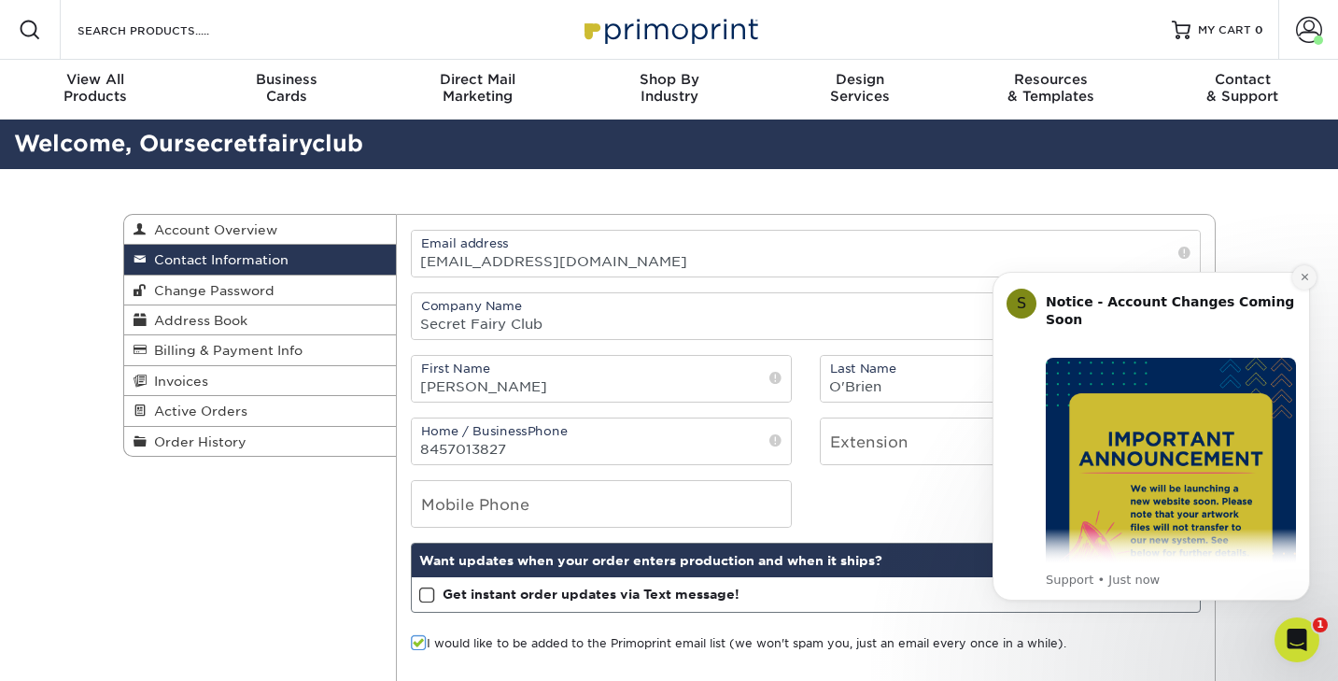
click at [1304, 276] on icon "Dismiss notification" at bounding box center [1304, 277] width 7 height 7
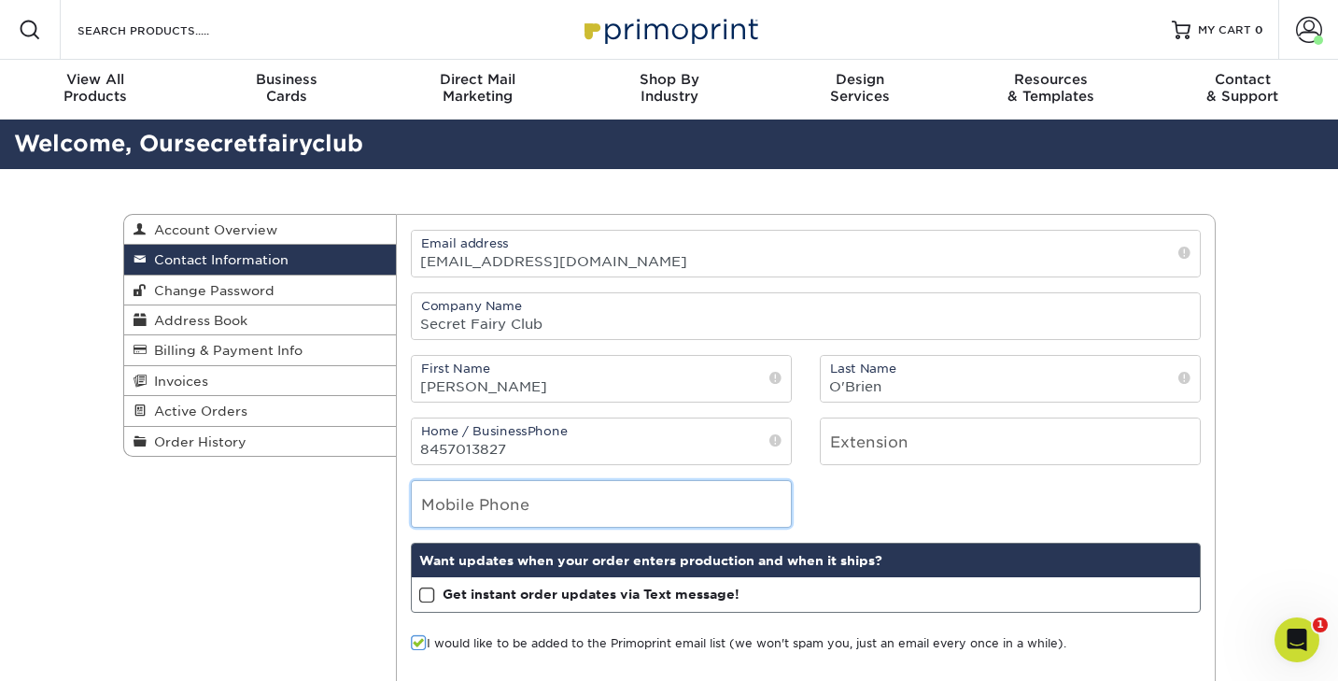
click at [548, 503] on input "tel" at bounding box center [601, 504] width 379 height 46
type input "8457013827"
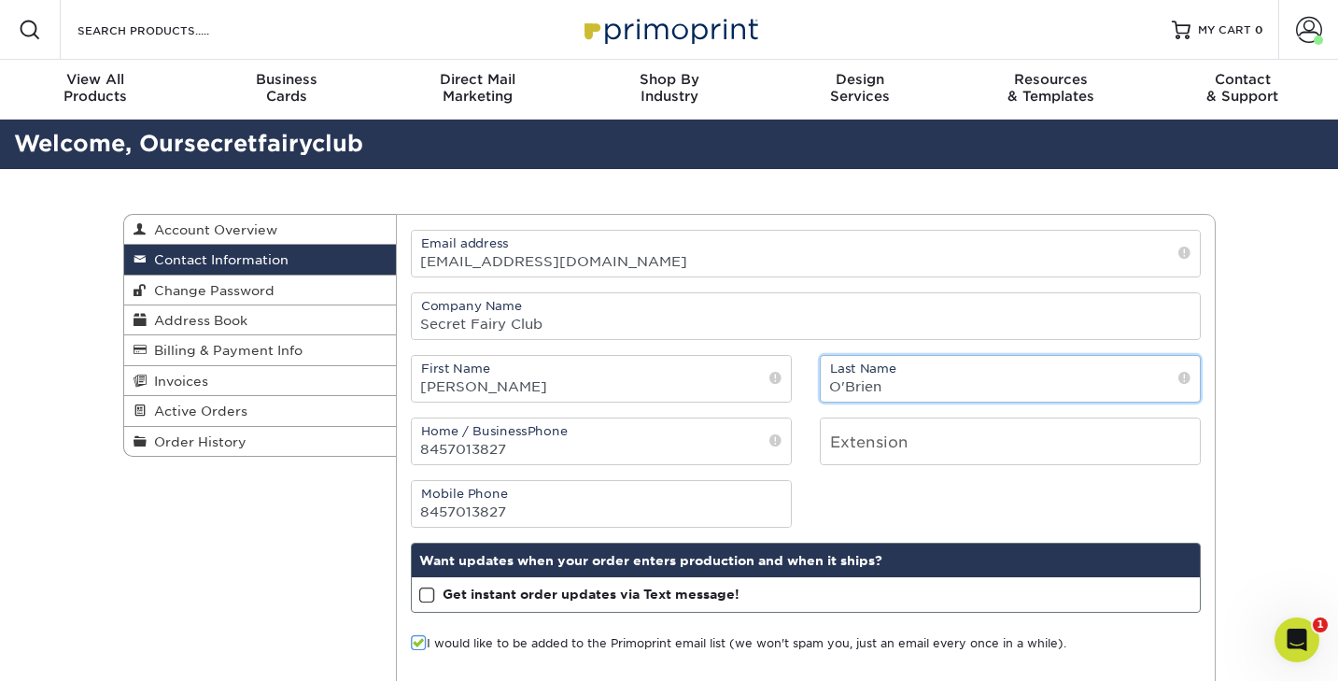
click at [847, 387] on input "O'Brien" at bounding box center [1010, 379] width 379 height 46
type input "[PERSON_NAME]"
click at [880, 498] on div "Mobile Phone 8457013827" at bounding box center [806, 504] width 818 height 48
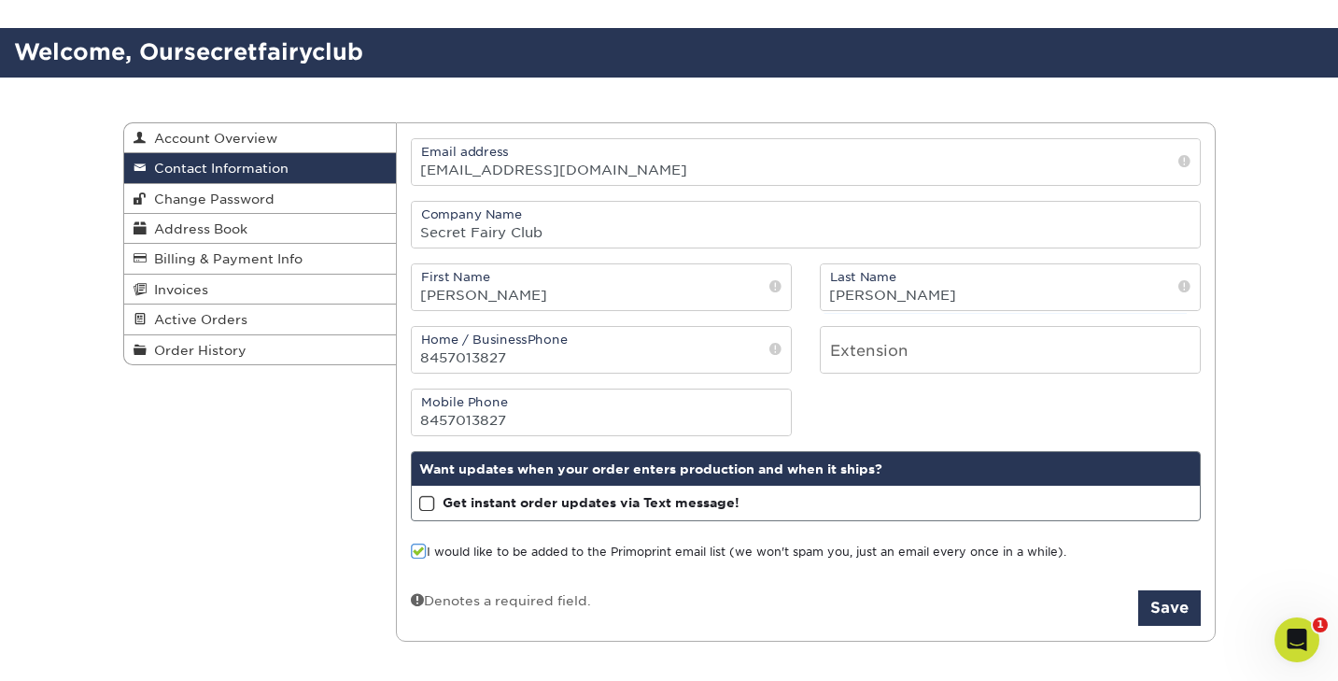
scroll to position [132, 0]
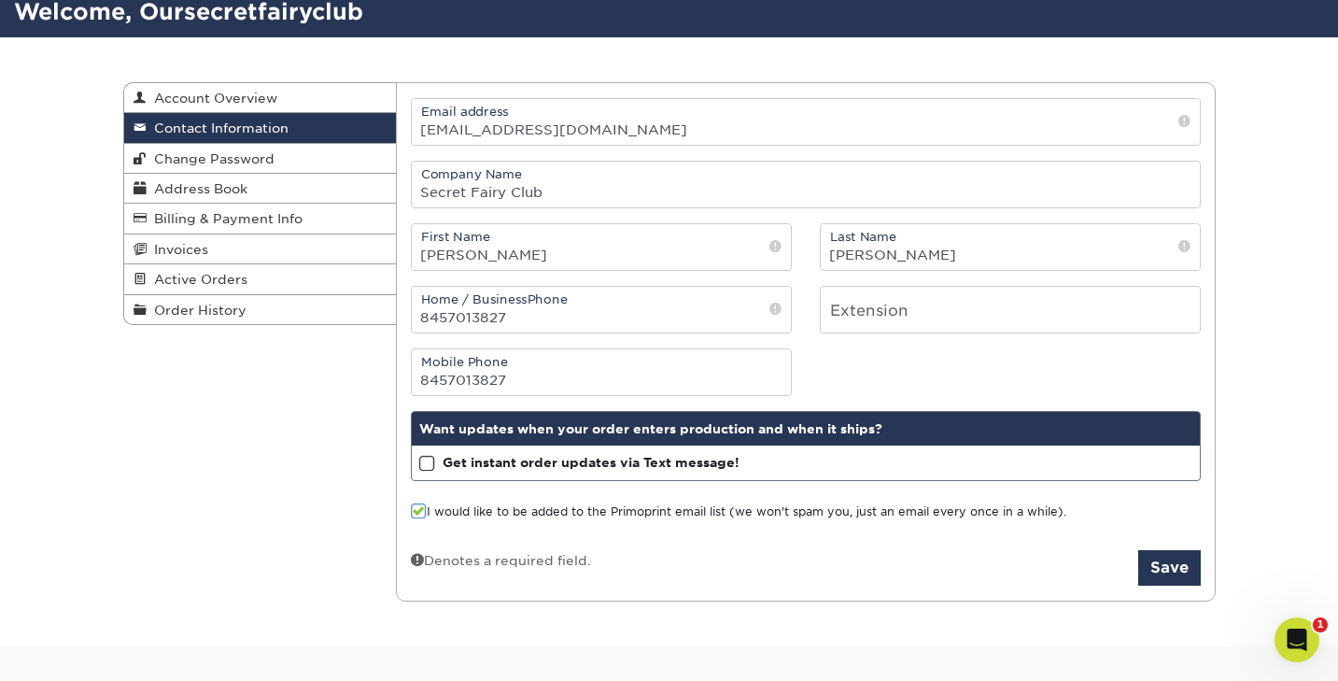
click at [426, 464] on span at bounding box center [427, 464] width 16 height 18
click at [0, 0] on input "Get instant order updates via Text message!" at bounding box center [0, 0] width 0 height 0
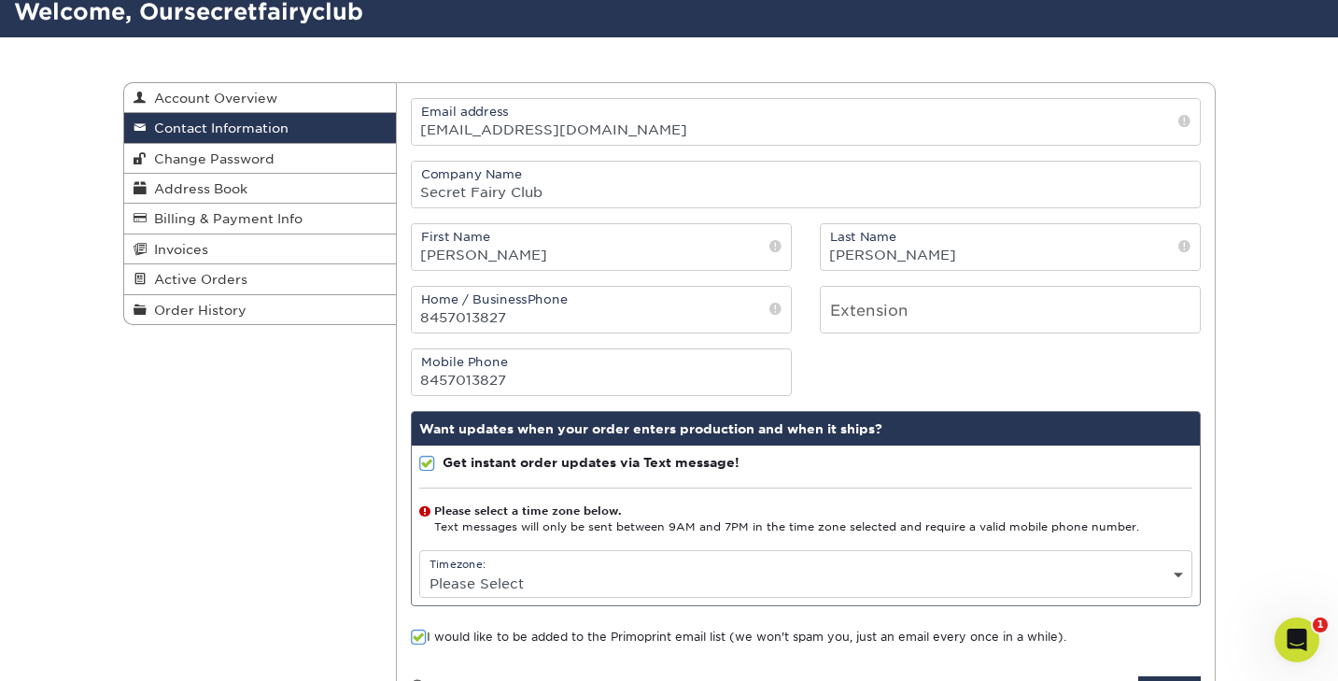
click at [550, 569] on div "Timezone: Please Select (GMT -12:00) [GEOGRAPHIC_DATA], [GEOGRAPHIC_DATA] (GMT …" at bounding box center [805, 574] width 773 height 48
click at [1184, 574] on select "Please Select (GMT -12:00) Eniwetok, Kwajalein (GMT -11:00) Midway Island, Samo…" at bounding box center [805, 583] width 771 height 27
select select "-5.0"
click at [420, 570] on select "Please Select (GMT -12:00) Eniwetok, Kwajalein (GMT -11:00) Midway Island, Samo…" at bounding box center [805, 583] width 771 height 27
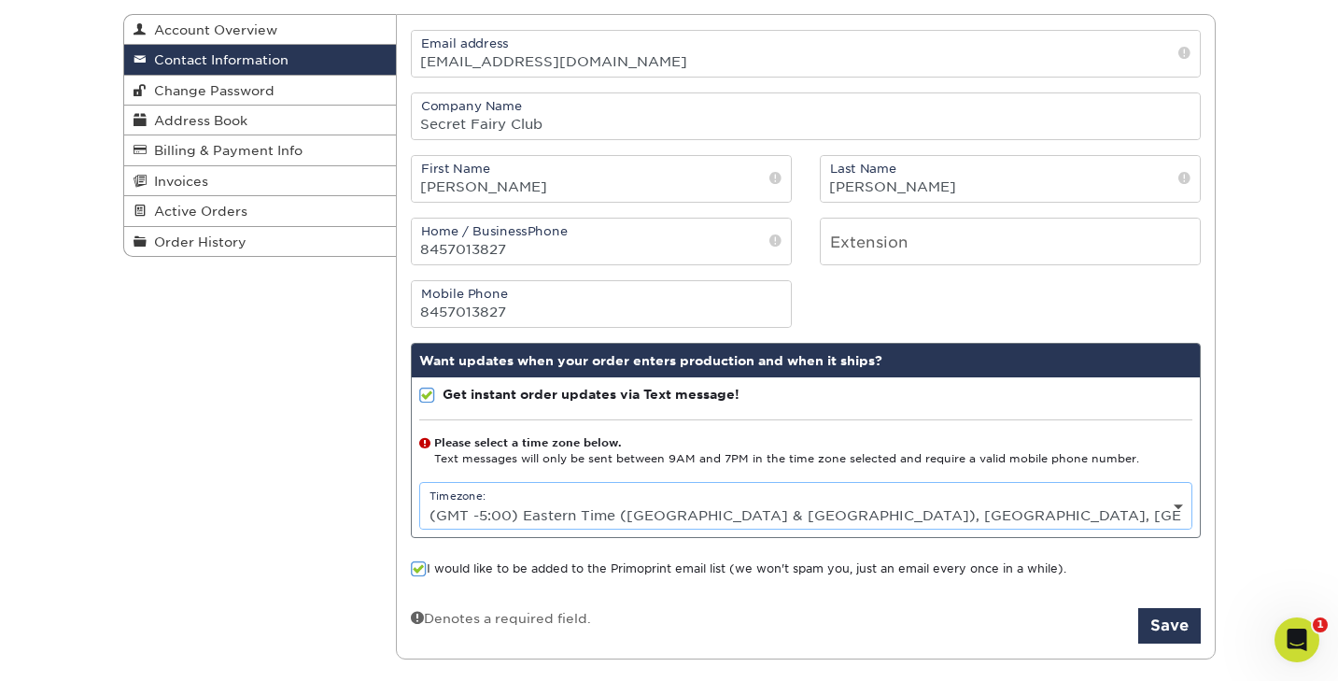
scroll to position [204, 0]
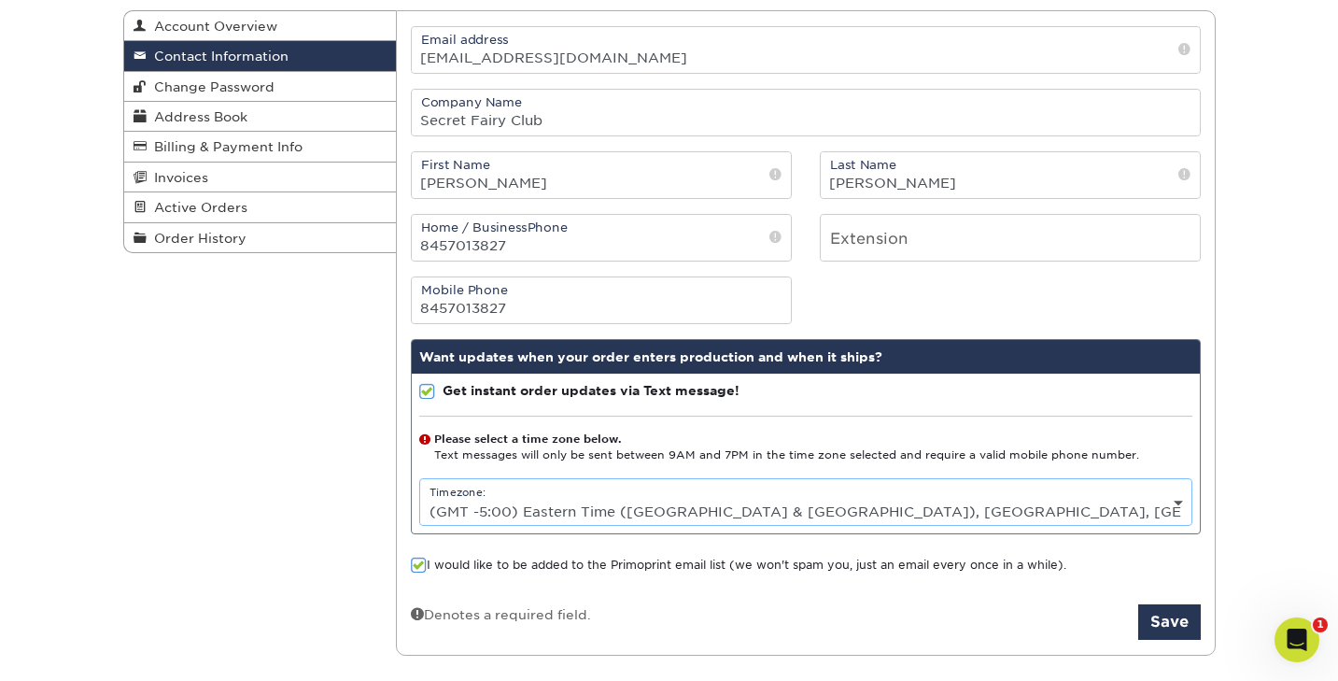
click at [413, 567] on span at bounding box center [419, 566] width 16 height 18
click at [0, 0] on input "I would like to be added to the Primoprint email list (we won't spam you, just …" at bounding box center [0, 0] width 0 height 0
click at [1160, 624] on button "Save" at bounding box center [1170, 621] width 63 height 35
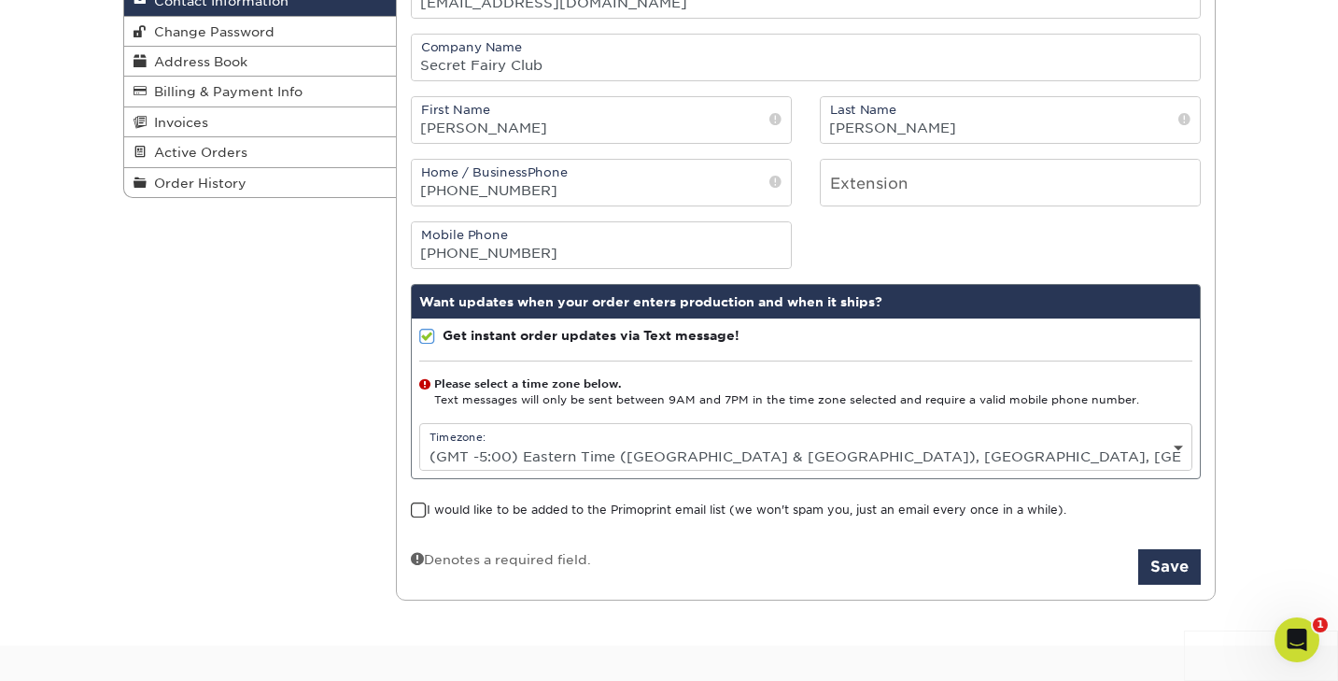
scroll to position [263, 0]
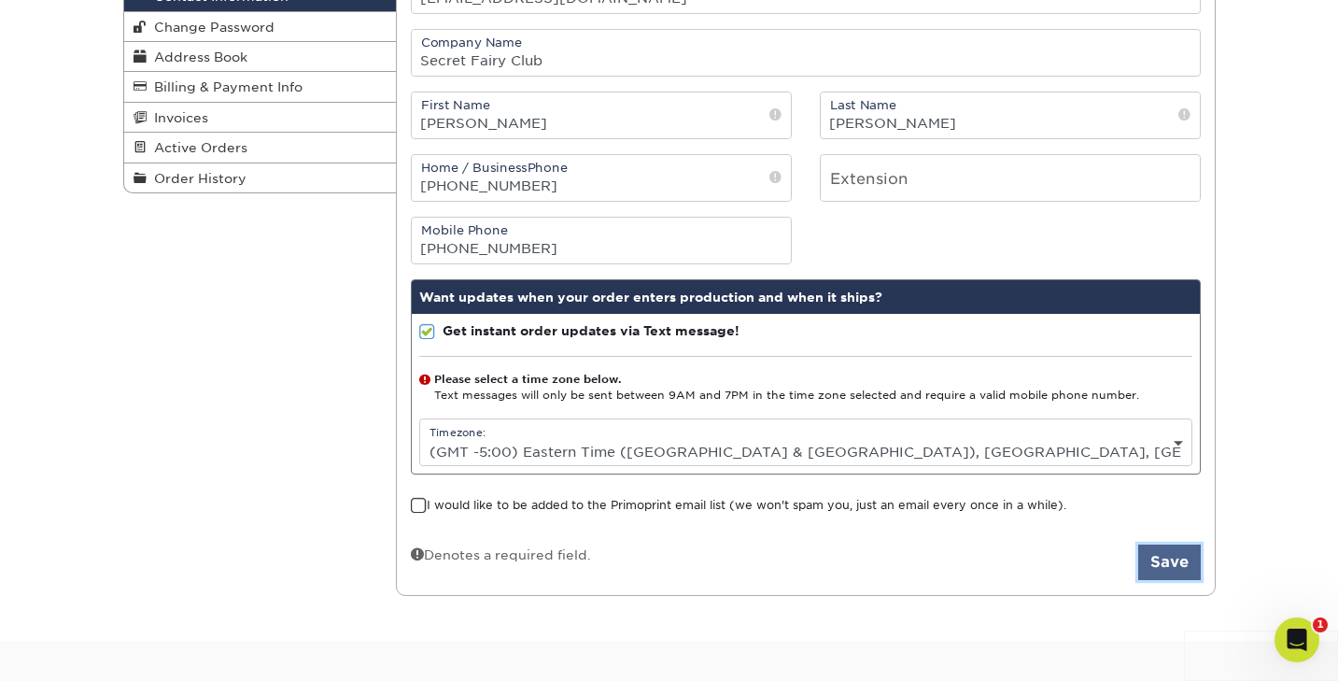
click at [1161, 555] on button "Save" at bounding box center [1170, 562] width 63 height 35
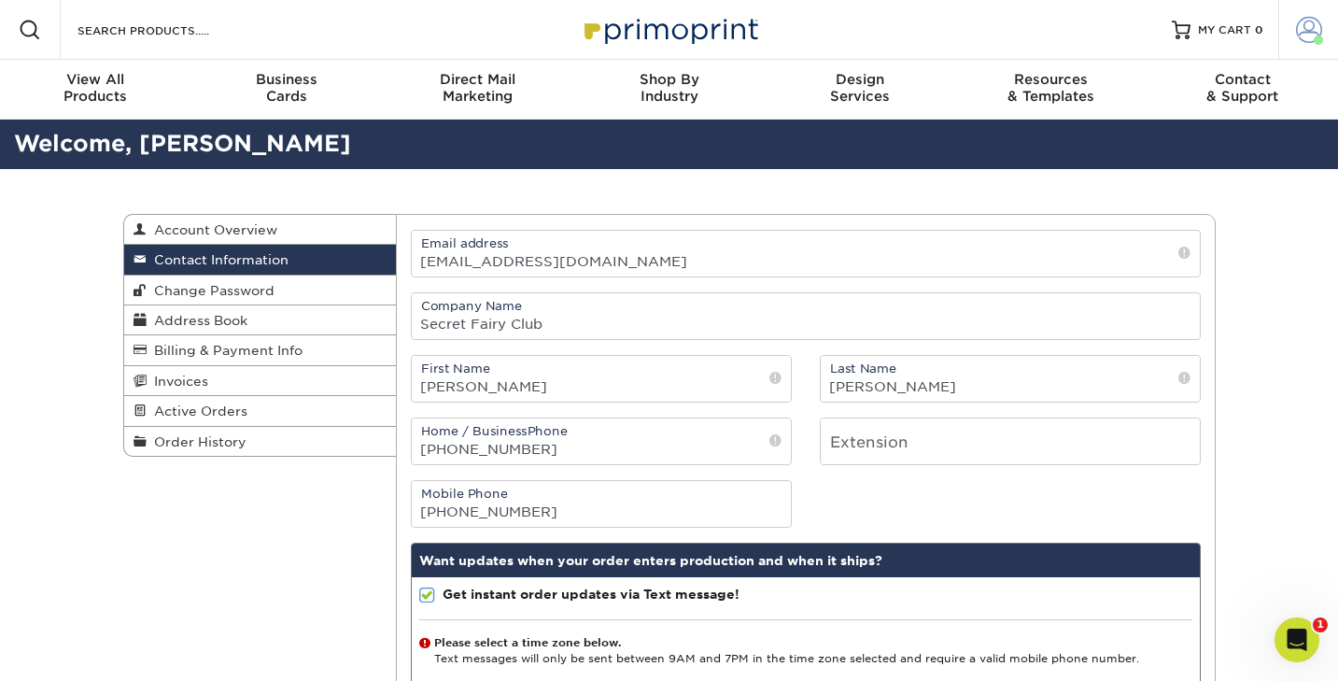
click at [1307, 28] on span at bounding box center [1309, 30] width 26 height 26
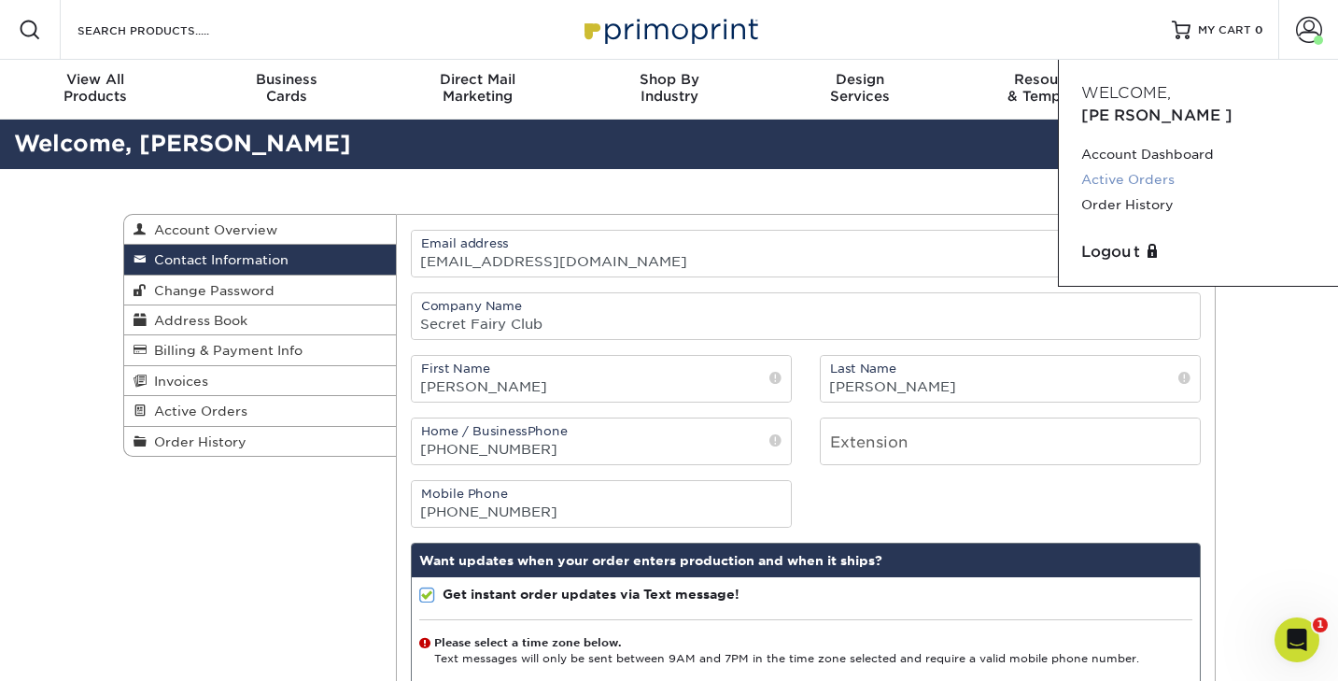
click at [1110, 167] on link "Active Orders" at bounding box center [1199, 179] width 234 height 25
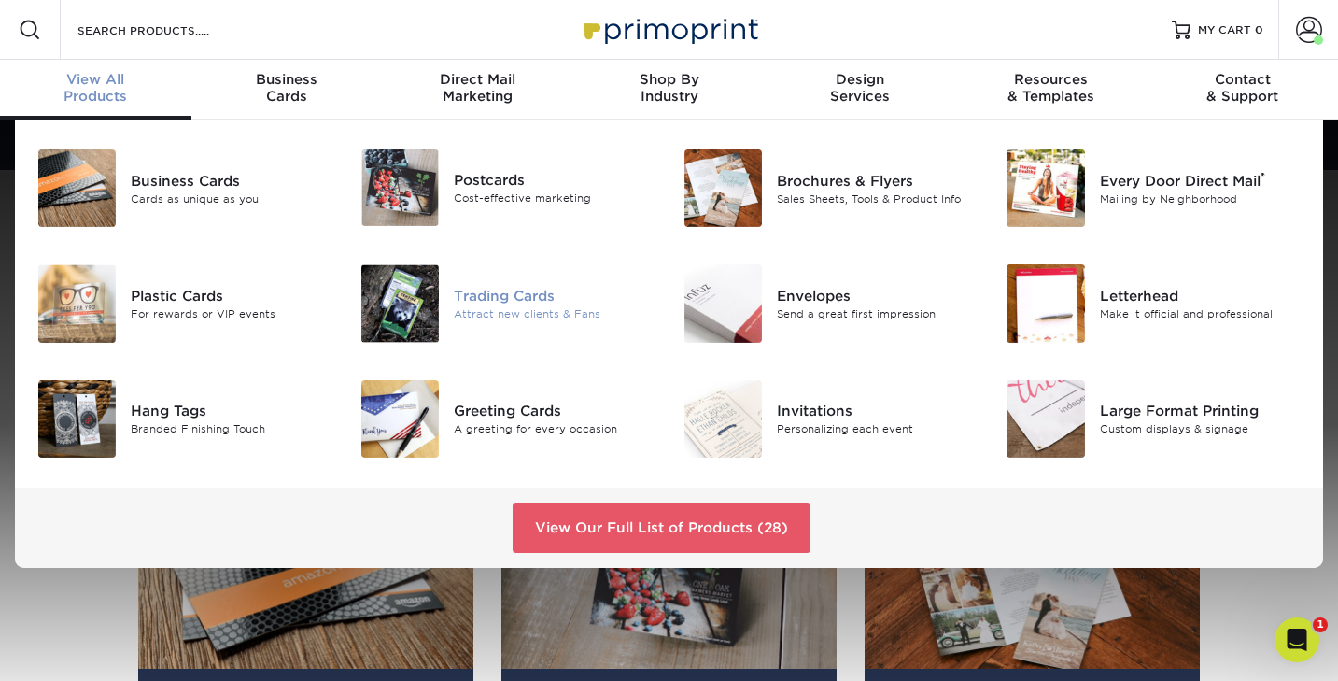
click at [427, 300] on img at bounding box center [400, 303] width 78 height 78
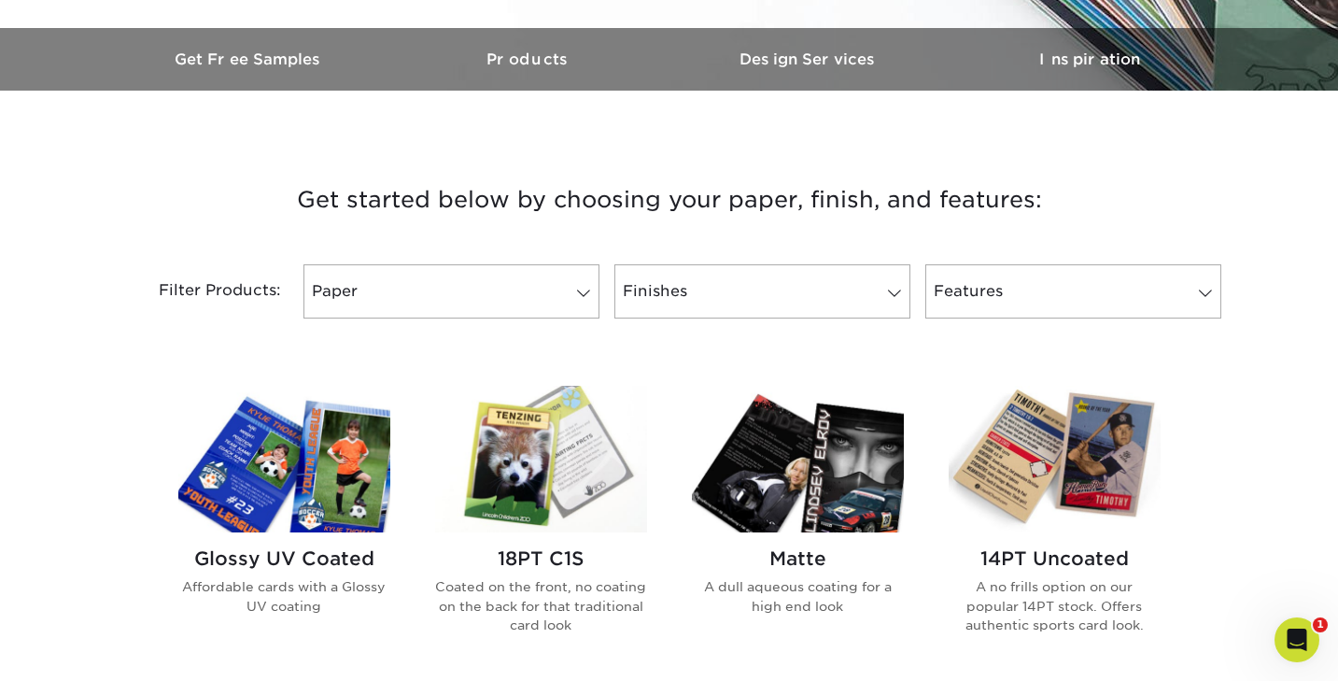
scroll to position [569, 0]
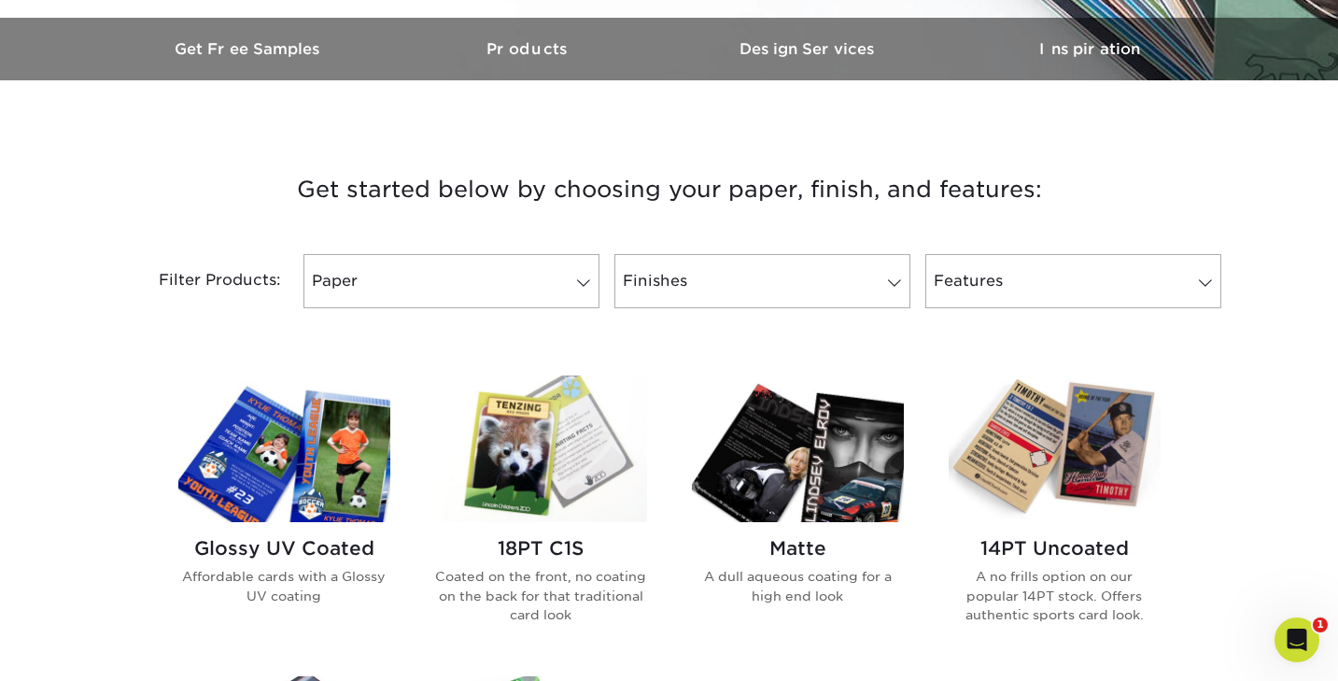
click at [337, 443] on img at bounding box center [284, 448] width 212 height 147
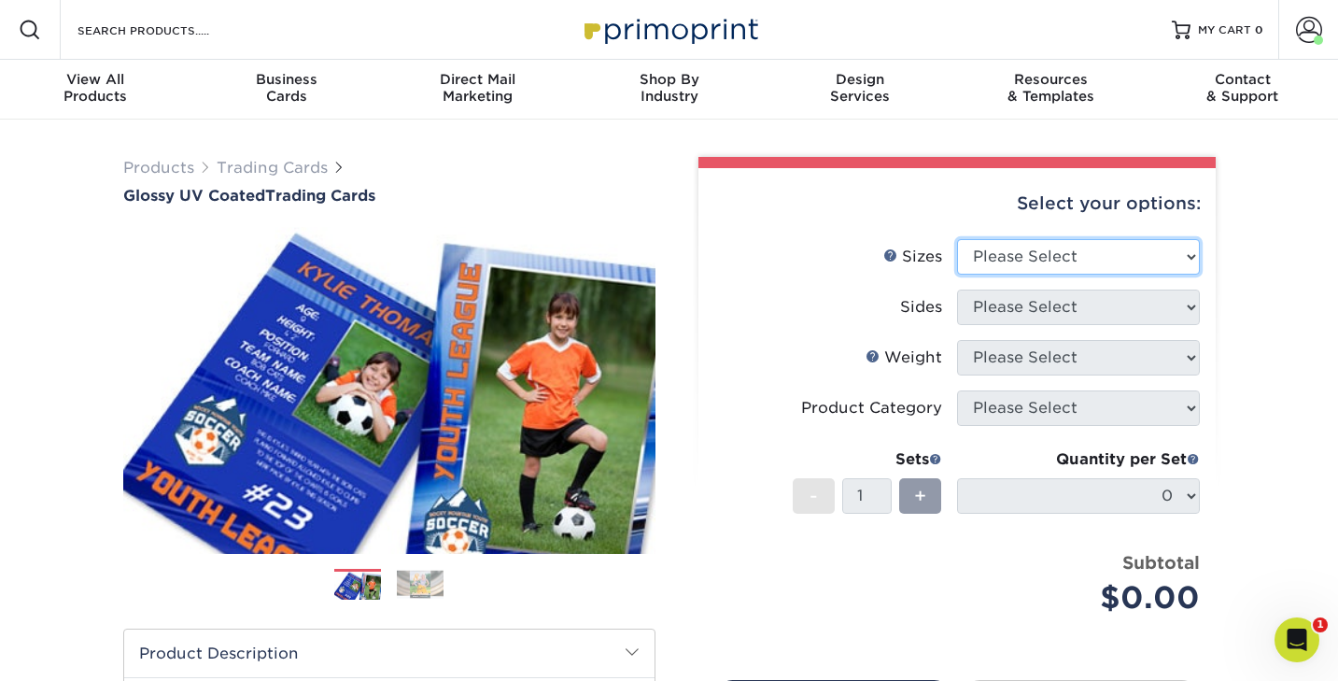
click at [1031, 261] on select "Please Select 2.5" x 3.5"" at bounding box center [1078, 256] width 243 height 35
select select "2.50x3.50"
click at [957, 239] on select "Please Select 2.5" x 3.5"" at bounding box center [1078, 256] width 243 height 35
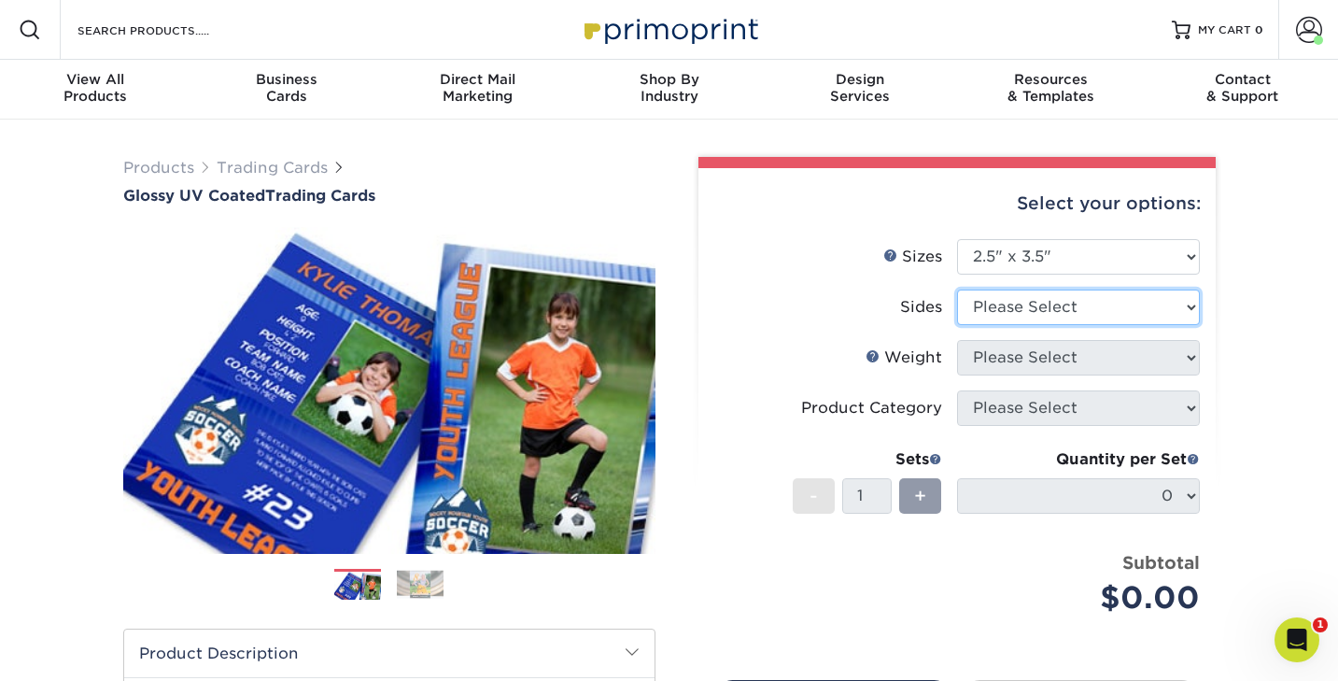
click at [1009, 306] on select "Please Select Print Both Sides Print Front Only" at bounding box center [1078, 307] width 243 height 35
select select "13abbda7-1d64-4f25-8bb2-c179b224825d"
click at [957, 290] on select "Please Select Print Both Sides Print Front Only" at bounding box center [1078, 307] width 243 height 35
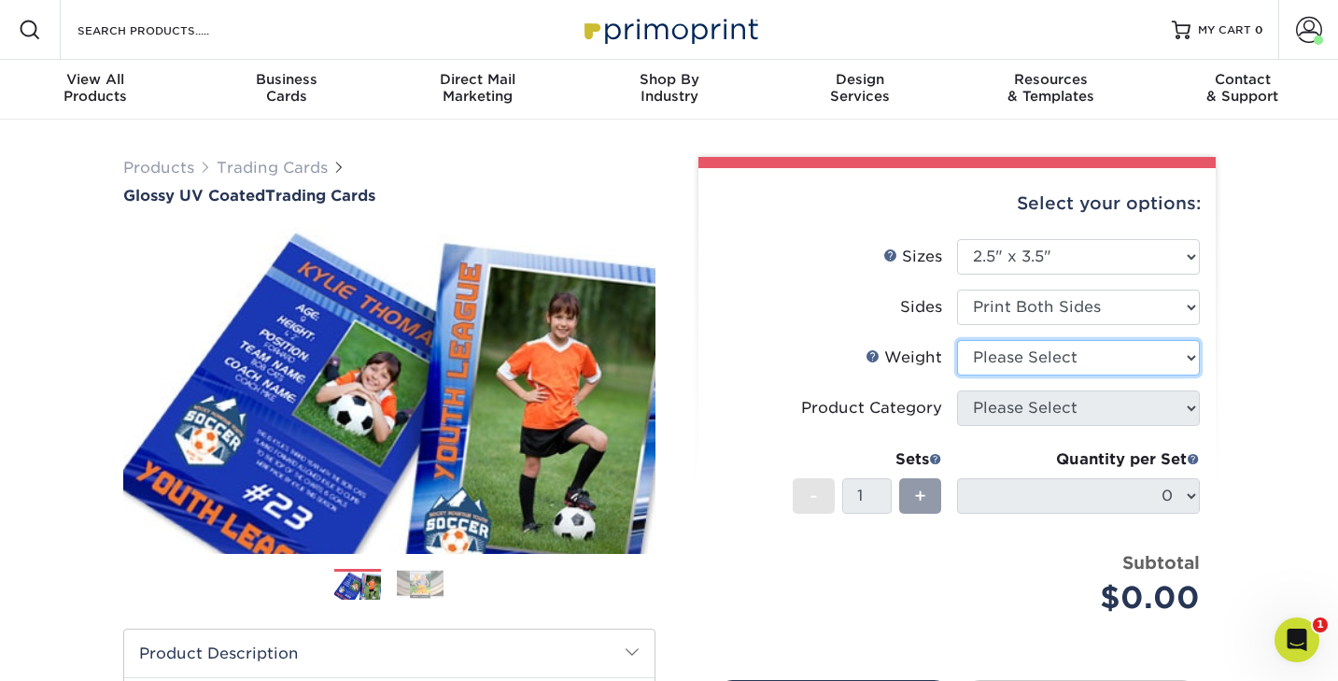
click at [1003, 353] on select "Please Select 16PT 14PT 18PT C1S" at bounding box center [1078, 357] width 243 height 35
select select "18PTC1S"
click at [957, 340] on select "Please Select 16PT 14PT 18PT C1S" at bounding box center [1078, 357] width 243 height 35
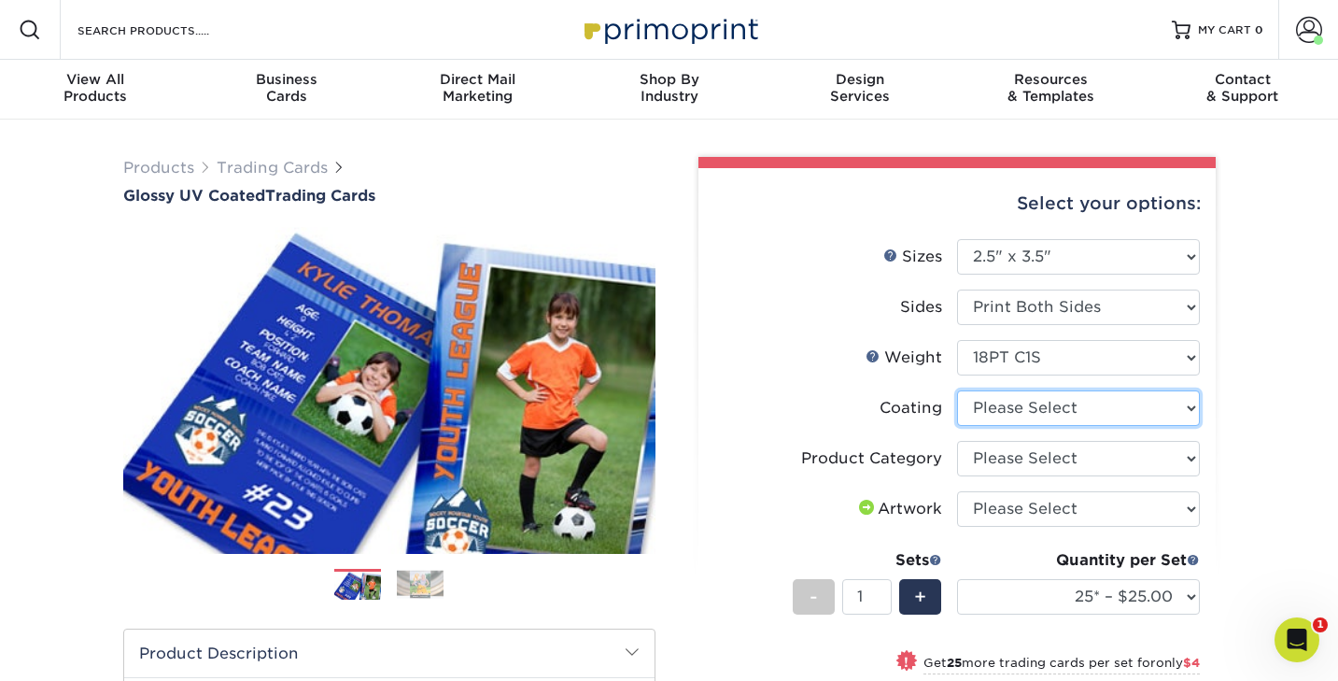
click at [1026, 409] on select at bounding box center [1078, 407] width 243 height 35
select select "1e8116af-acfc-44b1-83dc-8181aa338834"
click at [957, 390] on select at bounding box center [1078, 407] width 243 height 35
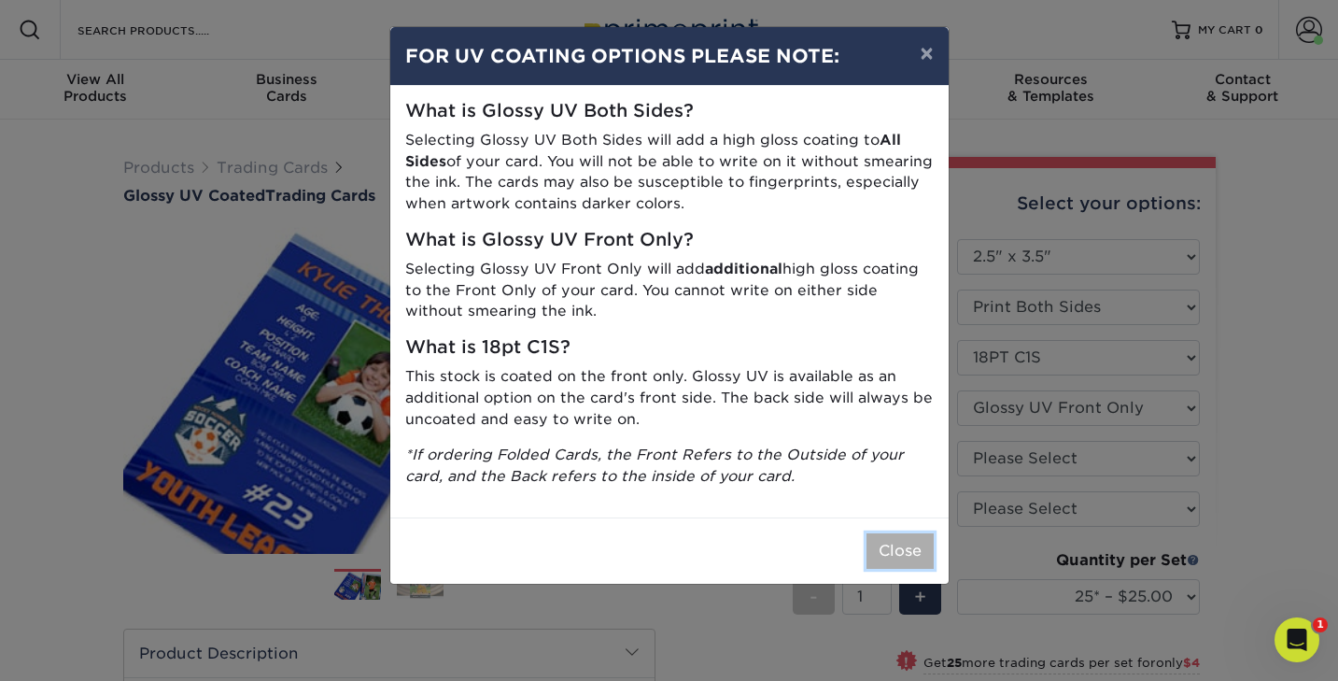
click at [889, 546] on button "Close" at bounding box center [900, 550] width 67 height 35
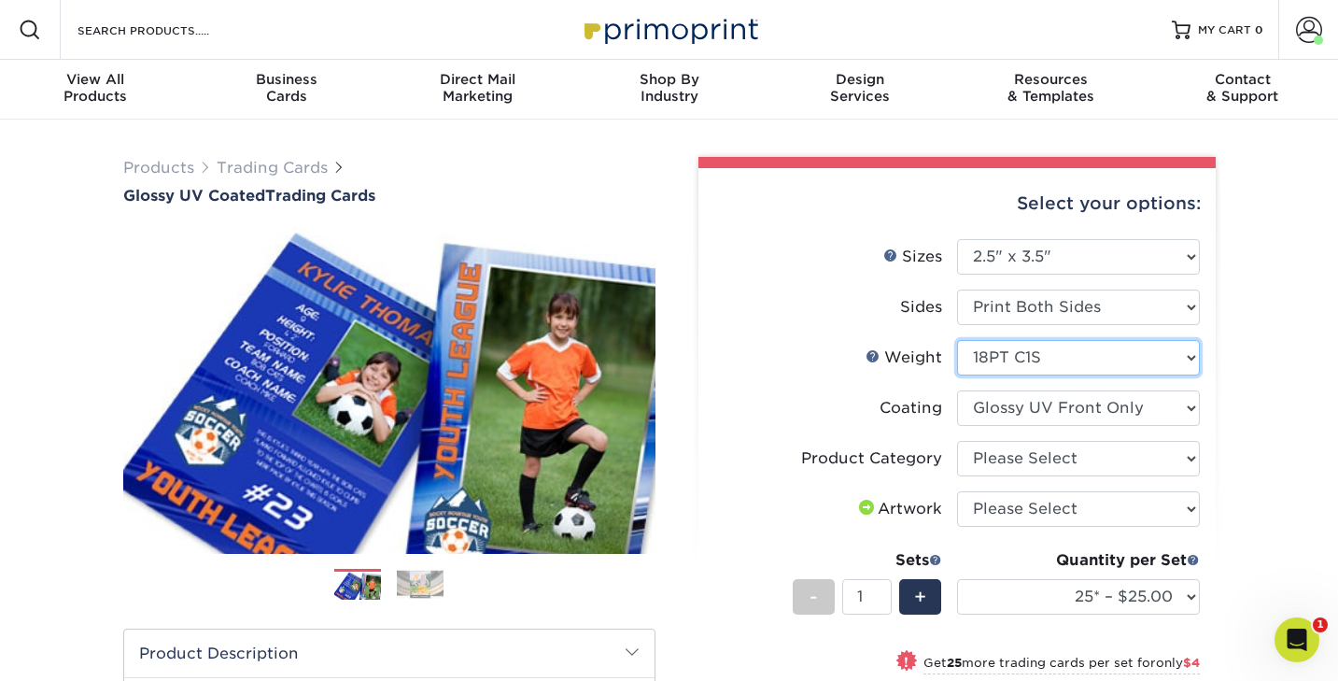
click at [1012, 363] on select "Please Select 16PT 14PT 18PT C1S" at bounding box center [1078, 357] width 243 height 35
select select "16PT"
click at [957, 340] on select "Please Select 16PT 14PT 18PT C1S" at bounding box center [1078, 357] width 243 height 35
select select
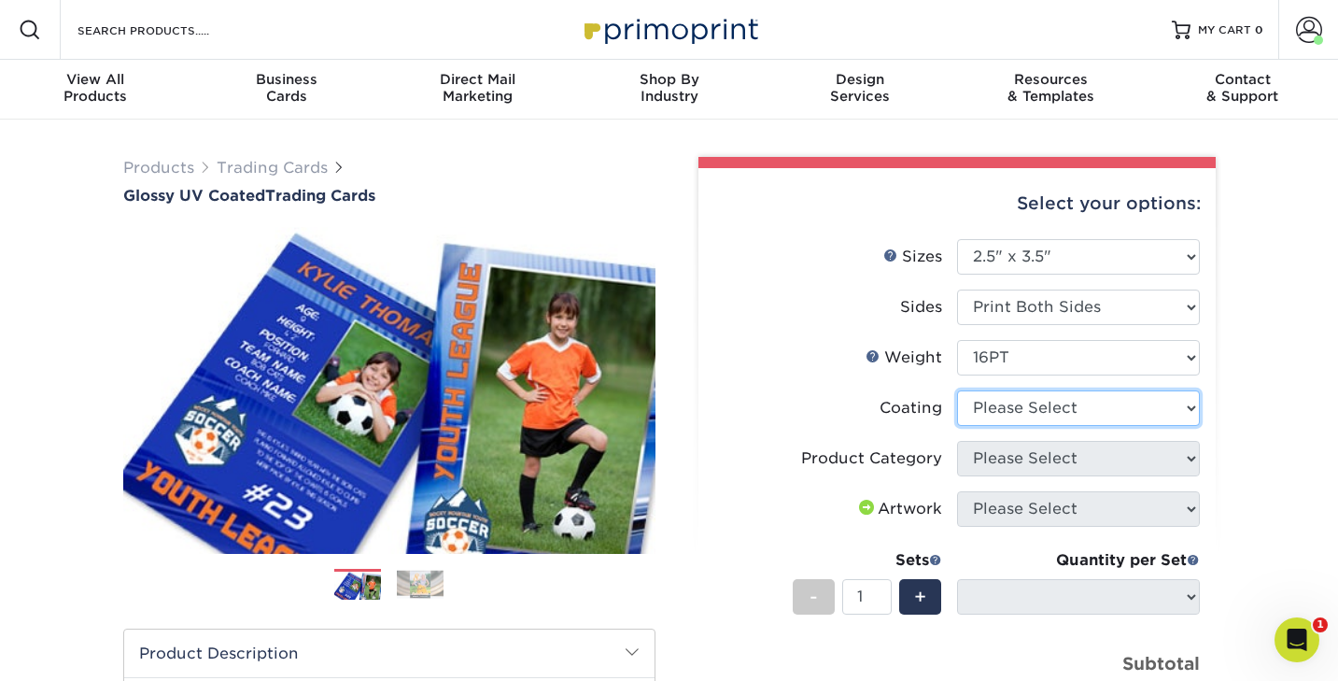
click at [1003, 406] on select at bounding box center [1078, 407] width 243 height 35
select select "ae367451-b2b8-45df-a344-0f05b6a12993"
click at [957, 390] on select at bounding box center [1078, 407] width 243 height 35
select select "-1"
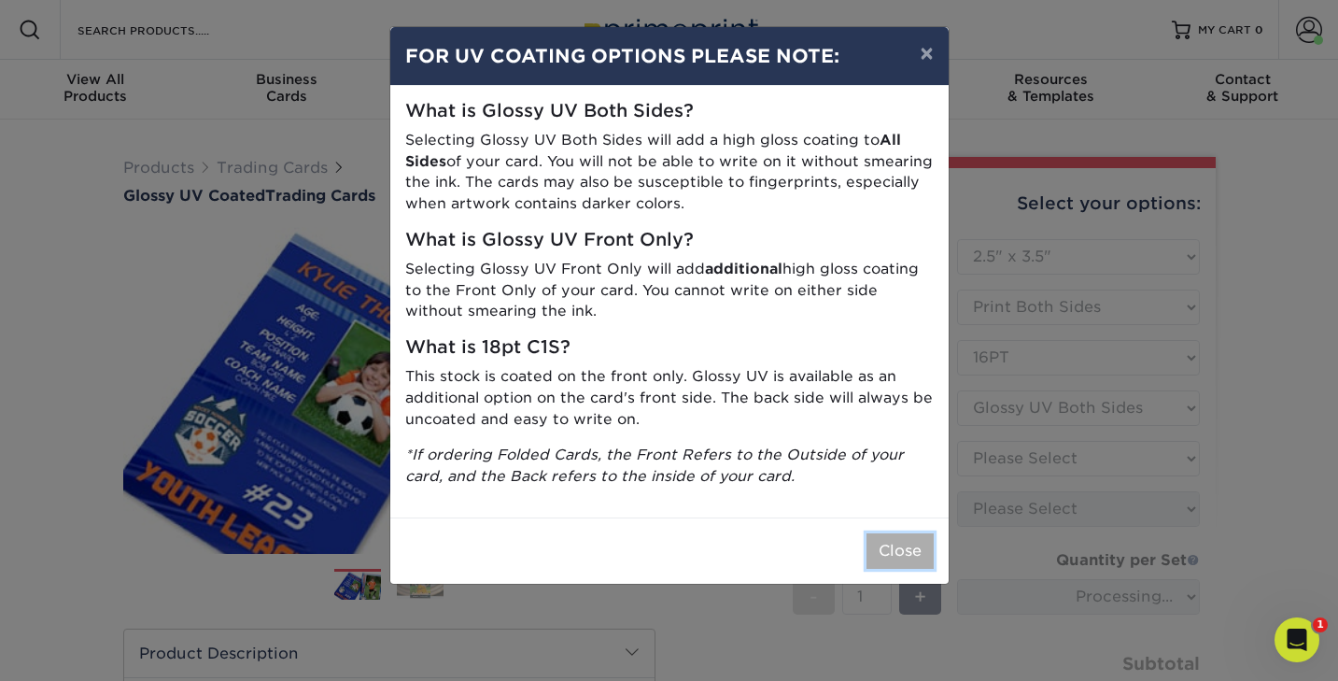
click at [899, 541] on button "Close" at bounding box center [900, 550] width 67 height 35
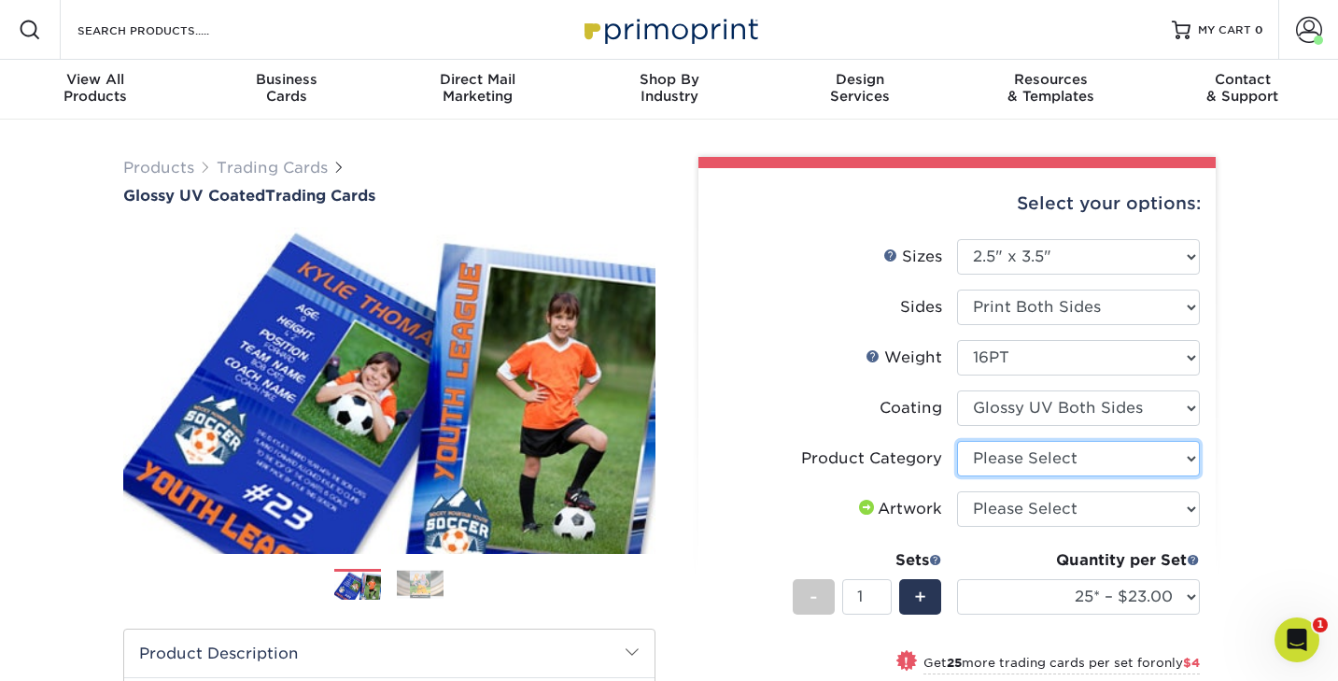
click at [1016, 460] on select "Please Select Trading Cards" at bounding box center [1078, 458] width 243 height 35
select select "c2f9bce9-36c2-409d-b101-c29d9d031e18"
click at [957, 441] on select "Please Select Trading Cards" at bounding box center [1078, 458] width 243 height 35
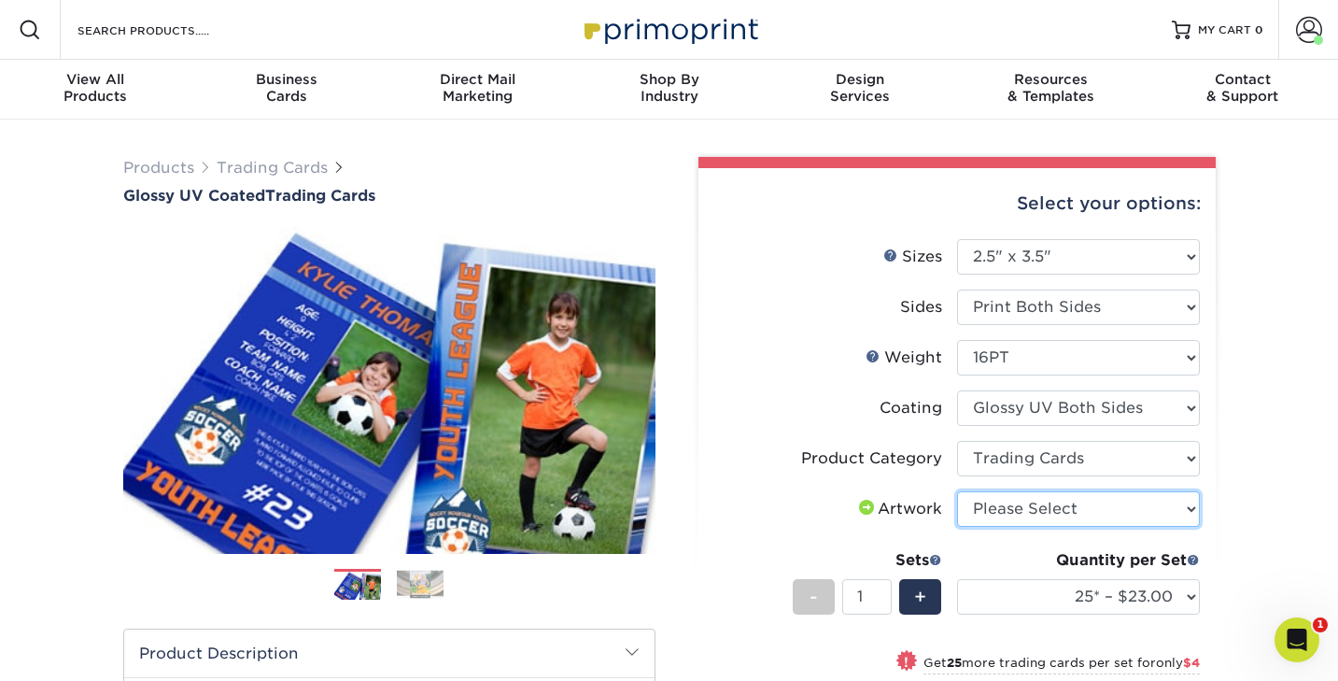
click at [1012, 503] on select "Please Select I will upload files I need a design - $100" at bounding box center [1078, 508] width 243 height 35
select select "upload"
click at [957, 491] on select "Please Select I will upload files I need a design - $100" at bounding box center [1078, 508] width 243 height 35
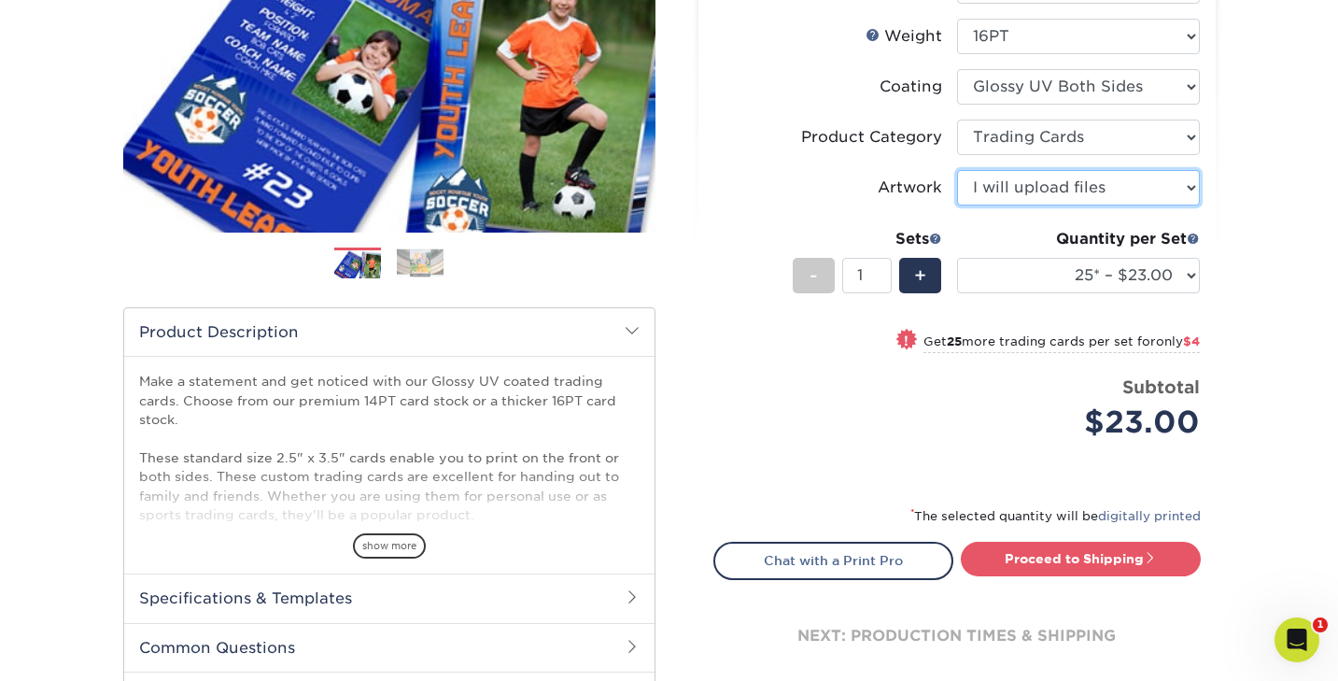
scroll to position [327, 0]
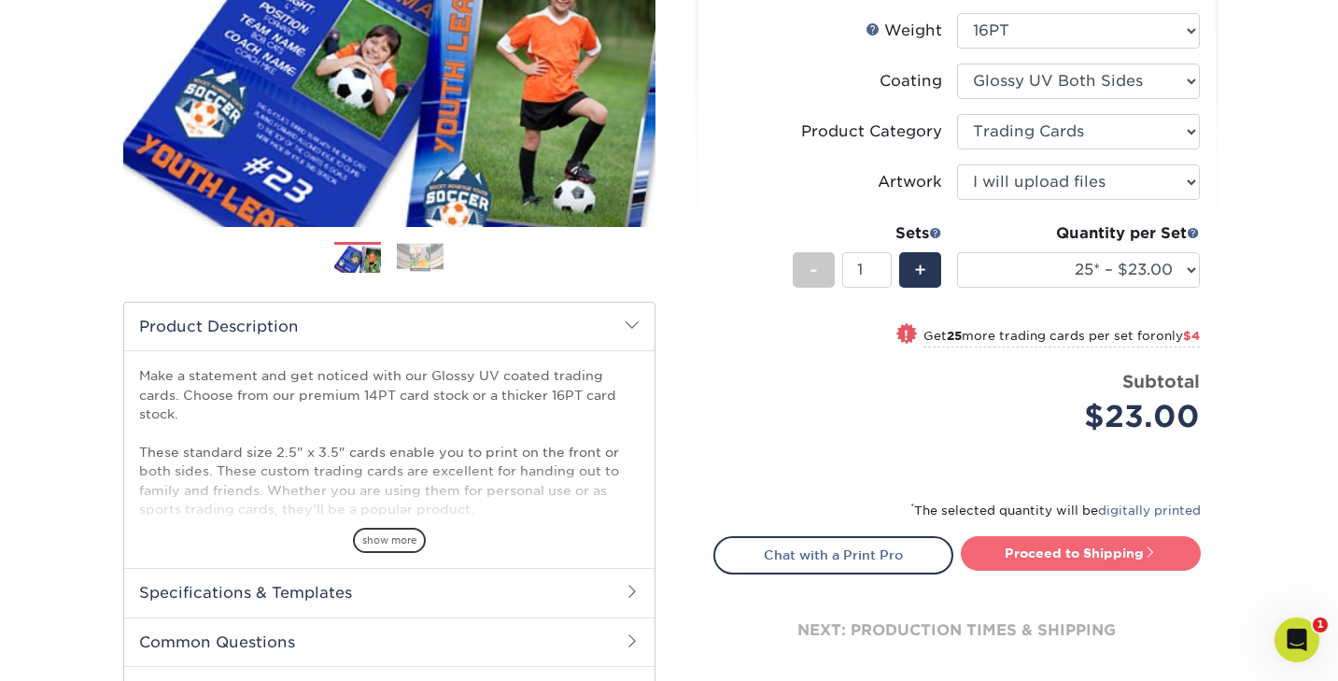
click at [1056, 555] on link "Proceed to Shipping" at bounding box center [1081, 553] width 240 height 34
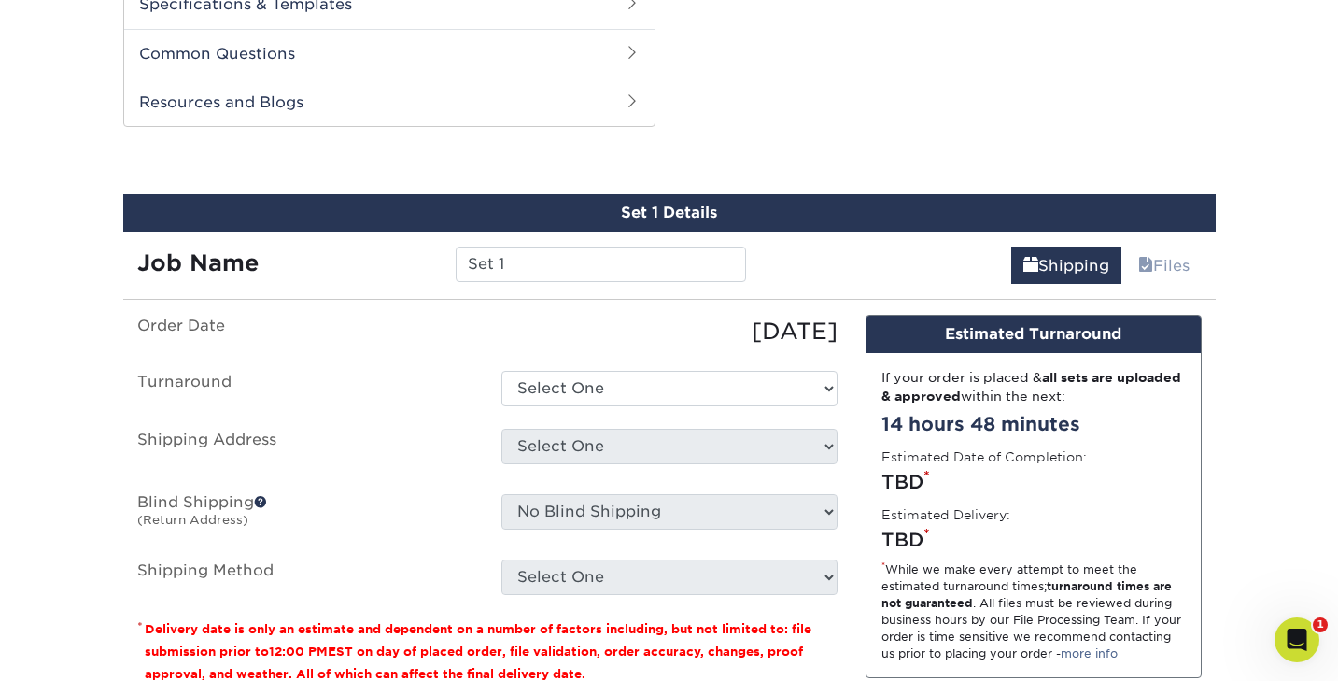
scroll to position [950, 0]
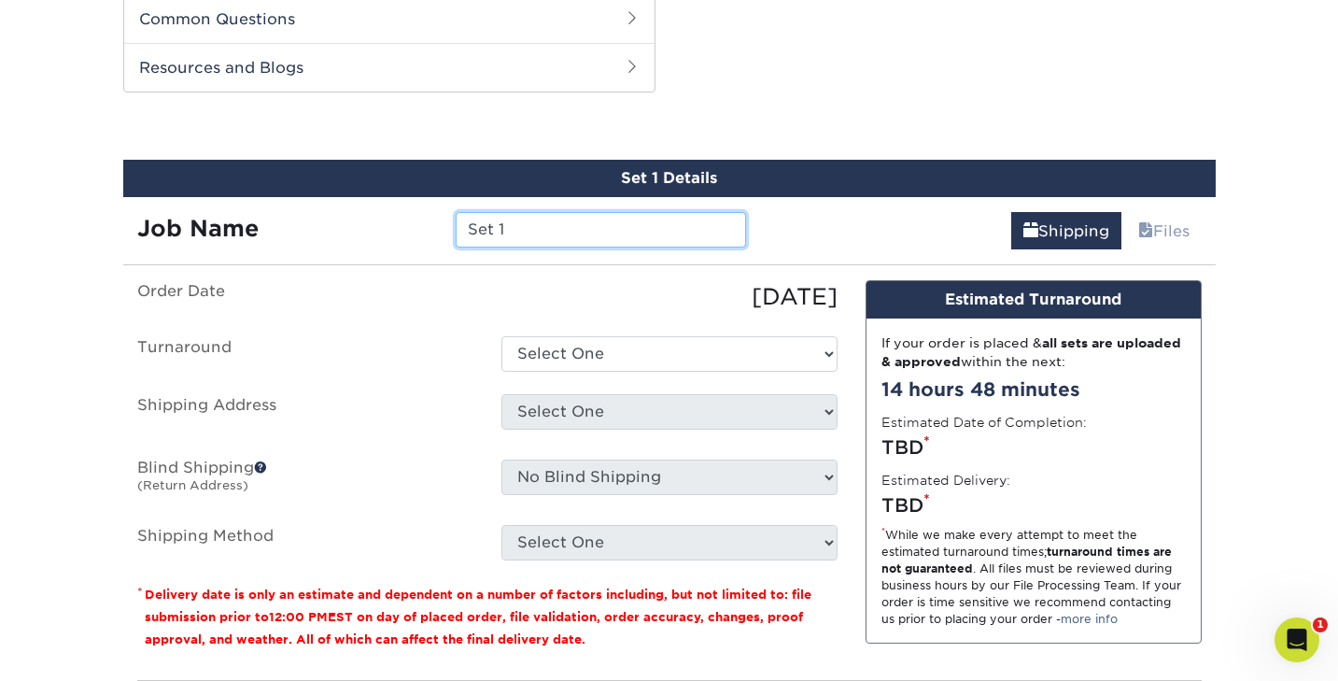
drag, startPoint x: 517, startPoint y: 224, endPoint x: 471, endPoint y: 225, distance: 46.7
click at [471, 225] on input "Set 1" at bounding box center [601, 229] width 290 height 35
type input "Caspian"
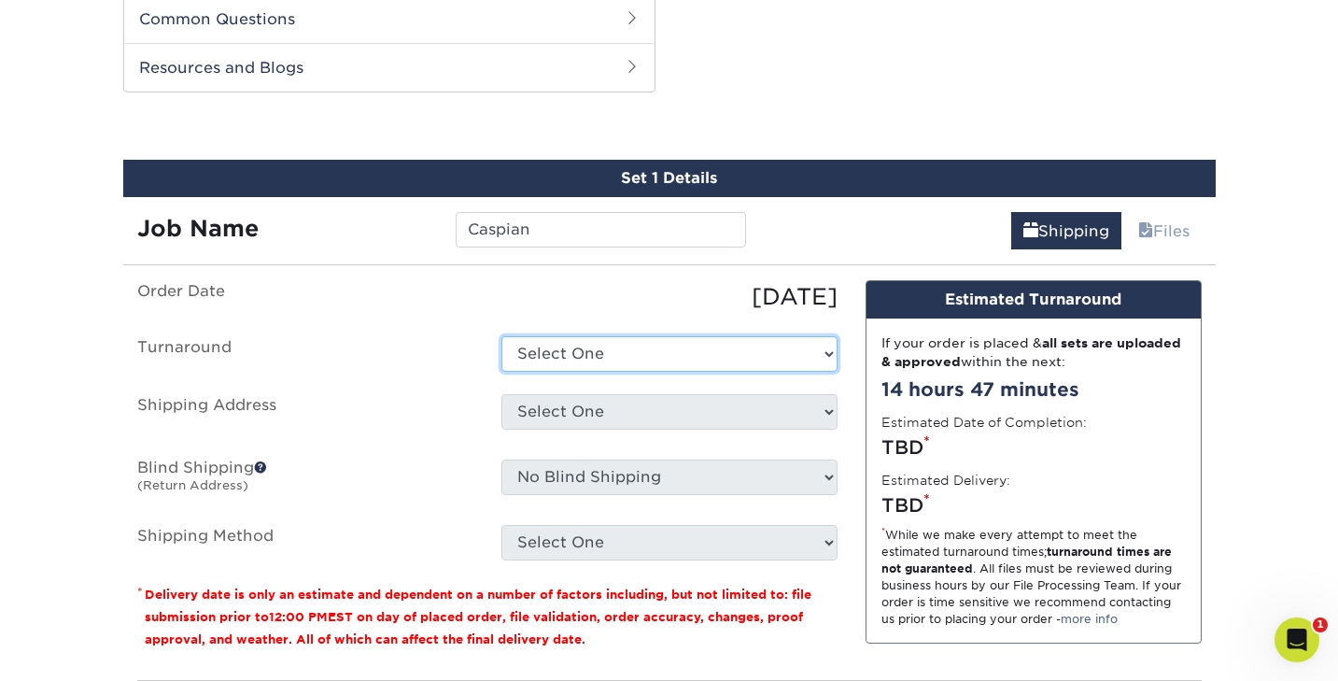
click at [574, 358] on select "Select One 2-4 Business Days 2 Day Next Business Day" at bounding box center [670, 353] width 336 height 35
select select "ef1172ad-6318-4692-b71b-0c3b021d6cc2"
click at [502, 336] on select "Select One 2-4 Business Days 2 Day Next Business Day" at bounding box center [670, 353] width 336 height 35
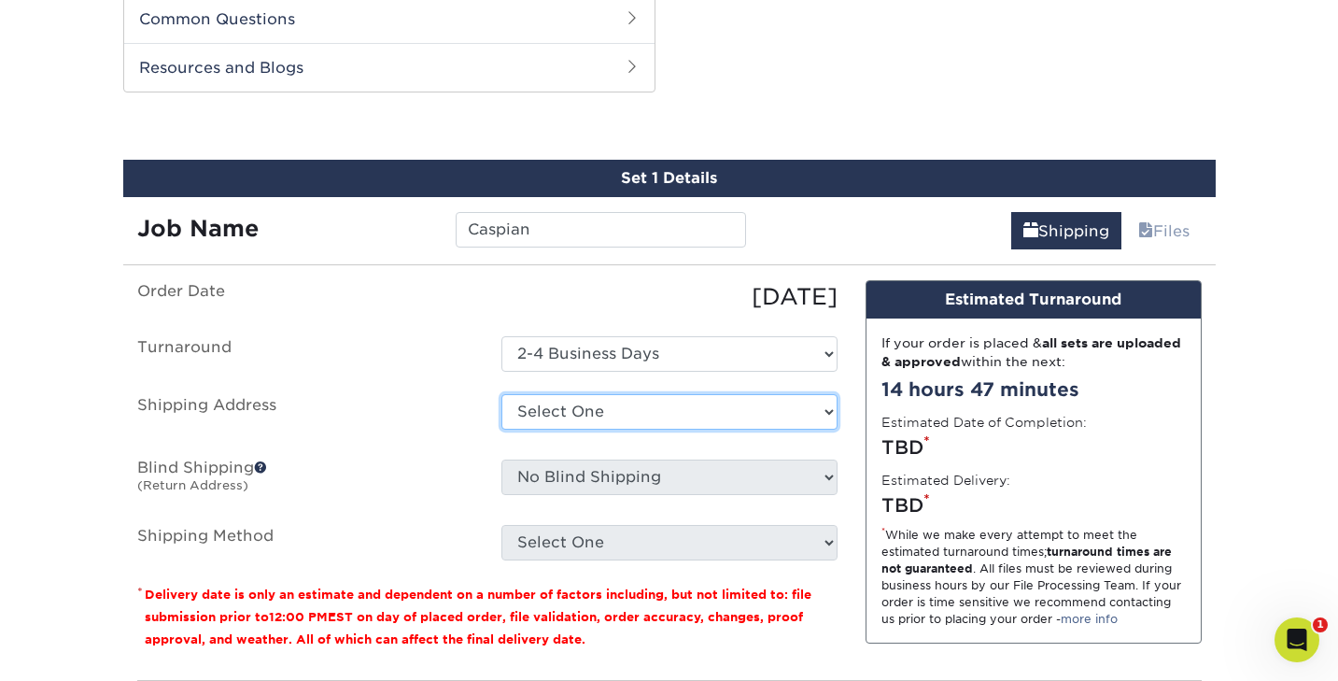
click at [565, 411] on select "Select One + Add New Address" at bounding box center [670, 411] width 336 height 35
select select "newaddress"
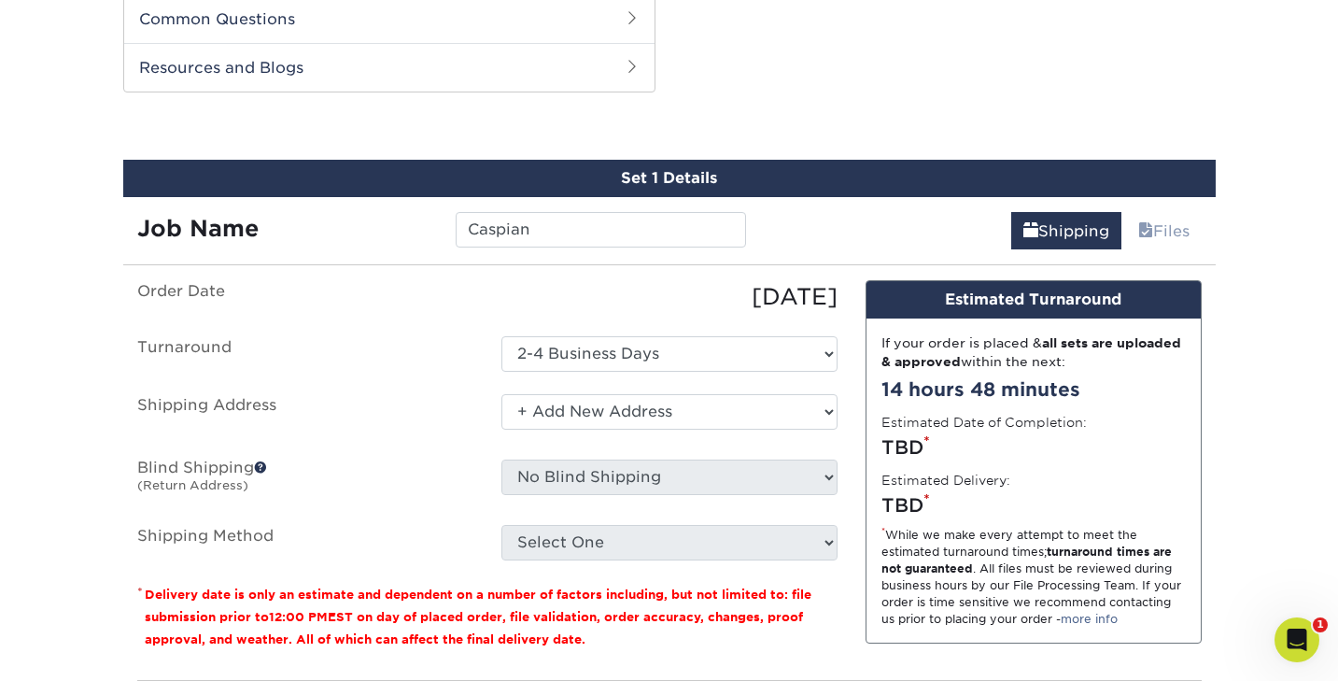
click at [502, 394] on select "Select One + Add New Address" at bounding box center [670, 411] width 336 height 35
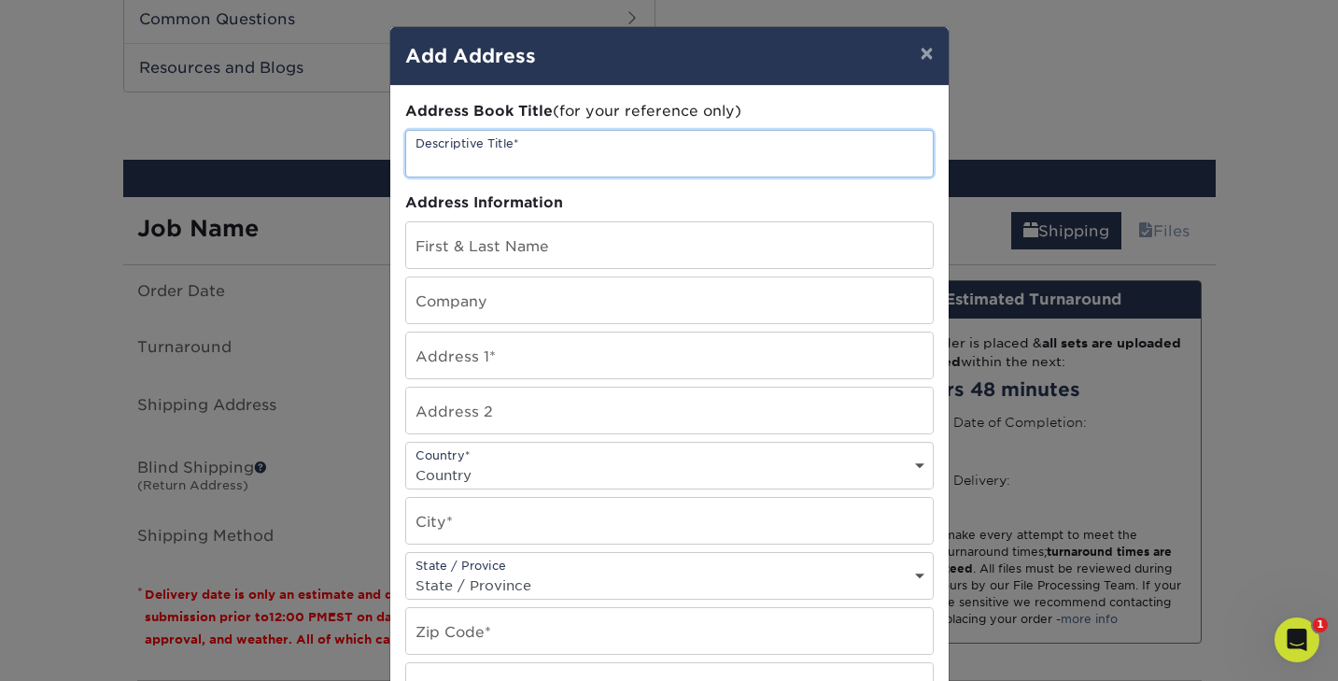
click at [446, 162] on input "text" at bounding box center [669, 154] width 527 height 46
type input "[PERSON_NAME]"
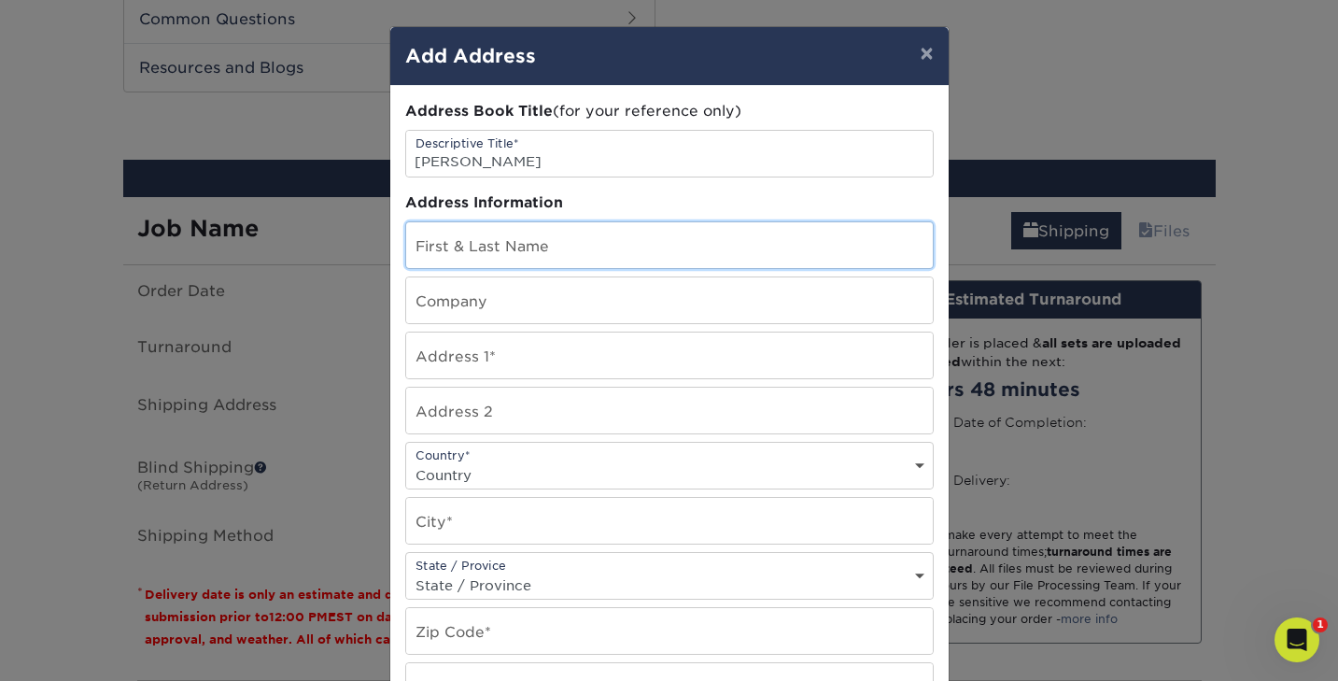
click at [420, 244] on input "text" at bounding box center [669, 245] width 527 height 46
type input "[PERSON_NAME] [PERSON_NAME]"
type input "162 Meyer Rd"
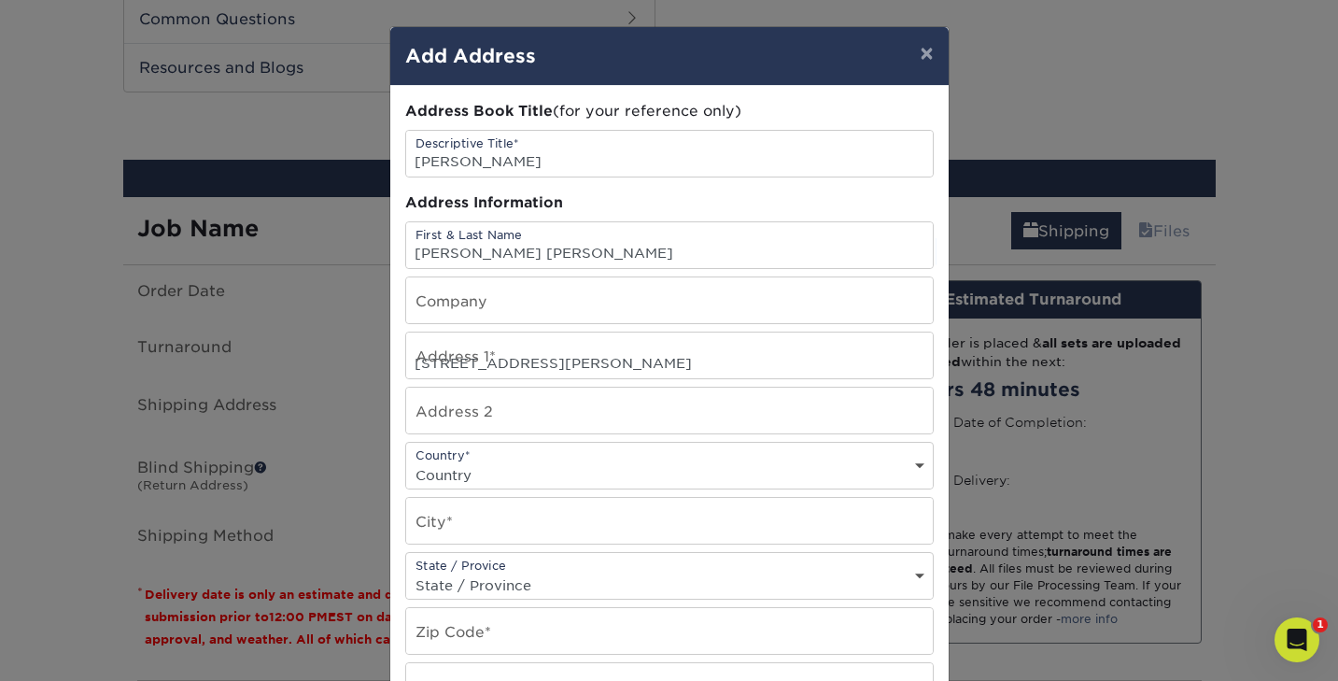
select select "US"
type input "Livingston Manor"
select select "NY"
type input "12758"
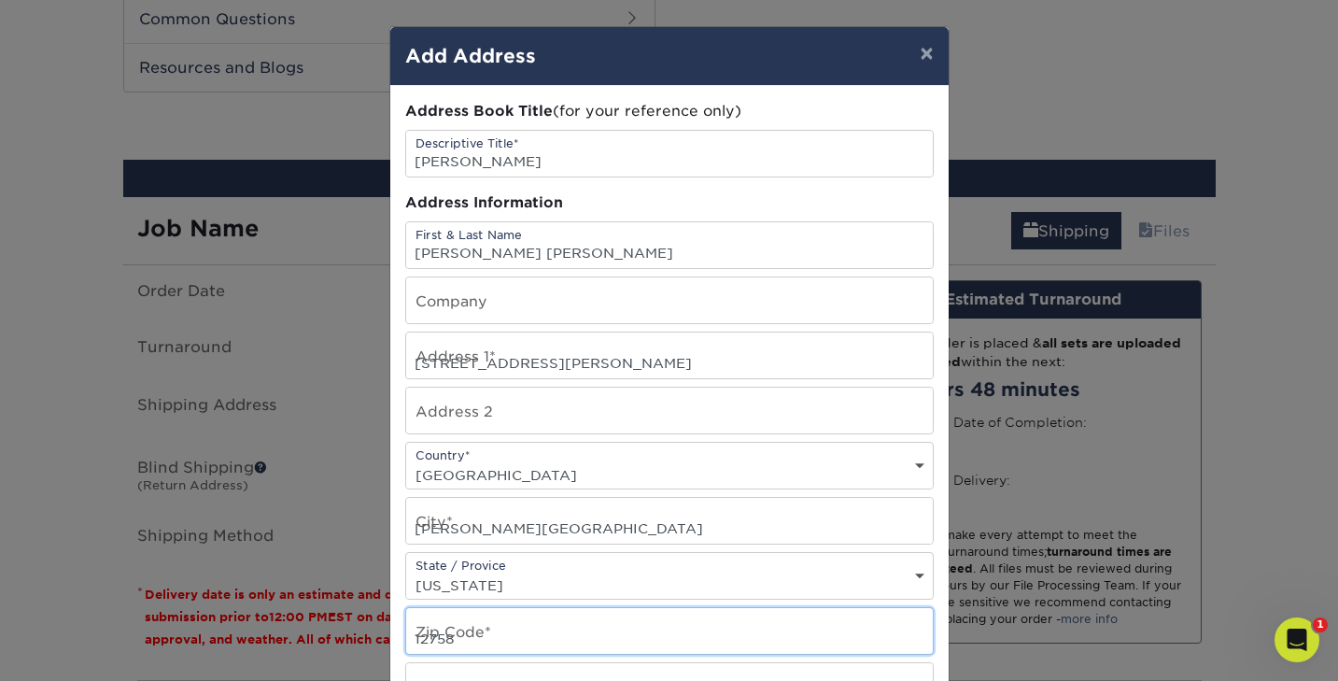
type input "8457013827"
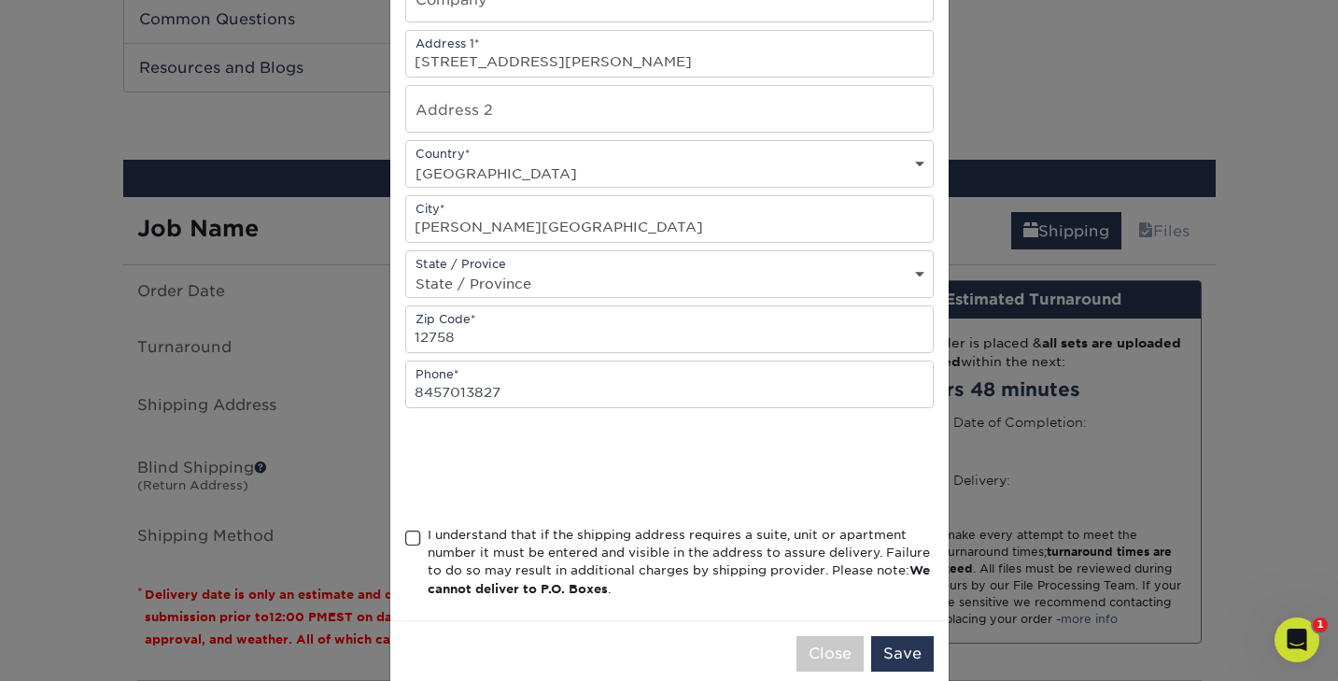
scroll to position [334, 0]
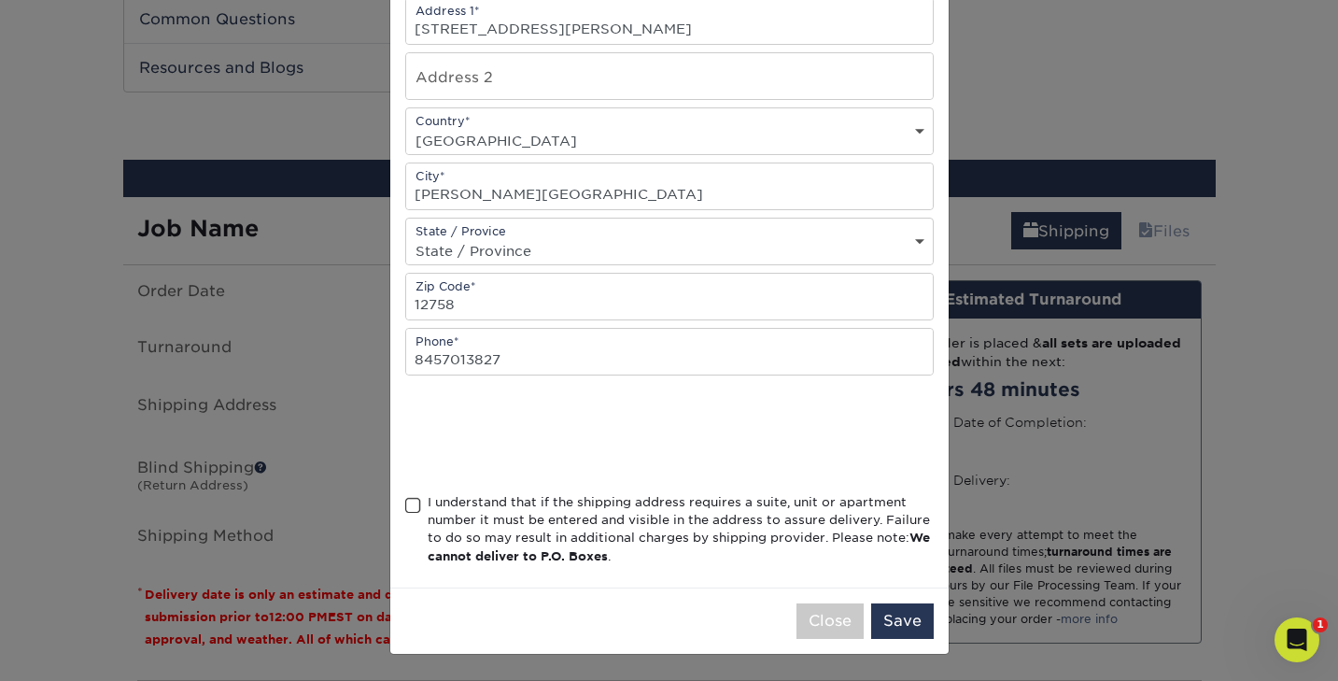
click at [408, 504] on span at bounding box center [413, 506] width 16 height 18
click at [0, 0] on input "I understand that if the shipping address requires a suite, unit or apartment n…" at bounding box center [0, 0] width 0 height 0
click at [887, 614] on button "Save" at bounding box center [902, 620] width 63 height 35
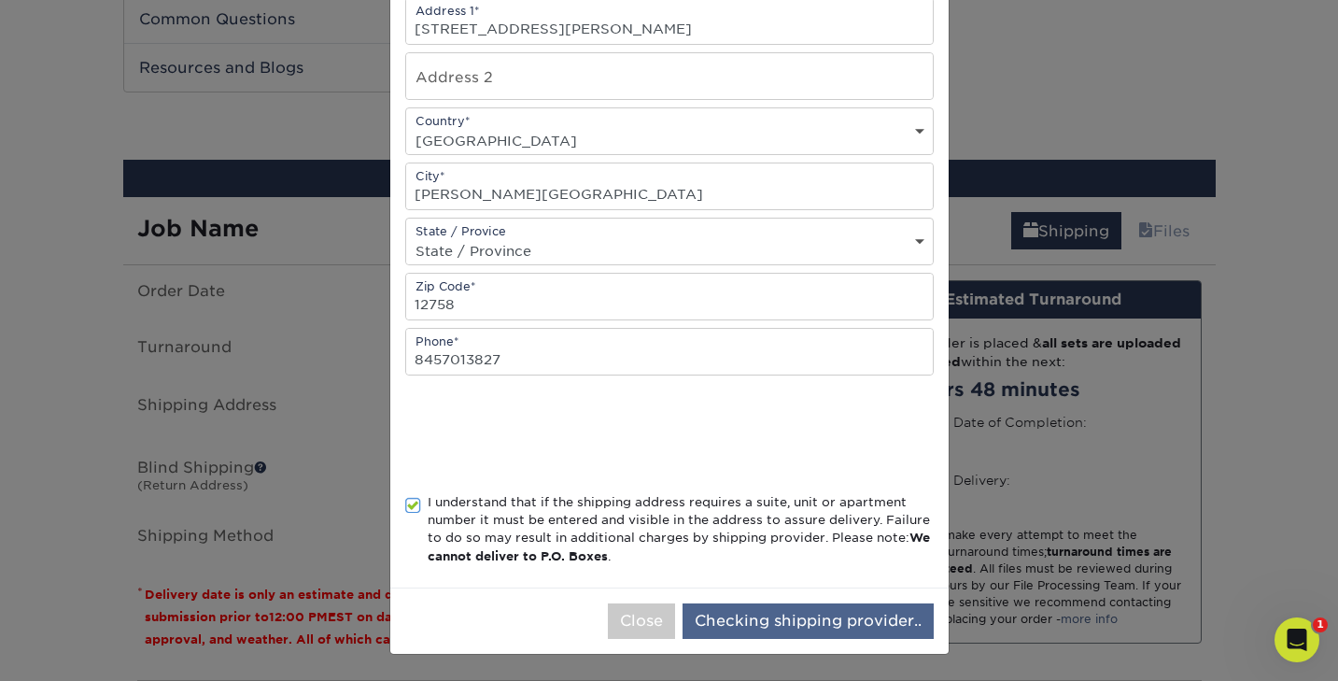
scroll to position [0, 0]
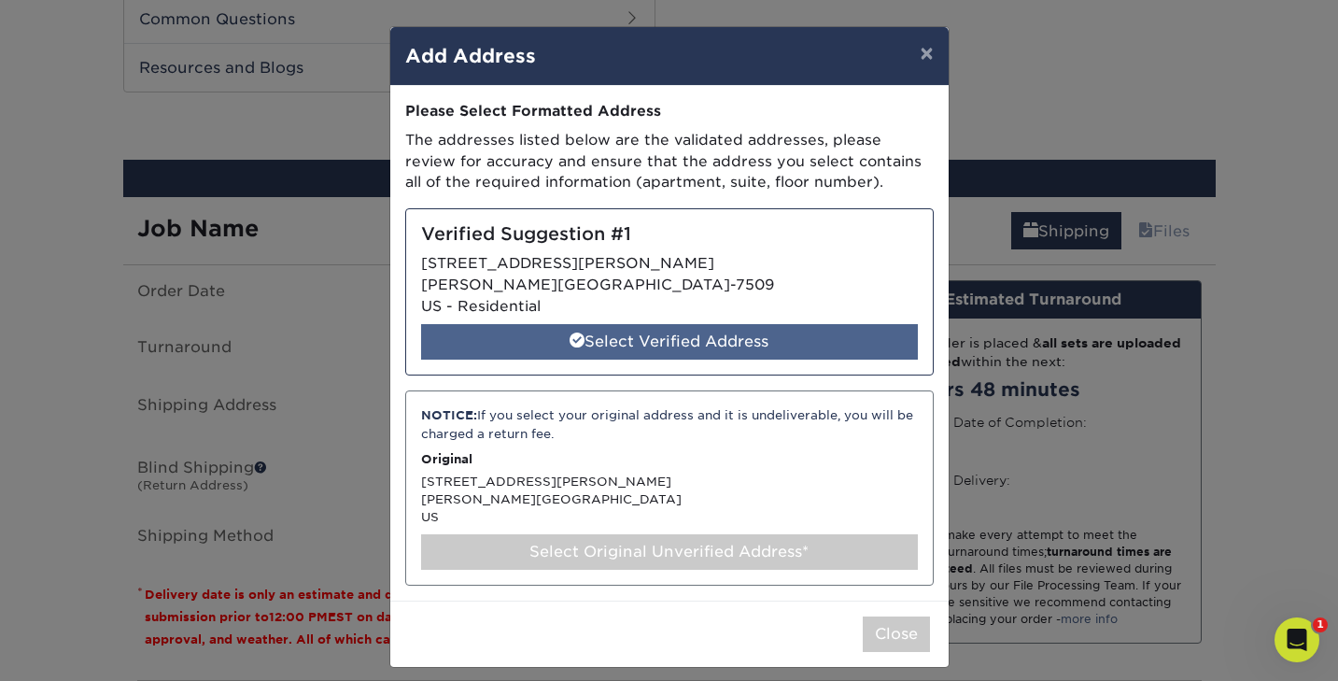
click at [628, 340] on div "Select Verified Address" at bounding box center [669, 341] width 497 height 35
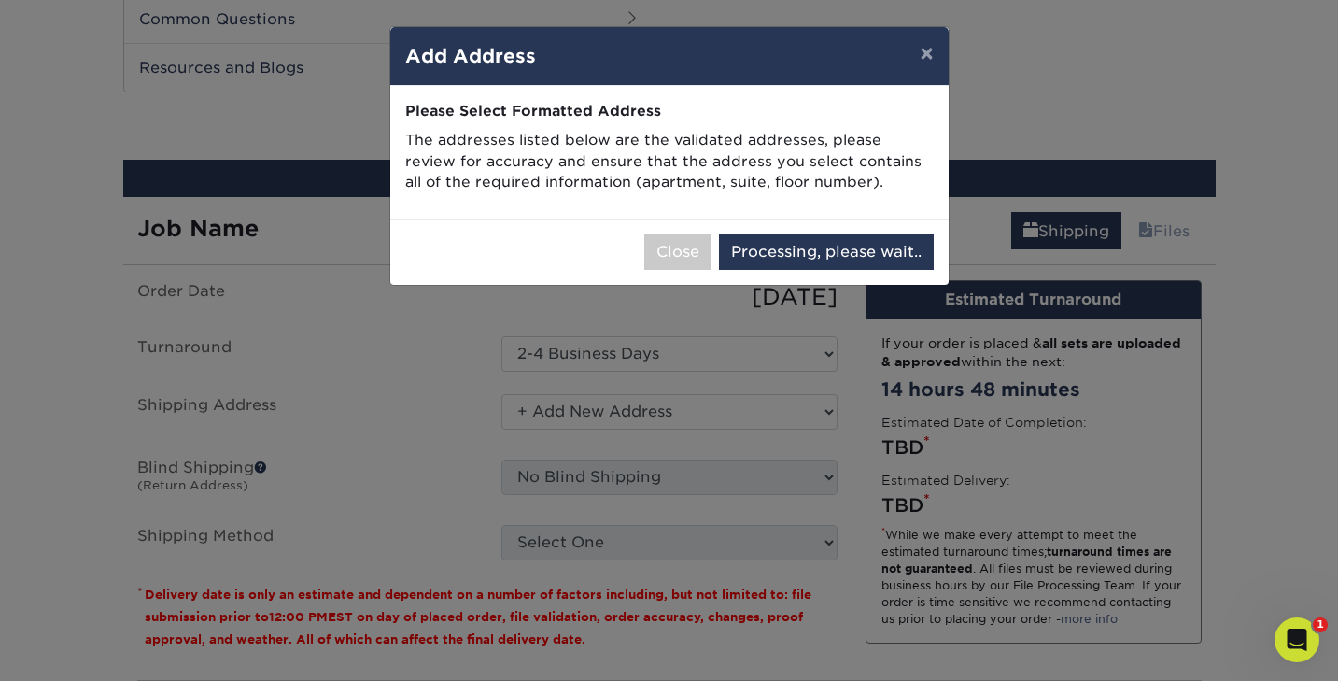
select select "285248"
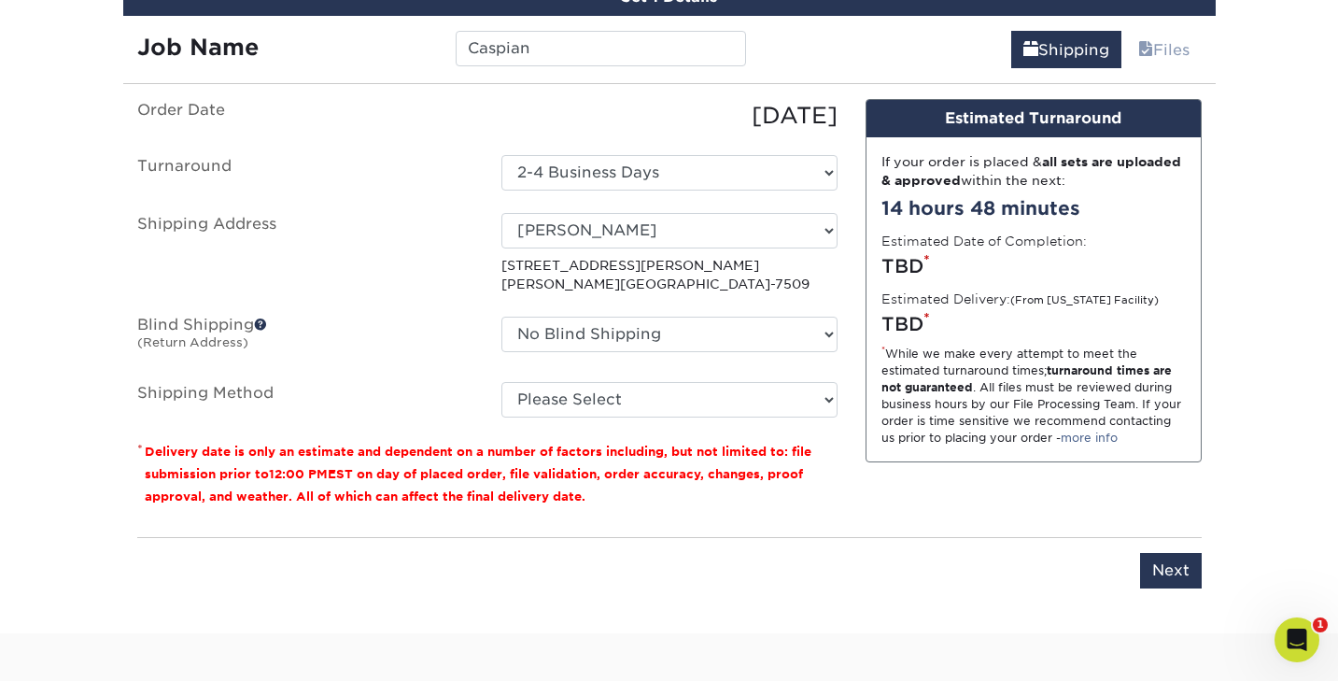
scroll to position [1132, 0]
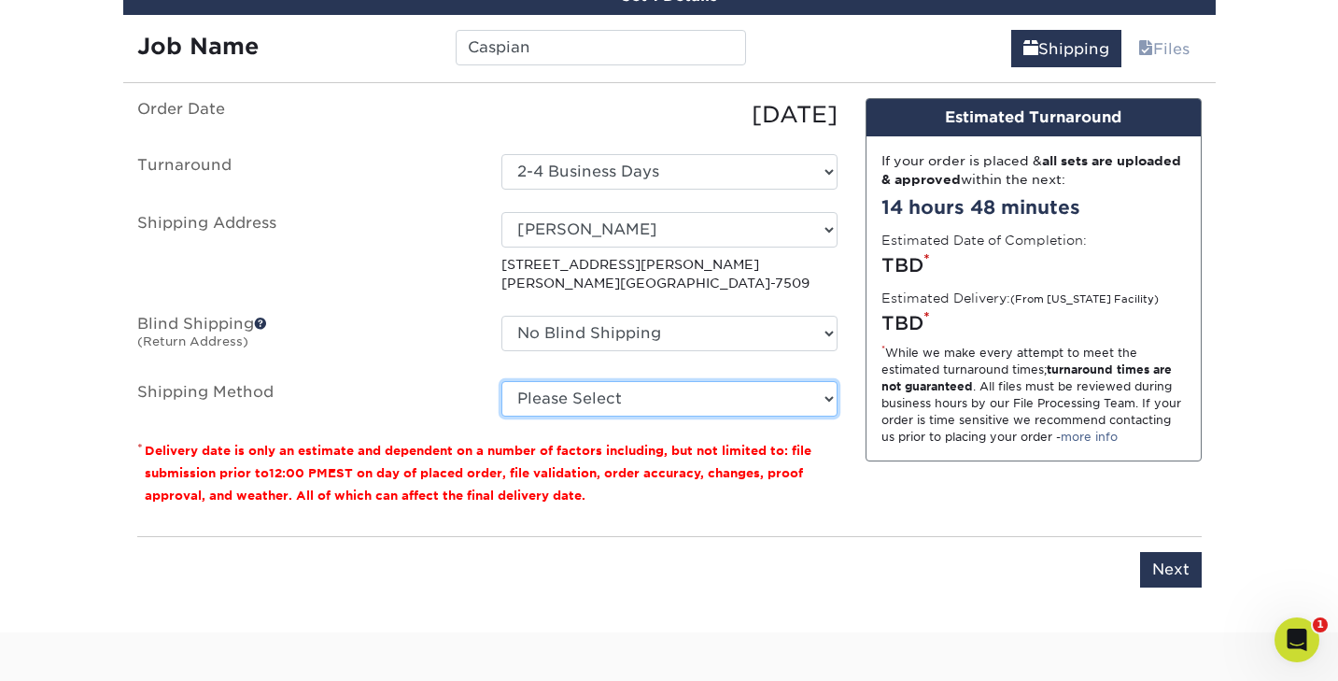
click at [653, 400] on select "Please Select Ground Shipping (+$38.75) 3 Day Shipping Service (+$44.21) 2 Day …" at bounding box center [670, 398] width 336 height 35
select select "03"
click at [502, 381] on select "Please Select Ground Shipping (+$38.75) 3 Day Shipping Service (+$44.21) 2 Day …" at bounding box center [670, 398] width 336 height 35
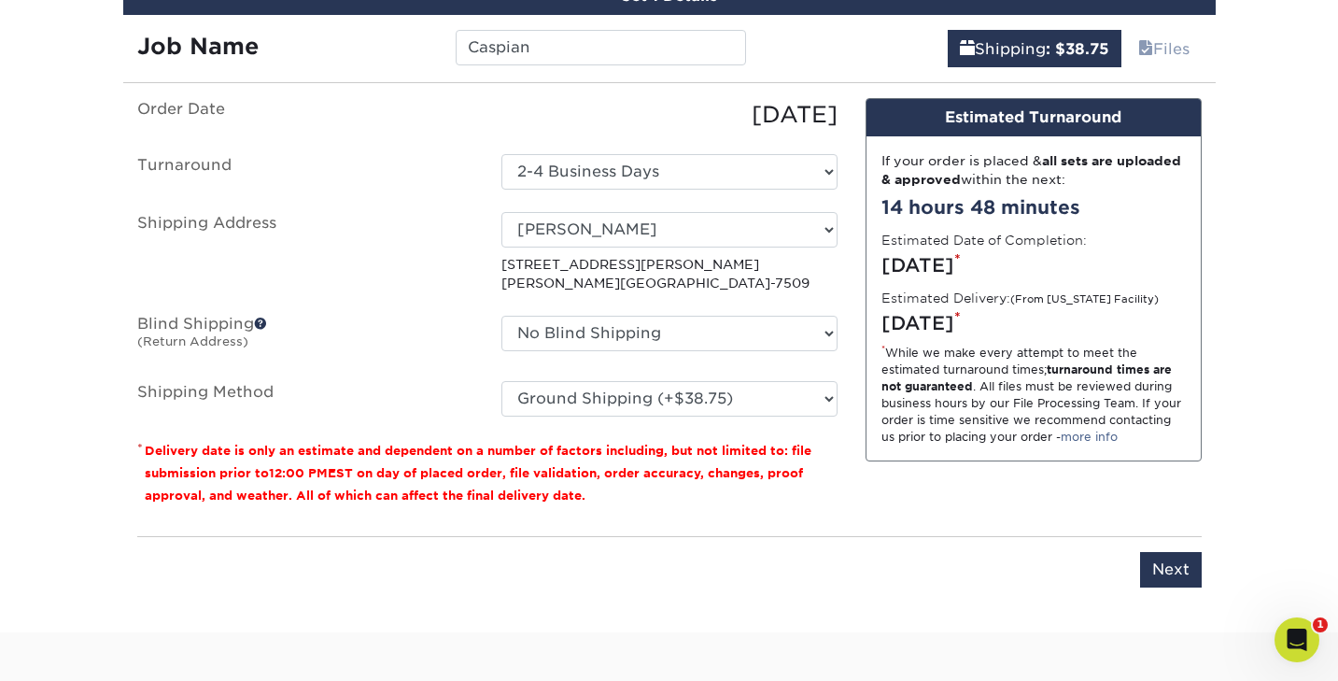
click at [826, 487] on p "* Delivery date is only an estimate and dependent on a number of factors includ…" at bounding box center [487, 472] width 701 height 67
click at [1160, 571] on input "Next" at bounding box center [1171, 569] width 62 height 35
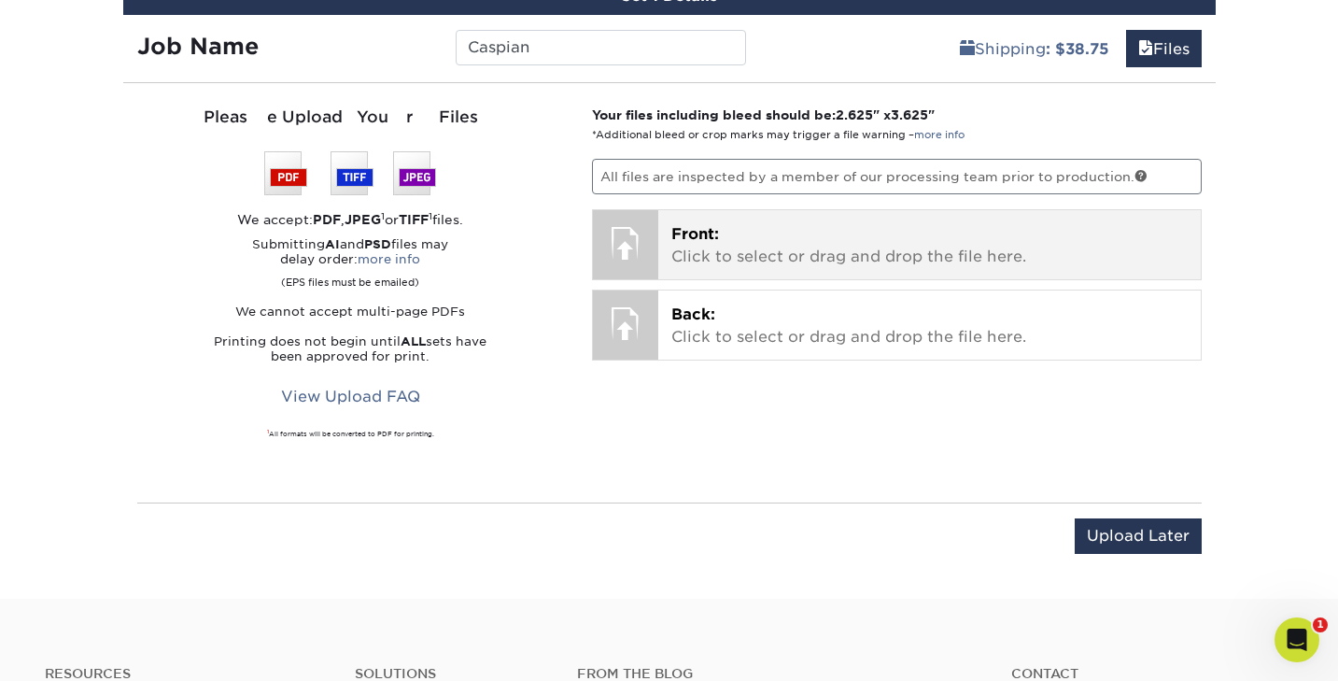
click at [721, 248] on p "Front: Click to select or drag and drop the file here." at bounding box center [930, 245] width 517 height 45
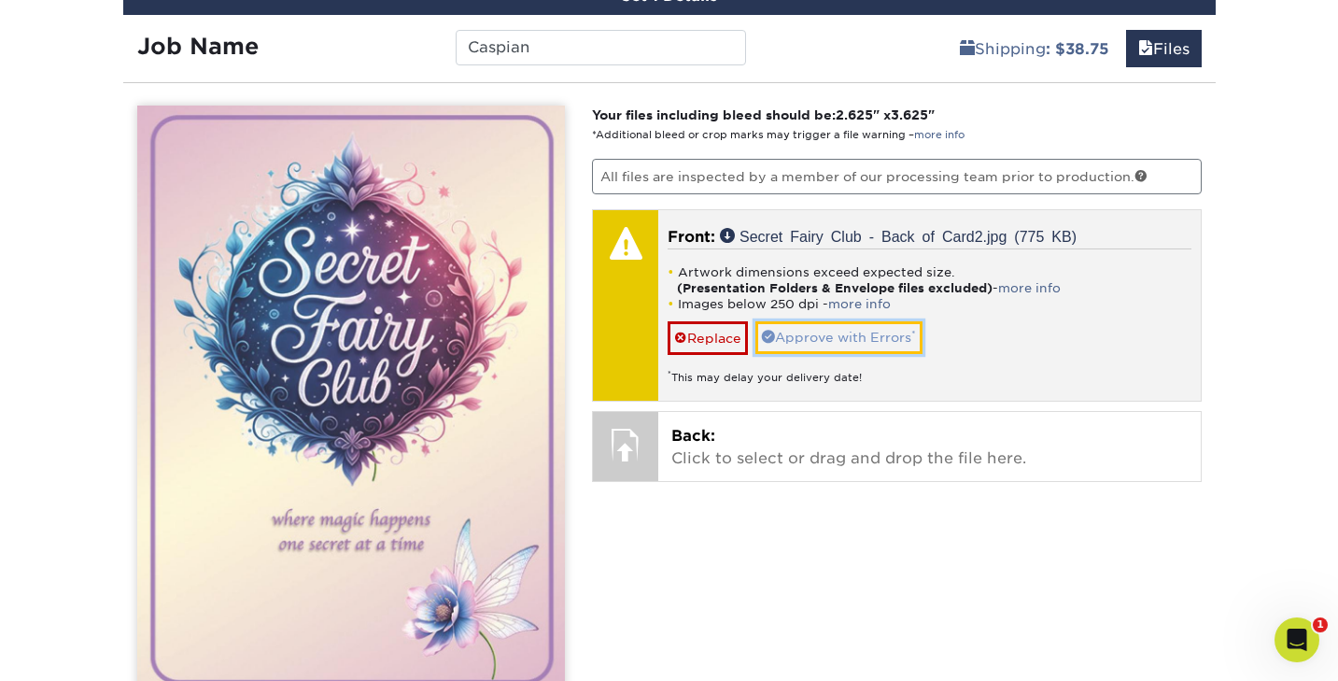
click at [819, 339] on link "Approve with Errors *" at bounding box center [839, 337] width 167 height 32
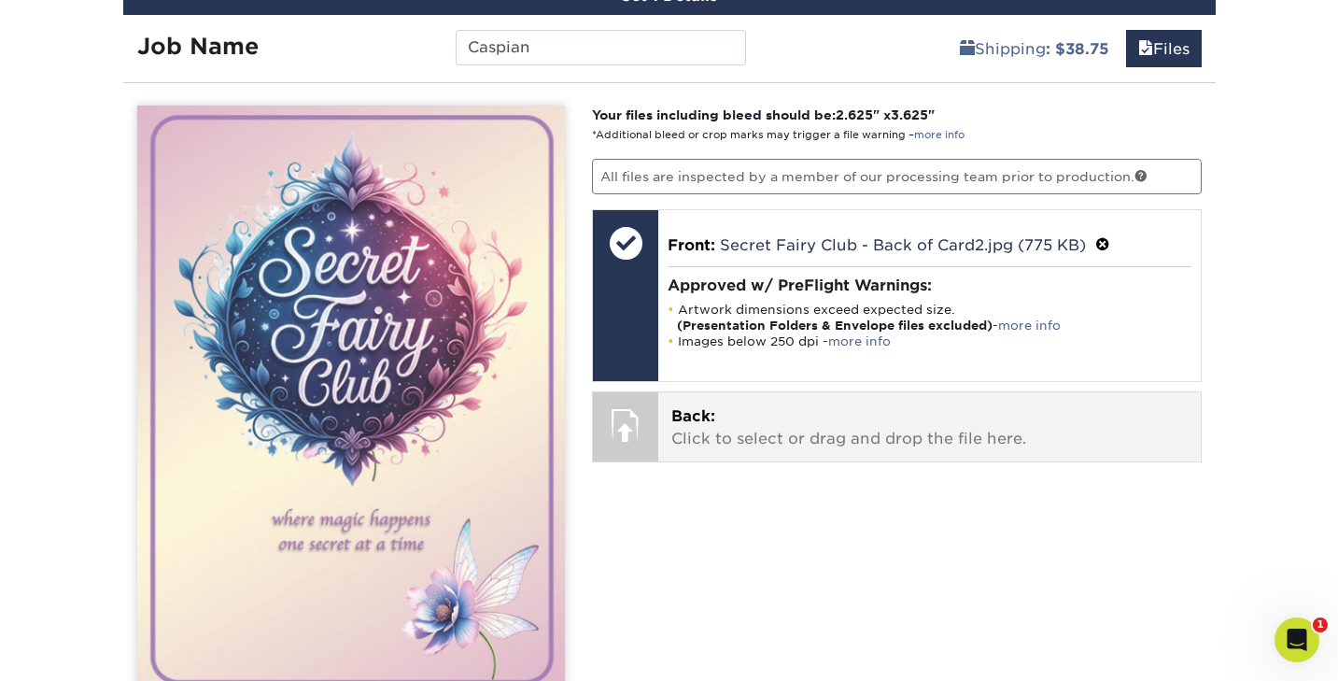
click at [715, 430] on p "Back: Click to select or drag and drop the file here." at bounding box center [930, 427] width 517 height 45
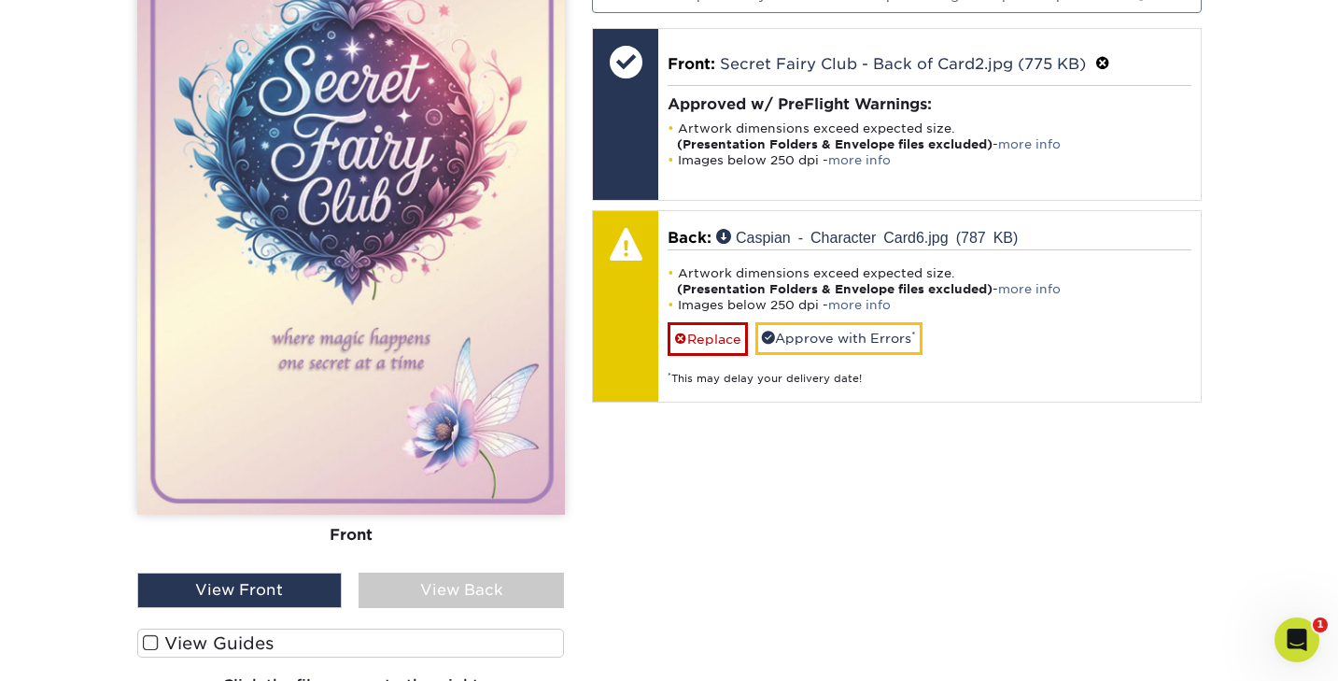
scroll to position [1346, 0]
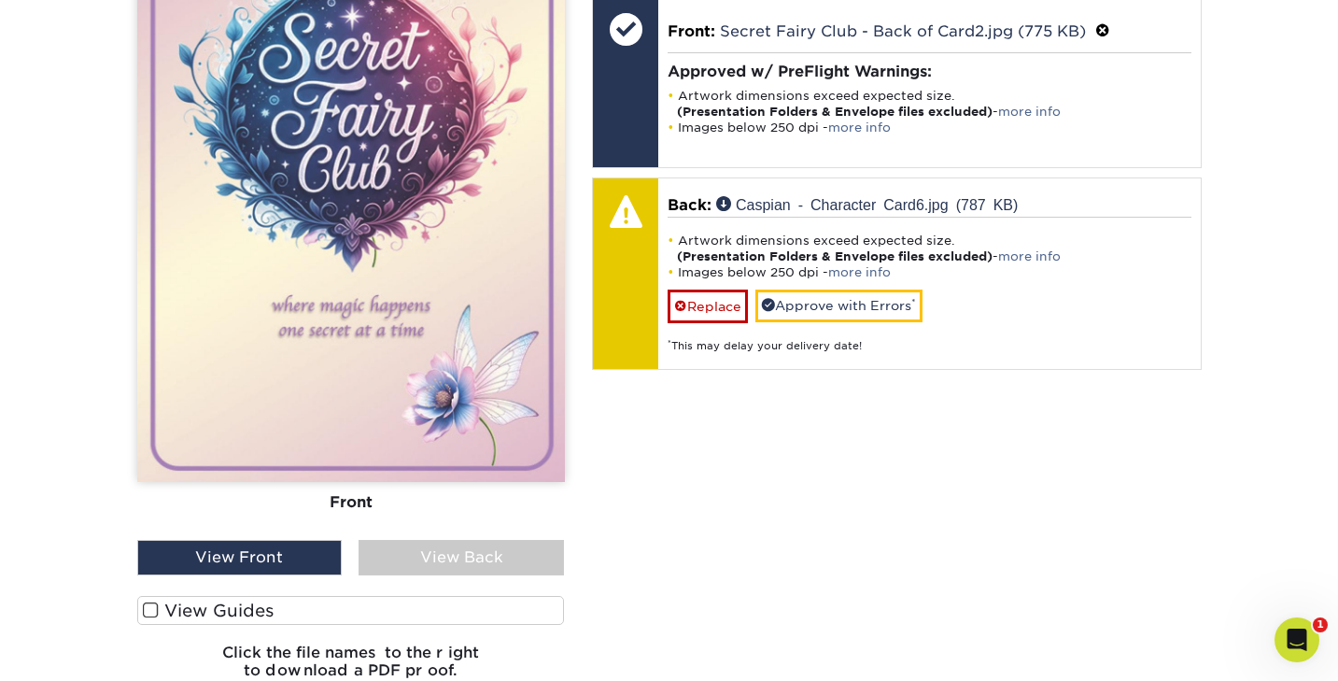
click at [526, 557] on div "View Back" at bounding box center [461, 557] width 205 height 35
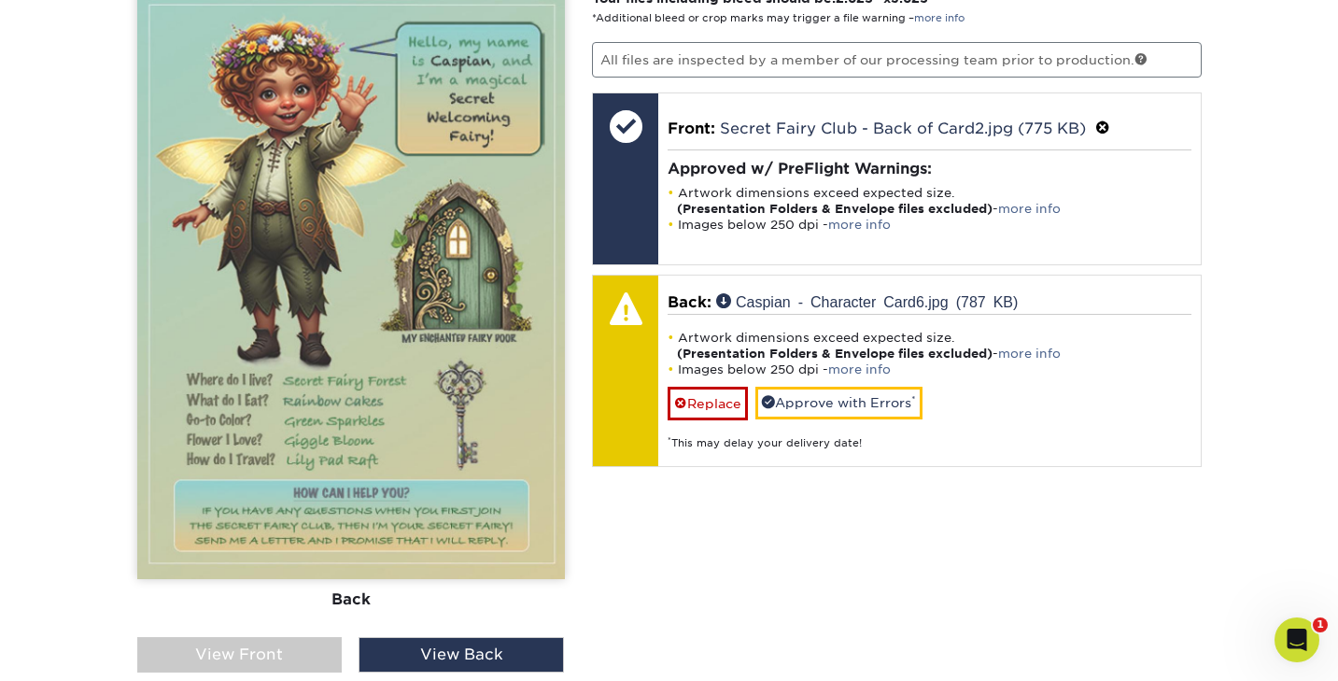
scroll to position [1243, 0]
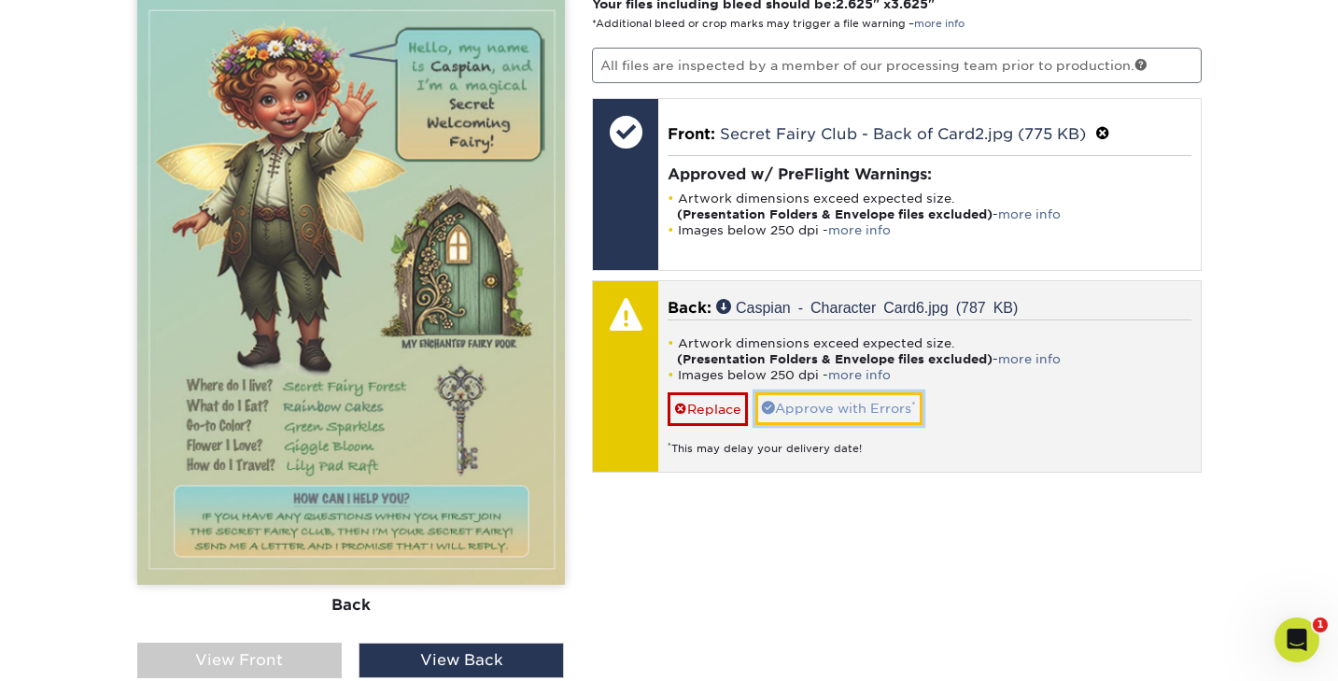
click at [832, 410] on link "Approve with Errors *" at bounding box center [839, 408] width 167 height 32
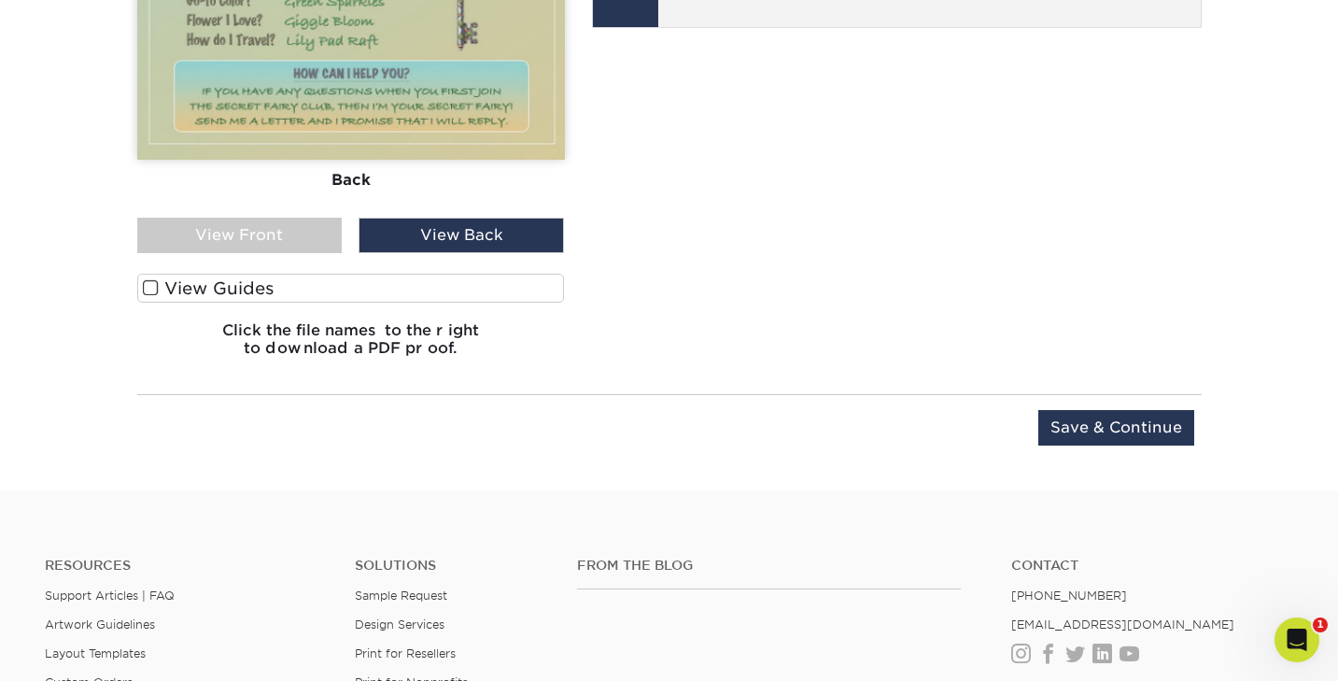
scroll to position [1675, 0]
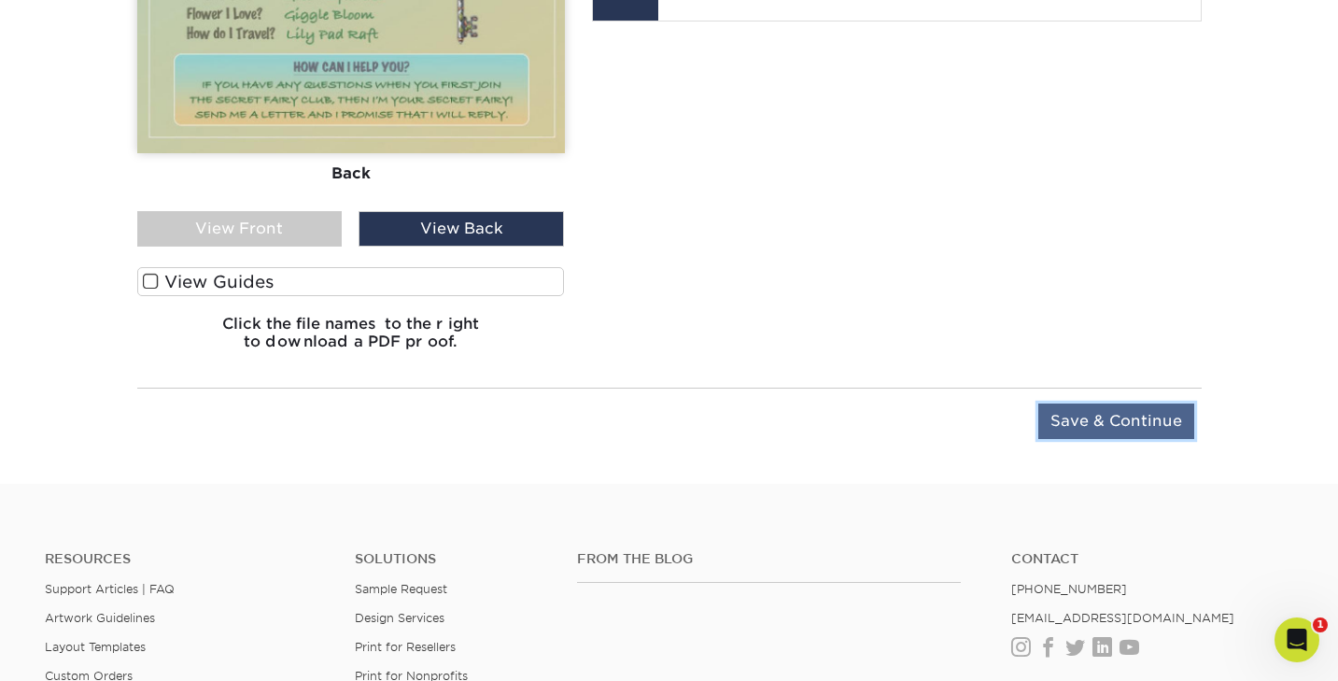
click at [1086, 418] on input "Save & Continue" at bounding box center [1117, 420] width 156 height 35
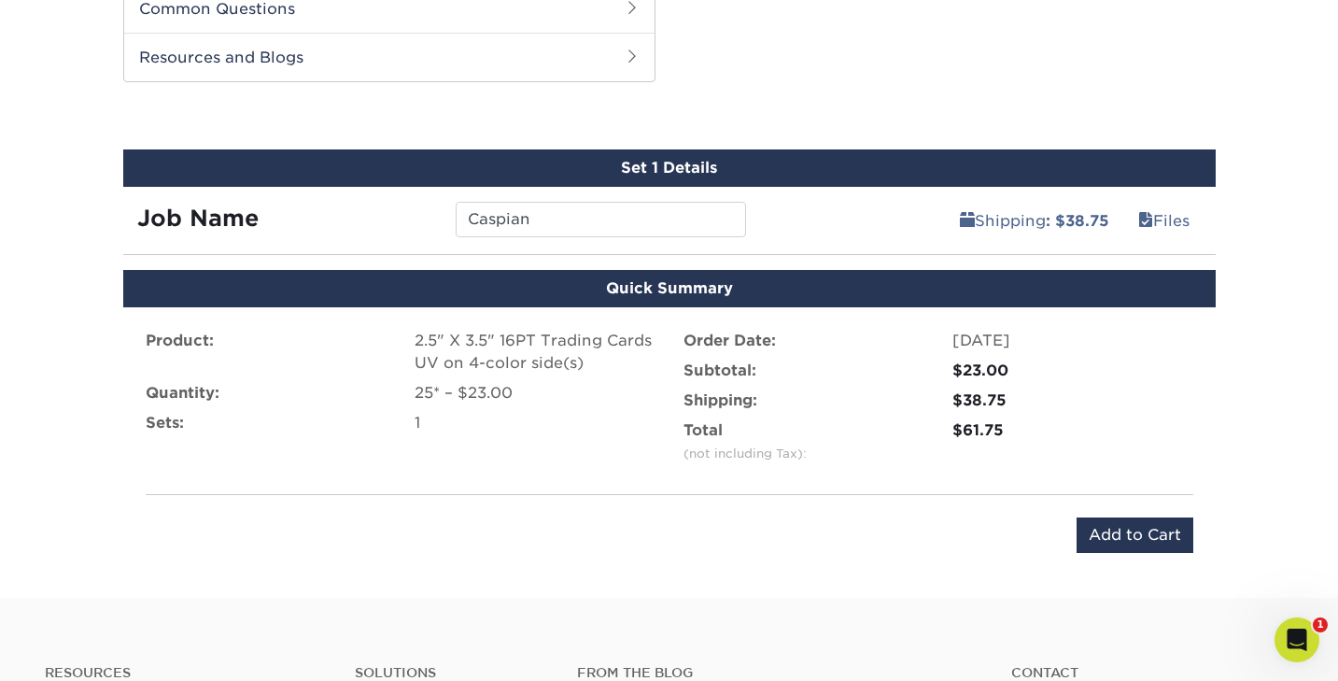
scroll to position [963, 0]
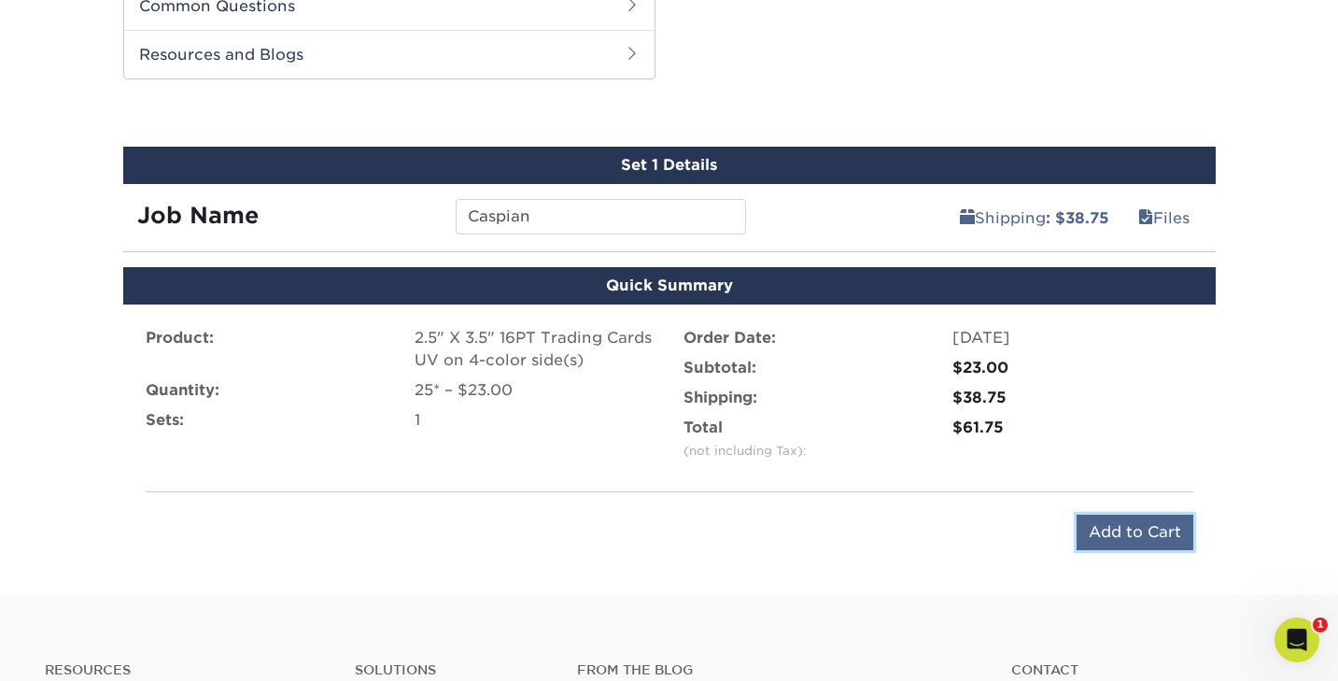
click at [1115, 529] on input "Add to Cart" at bounding box center [1135, 532] width 117 height 35
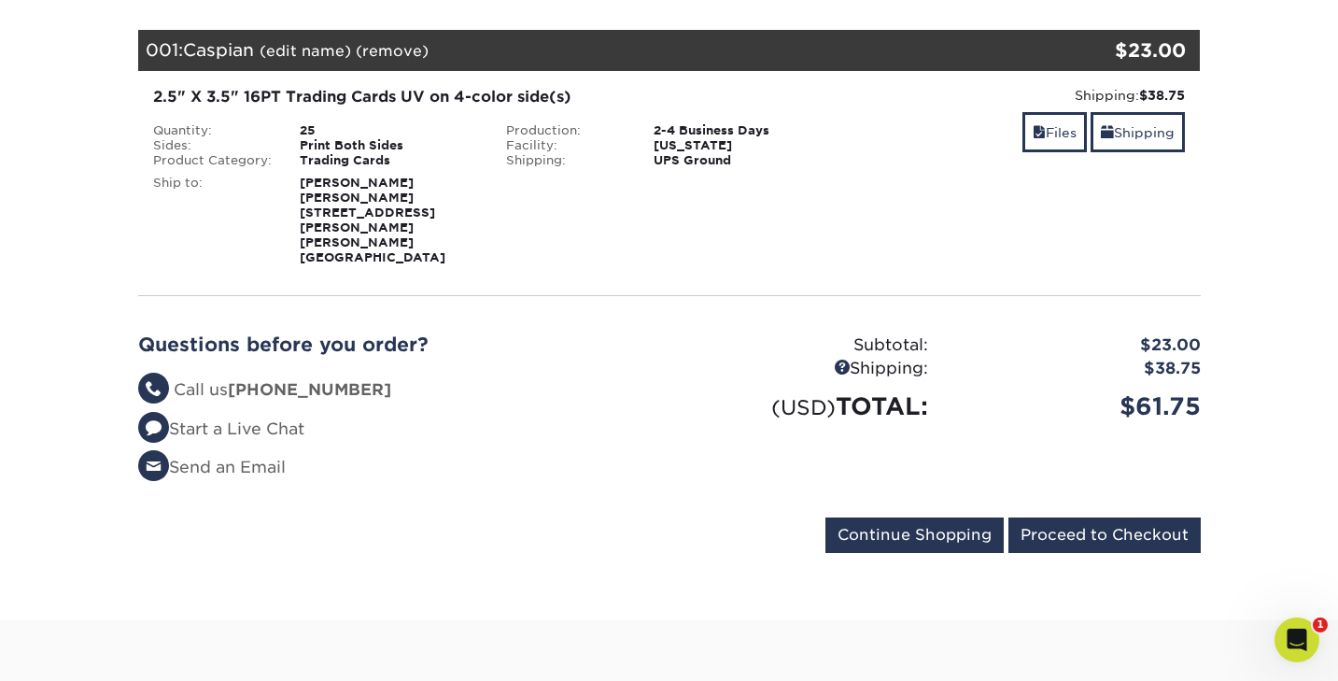
scroll to position [258, 0]
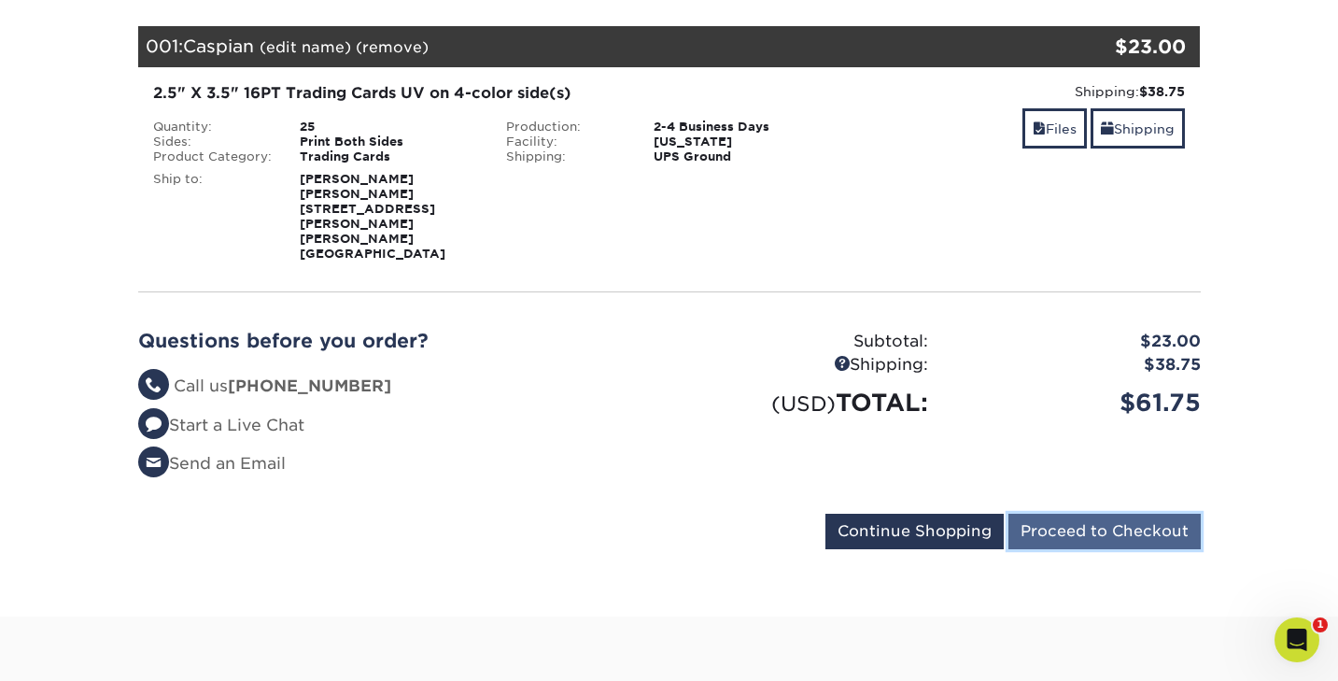
click at [1105, 514] on input "Proceed to Checkout" at bounding box center [1105, 531] width 192 height 35
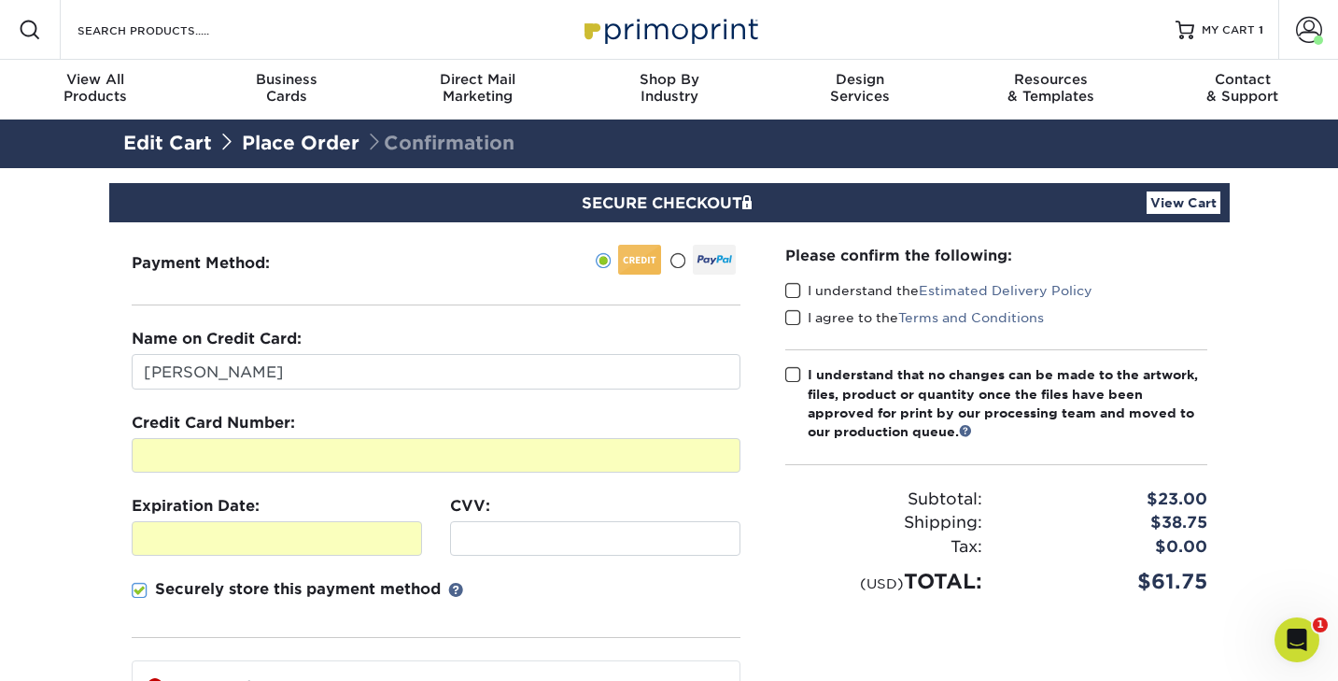
click at [559, 585] on div "Securely store this payment method" at bounding box center [436, 608] width 609 height 60
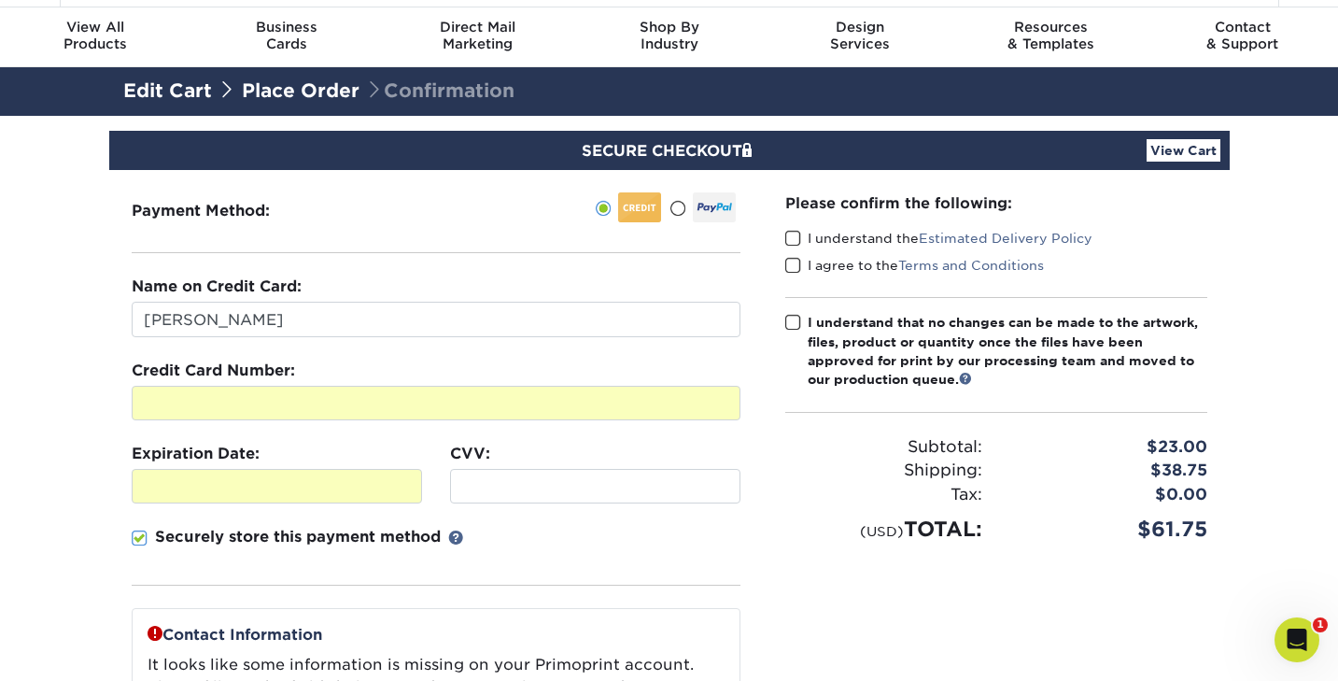
scroll to position [50, 0]
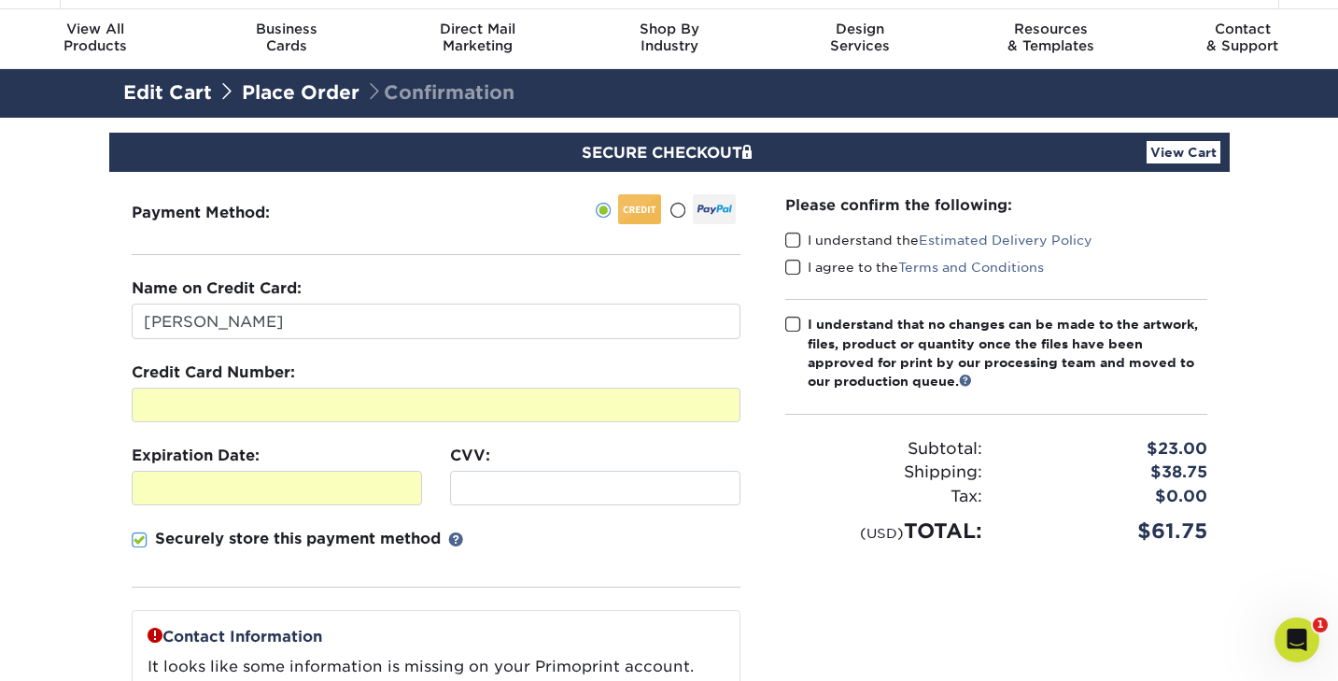
click at [793, 241] on span at bounding box center [794, 241] width 16 height 18
click at [0, 0] on input "I understand the Estimated Delivery Policy" at bounding box center [0, 0] width 0 height 0
click at [794, 262] on span at bounding box center [794, 268] width 16 height 18
click at [0, 0] on input "I agree to the Terms and Conditions" at bounding box center [0, 0] width 0 height 0
click at [791, 318] on span at bounding box center [794, 325] width 16 height 18
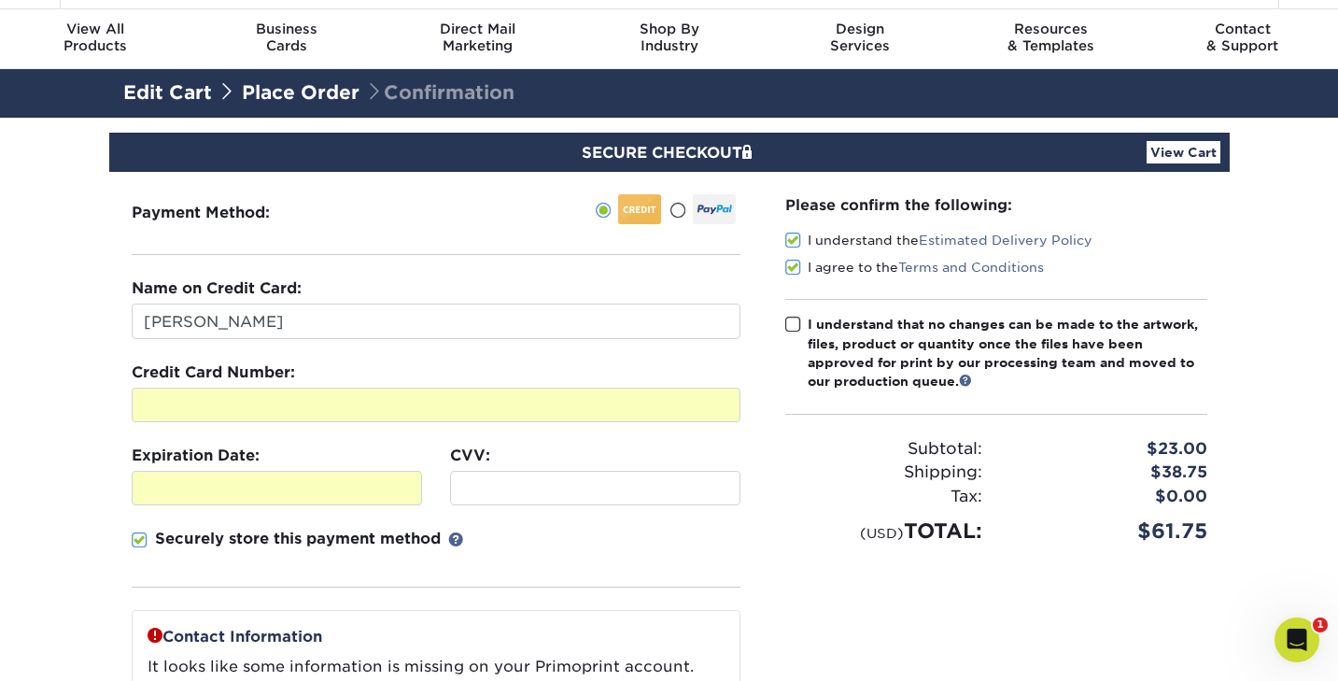
click at [0, 0] on input "I understand that no changes can be made to the artwork, files, product or quan…" at bounding box center [0, 0] width 0 height 0
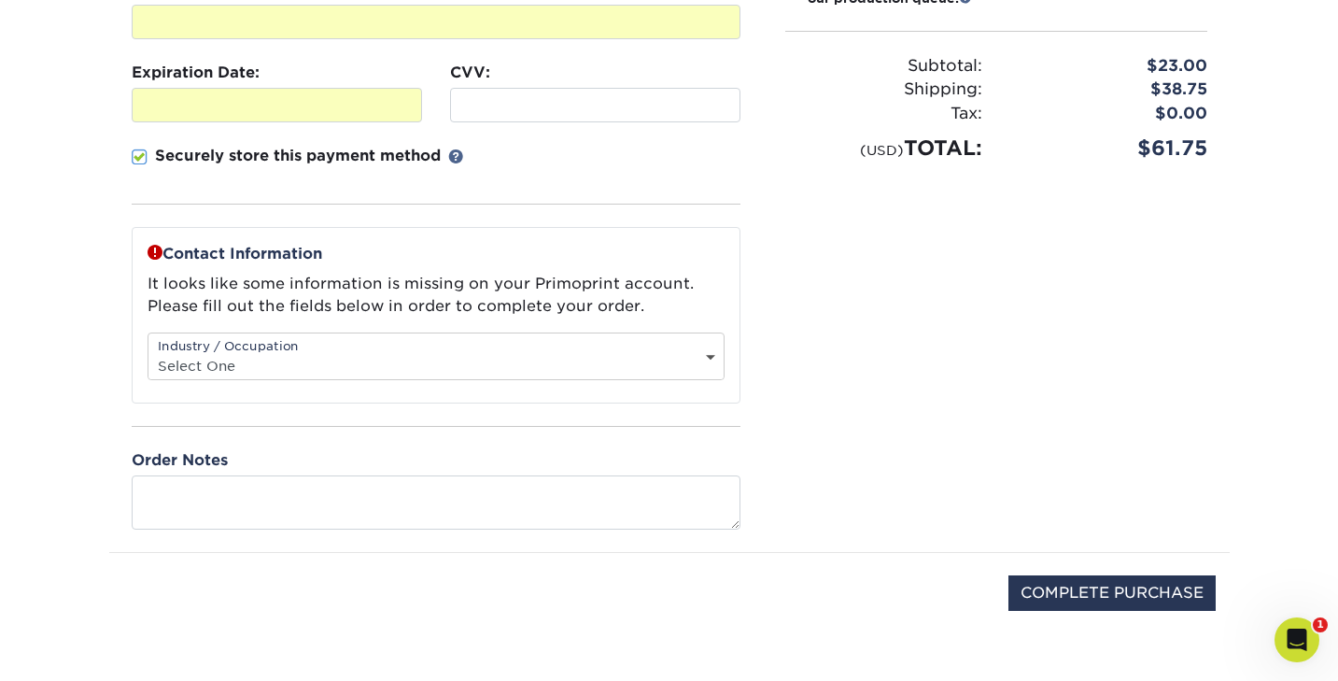
scroll to position [443, 0]
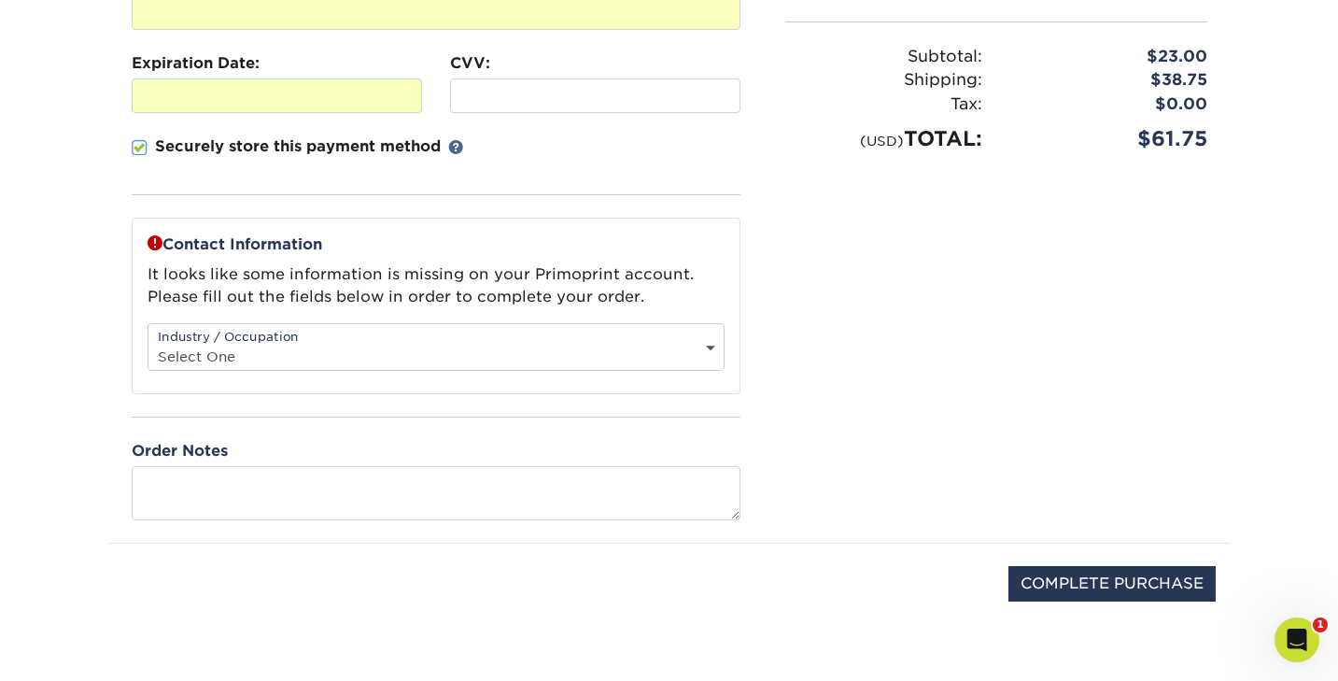
click at [620, 352] on select "Select One Administrative Executive Human Resources Construction Education Ente…" at bounding box center [436, 356] width 575 height 27
select select "20"
click at [149, 343] on select "Select One Administrative Executive Human Resources Construction Education Ente…" at bounding box center [436, 356] width 575 height 27
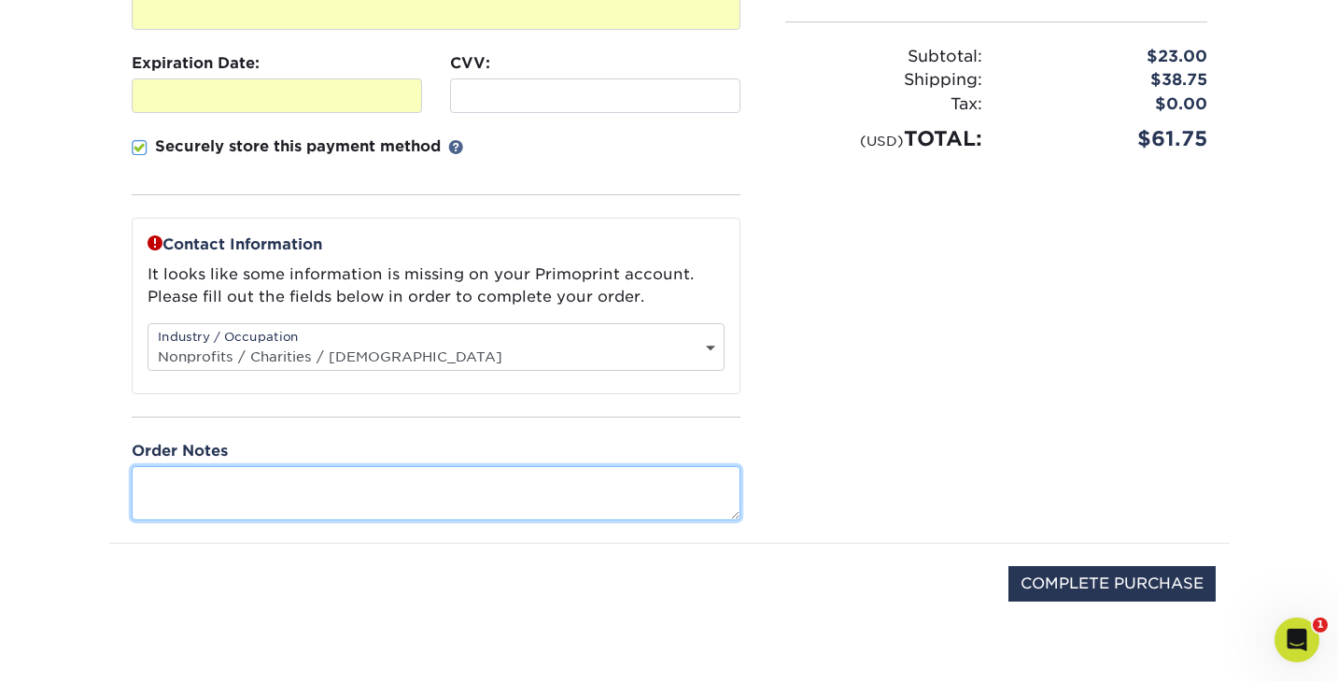
click at [217, 474] on textarea at bounding box center [436, 492] width 609 height 53
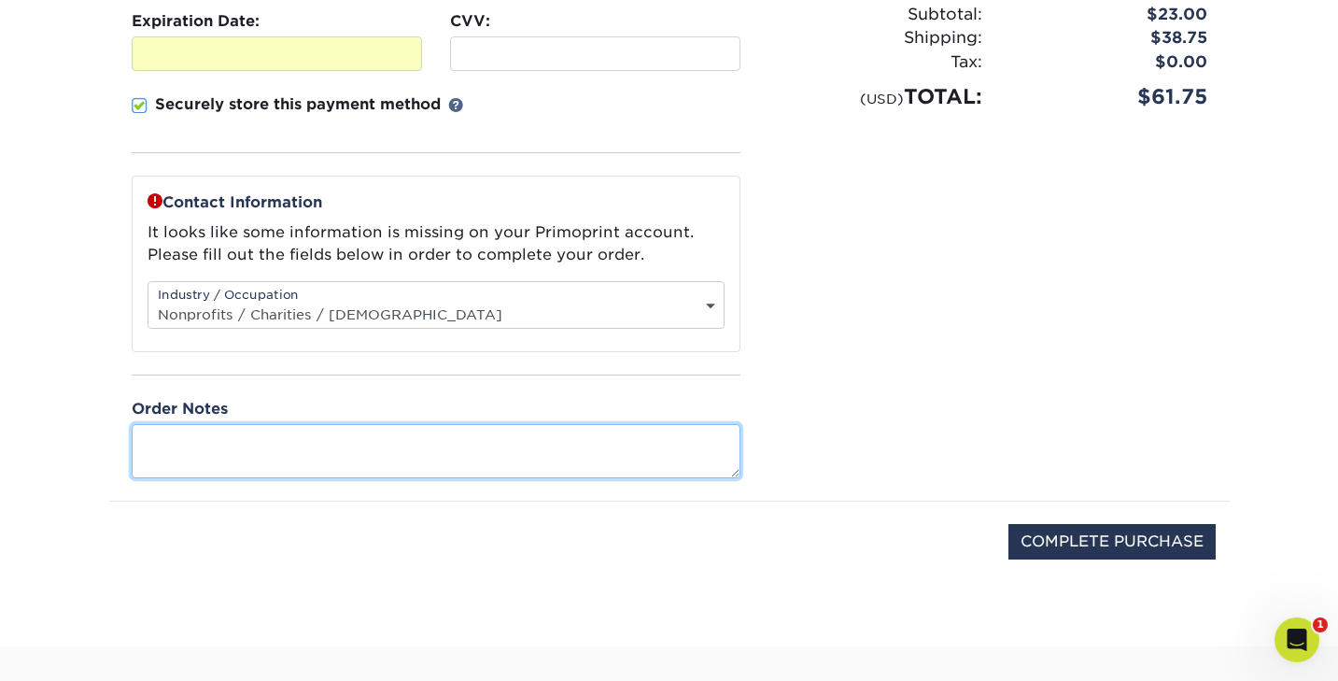
scroll to position [486, 0]
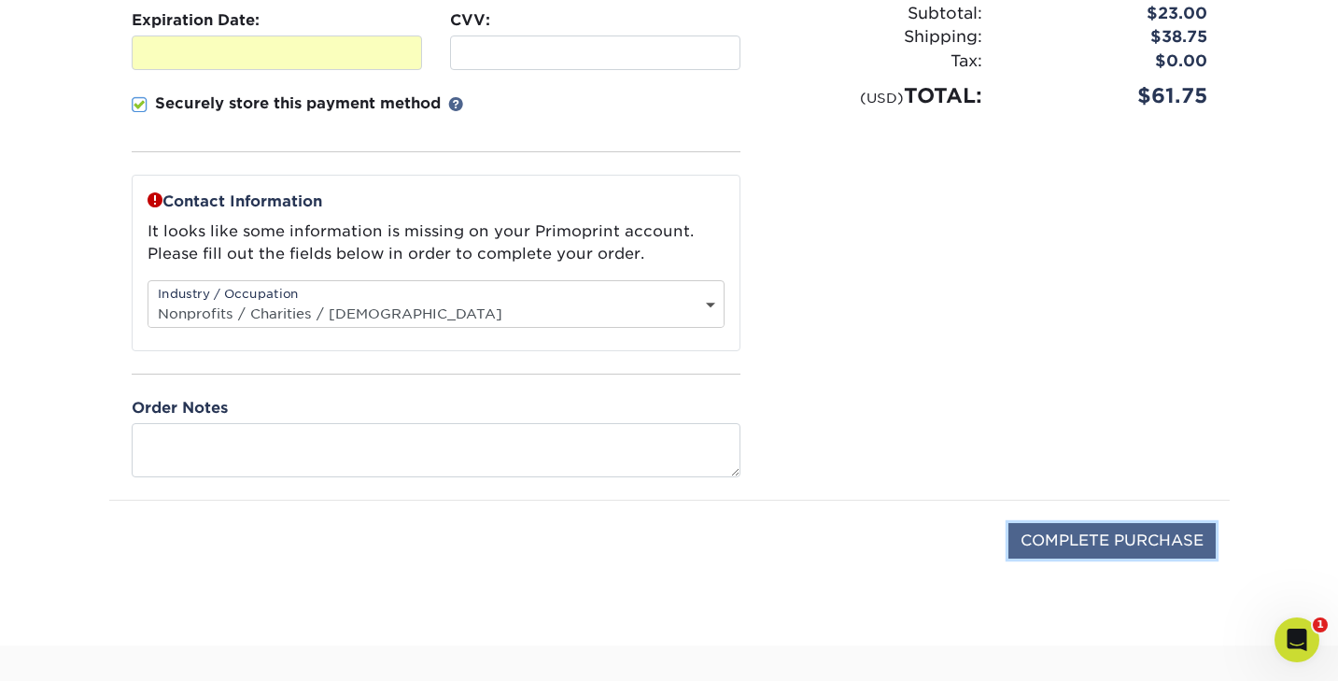
click at [1065, 531] on input "COMPLETE PURCHASE" at bounding box center [1112, 540] width 207 height 35
type input "PROCESSING, PLEASE WAIT..."
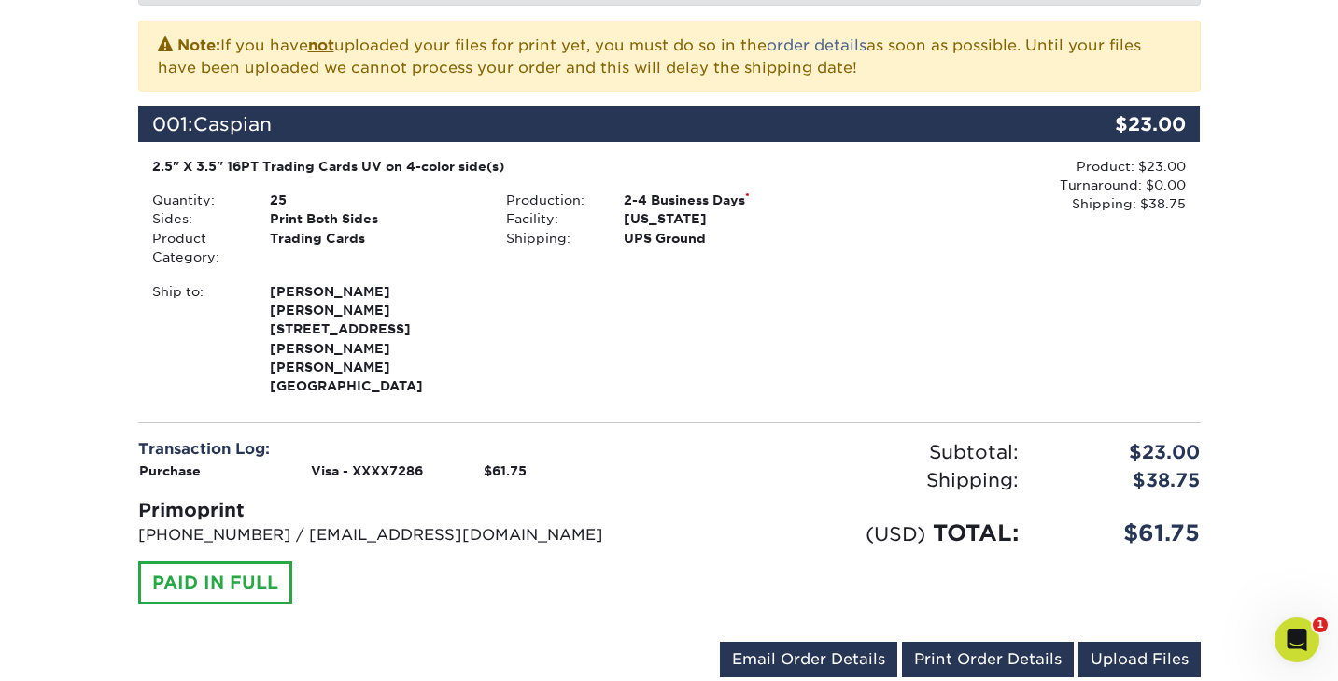
scroll to position [428, 0]
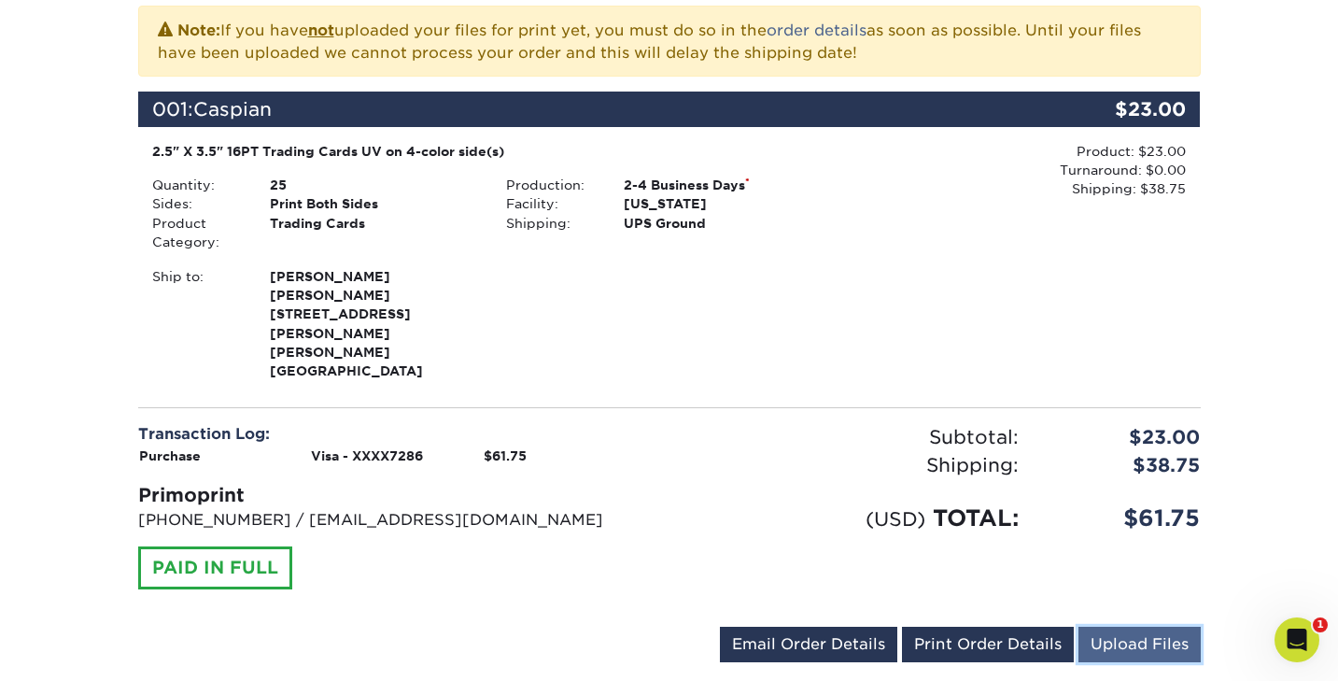
click at [1133, 627] on link "Upload Files" at bounding box center [1140, 644] width 122 height 35
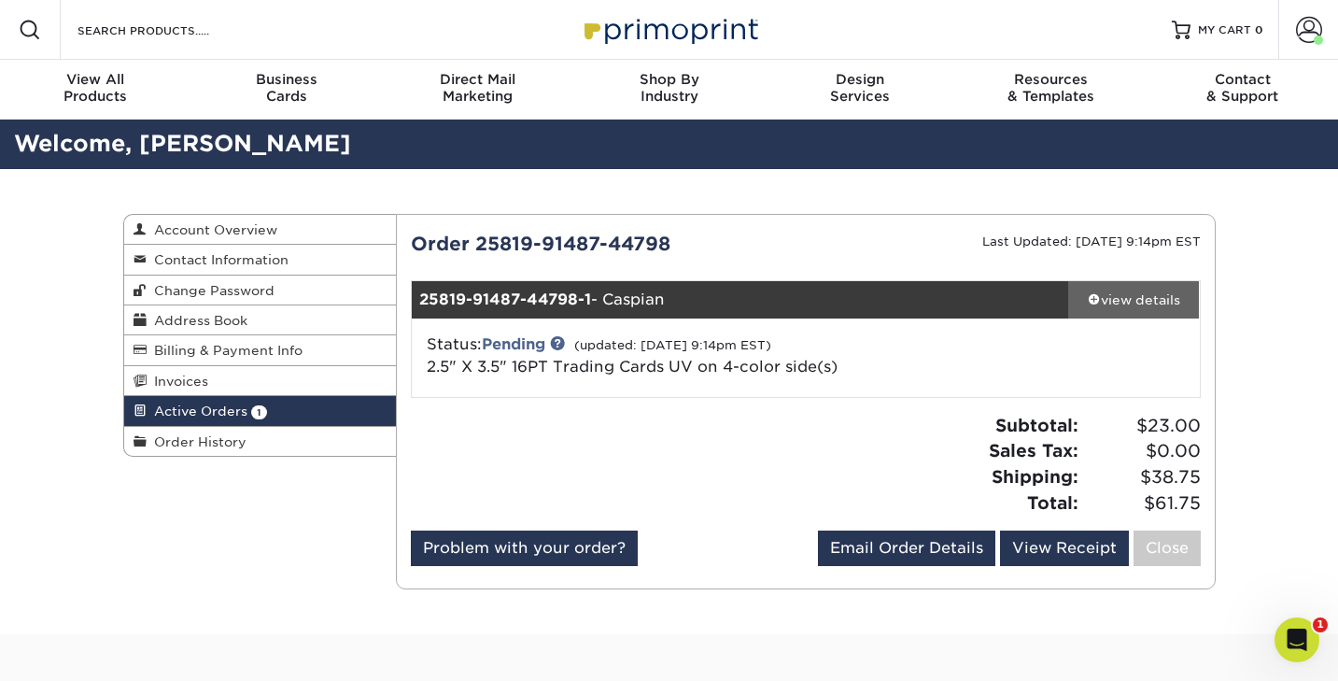
click at [1108, 301] on div "view details" at bounding box center [1135, 299] width 132 height 19
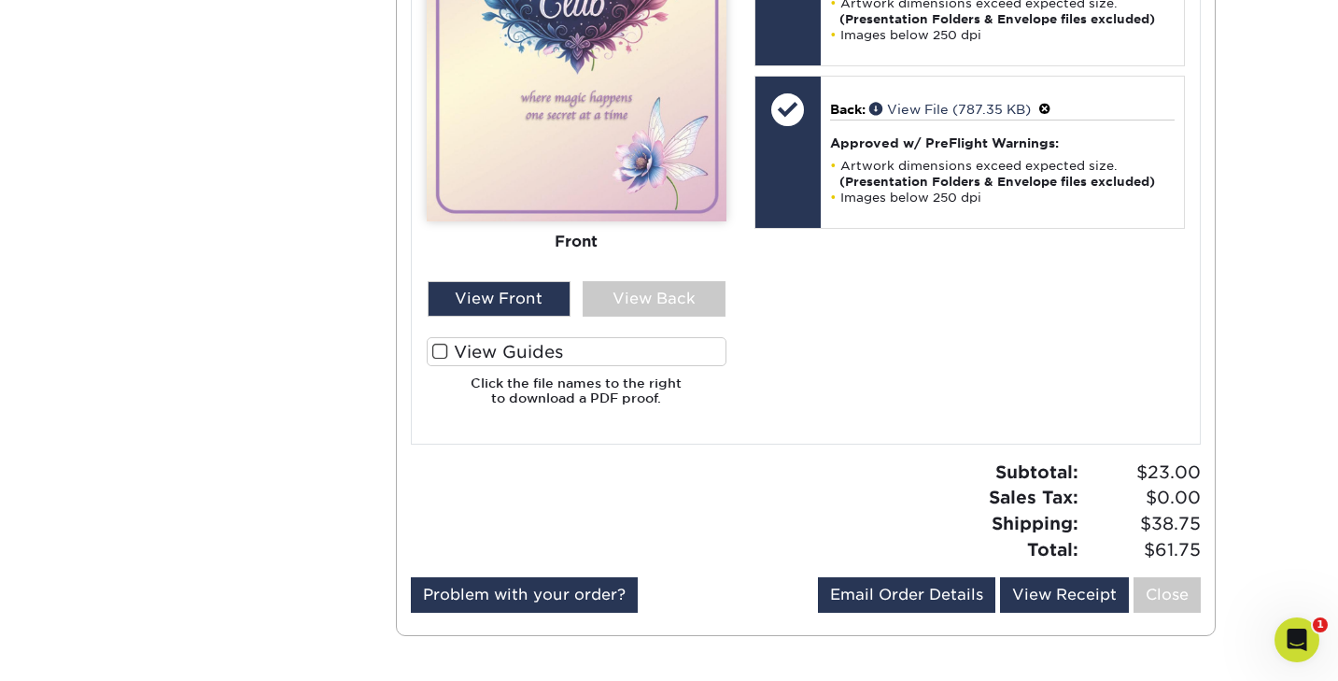
scroll to position [995, 0]
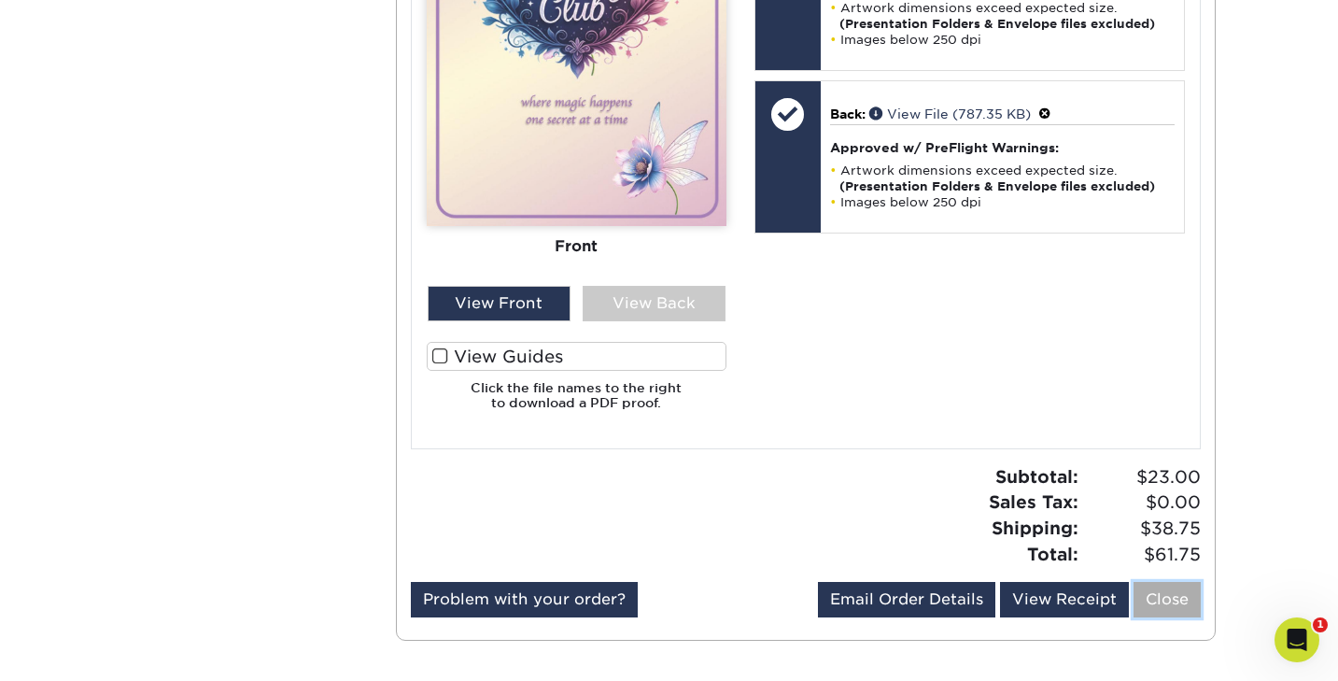
click at [1154, 602] on link "Close" at bounding box center [1167, 599] width 67 height 35
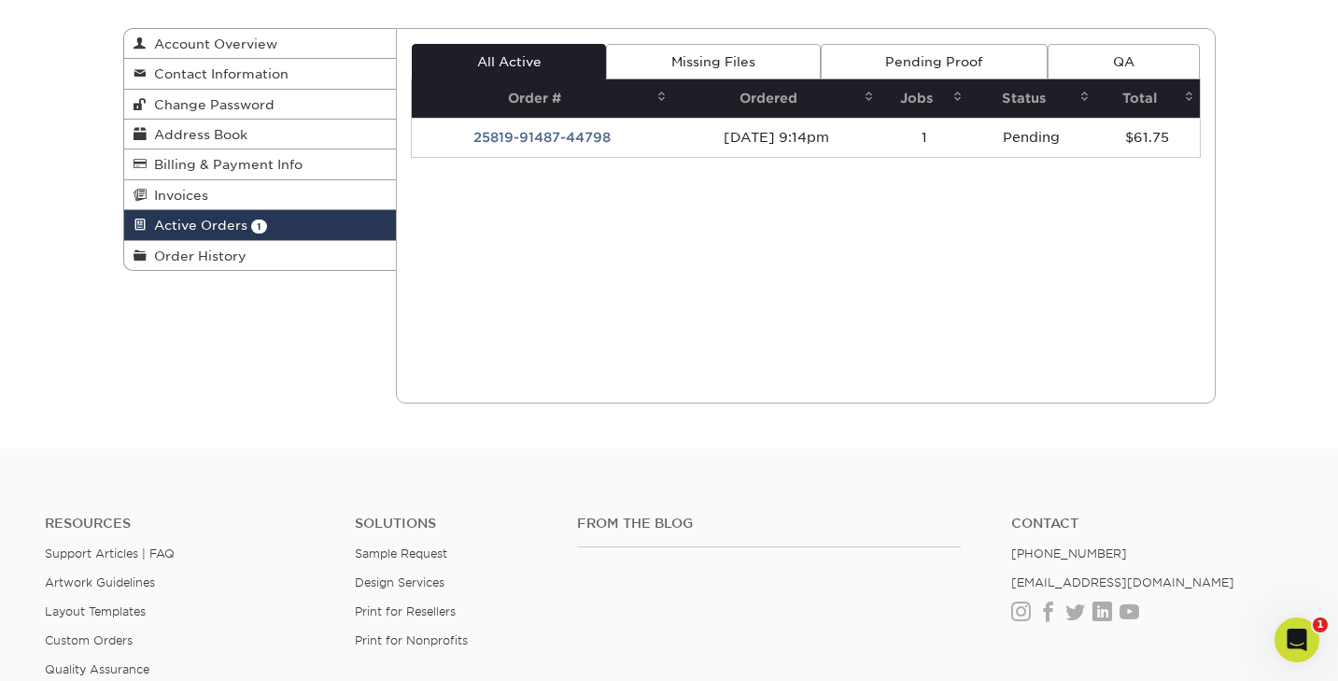
scroll to position [0, 0]
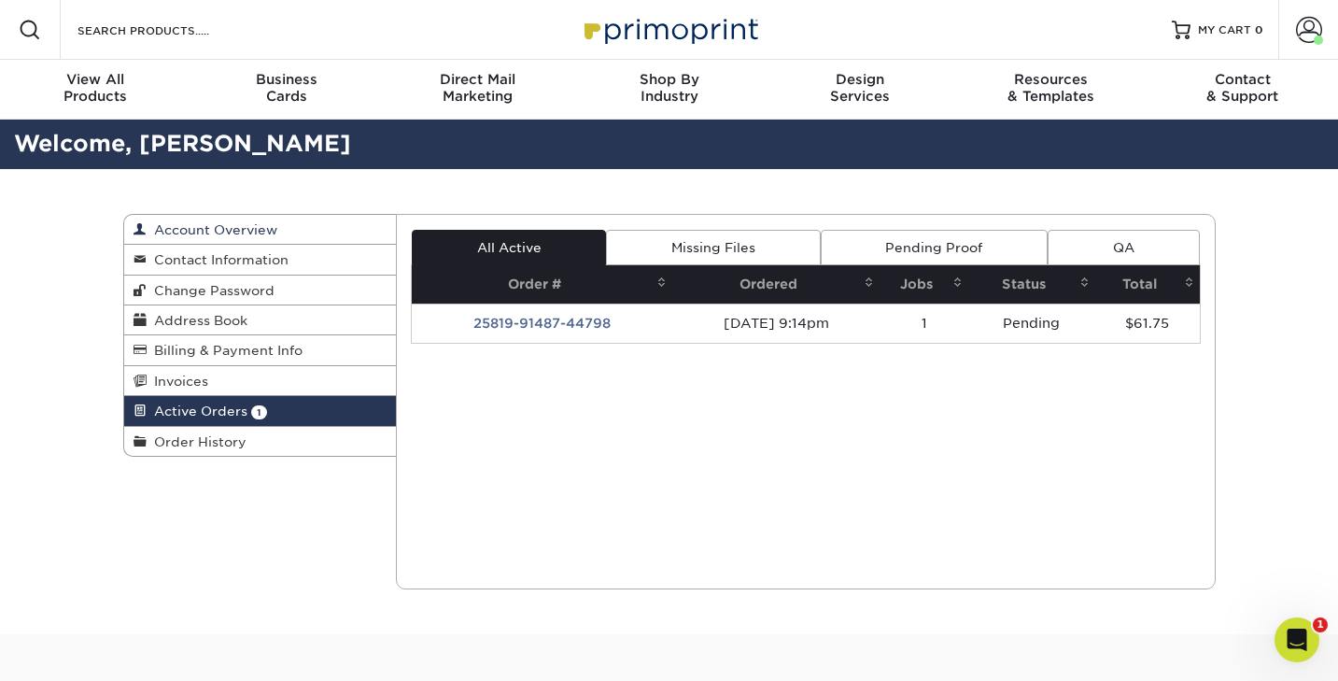
click at [217, 233] on span "Account Overview" at bounding box center [212, 229] width 131 height 15
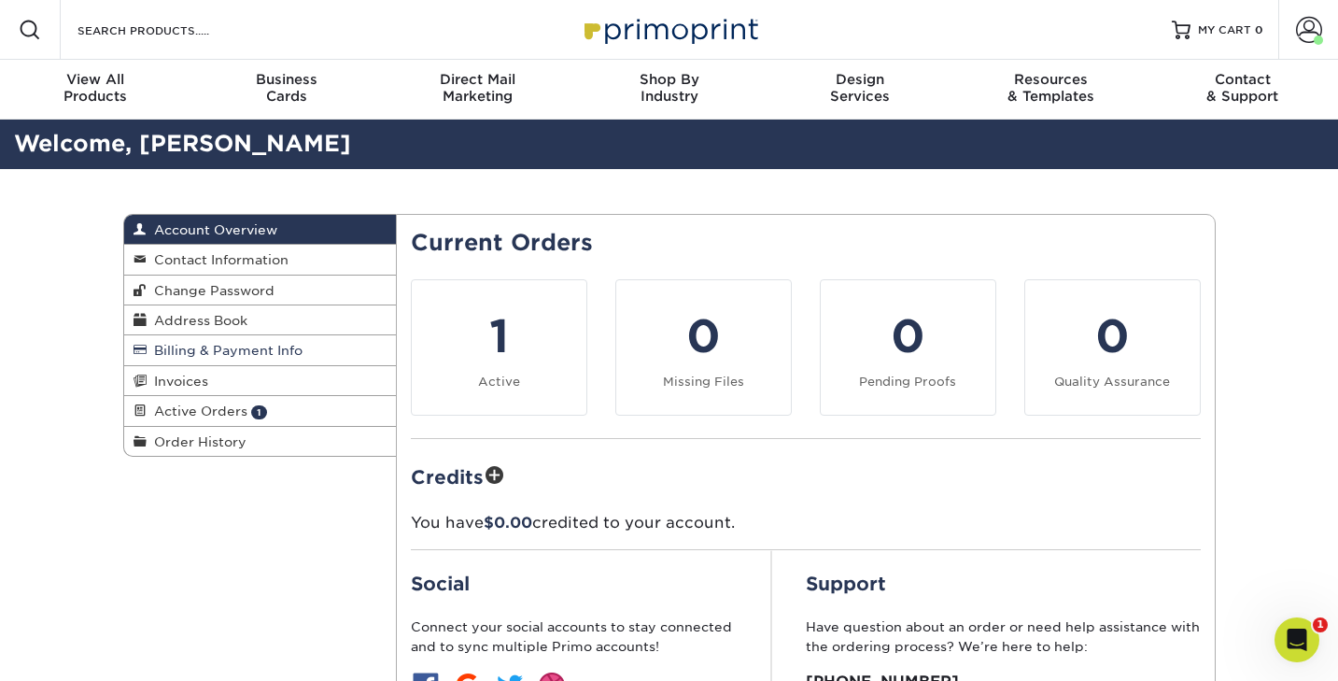
click at [204, 347] on span "Billing & Payment Info" at bounding box center [225, 350] width 156 height 15
